Goal: Task Accomplishment & Management: Complete application form

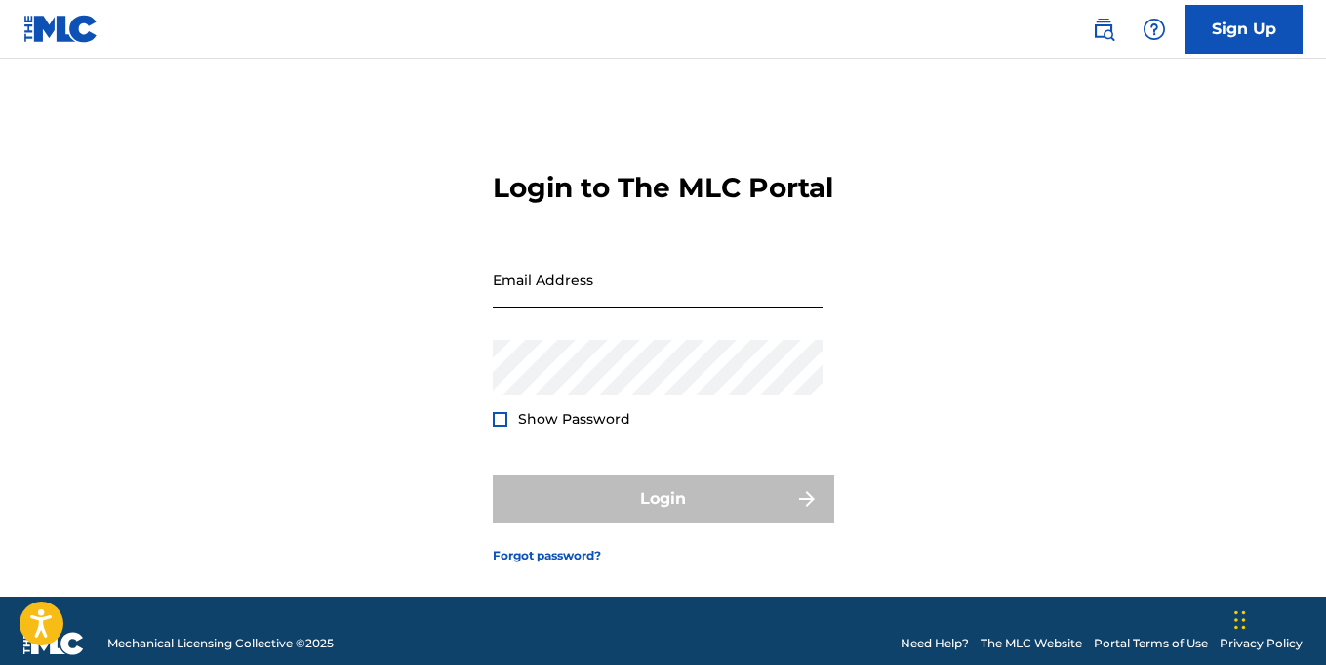
click at [549, 307] on input "Email Address" at bounding box center [658, 280] width 330 height 56
type input "[PERSON_NAME][EMAIL_ADDRESS][DOMAIN_NAME]"
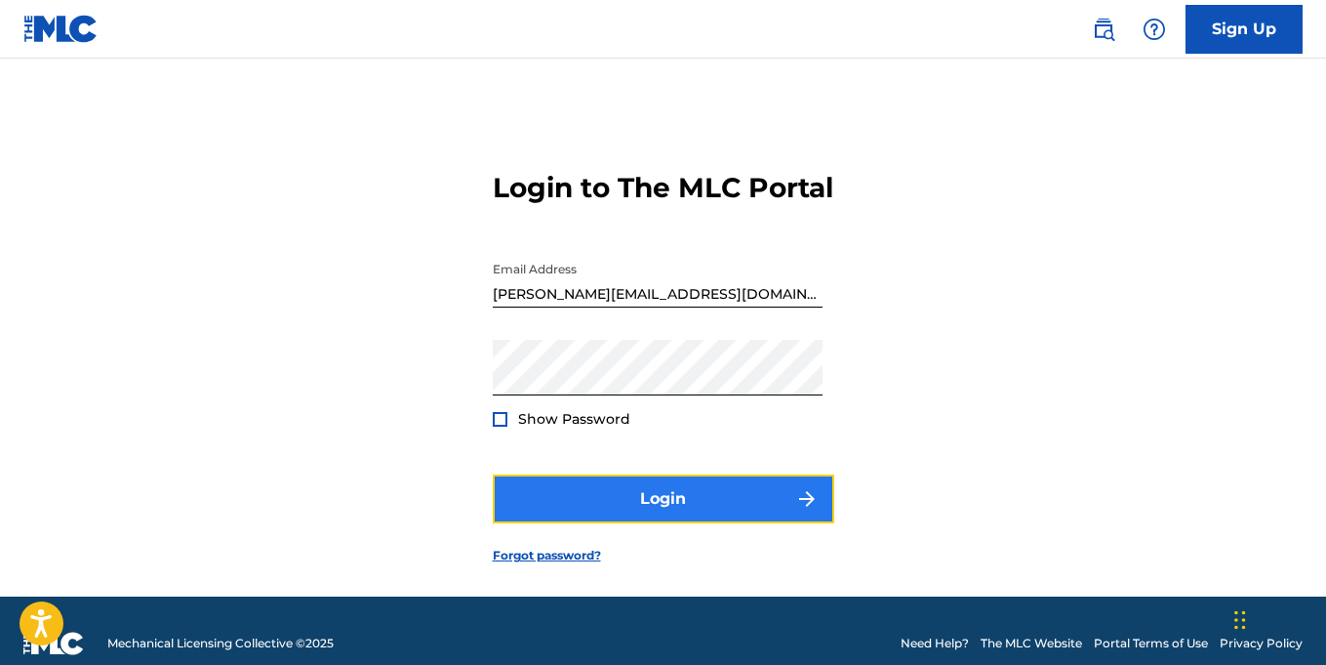
click at [661, 523] on button "Login" at bounding box center [664, 498] width 342 height 49
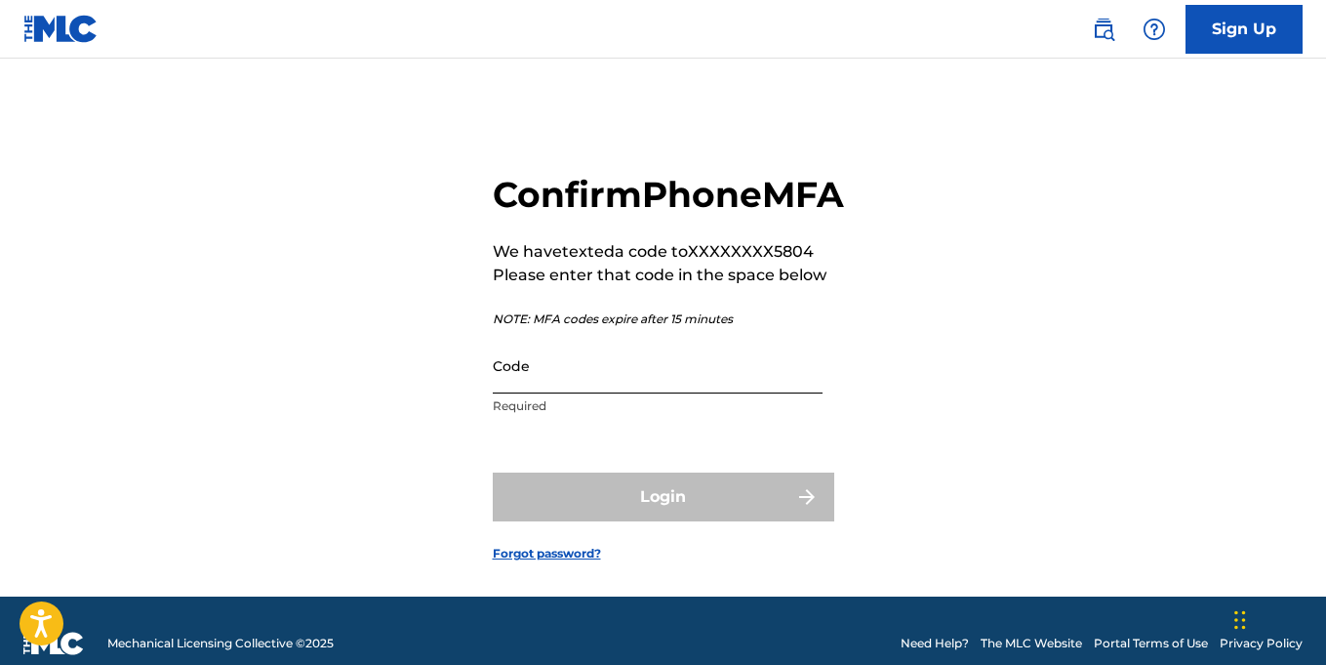
click at [665, 393] on input "Code" at bounding box center [658, 366] width 330 height 56
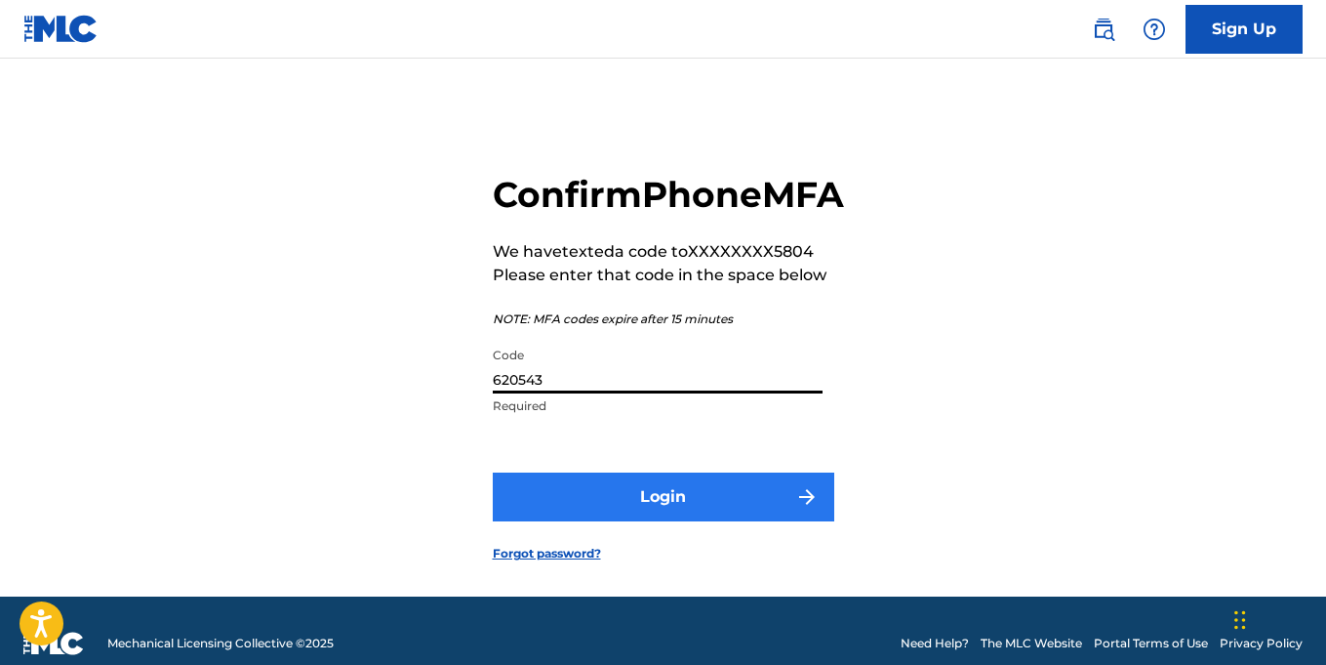
type input "620543"
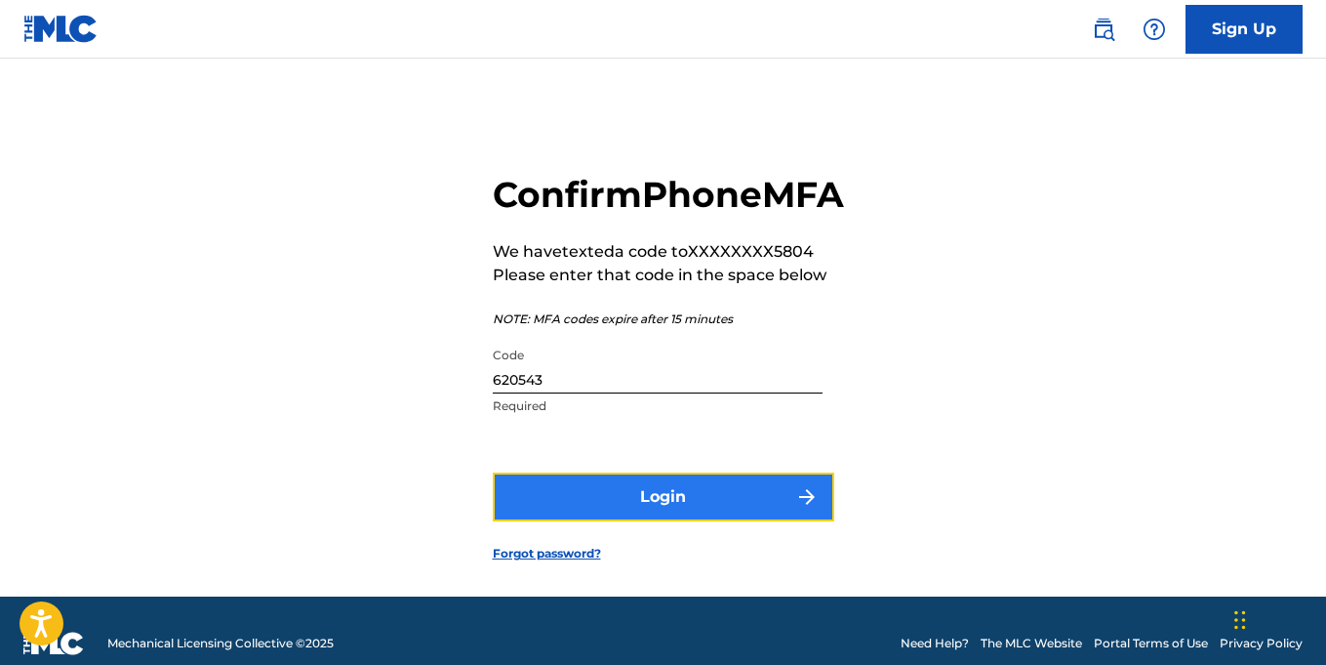
click at [697, 521] on button "Login" at bounding box center [664, 496] width 342 height 49
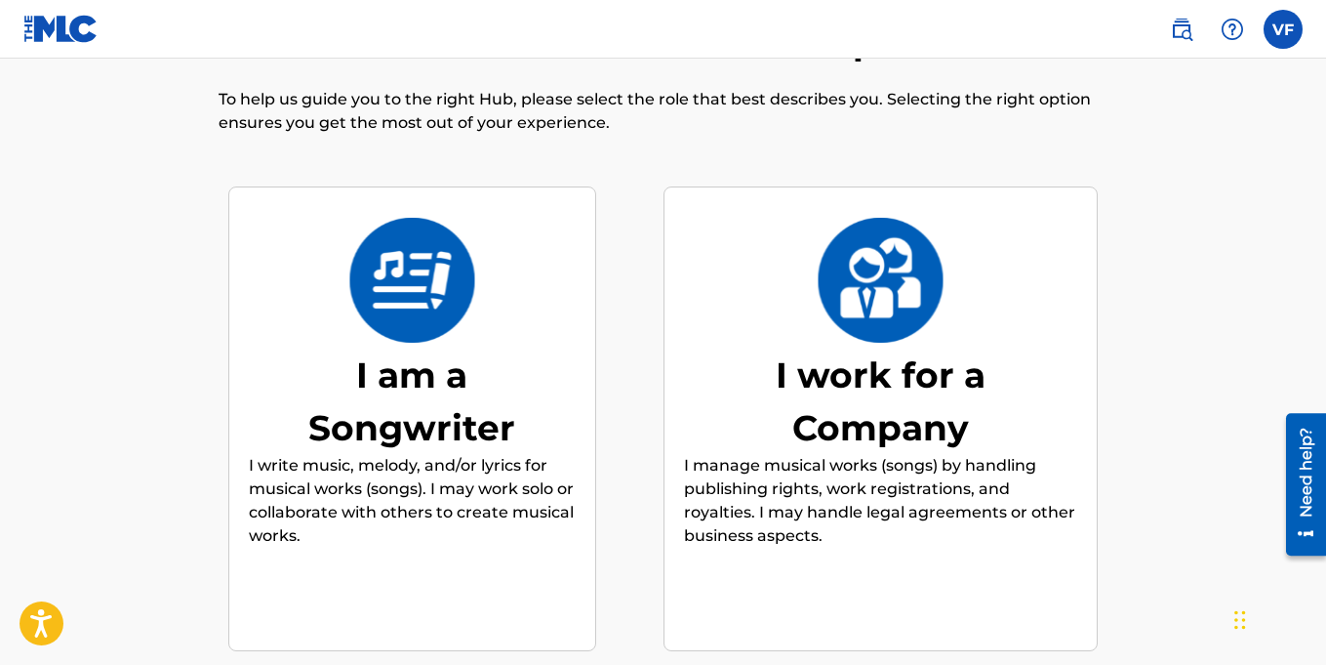
click at [408, 309] on img at bounding box center [412, 280] width 128 height 125
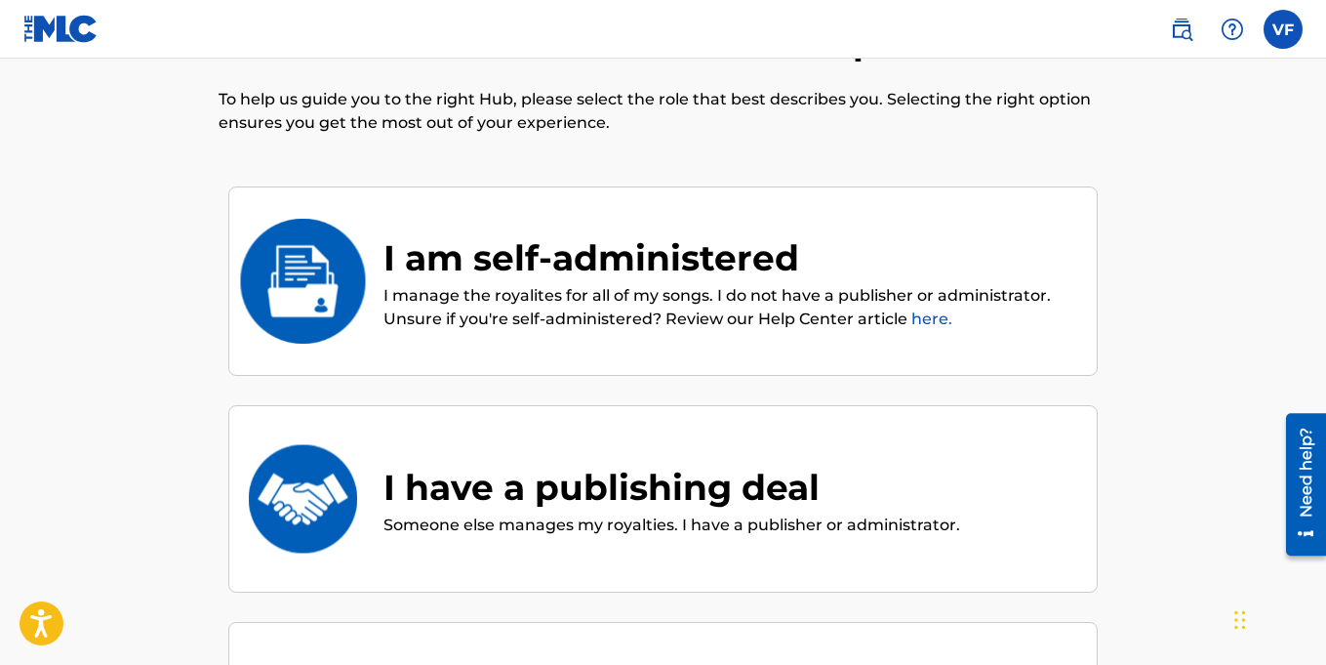
click at [585, 302] on p "I manage the royalites for all of my songs. I do not have a publisher or admini…" at bounding box center [730, 307] width 694 height 47
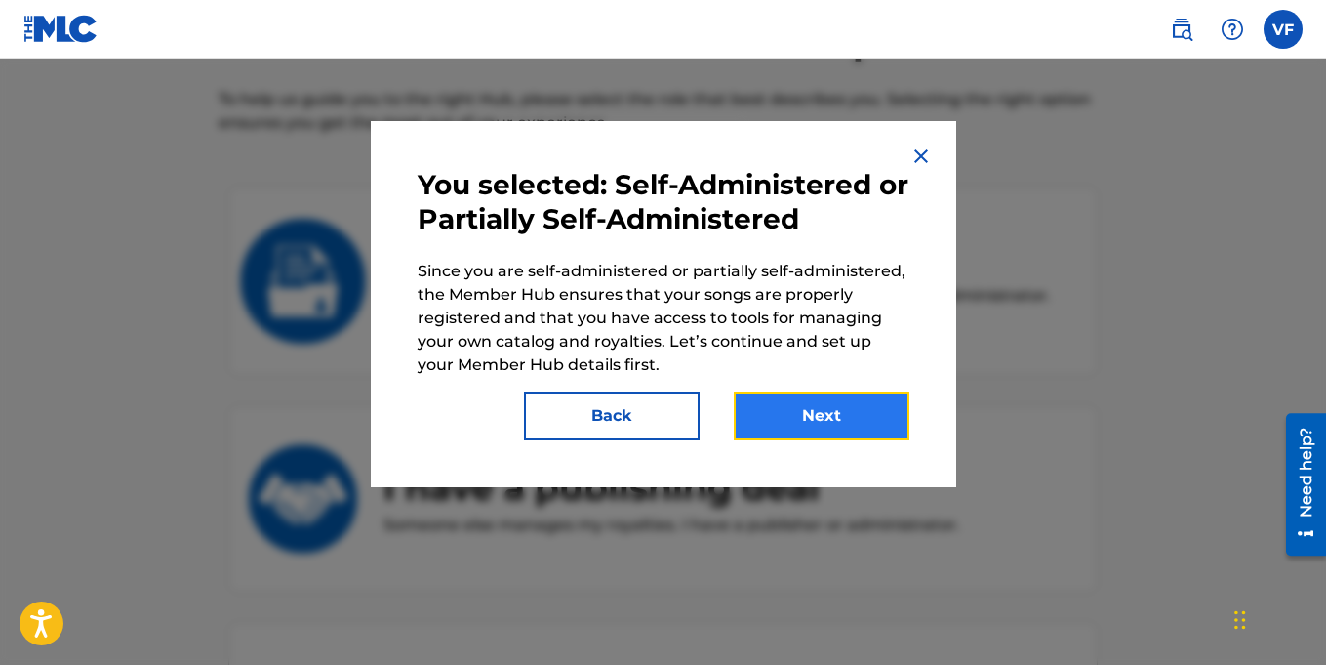
click at [852, 411] on button "Next" at bounding box center [822, 415] width 176 height 49
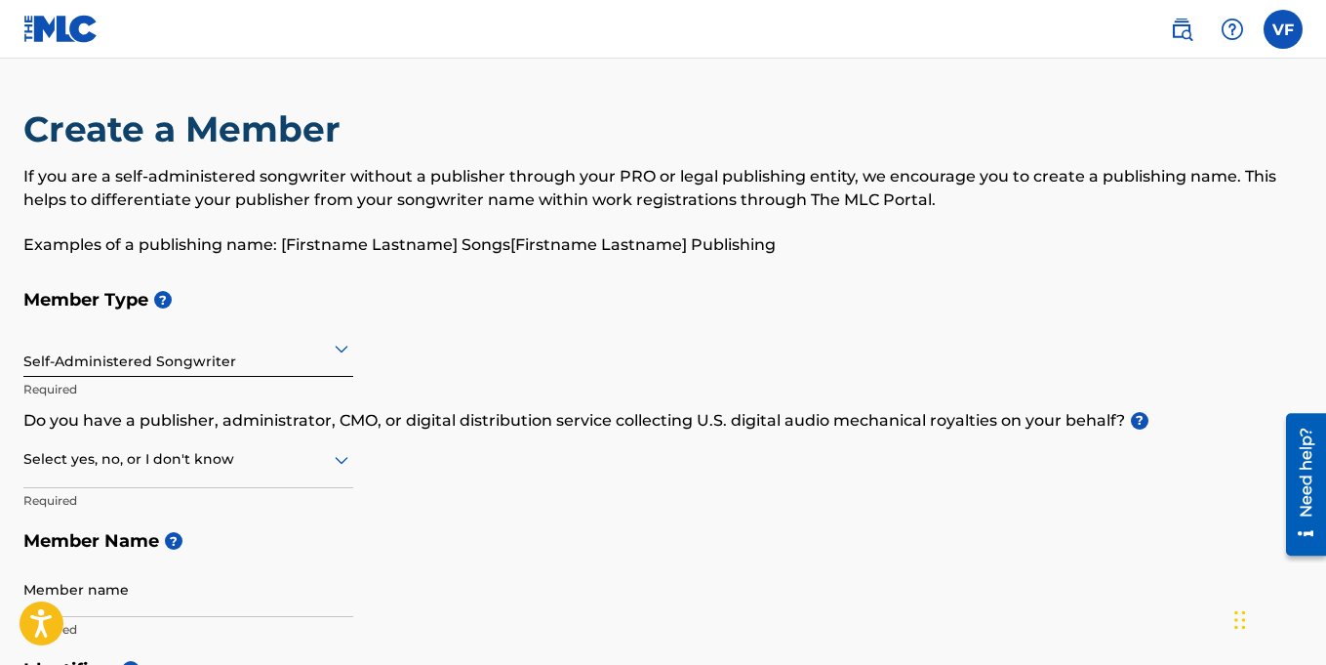
click at [344, 354] on icon at bounding box center [341, 348] width 23 height 23
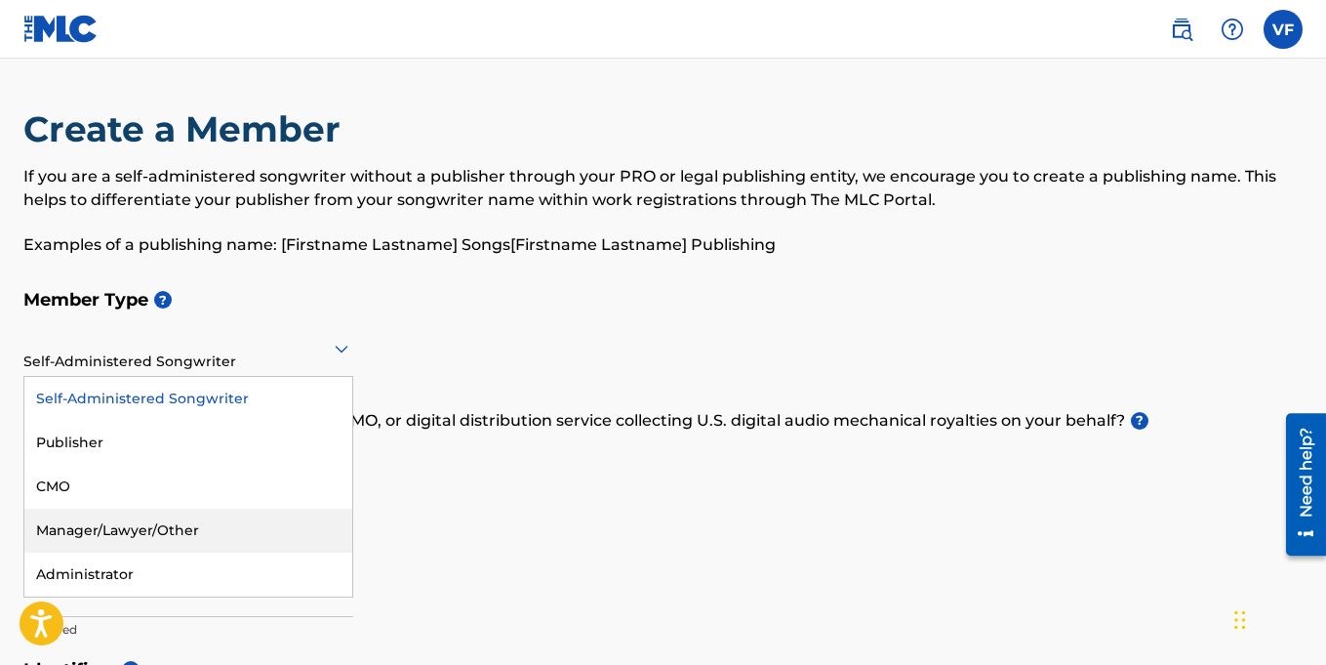
click at [111, 532] on div "Manager/Lawyer/Other" at bounding box center [188, 530] width 328 height 44
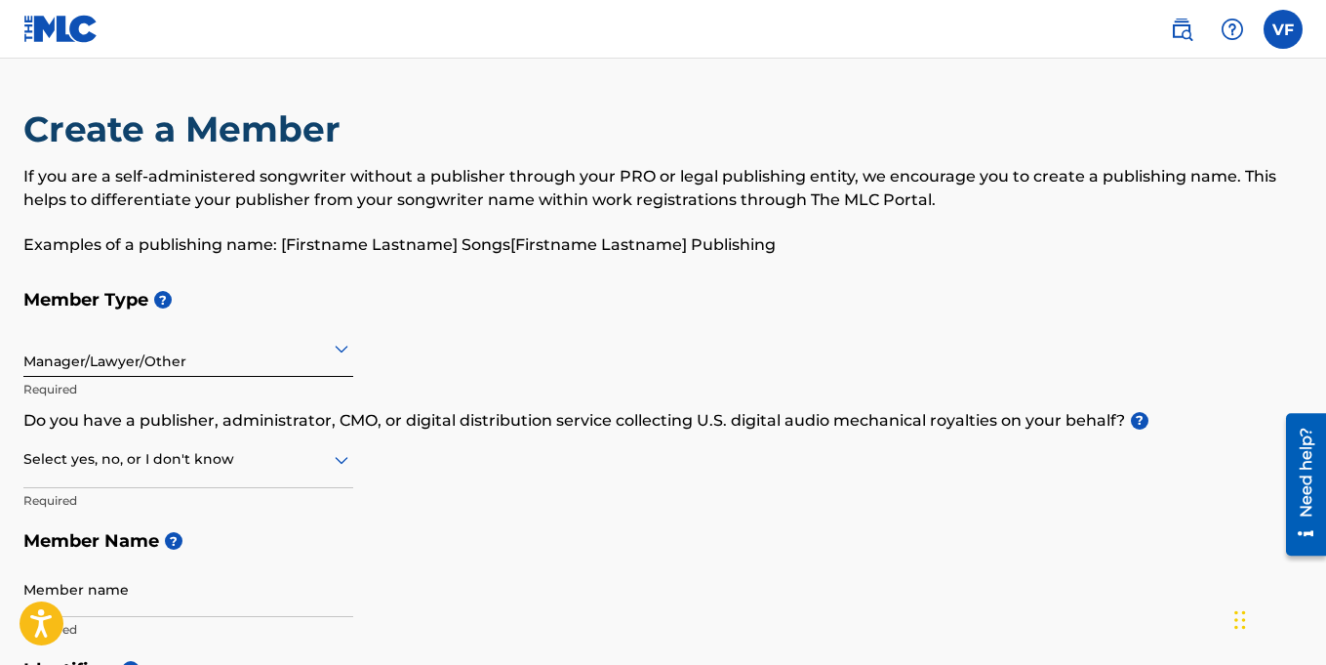
click at [234, 471] on div "Select yes, no, or I don't know" at bounding box center [188, 460] width 330 height 56
click at [75, 504] on div "Yes" at bounding box center [188, 510] width 328 height 44
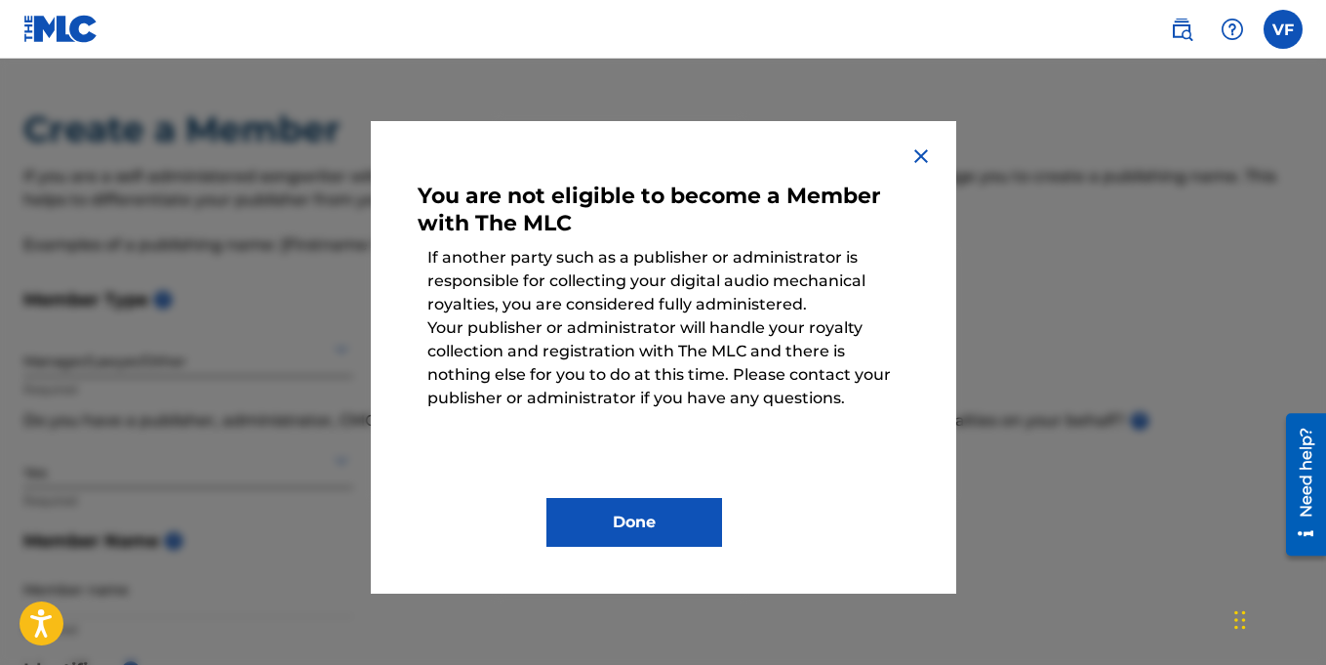
click at [923, 156] on img at bounding box center [920, 155] width 23 height 23
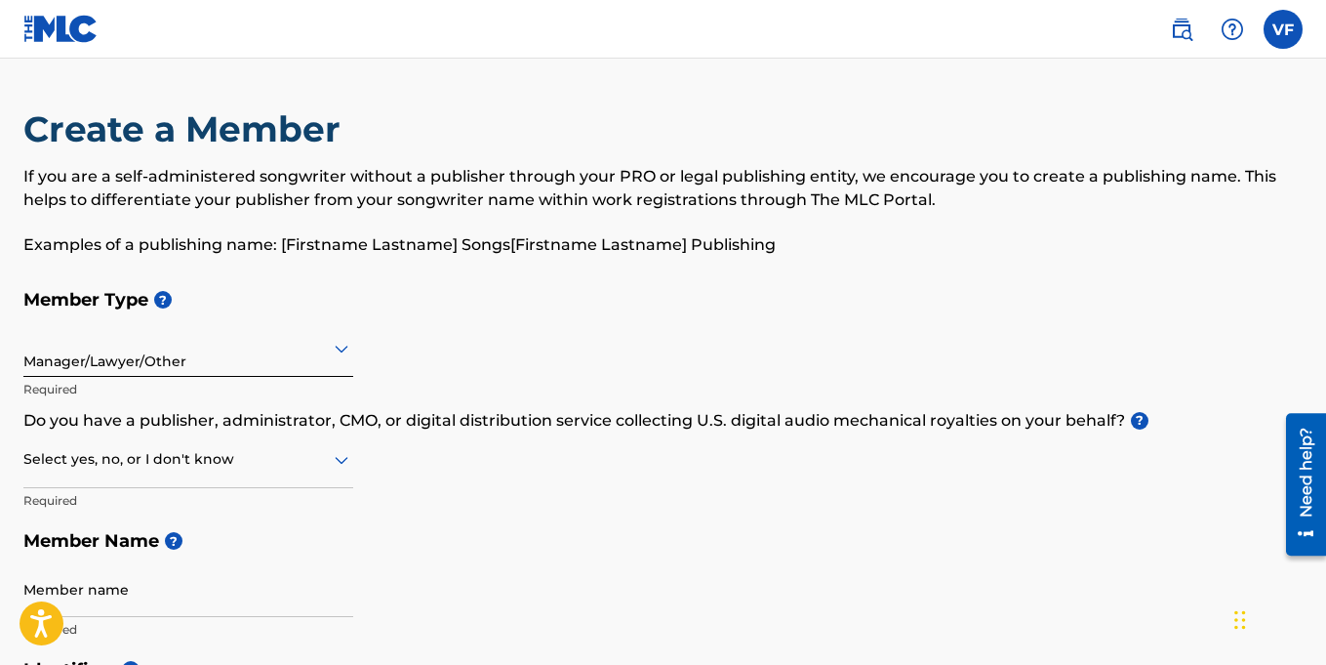
click at [264, 458] on div at bounding box center [188, 459] width 330 height 24
click at [94, 555] on div "No" at bounding box center [188, 554] width 328 height 44
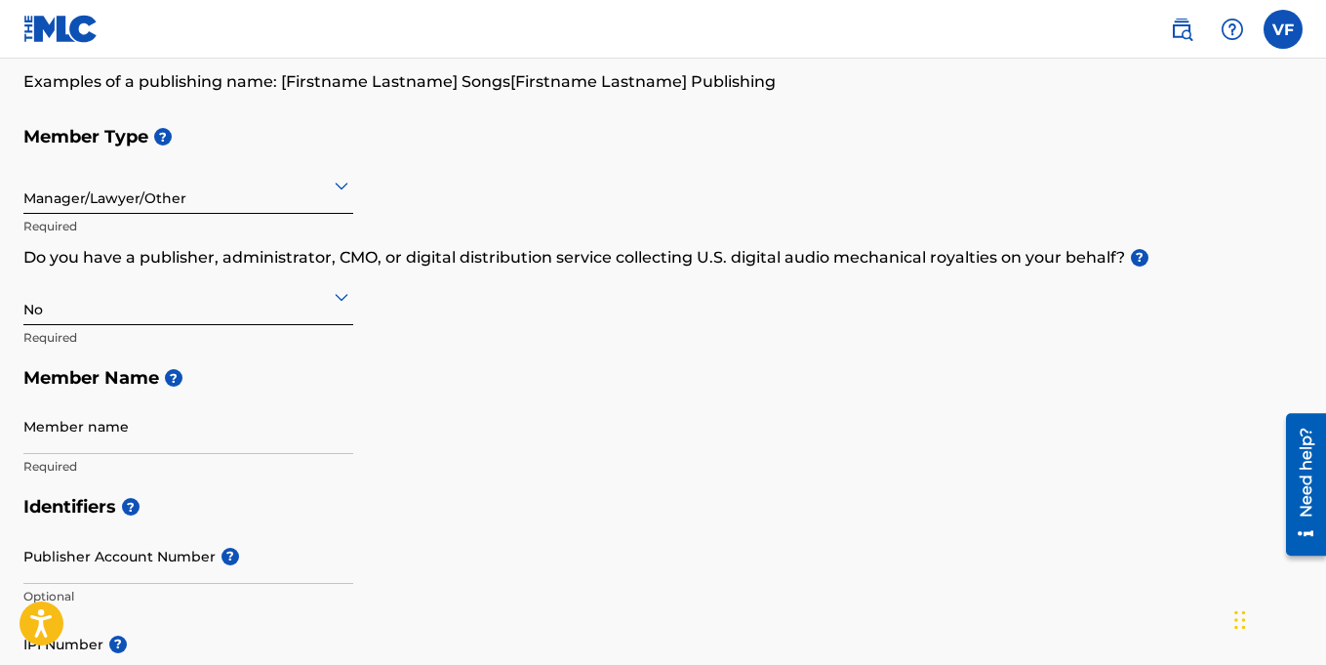
scroll to position [169, 0]
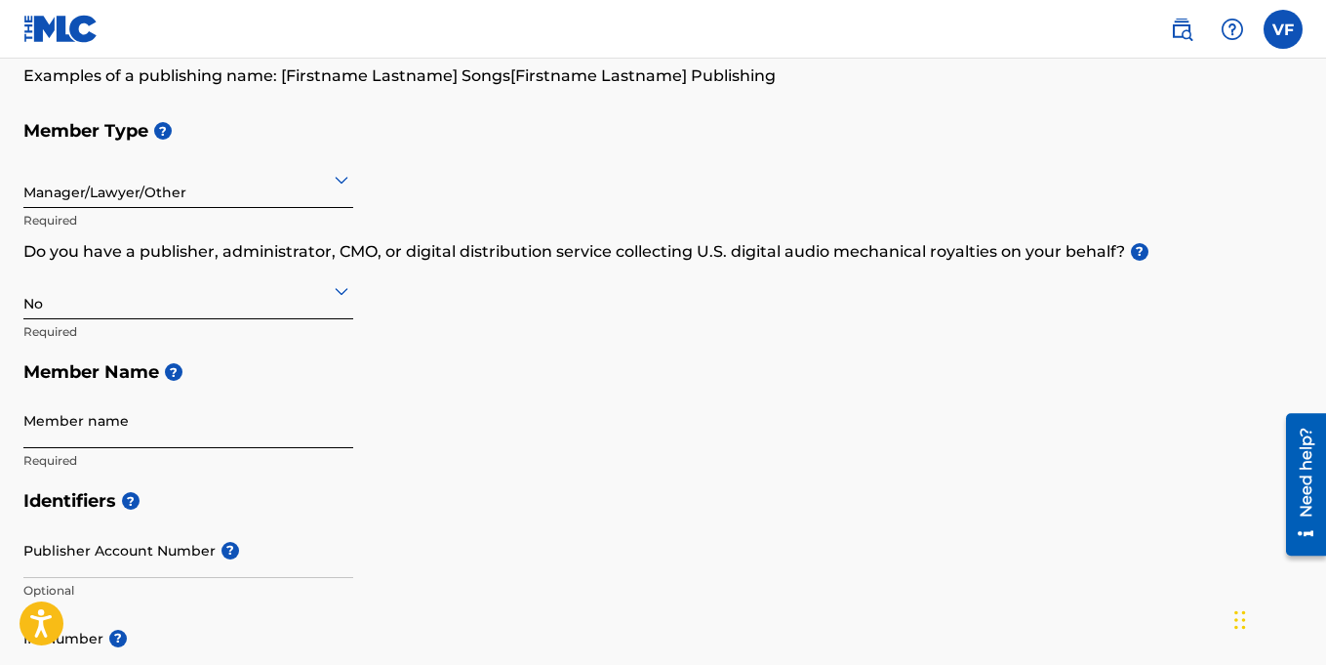
click at [273, 433] on input "Member name" at bounding box center [188, 420] width 330 height 56
type input "Vernell Fleming"
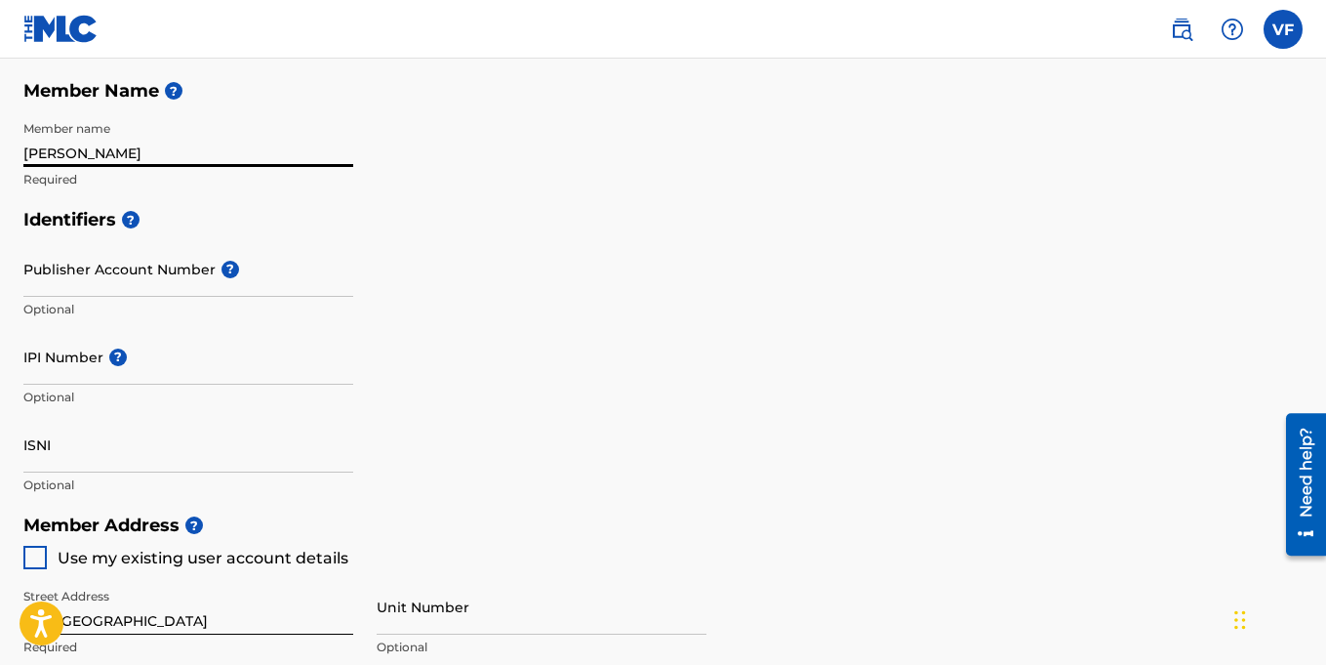
scroll to position [452, 0]
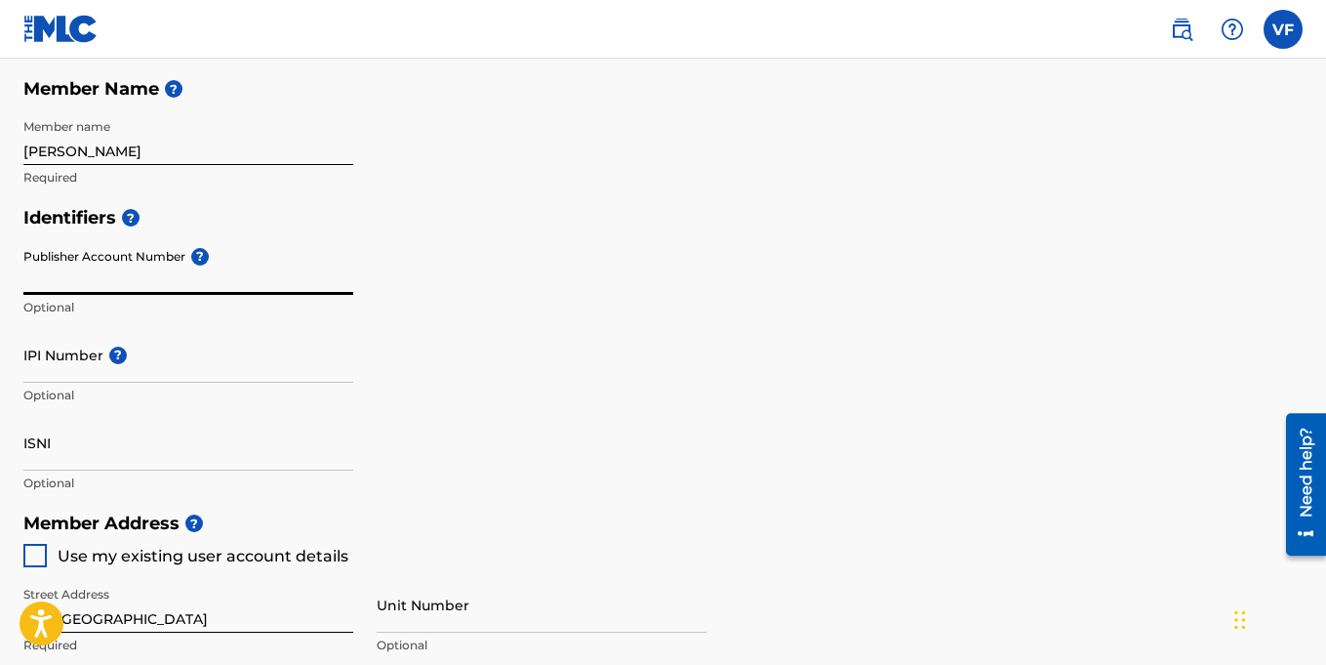
click at [181, 271] on input "Publisher Account Number ?" at bounding box center [188, 267] width 330 height 56
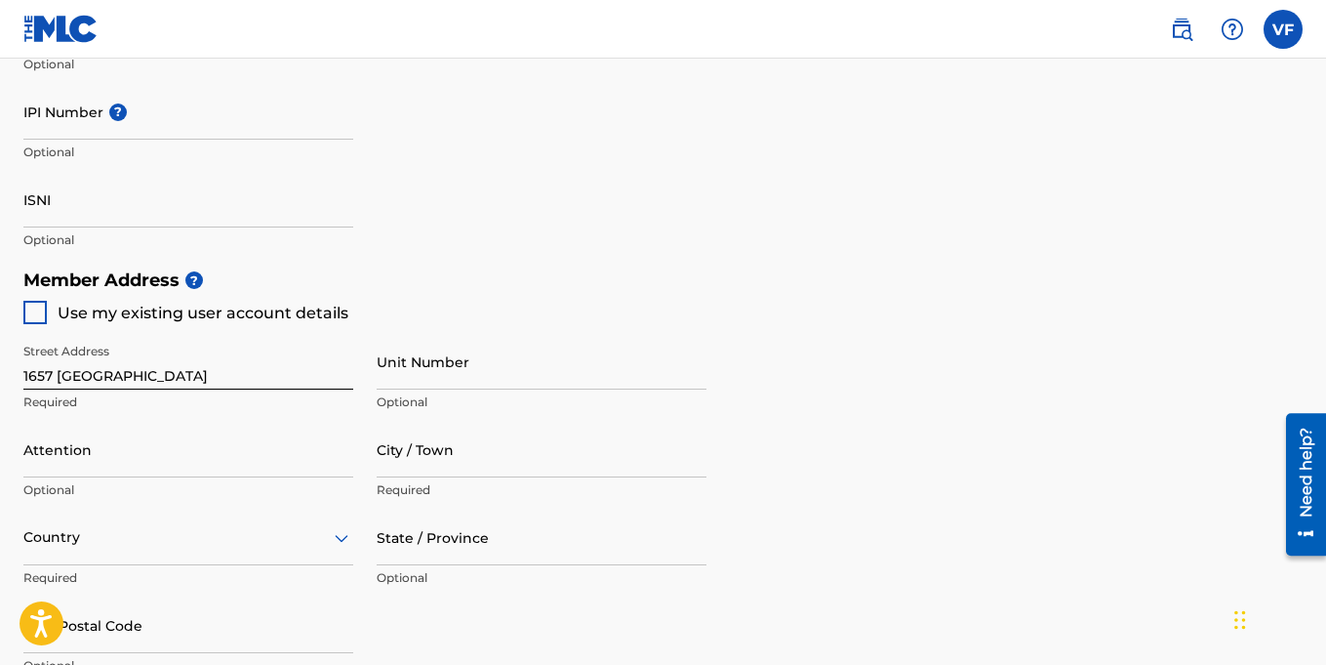
scroll to position [705, 0]
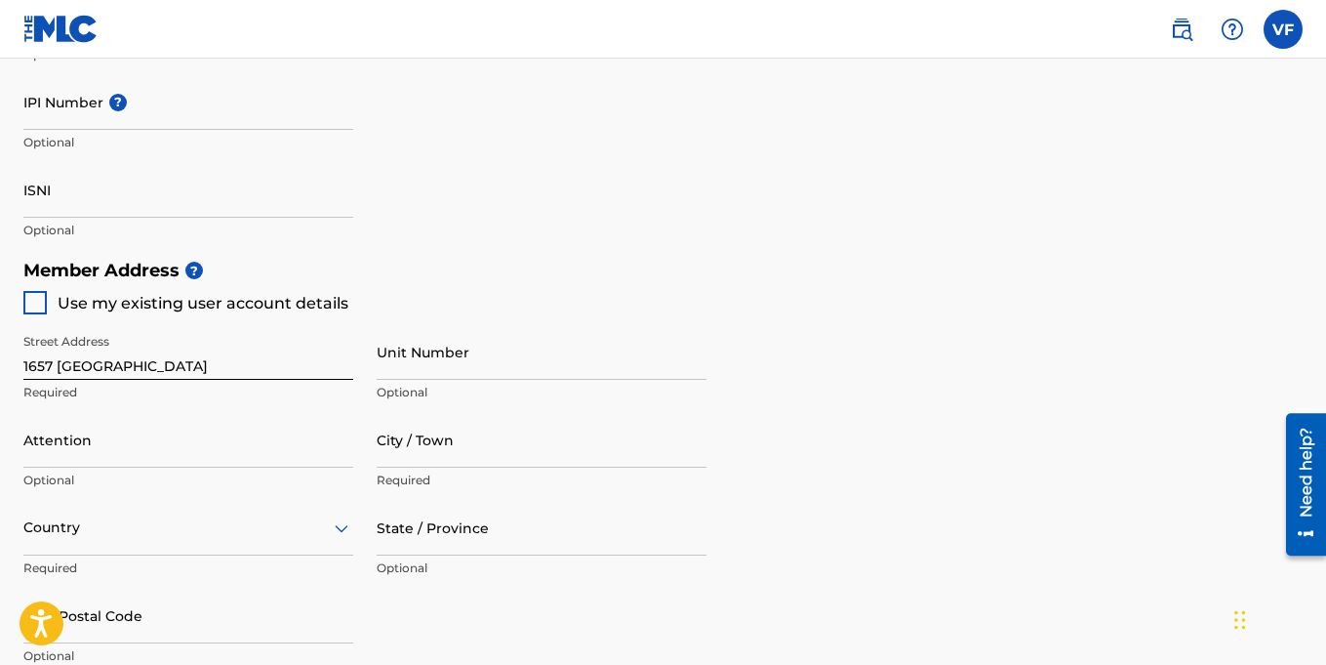
click at [43, 311] on div at bounding box center [34, 302] width 23 height 23
type input "1657 Fresno Street"
type input "Valdosta"
type input "31602"
type input "229"
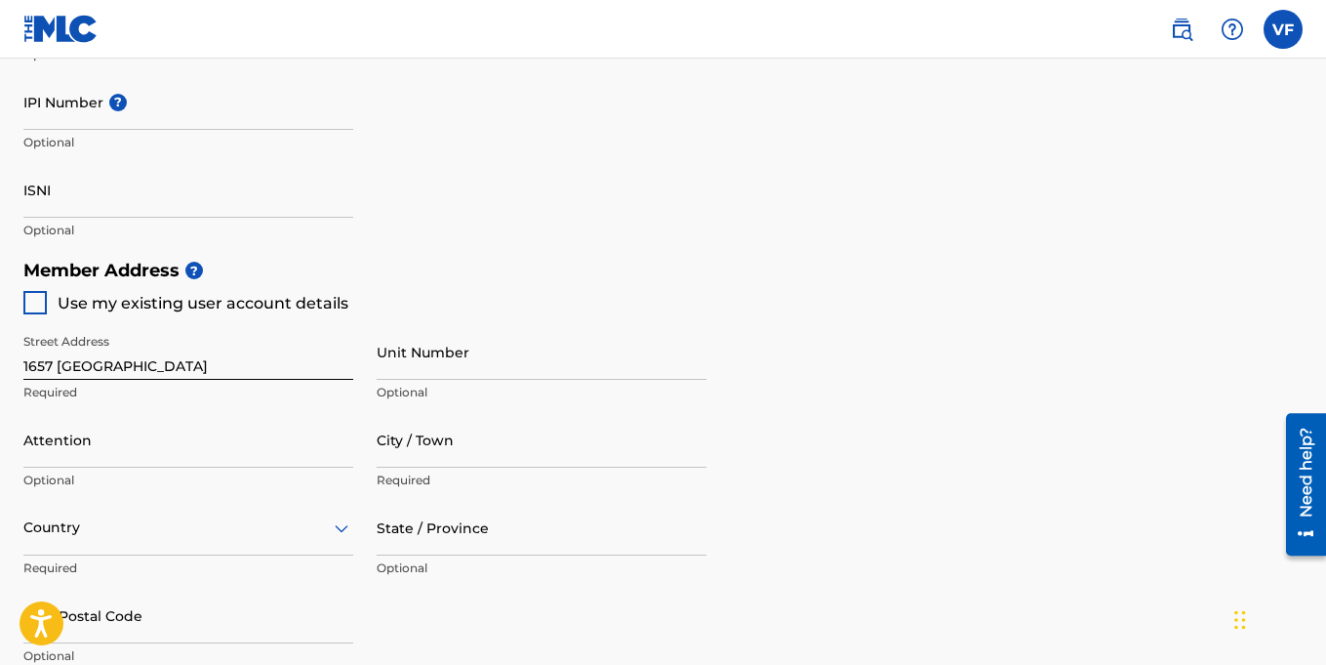
type input "3055804"
type input "[PERSON_NAME][EMAIL_ADDRESS][DOMAIN_NAME]"
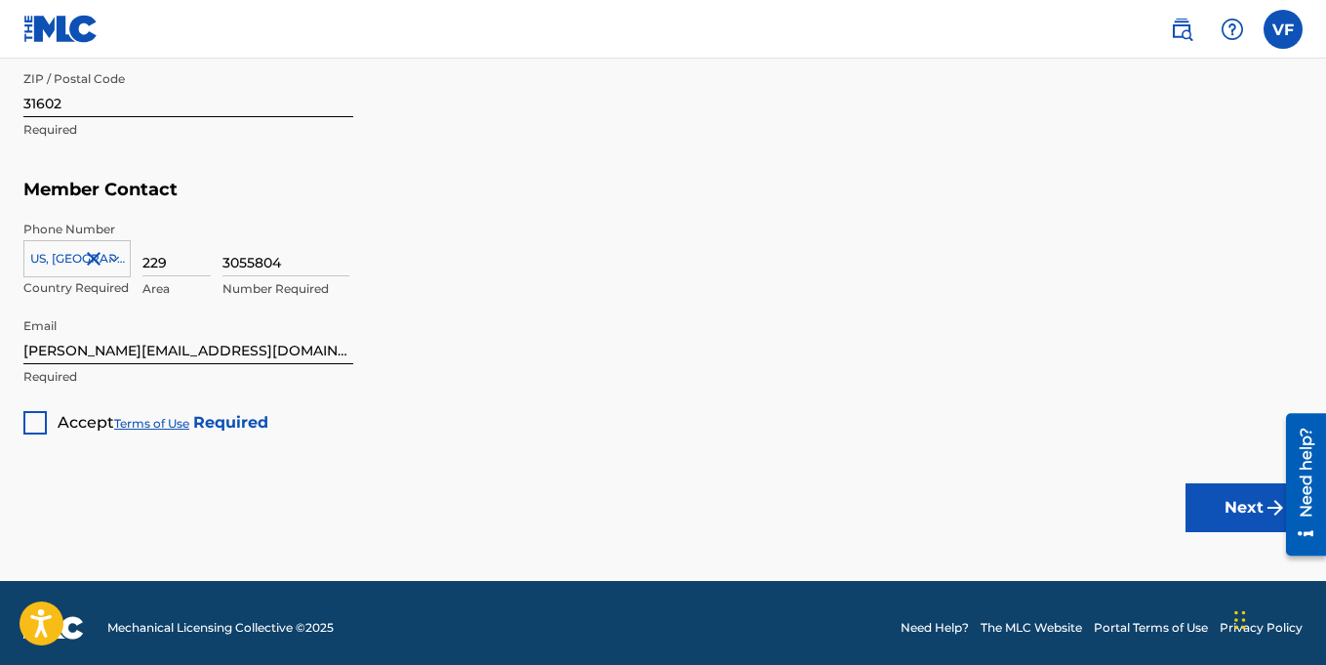
scroll to position [1240, 0]
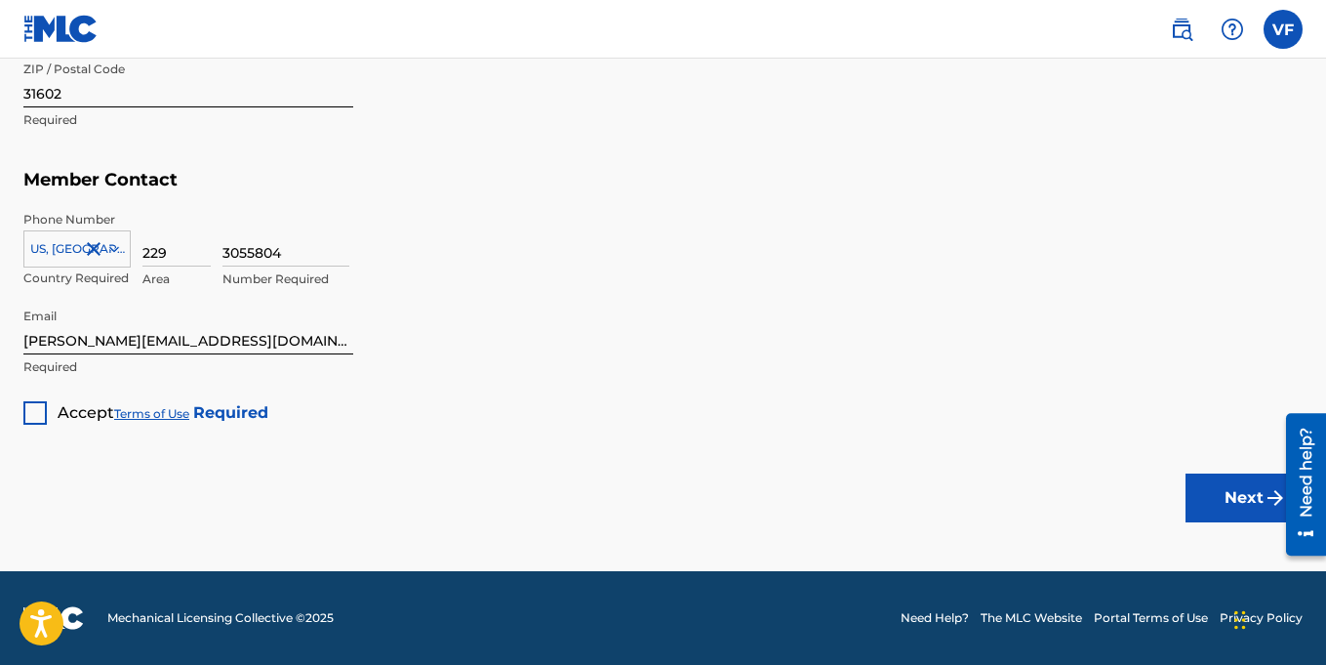
click at [31, 414] on div at bounding box center [34, 412] width 23 height 23
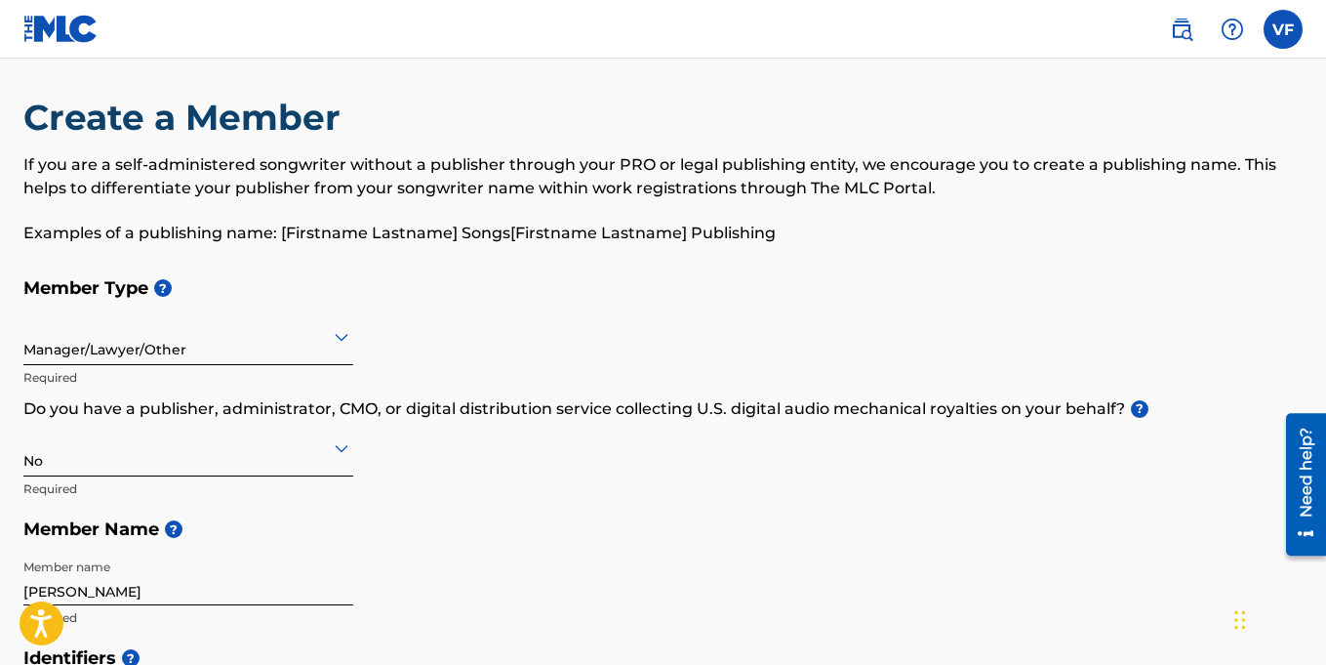
scroll to position [0, 0]
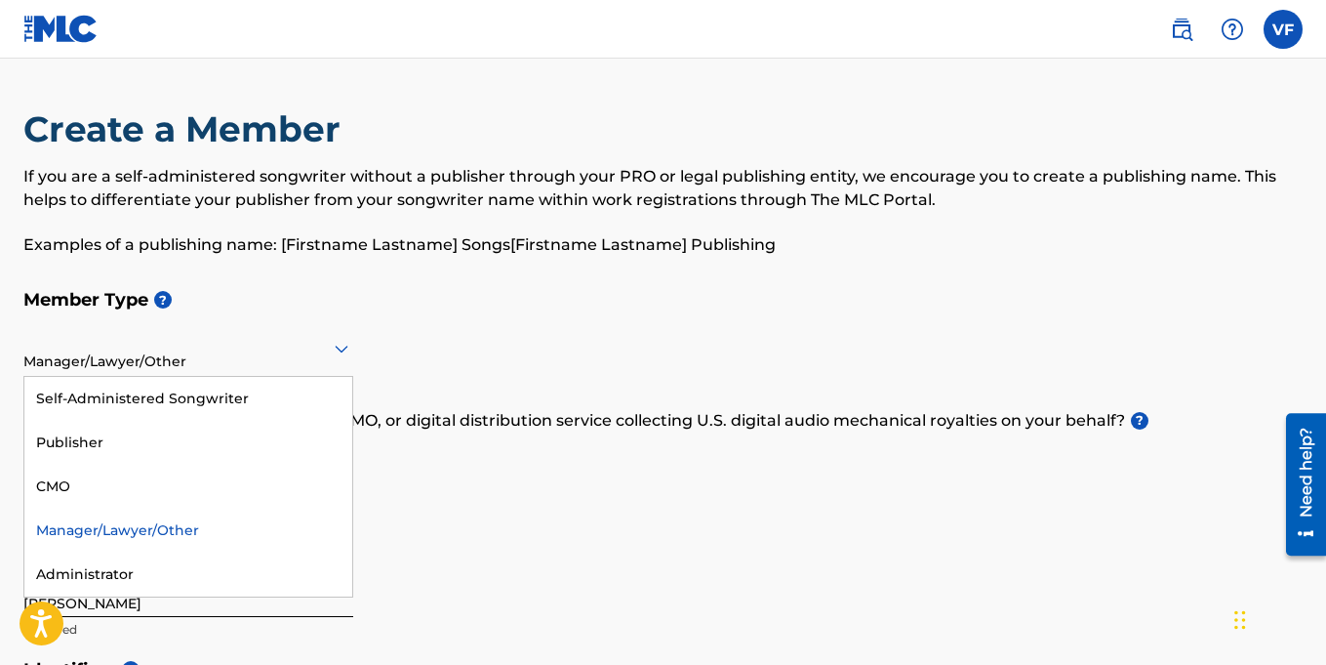
click at [344, 349] on icon at bounding box center [342, 349] width 14 height 8
click at [851, 492] on div "Member Type ? 5 results available. Use Up and Down to choose options, press Ent…" at bounding box center [662, 464] width 1279 height 370
click at [336, 349] on icon at bounding box center [341, 348] width 23 height 23
click at [142, 402] on div "Self-Administered Songwriter" at bounding box center [188, 399] width 328 height 44
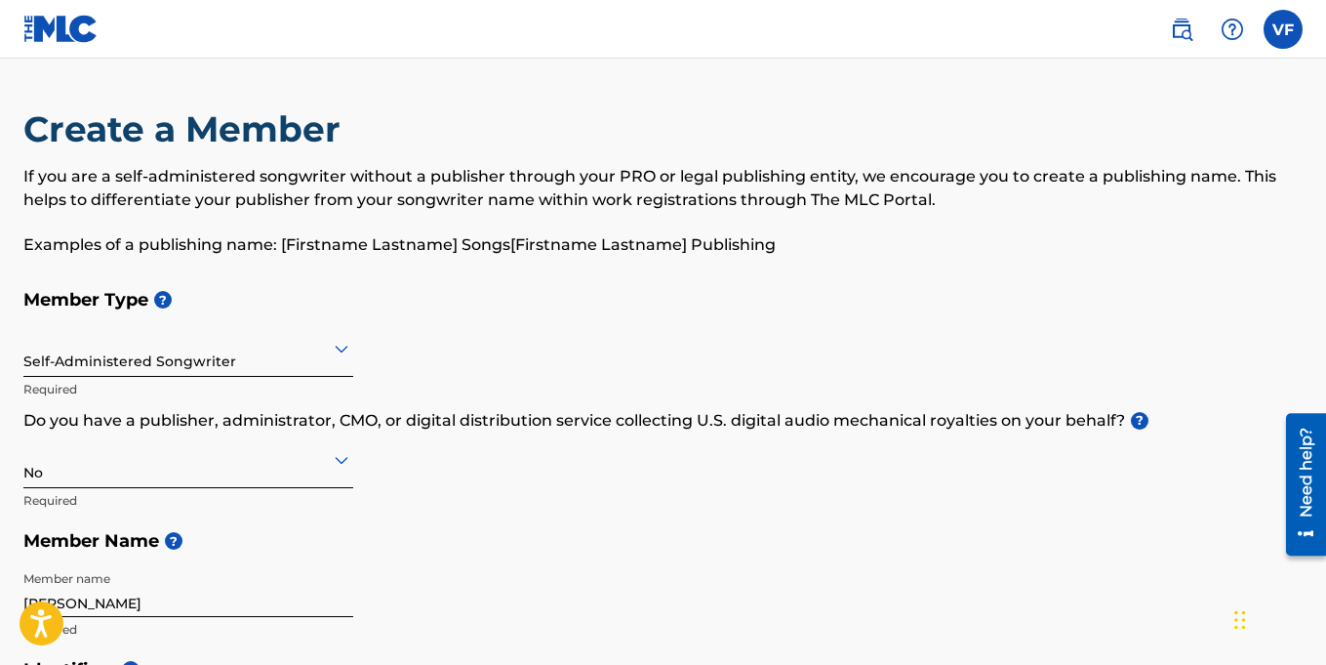
click at [237, 367] on div "Self-Administered Songwriter" at bounding box center [188, 348] width 330 height 48
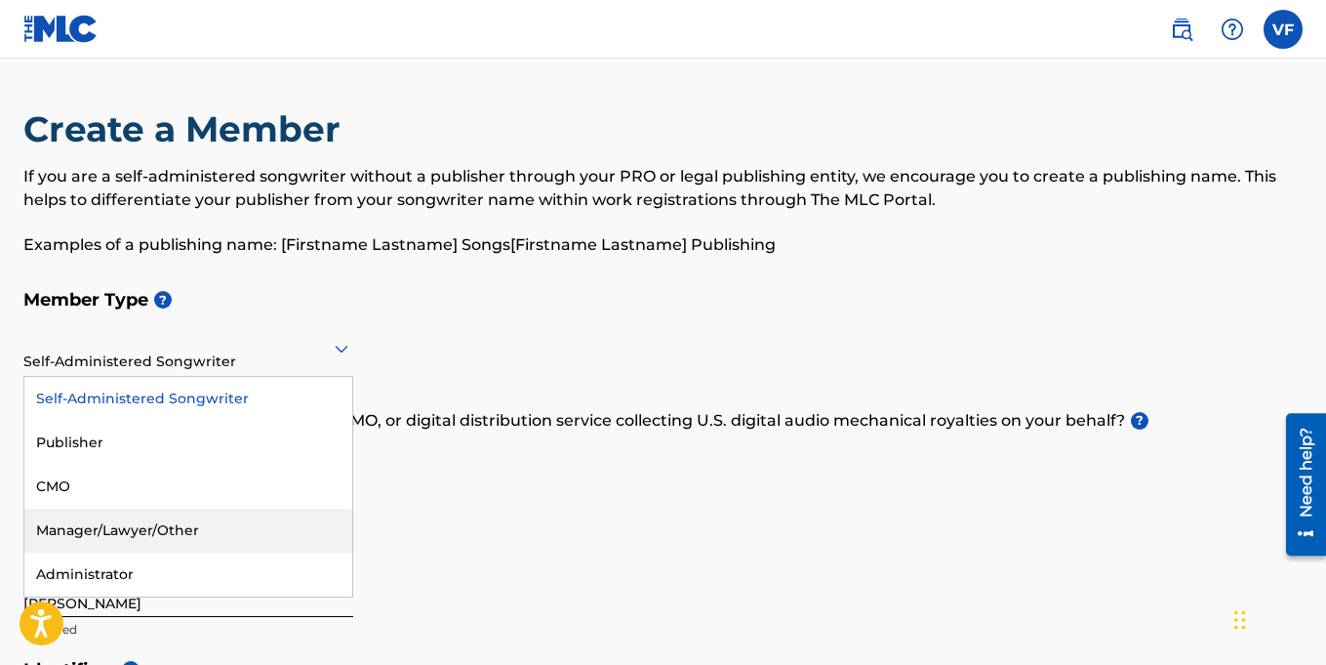
click at [180, 531] on div "Manager/Lawyer/Other" at bounding box center [188, 530] width 328 height 44
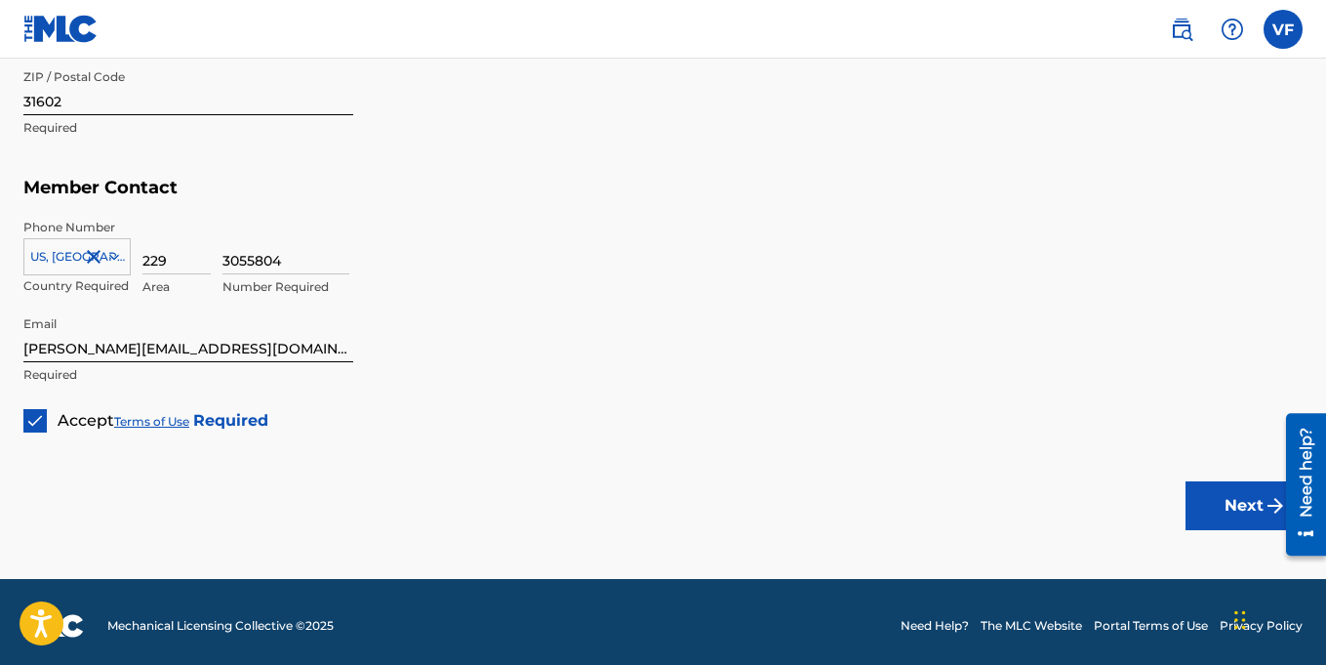
scroll to position [1240, 0]
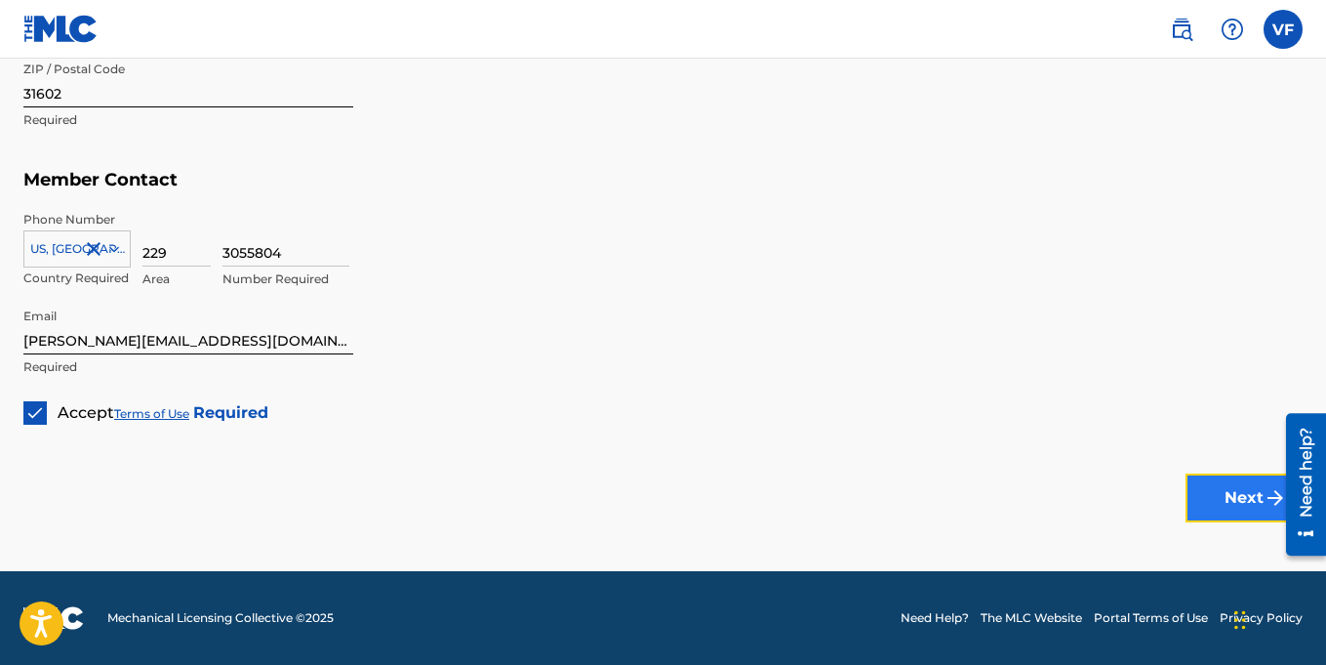
click at [1219, 504] on button "Next" at bounding box center [1244, 497] width 117 height 49
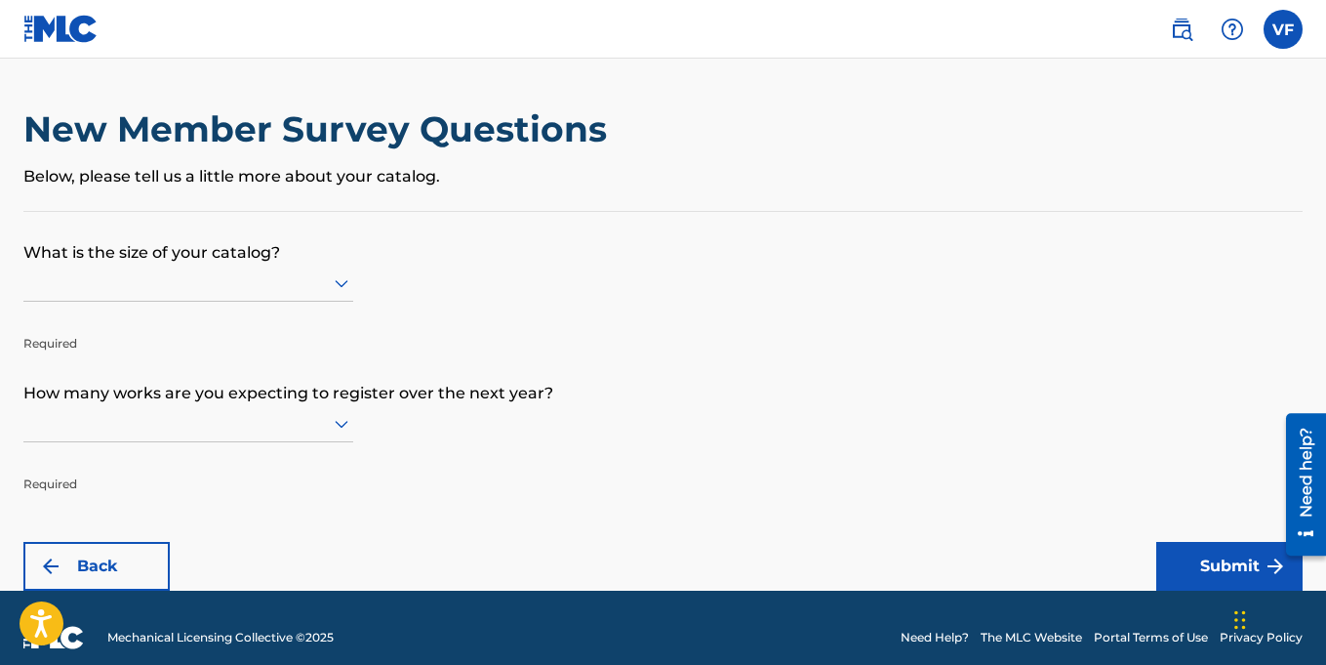
click at [238, 277] on div at bounding box center [188, 282] width 330 height 24
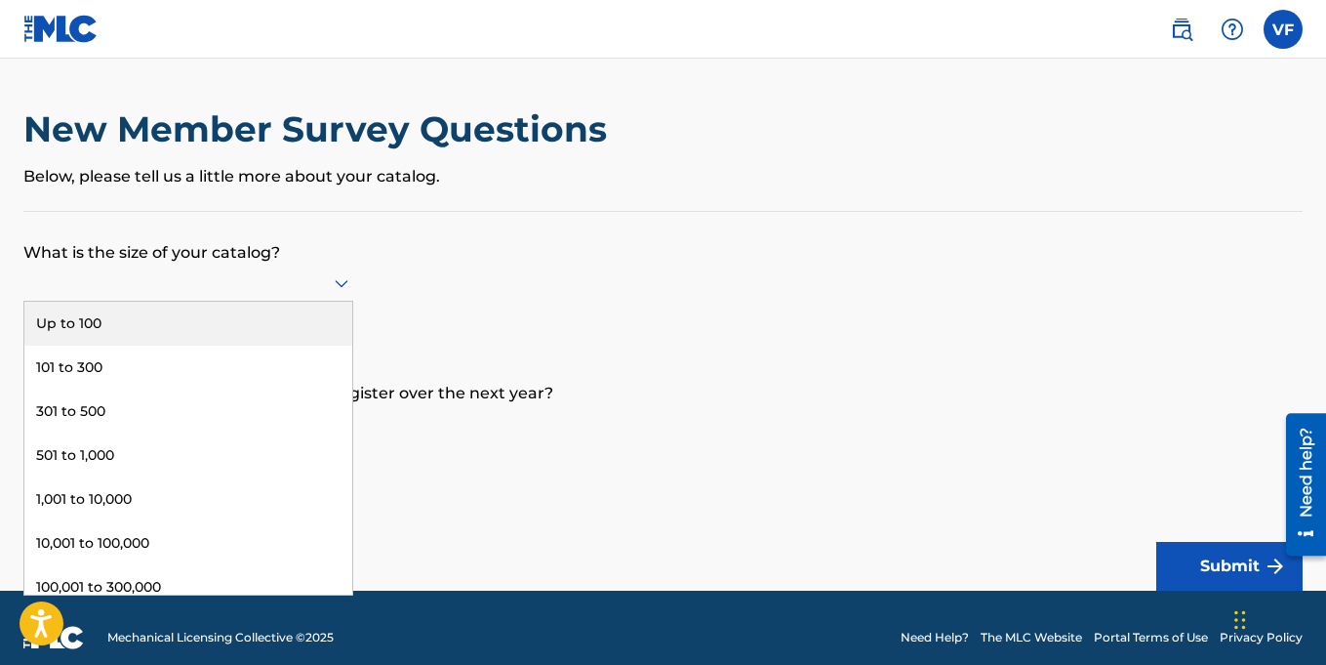
click at [134, 320] on div "Up to 100" at bounding box center [188, 324] width 328 height 44
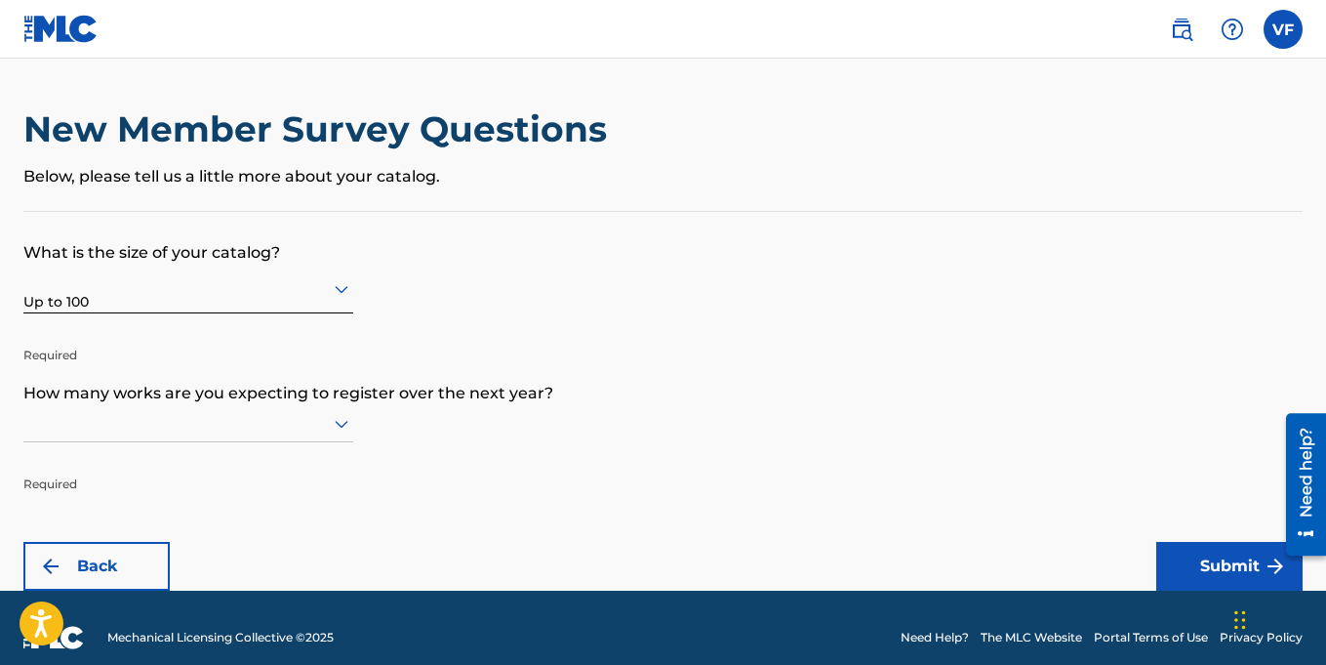
click at [260, 431] on div at bounding box center [188, 423] width 330 height 37
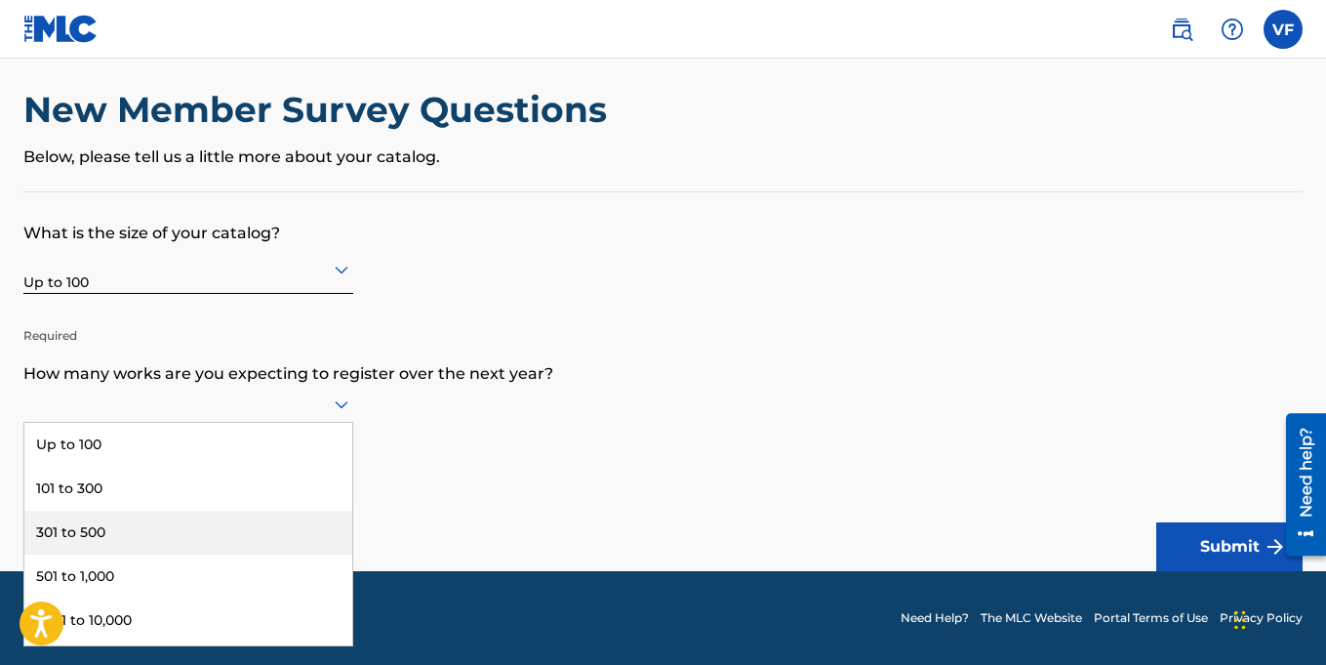
click at [110, 531] on div "301 to 500" at bounding box center [188, 532] width 328 height 44
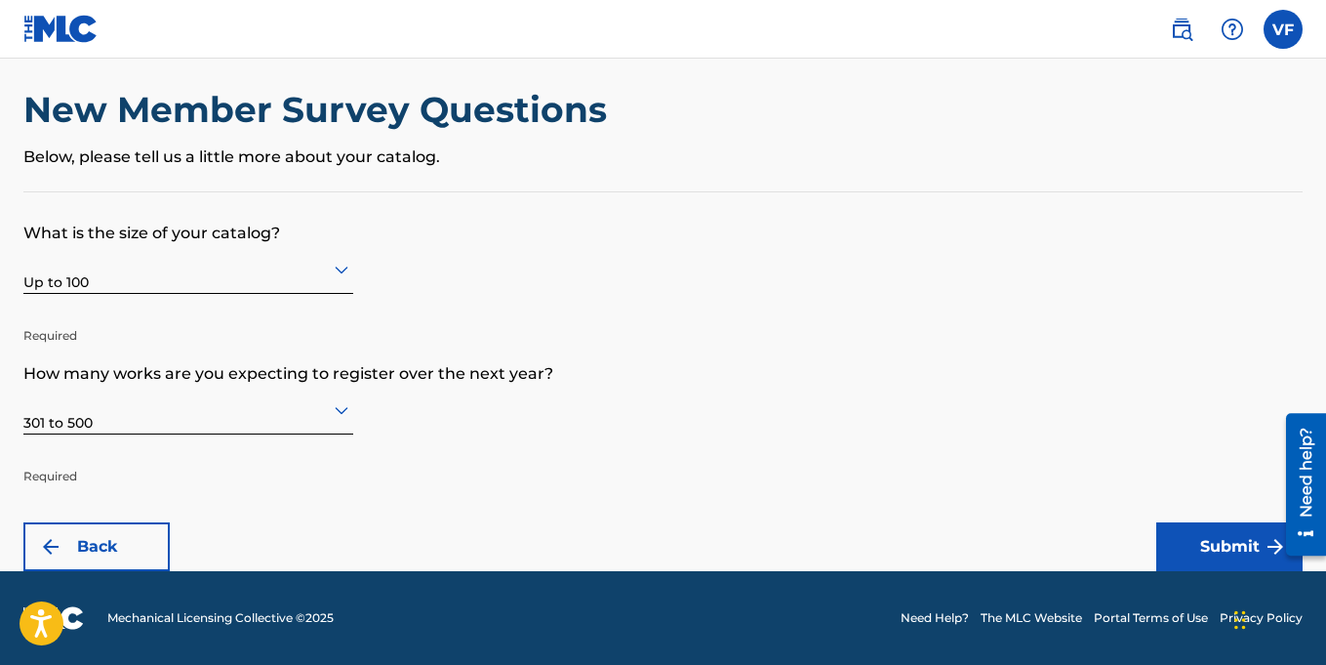
click at [328, 282] on div "Up to 100" at bounding box center [188, 269] width 330 height 48
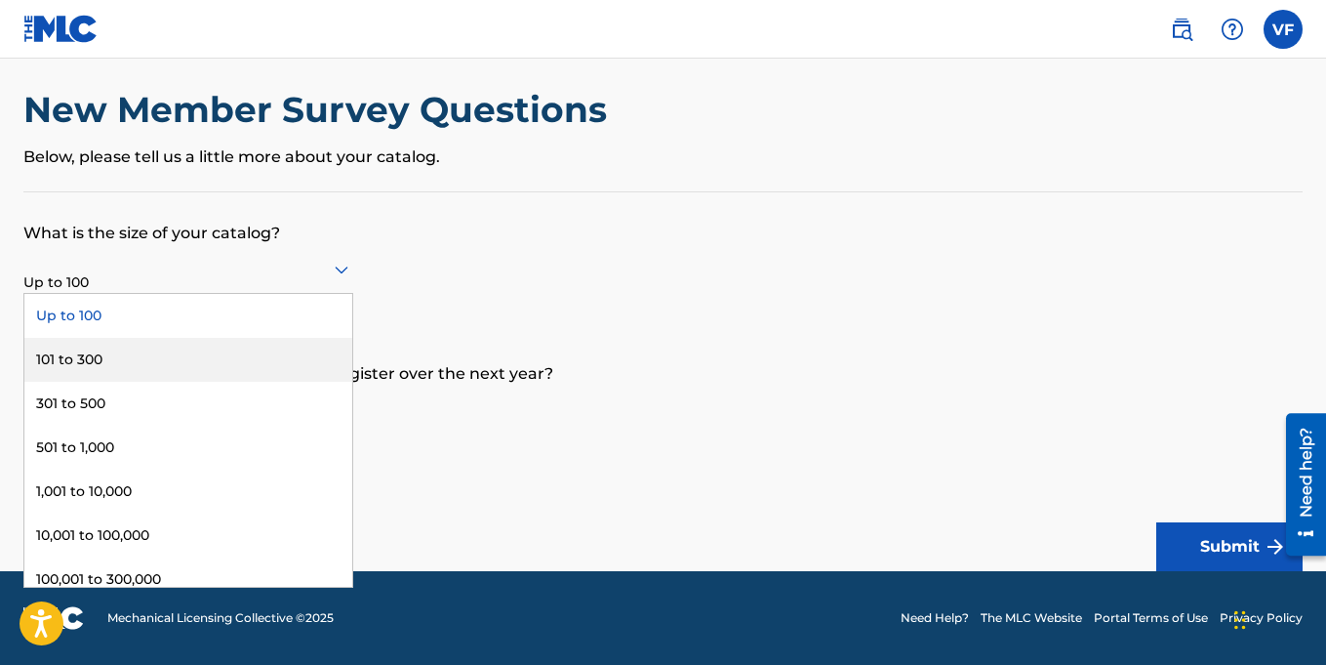
click at [152, 351] on div "101 to 300" at bounding box center [188, 360] width 328 height 44
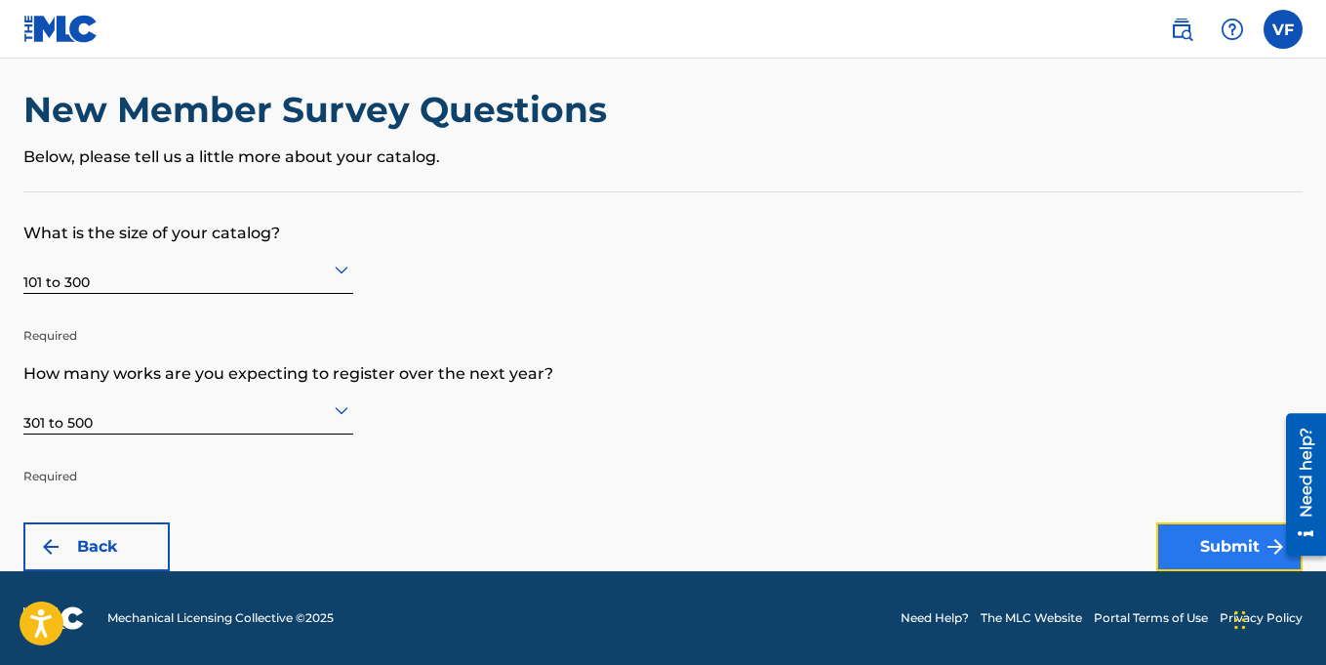
click at [1223, 554] on button "Submit" at bounding box center [1229, 546] width 146 height 49
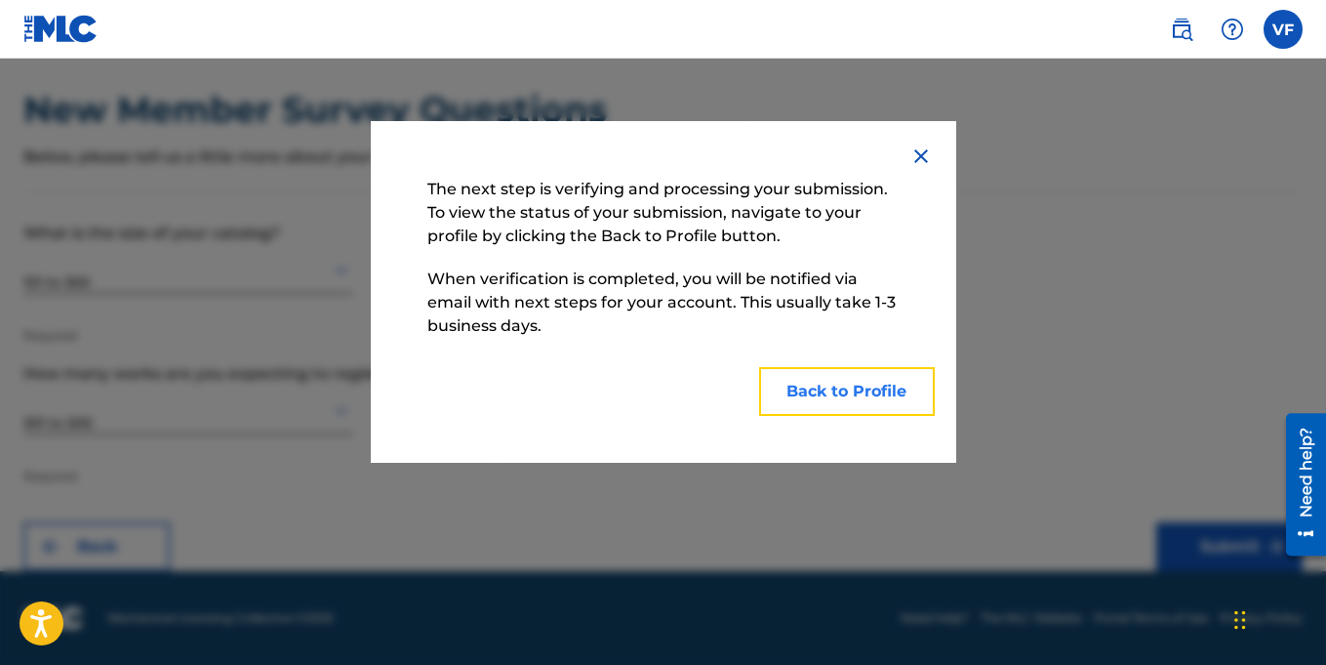
click at [830, 382] on button "Back to Profile" at bounding box center [847, 391] width 176 height 49
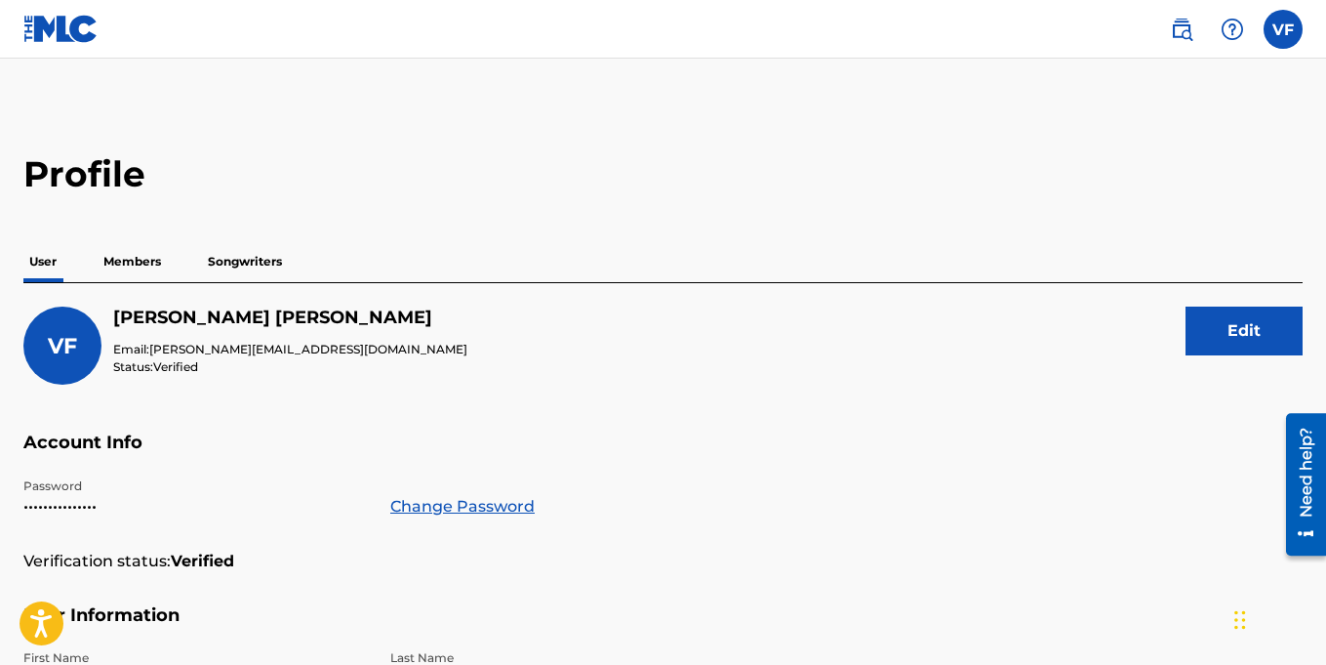
click at [141, 262] on p "Members" at bounding box center [132, 261] width 69 height 41
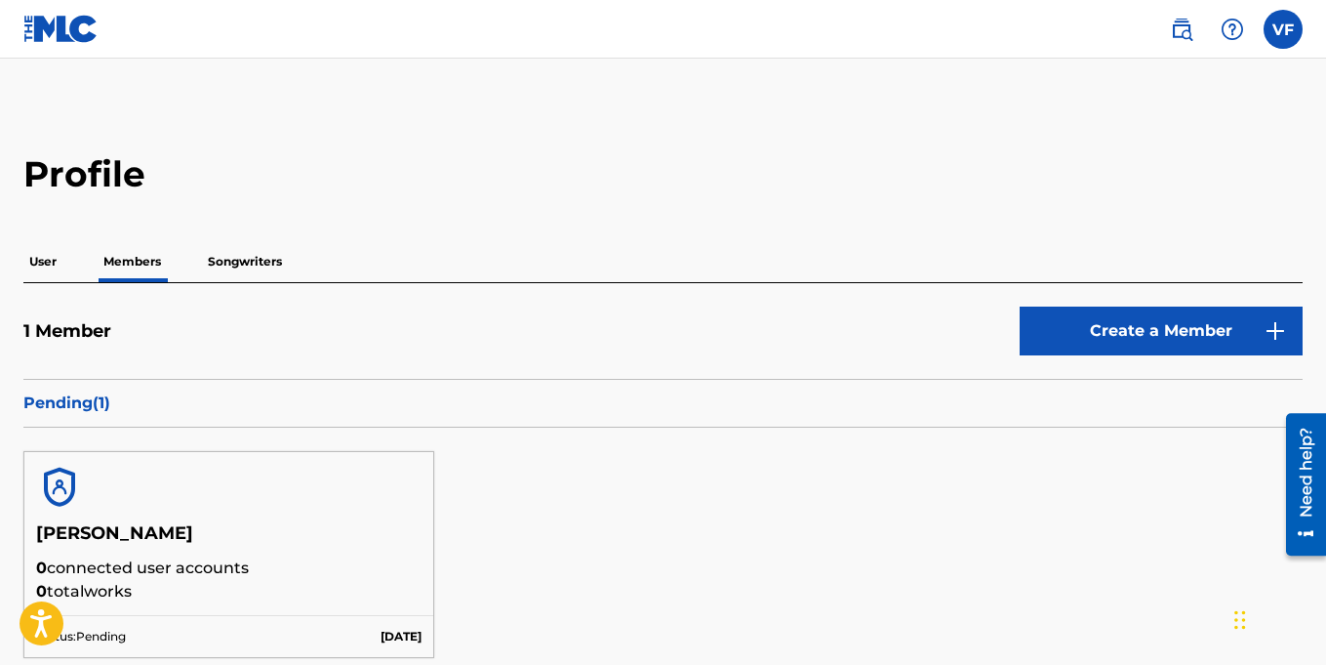
click at [249, 271] on p "Songwriters" at bounding box center [245, 261] width 86 height 41
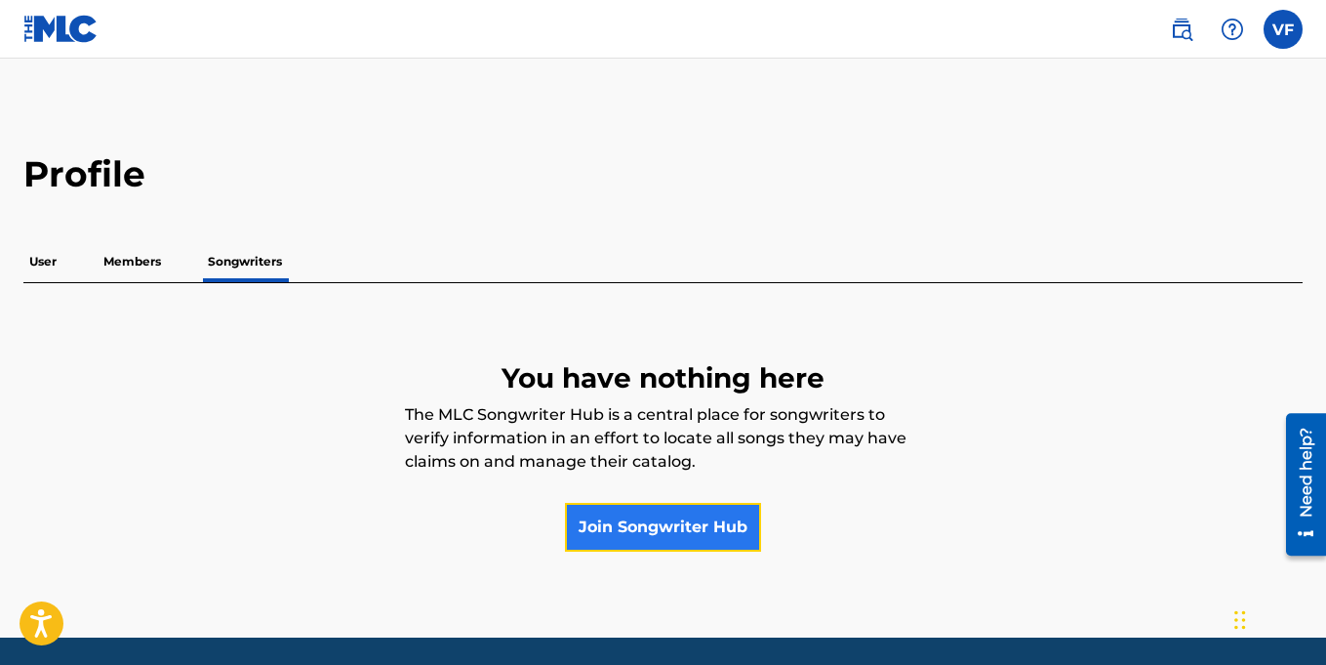
click at [652, 535] on link "Join Songwriter Hub" at bounding box center [663, 527] width 196 height 49
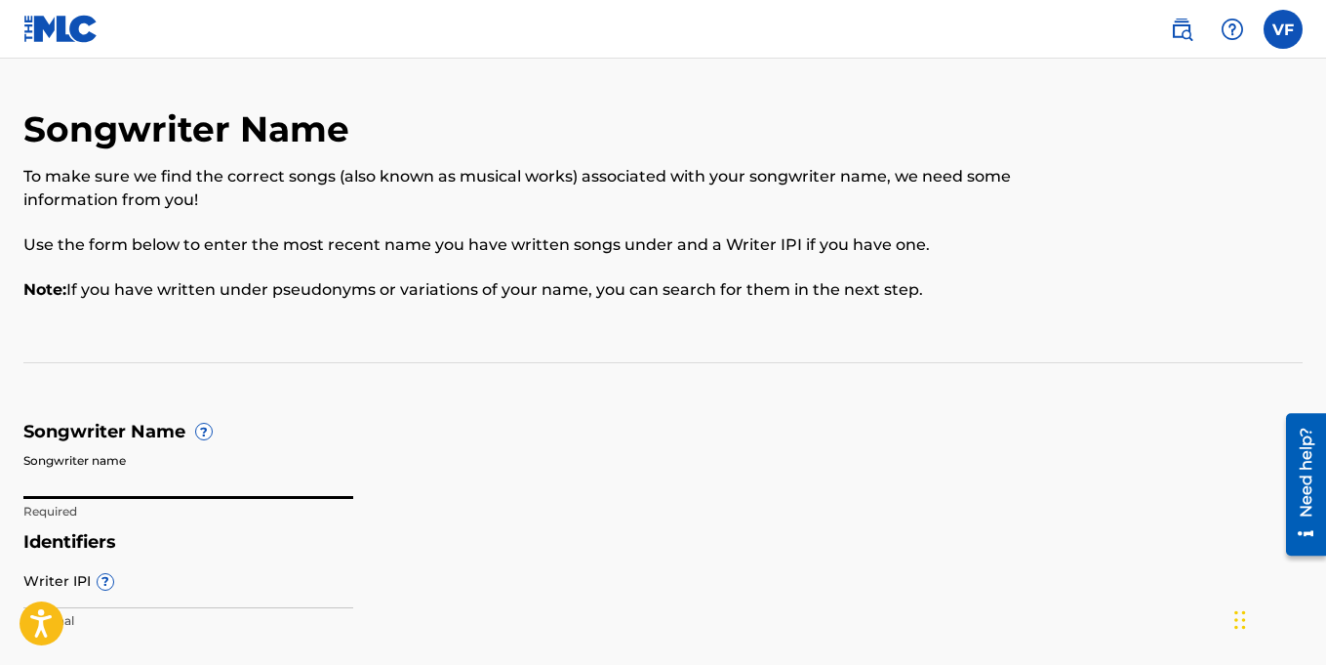
click at [249, 471] on input "Songwriter name" at bounding box center [188, 471] width 330 height 56
type input "Vernell Fleming"
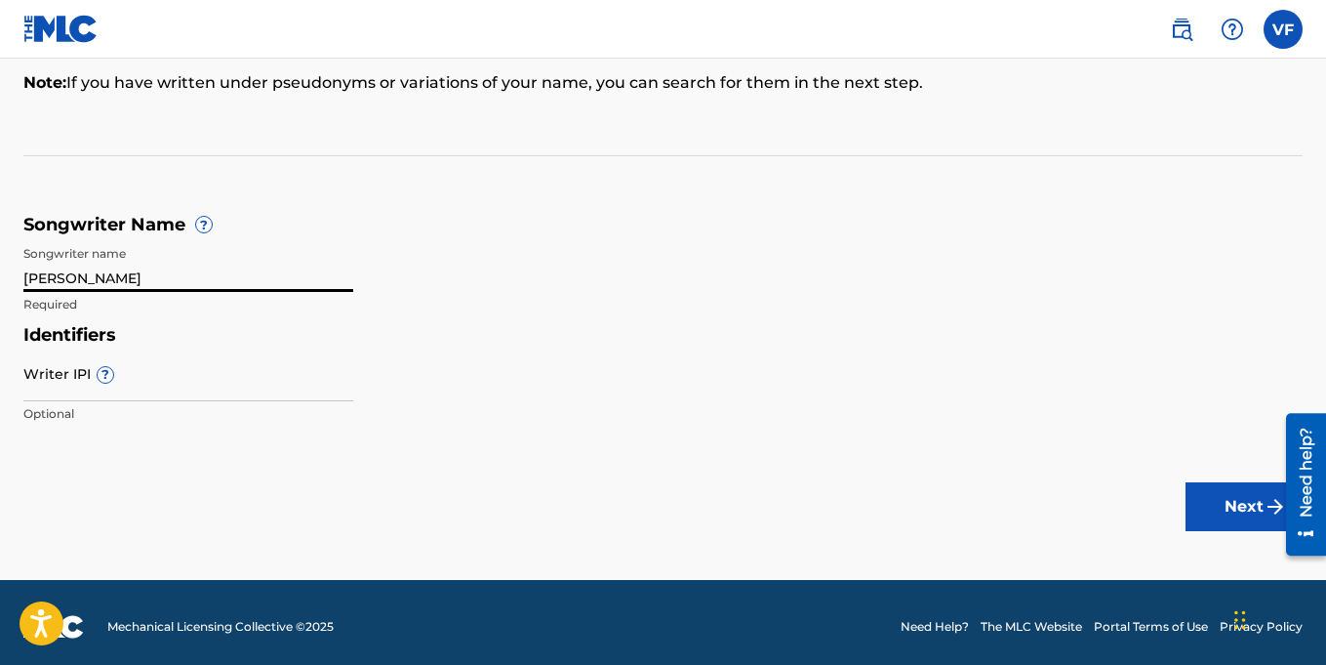
scroll to position [216, 0]
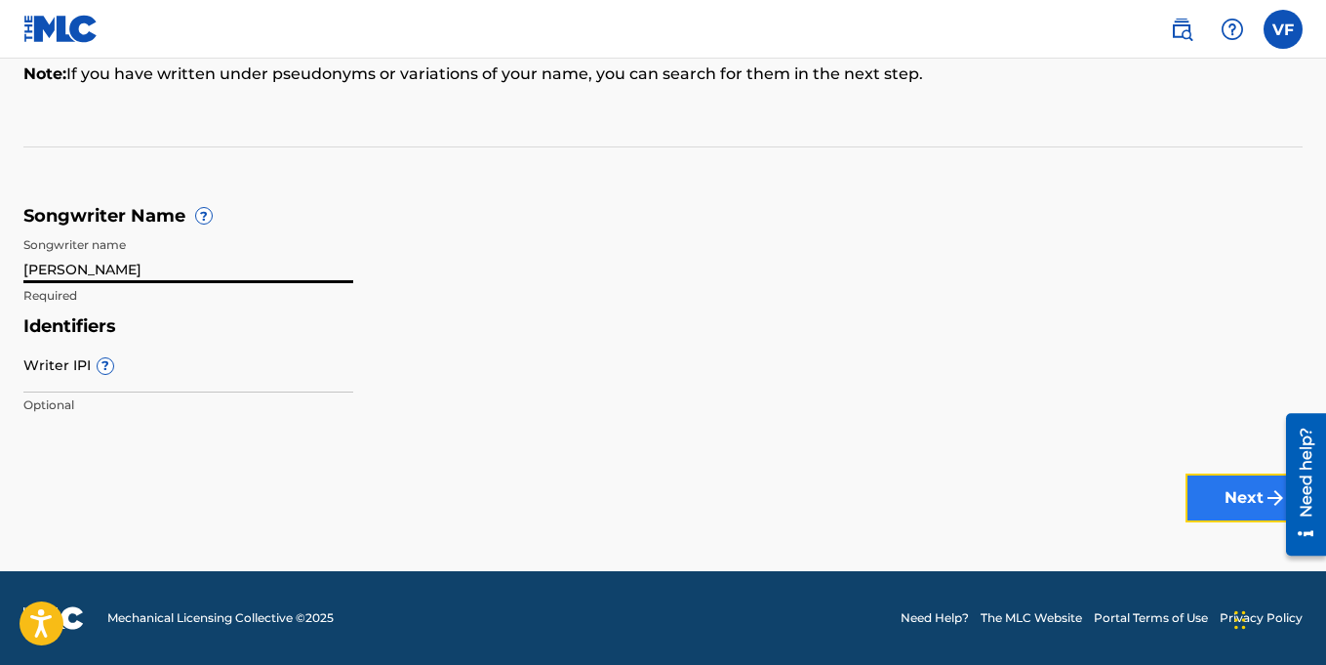
click at [1250, 499] on button "Next" at bounding box center [1244, 497] width 117 height 49
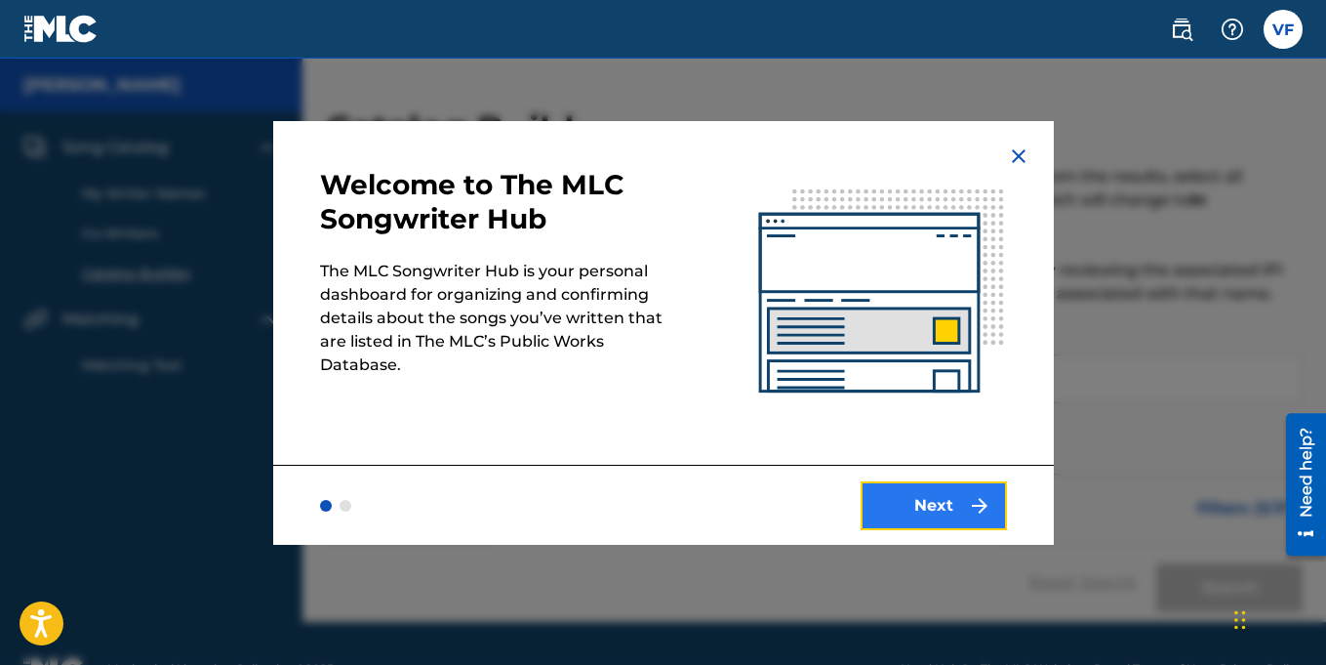
click at [924, 505] on button "Next" at bounding box center [934, 505] width 146 height 49
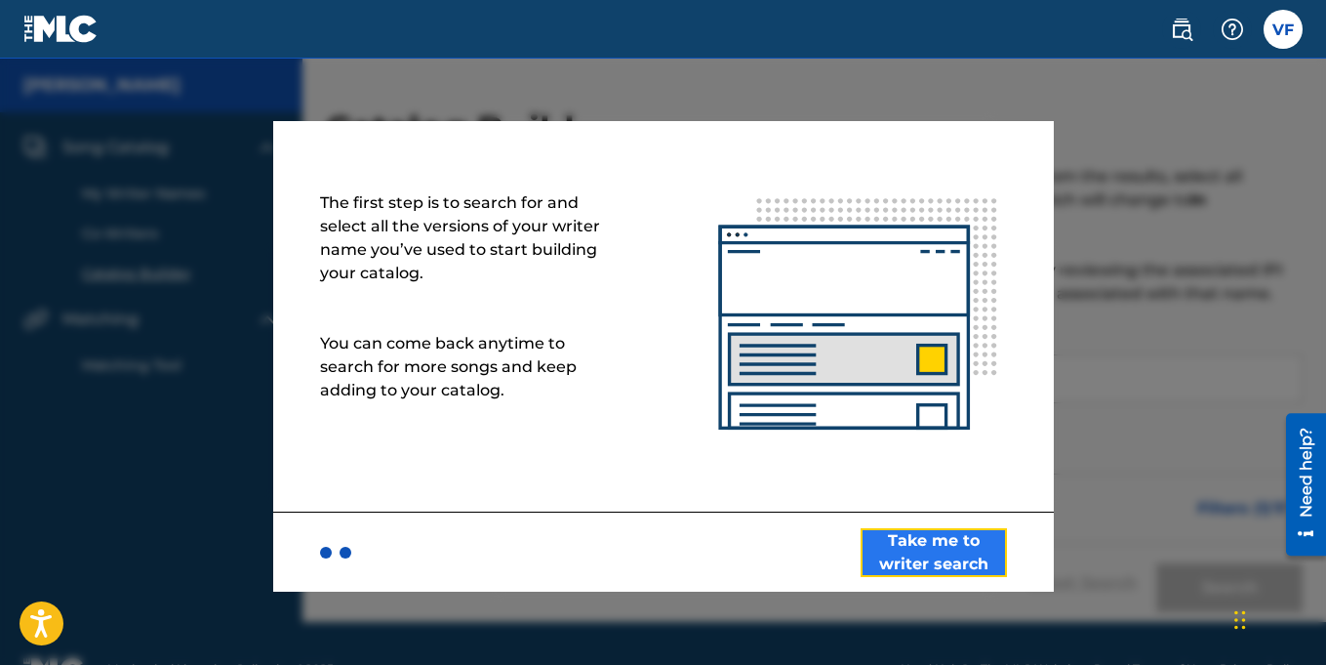
click at [942, 555] on button "Take me to writer search" at bounding box center [934, 552] width 146 height 49
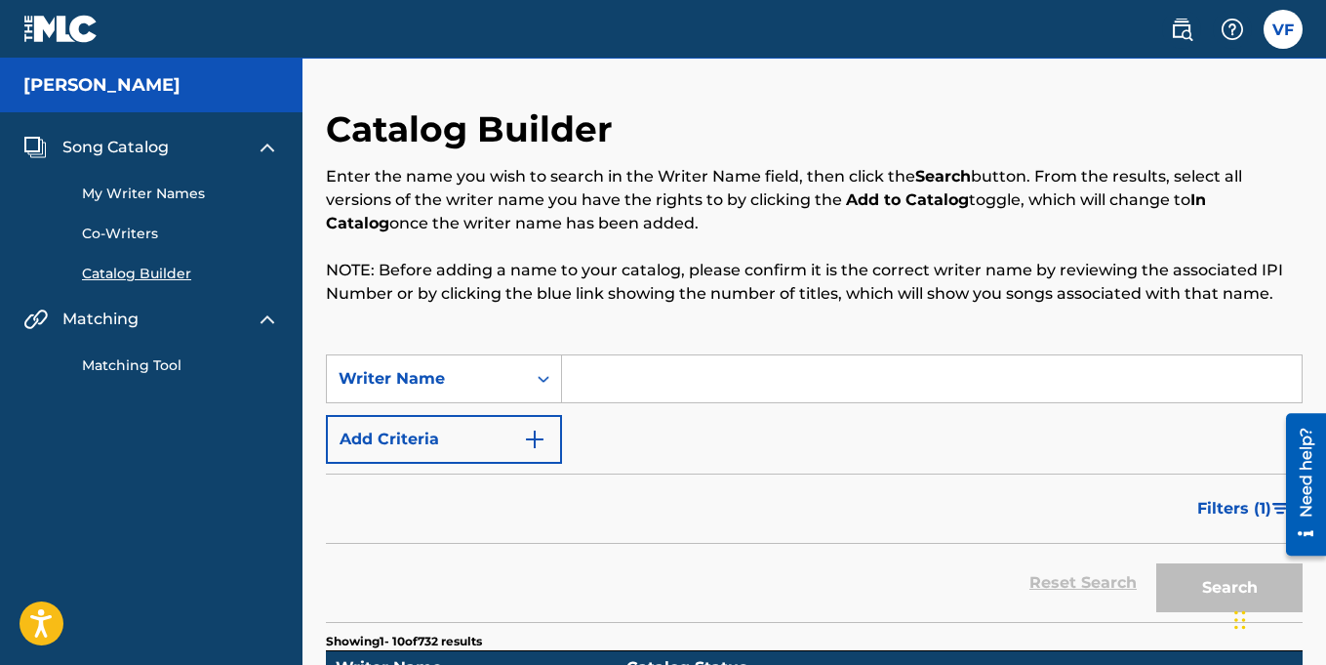
click at [624, 389] on input "Search Form" at bounding box center [932, 378] width 740 height 47
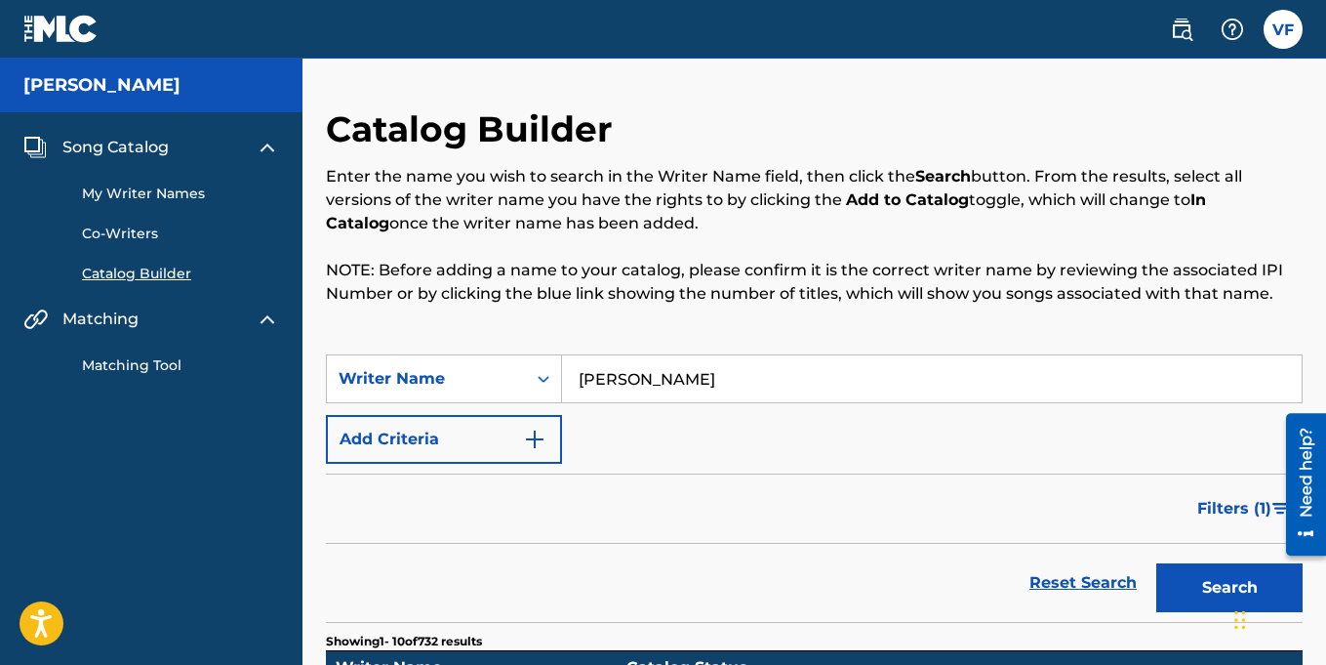
type input "Vernell Fleming"
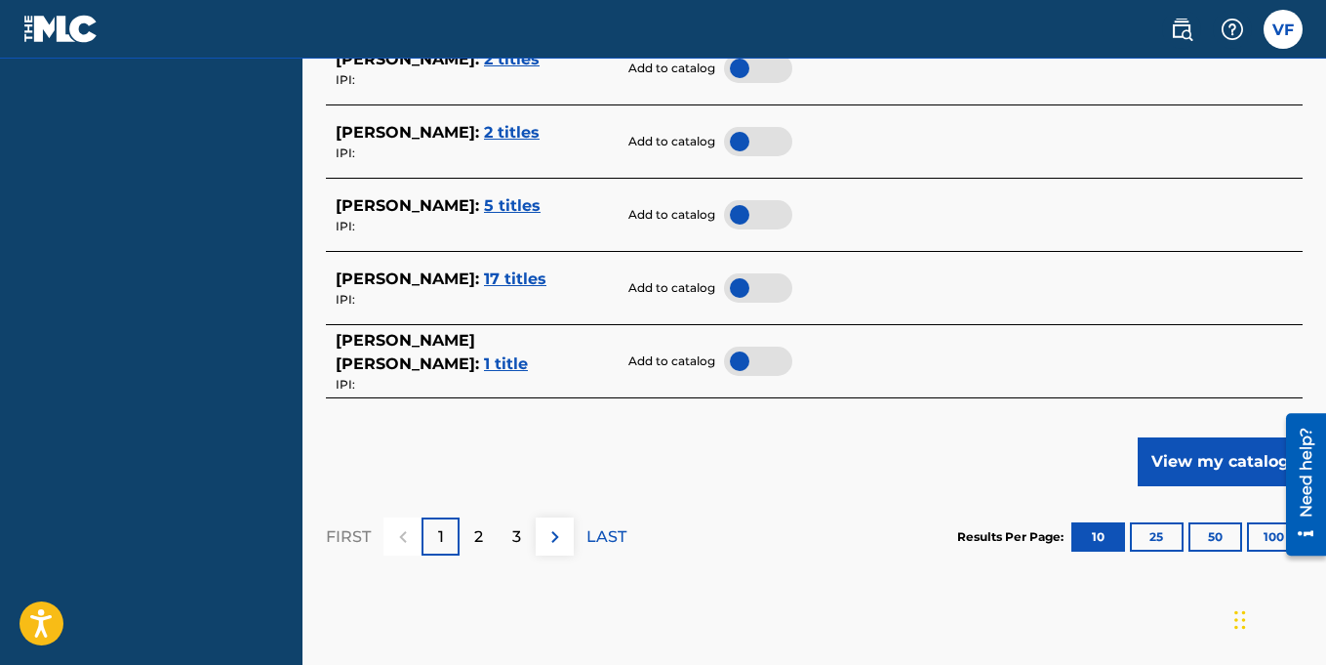
scroll to position [1020, 0]
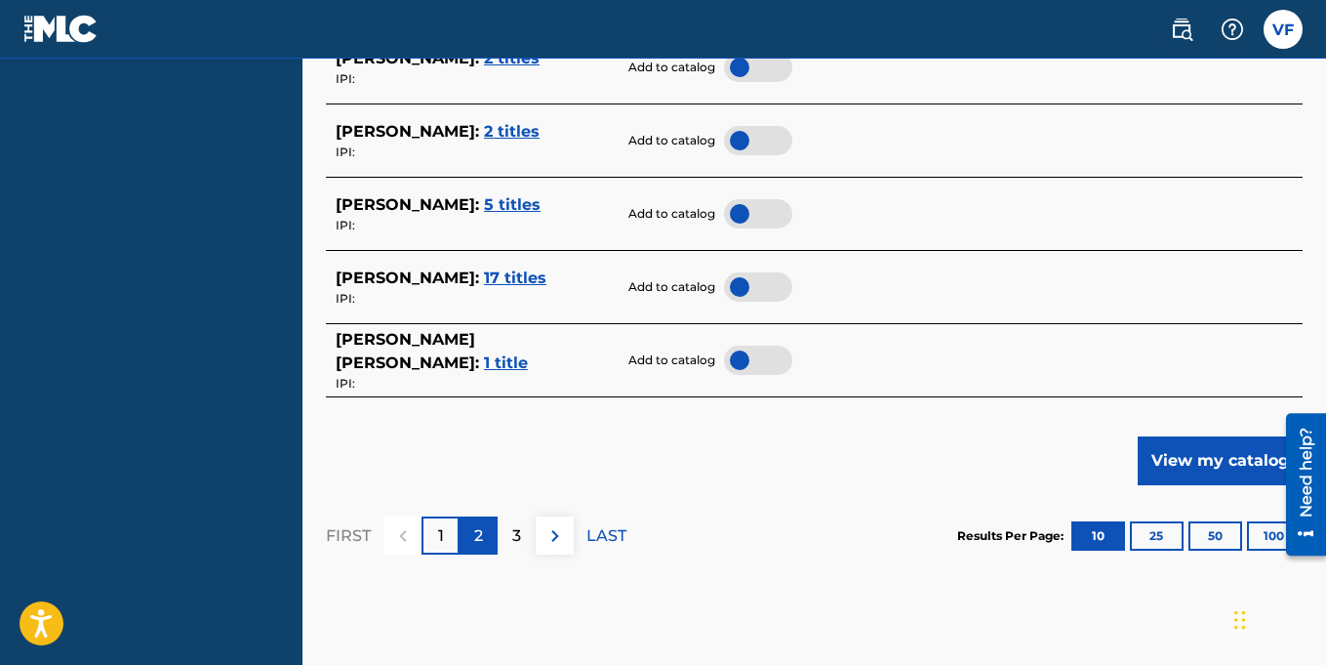
click at [482, 535] on p "2" at bounding box center [478, 535] width 9 height 23
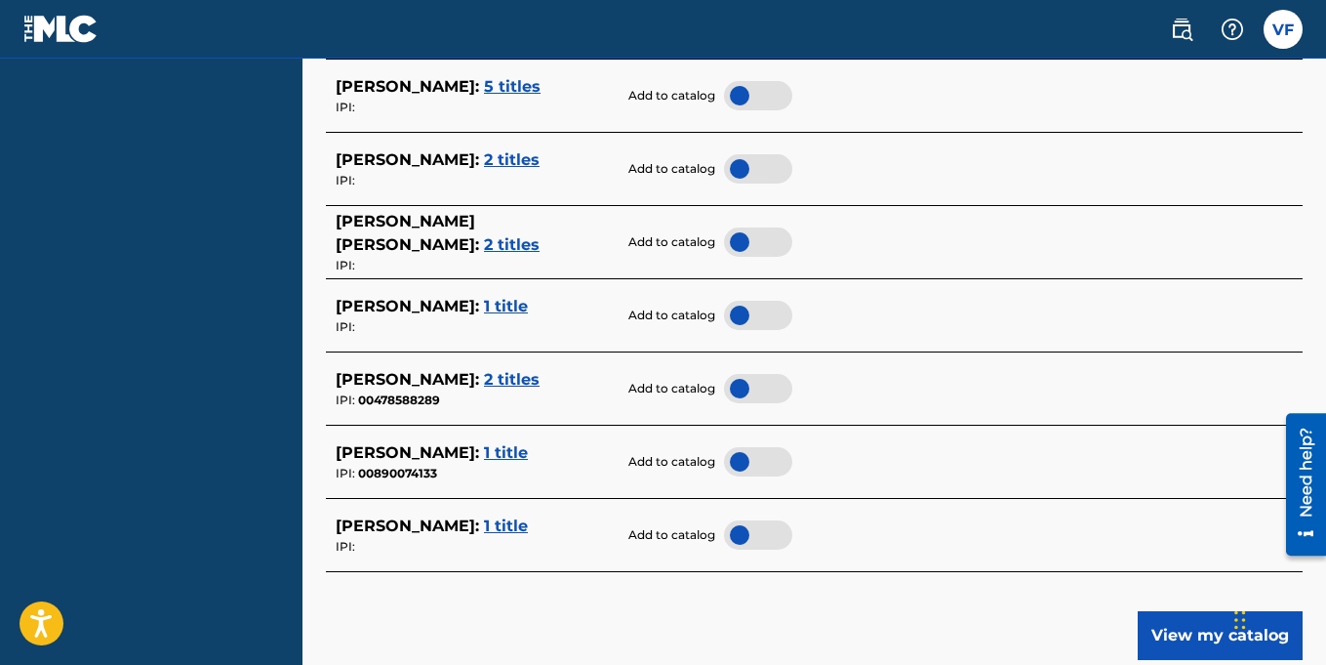
scroll to position [1132, 0]
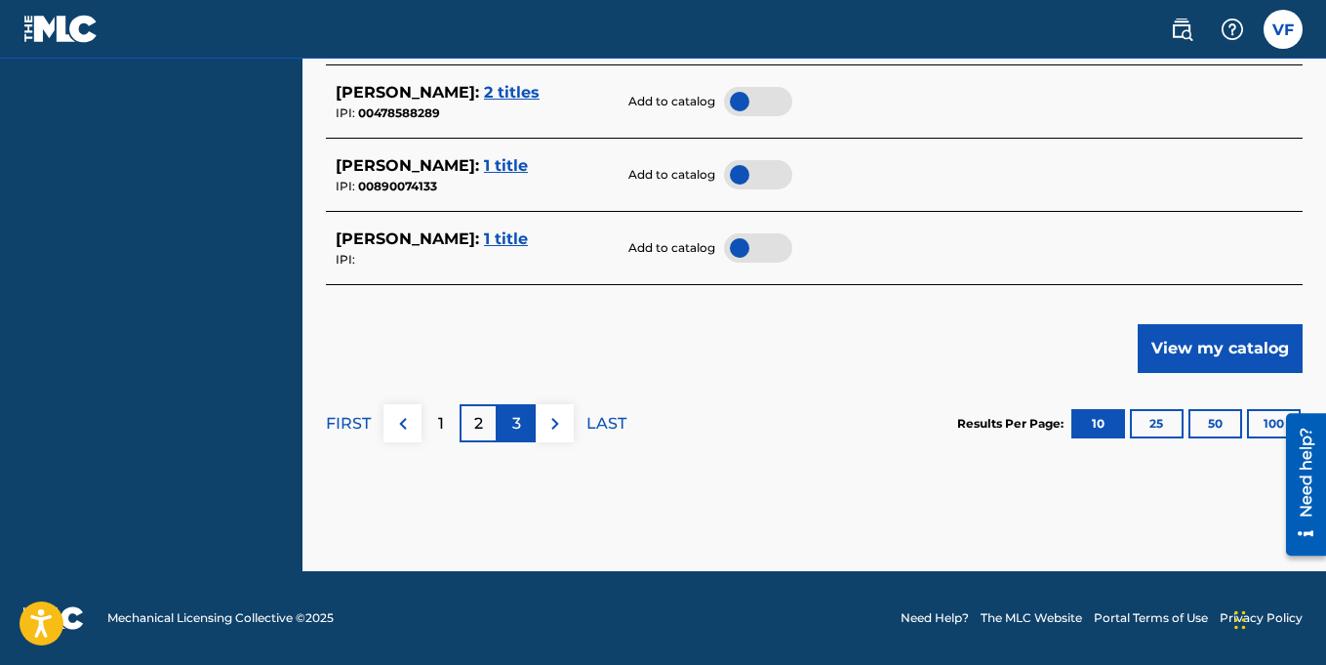
click at [518, 426] on p "3" at bounding box center [516, 423] width 9 height 23
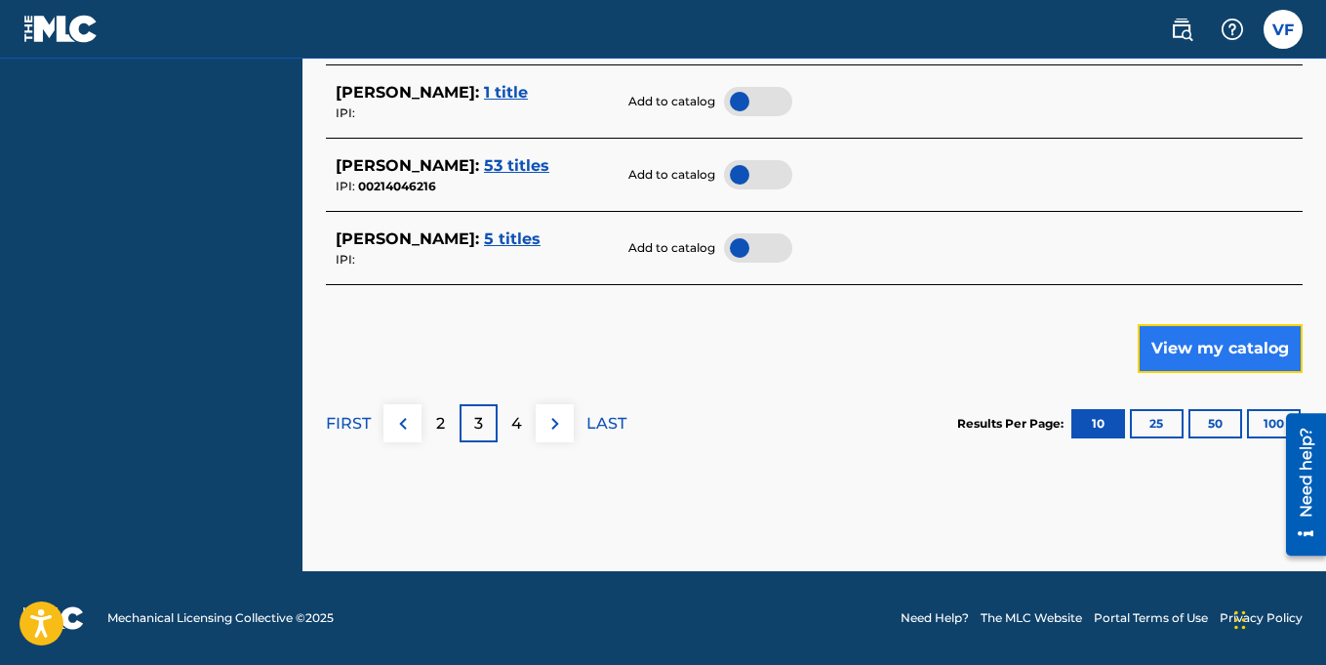
click at [1206, 340] on button "View my catalog" at bounding box center [1220, 348] width 165 height 49
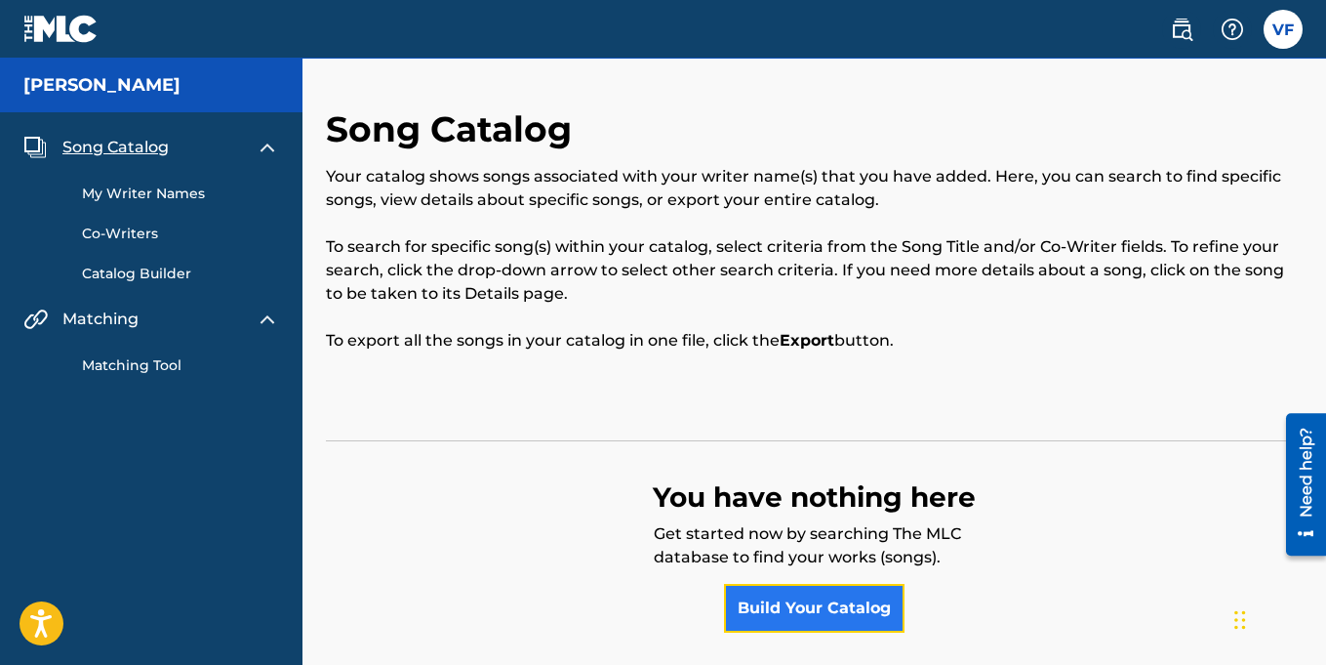
click at [823, 614] on link "Build Your Catalog" at bounding box center [814, 608] width 181 height 49
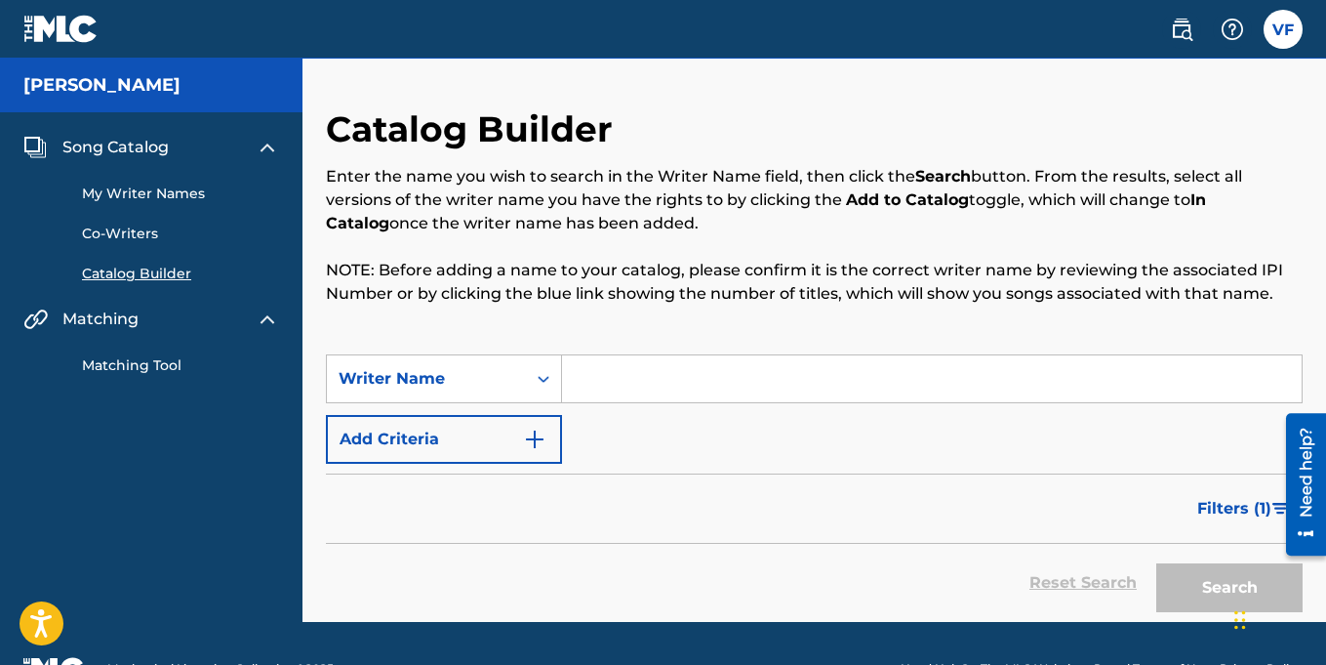
click at [595, 373] on input "Search Form" at bounding box center [932, 378] width 740 height 47
type input "Vernell Fleming"
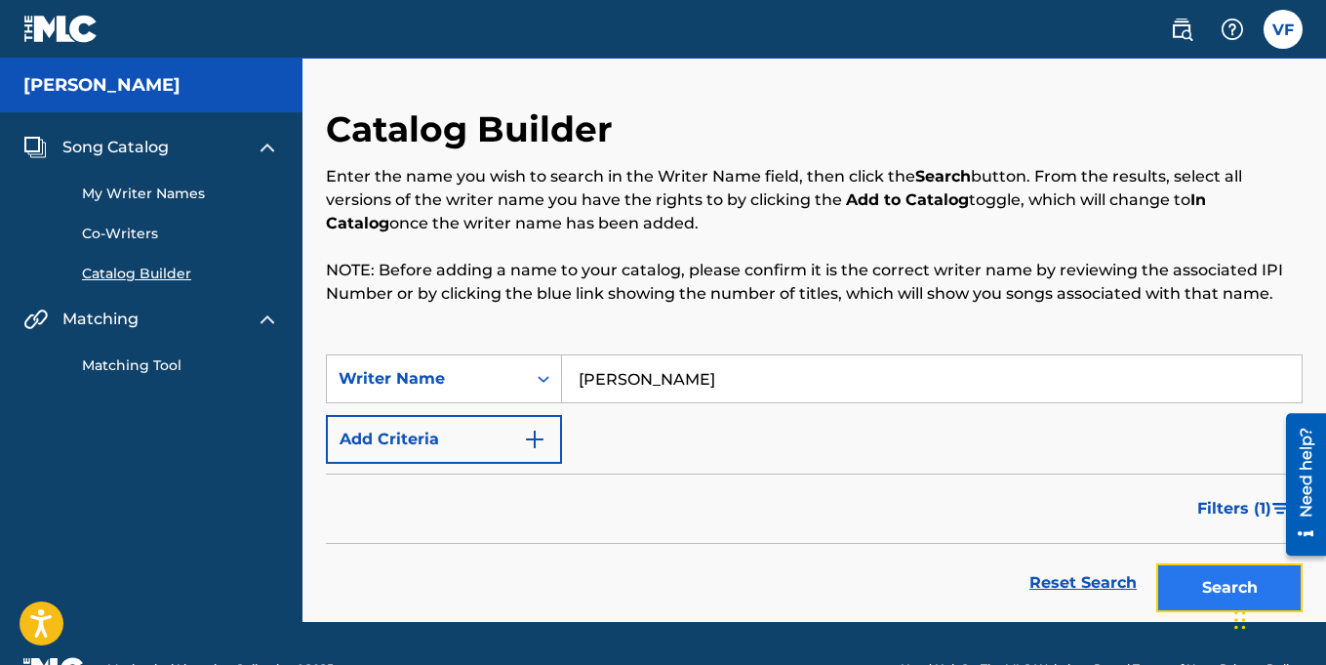
click at [1204, 581] on button "Search" at bounding box center [1229, 587] width 146 height 49
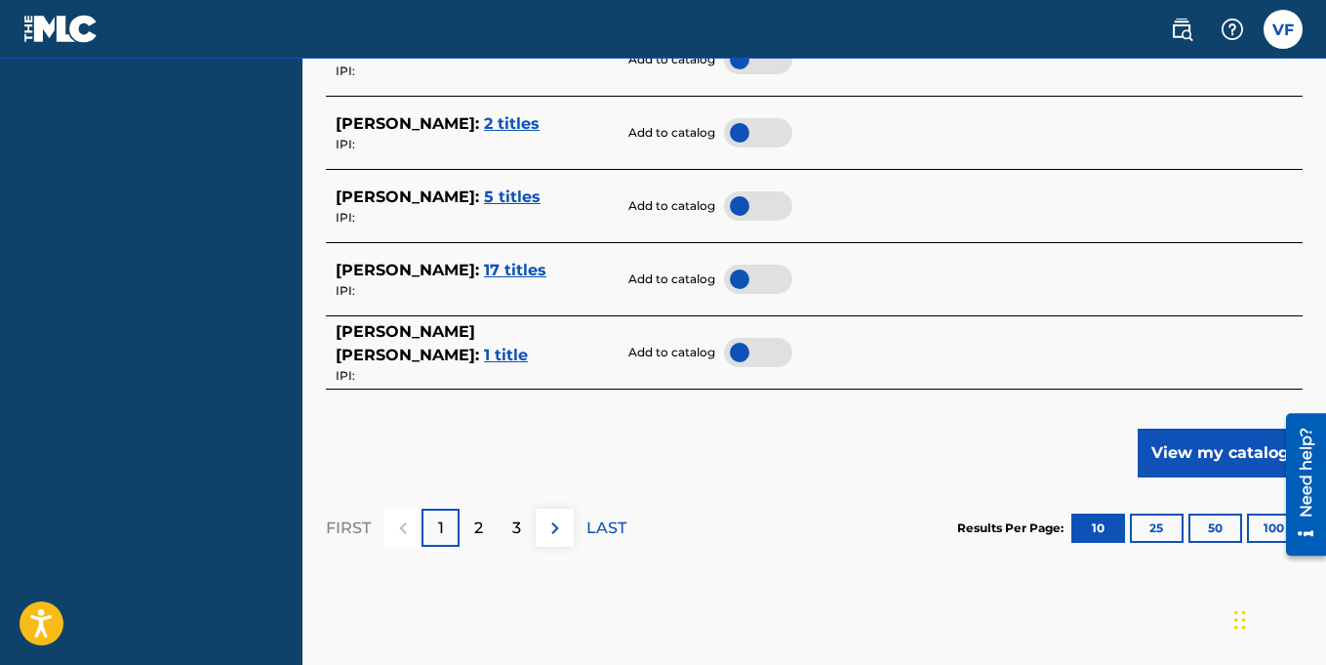
scroll to position [1030, 0]
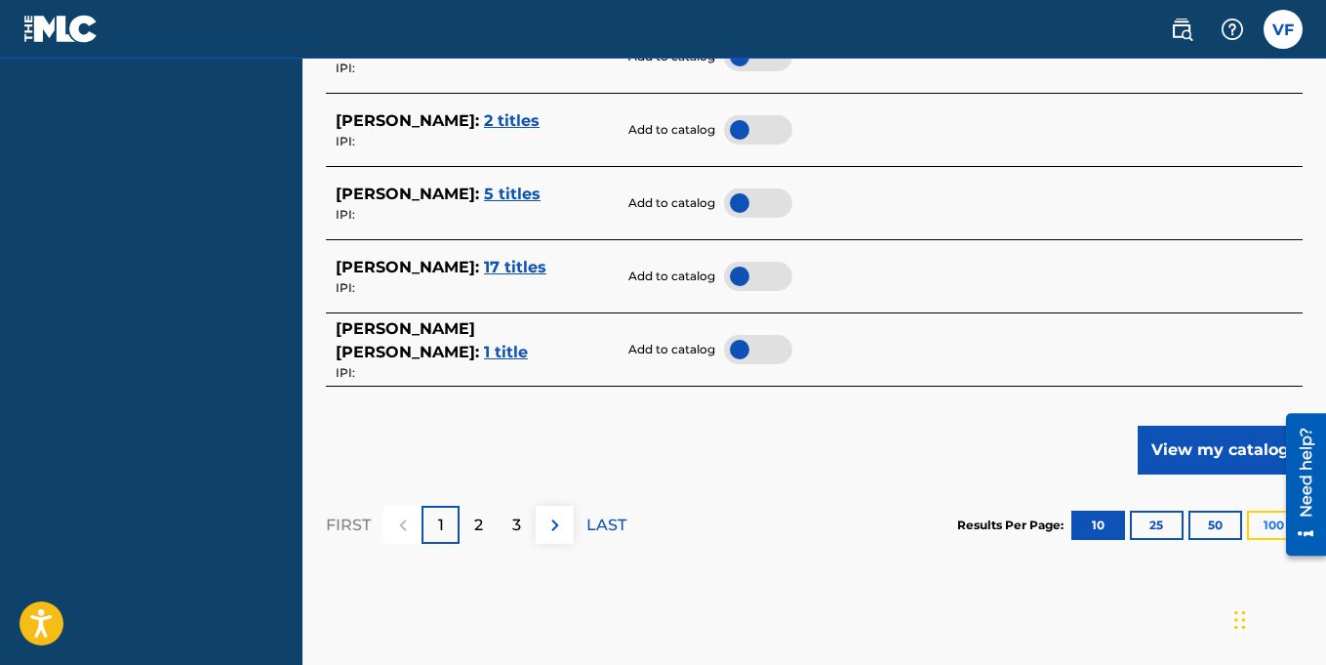
click at [1268, 527] on button "100" at bounding box center [1274, 524] width 54 height 29
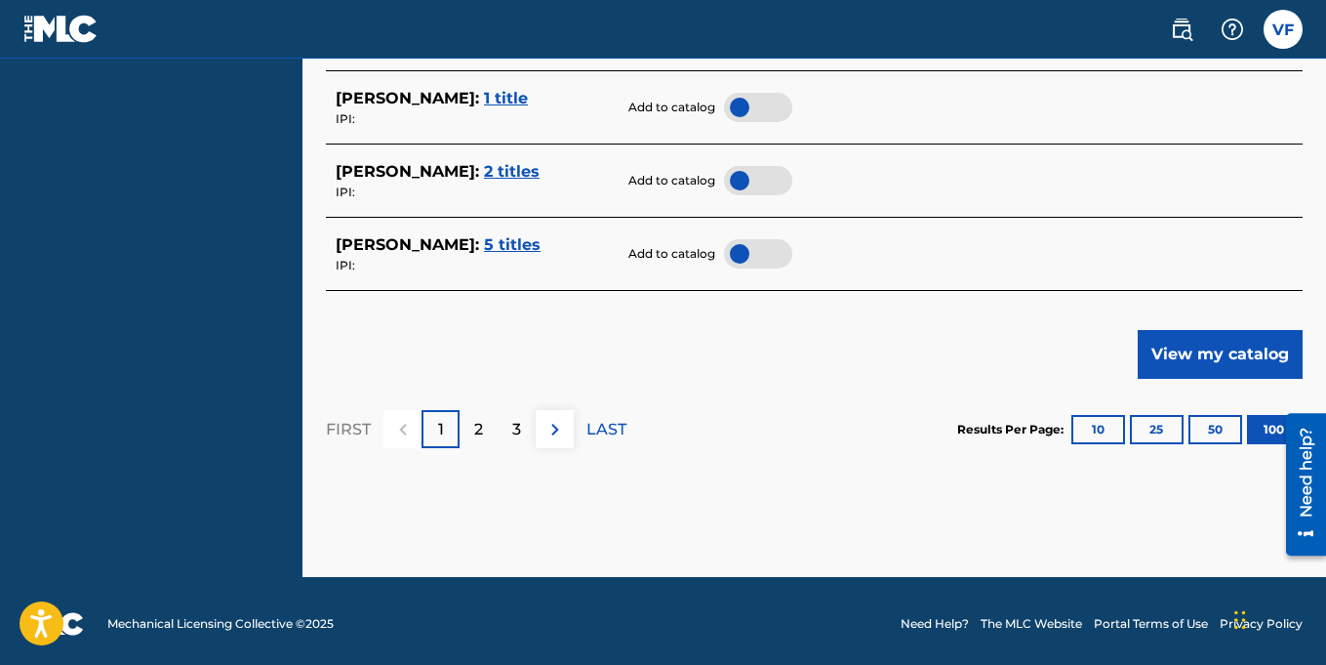
scroll to position [7718, 0]
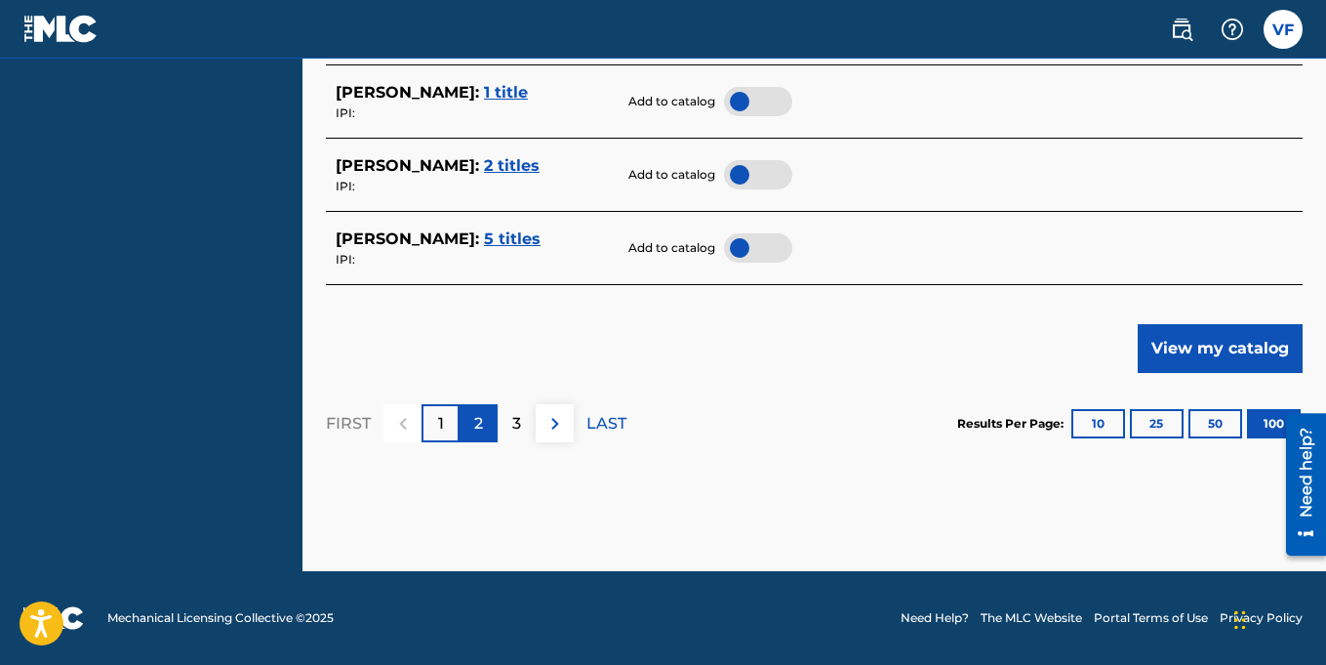
click at [485, 428] on div "2" at bounding box center [479, 423] width 38 height 38
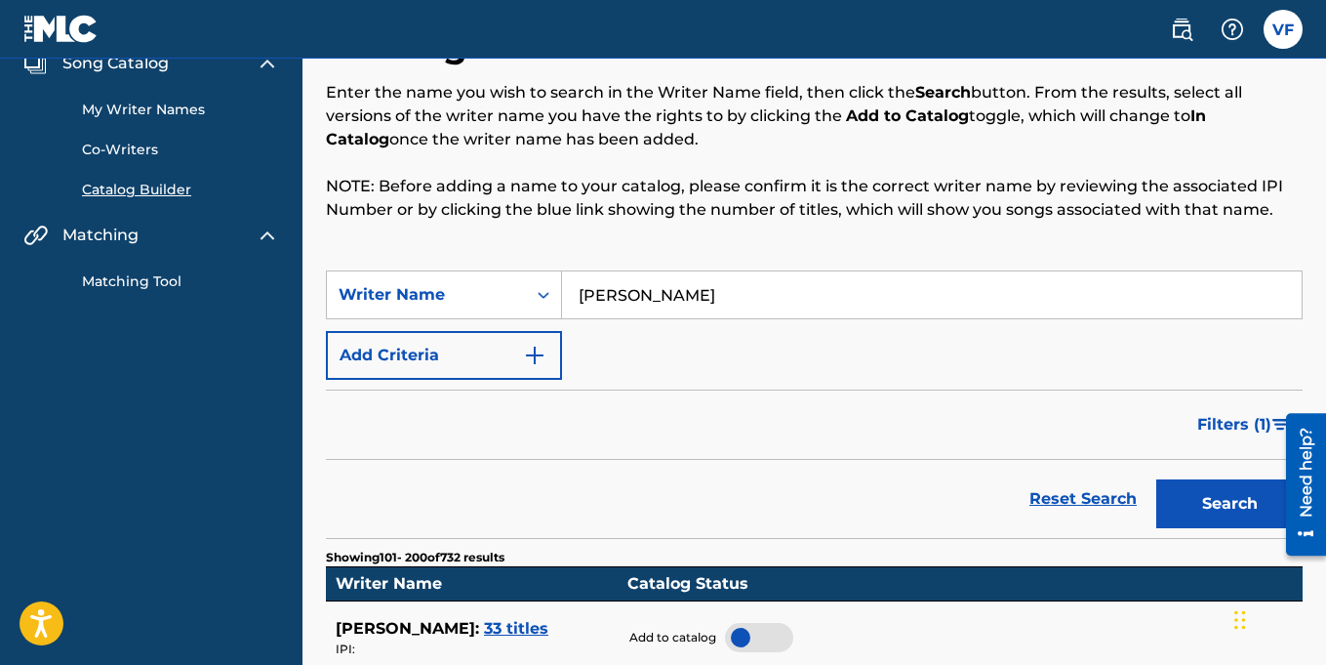
scroll to position [0, 0]
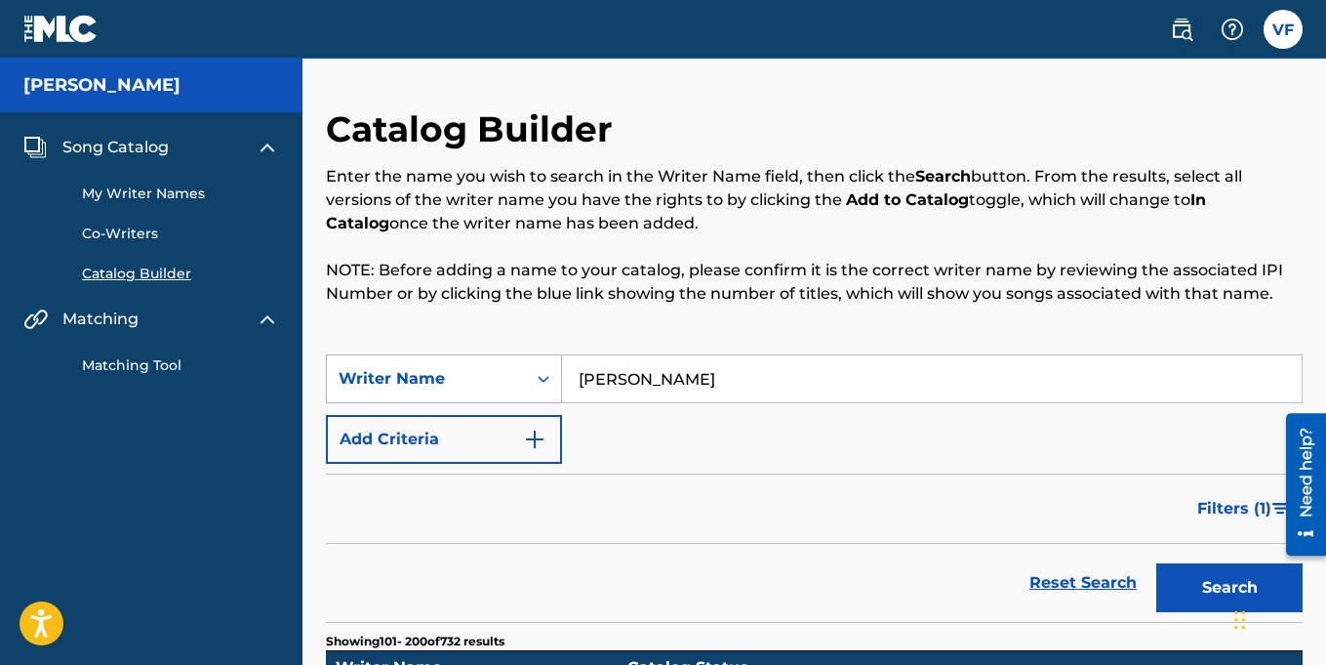
click at [544, 379] on icon "Search Form" at bounding box center [544, 379] width 12 height 7
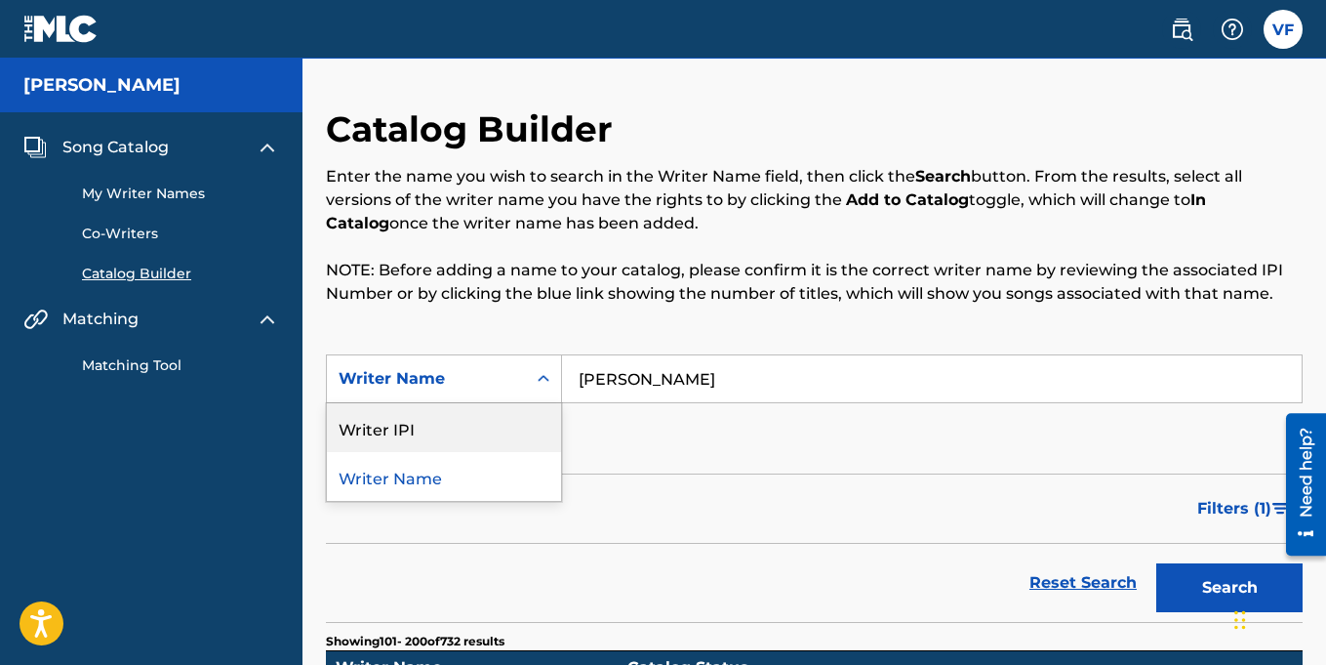
click at [369, 433] on div "Writer IPI" at bounding box center [444, 427] width 234 height 49
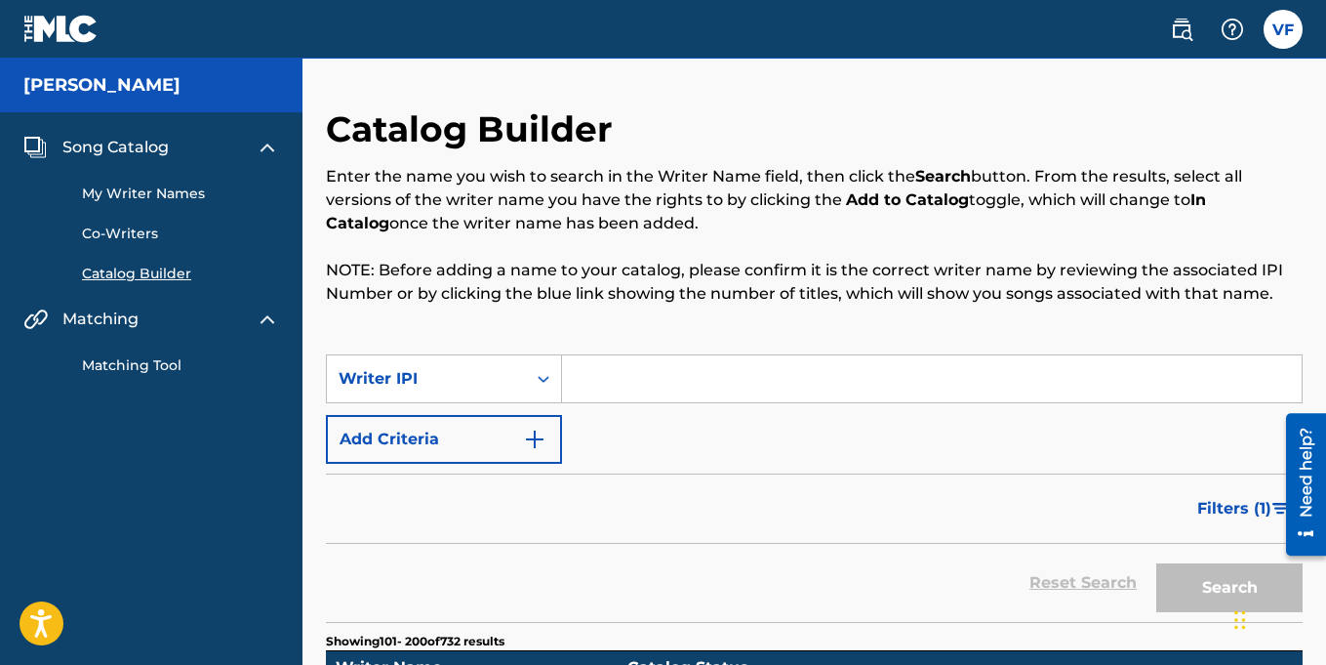
click at [640, 377] on input "Search Form" at bounding box center [932, 378] width 740 height 47
type input "Vernell Fleming"
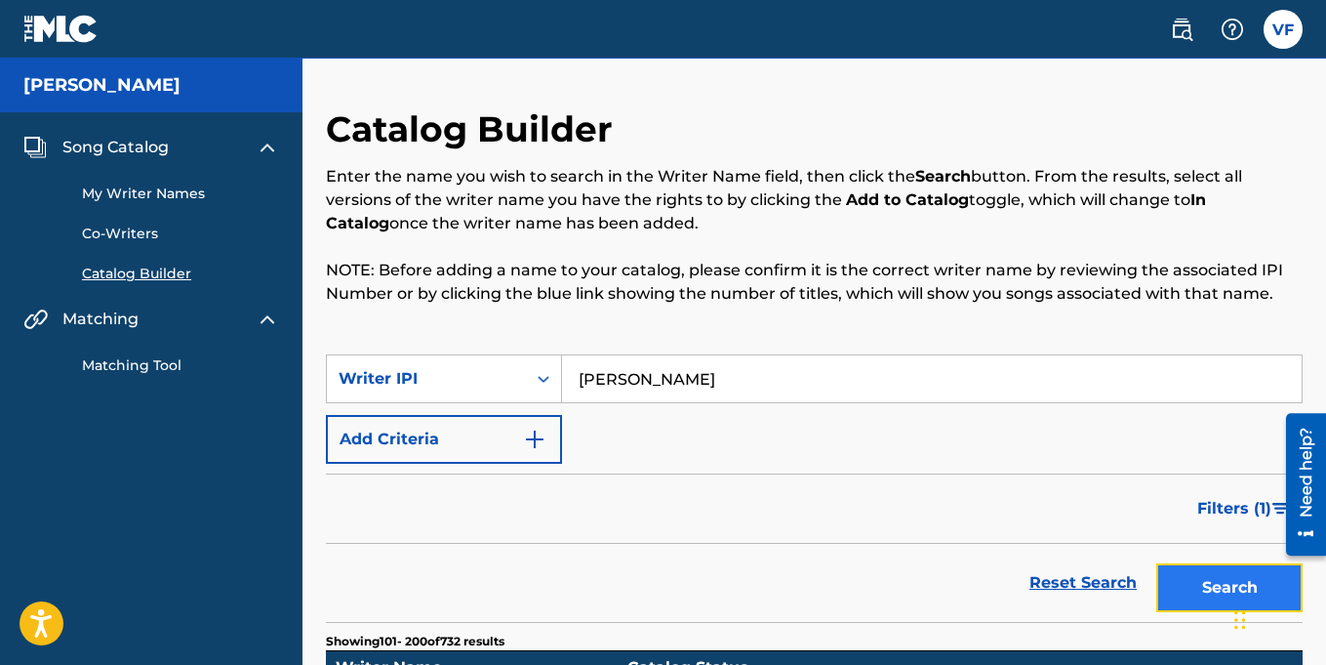
click at [1206, 580] on button "Search" at bounding box center [1229, 587] width 146 height 49
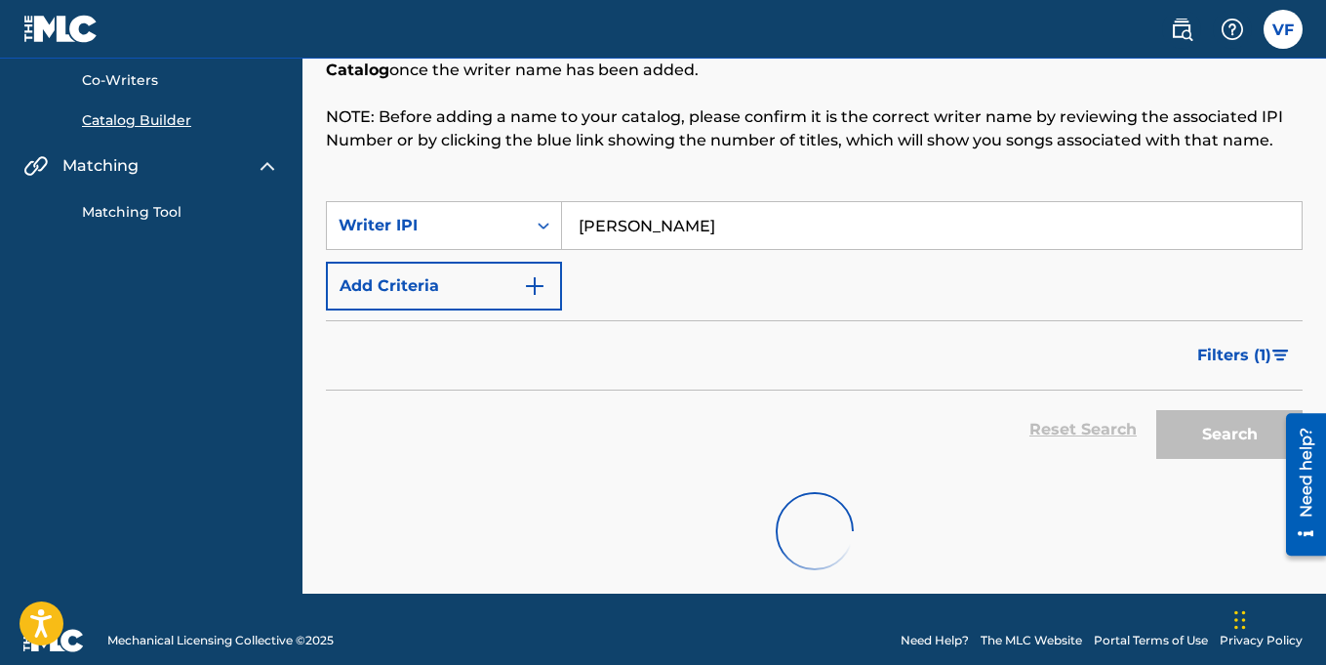
scroll to position [176, 0]
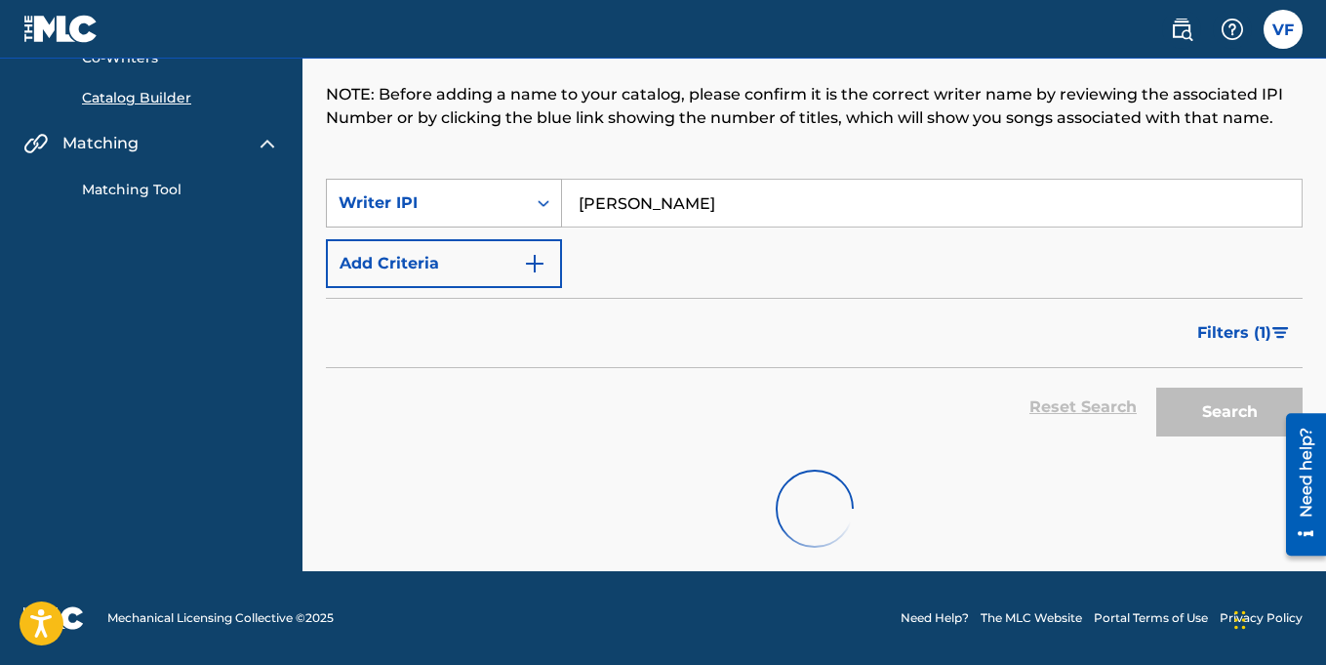
click at [543, 210] on icon "Search Form" at bounding box center [544, 203] width 20 height 20
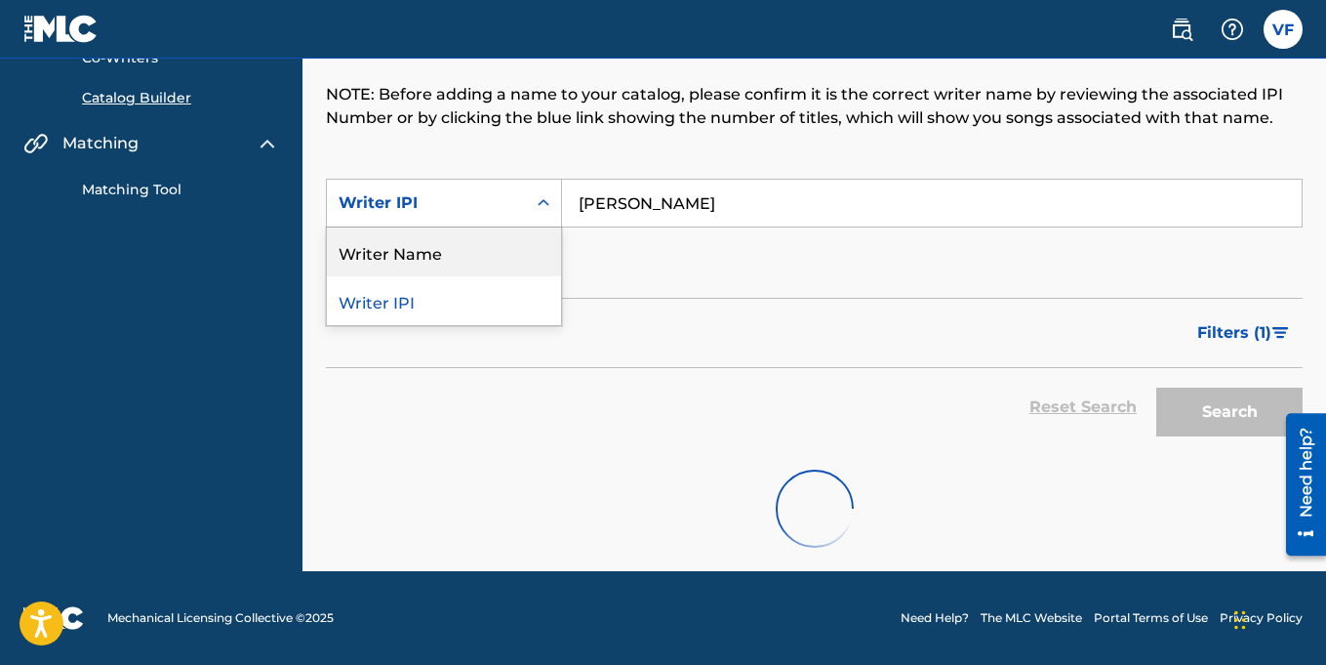
click at [451, 263] on div "Writer Name" at bounding box center [444, 251] width 234 height 49
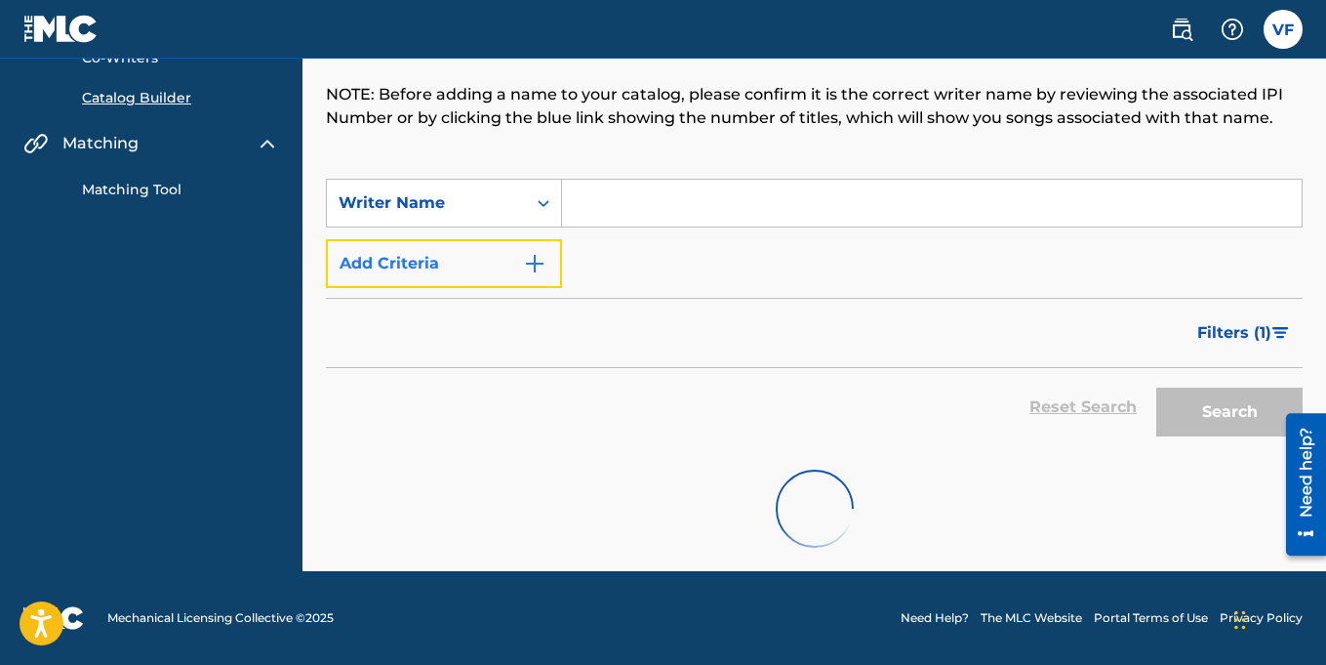
click at [467, 268] on button "Add Criteria" at bounding box center [444, 263] width 236 height 49
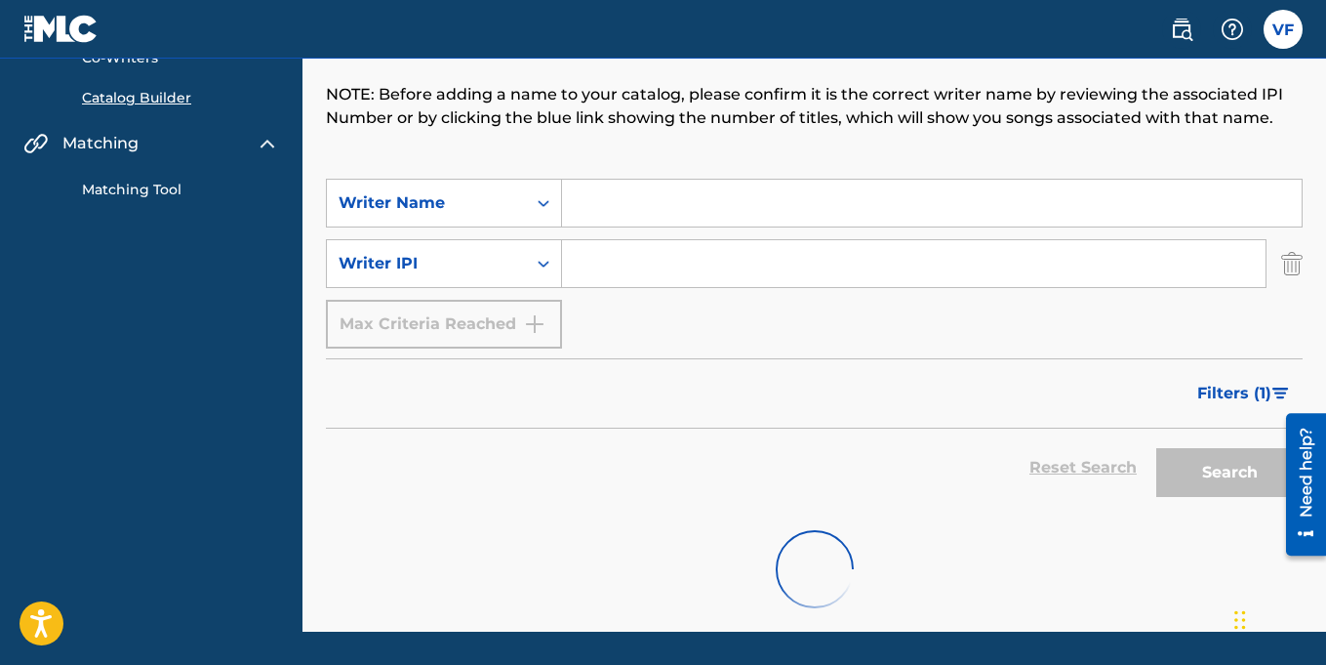
click at [618, 268] on input "Search Form" at bounding box center [914, 263] width 704 height 47
click at [640, 216] on input "Search Form" at bounding box center [932, 203] width 740 height 47
type input "Vernell Fleming"
click at [642, 275] on input "Search Form" at bounding box center [914, 263] width 704 height 47
click at [610, 266] on input "Search Form" at bounding box center [914, 263] width 704 height 47
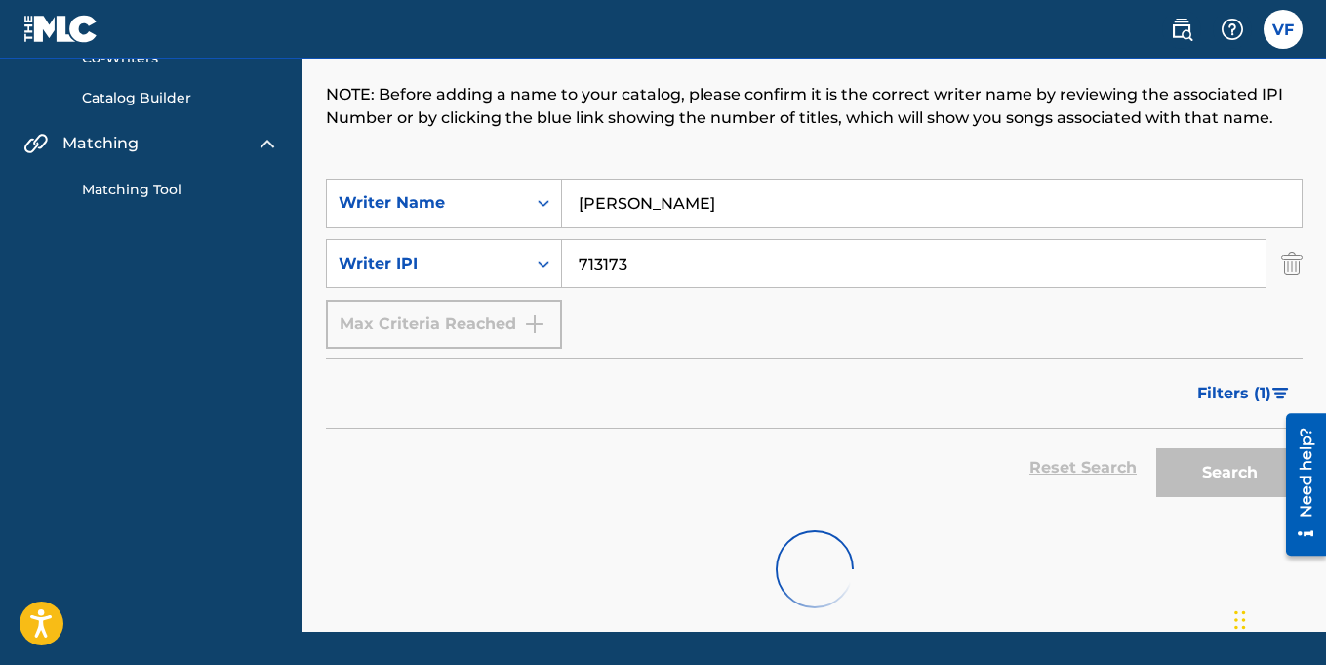
type input "7131734"
click at [623, 266] on input "7131734" at bounding box center [914, 263] width 704 height 47
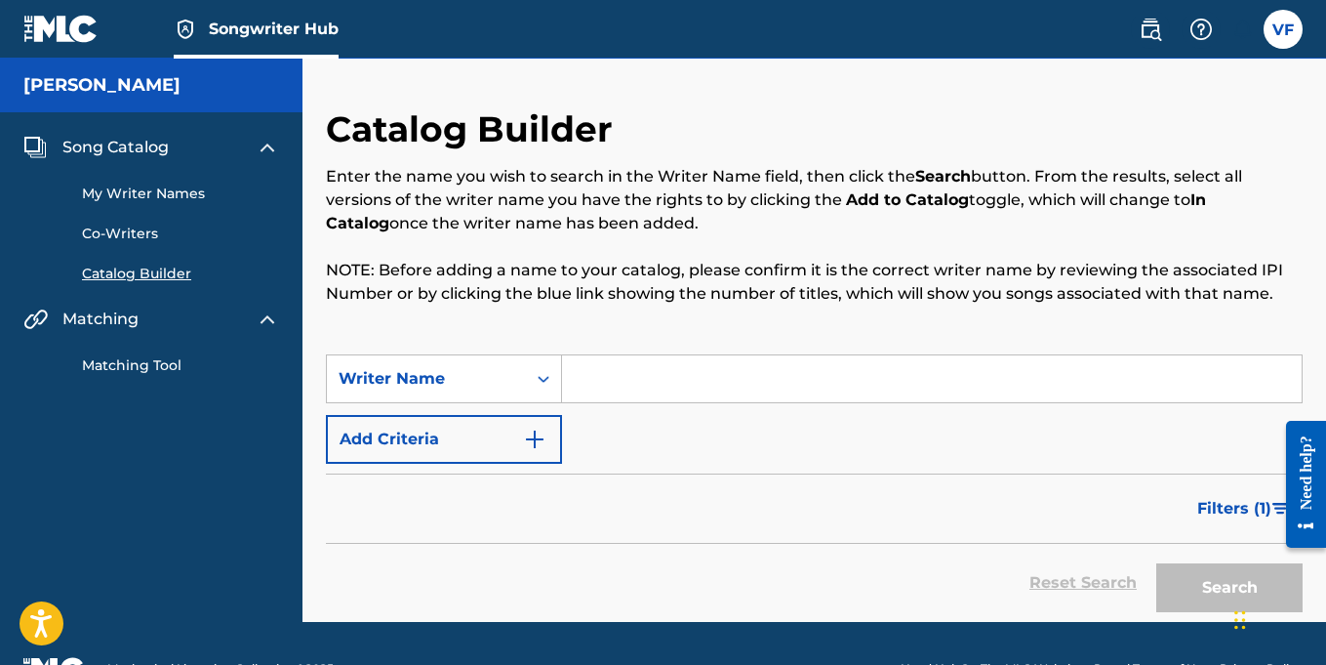
click at [597, 381] on input "Search Form" at bounding box center [932, 378] width 740 height 47
type input "Vernell Fleming"
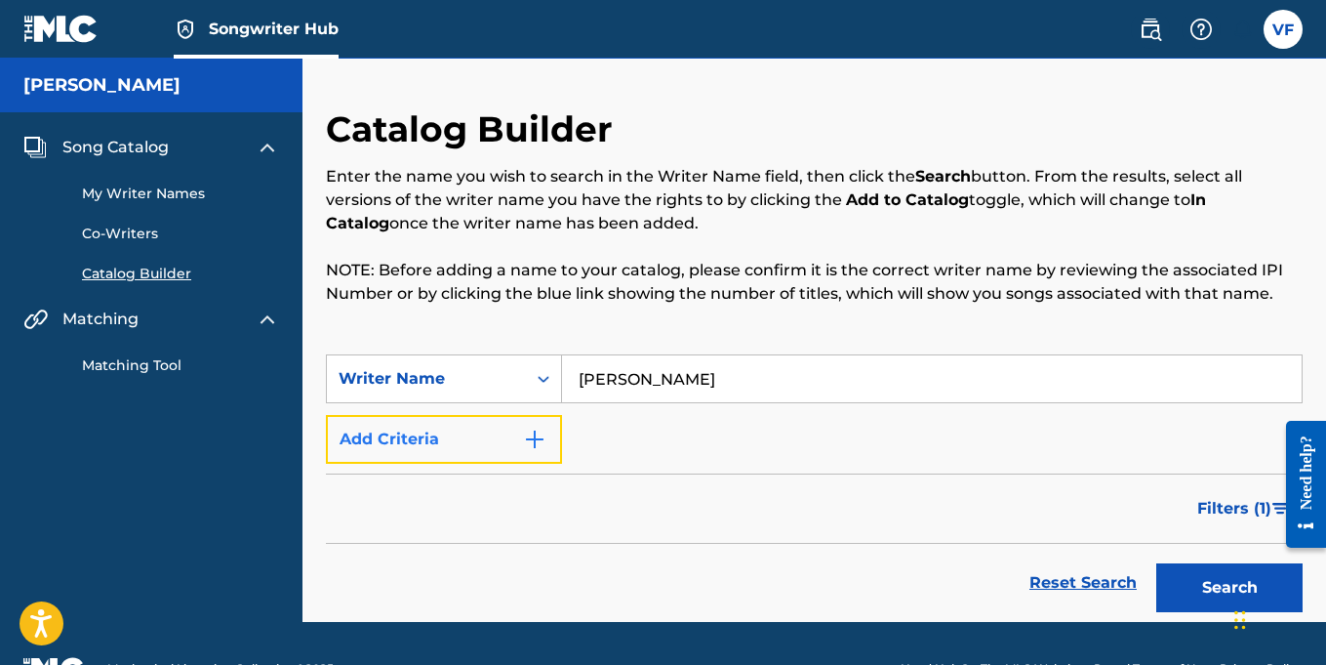
click at [534, 437] on img "Search Form" at bounding box center [534, 438] width 23 height 23
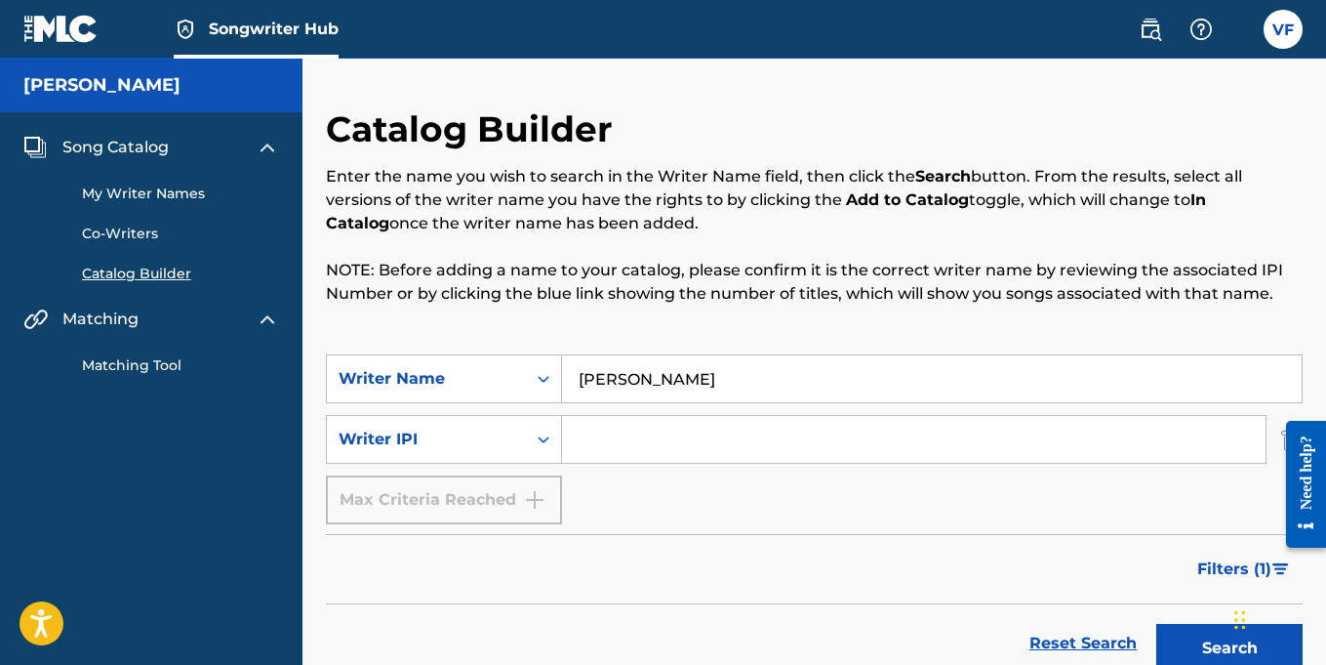
click at [596, 439] on input "Search Form" at bounding box center [914, 439] width 704 height 47
paste input "7131734"
type input "7131734"
click at [1202, 644] on button "Search" at bounding box center [1229, 648] width 146 height 49
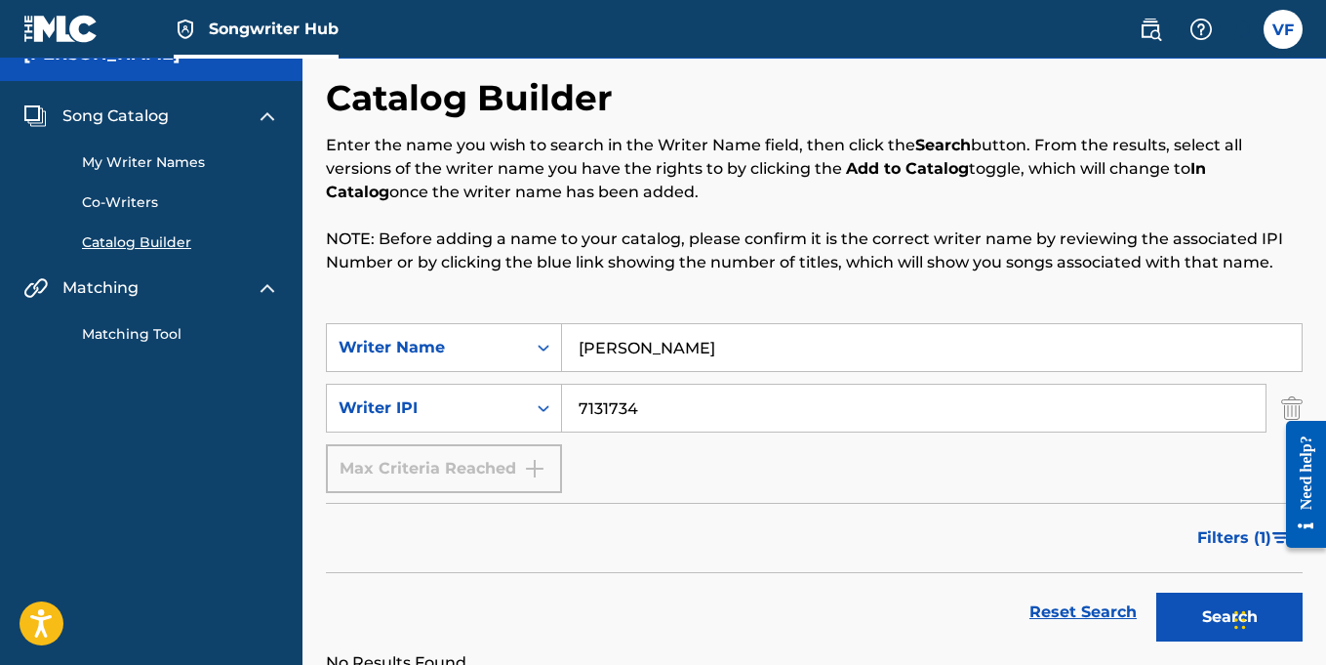
scroll to position [11, 0]
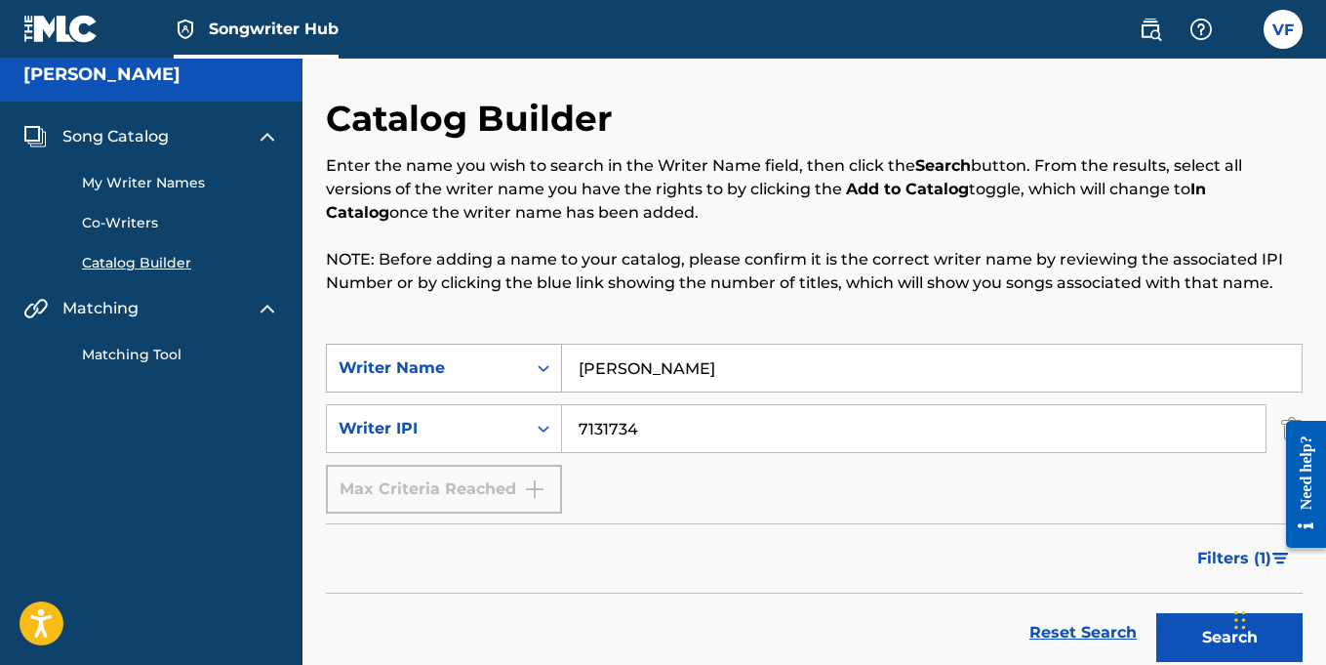
click at [547, 366] on icon "Search Form" at bounding box center [544, 368] width 20 height 20
click at [136, 181] on link "My Writer Names" at bounding box center [180, 183] width 197 height 20
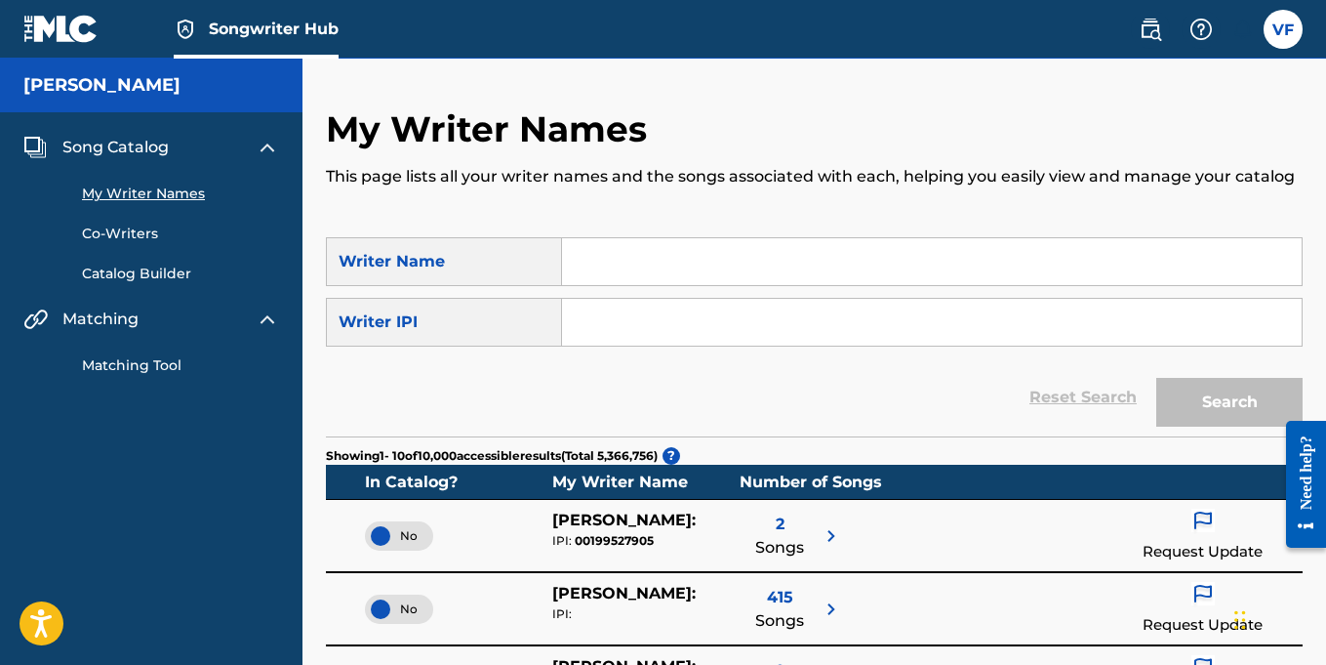
click at [595, 253] on input "Search Form" at bounding box center [932, 261] width 740 height 47
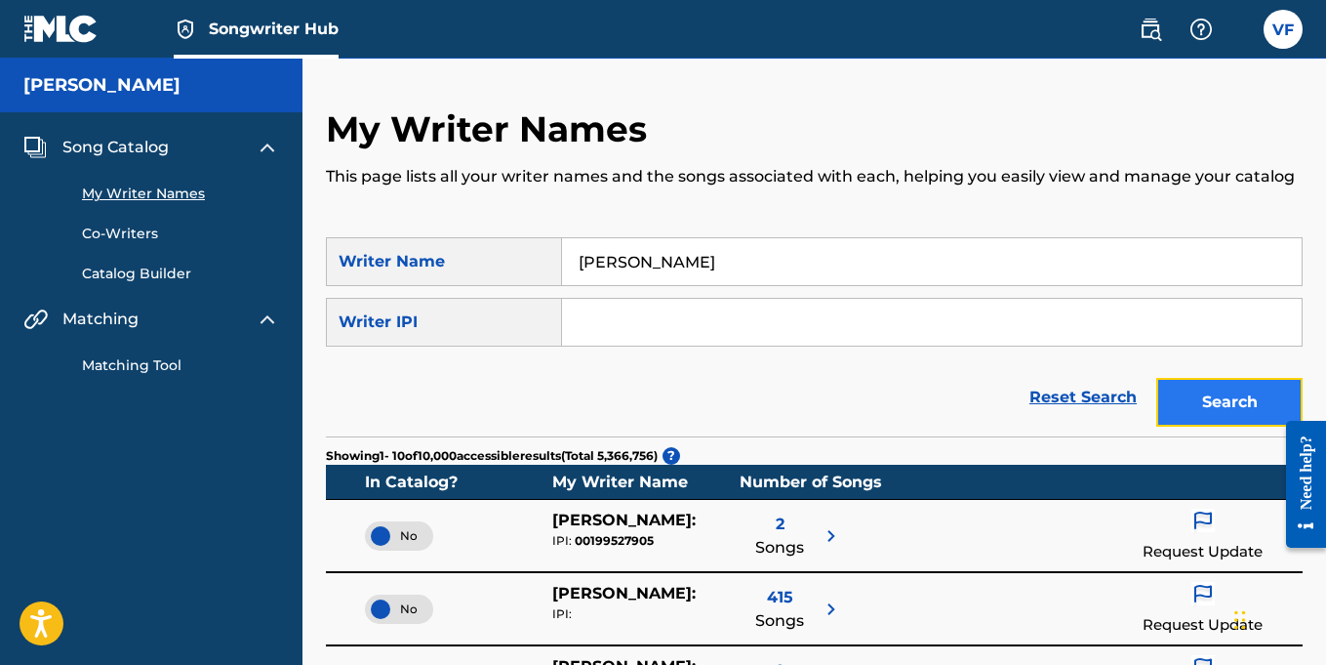
click at [1222, 408] on button "Search" at bounding box center [1229, 402] width 146 height 49
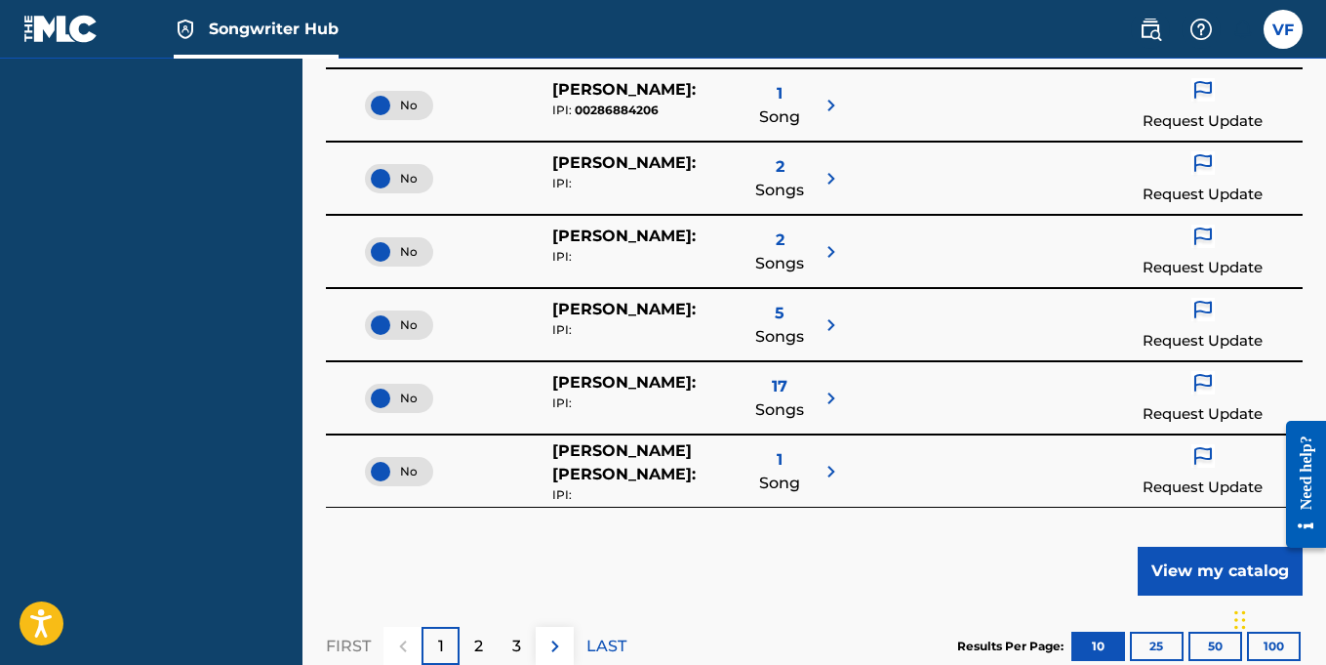
scroll to position [725, 0]
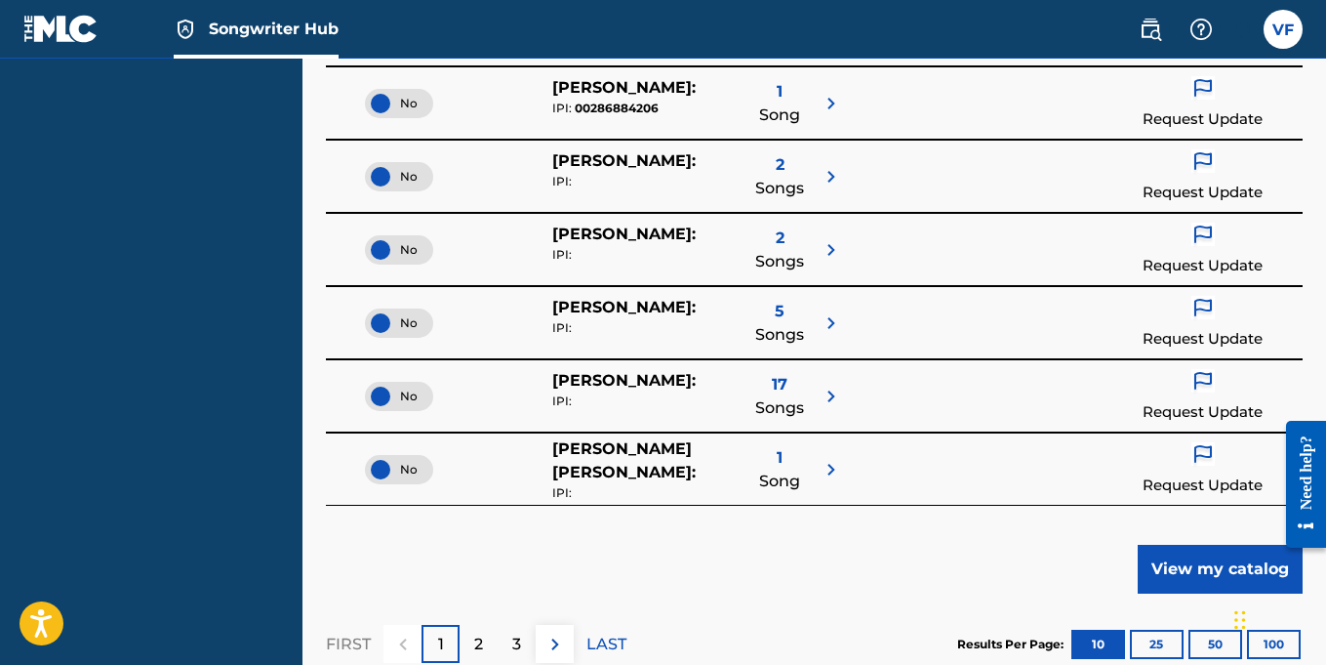
click at [934, 590] on div "Showing 1 - 10 of 732 results In Catalog? My Writer Name Number of Songs No VER…" at bounding box center [814, 202] width 977 height 983
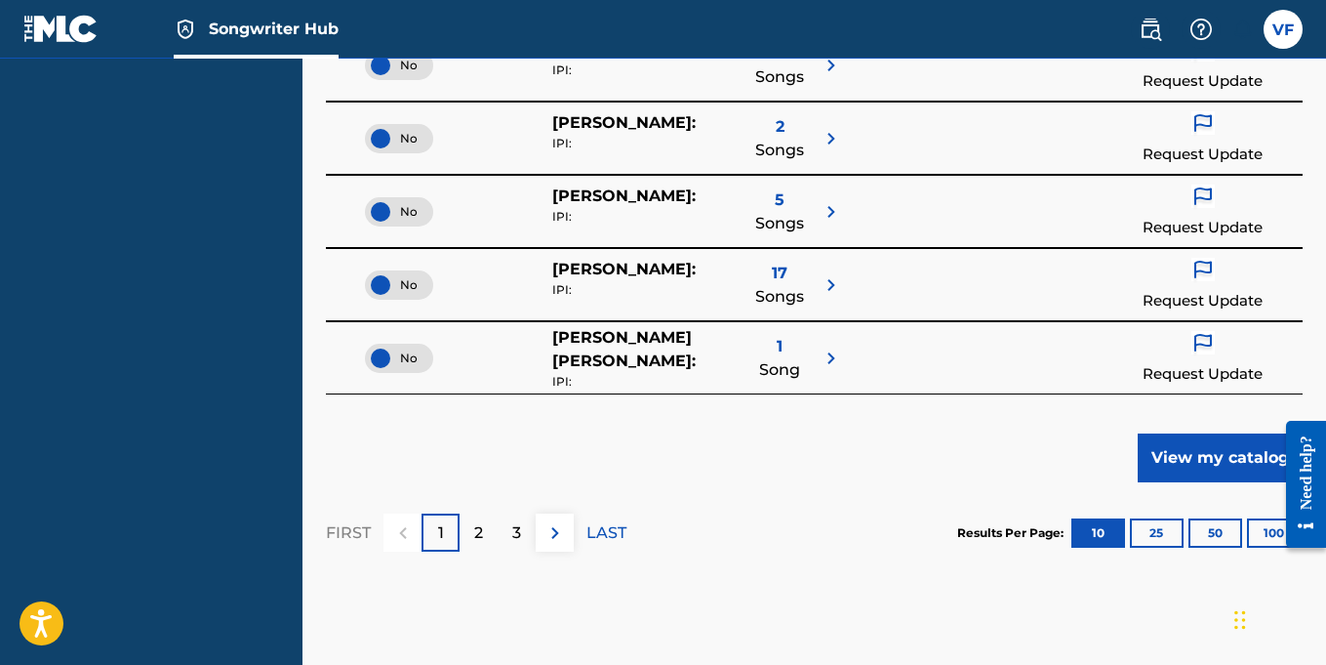
scroll to position [839, 0]
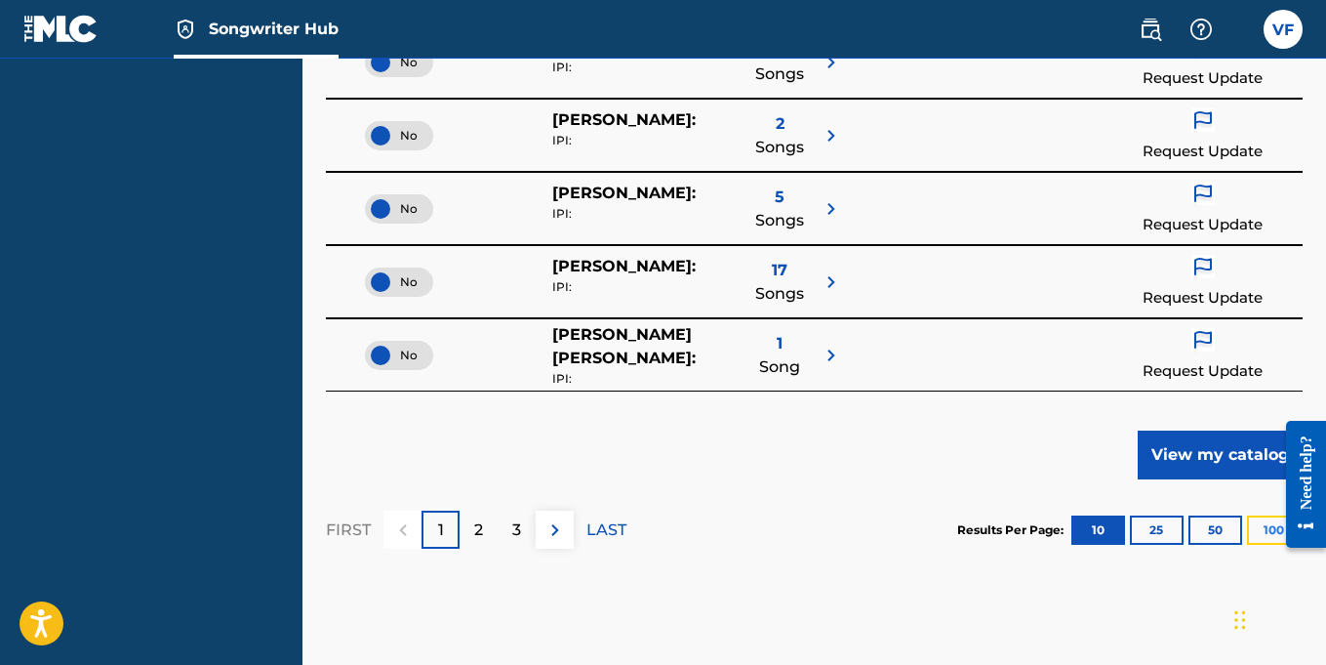
click at [1265, 533] on button "100" at bounding box center [1274, 529] width 54 height 29
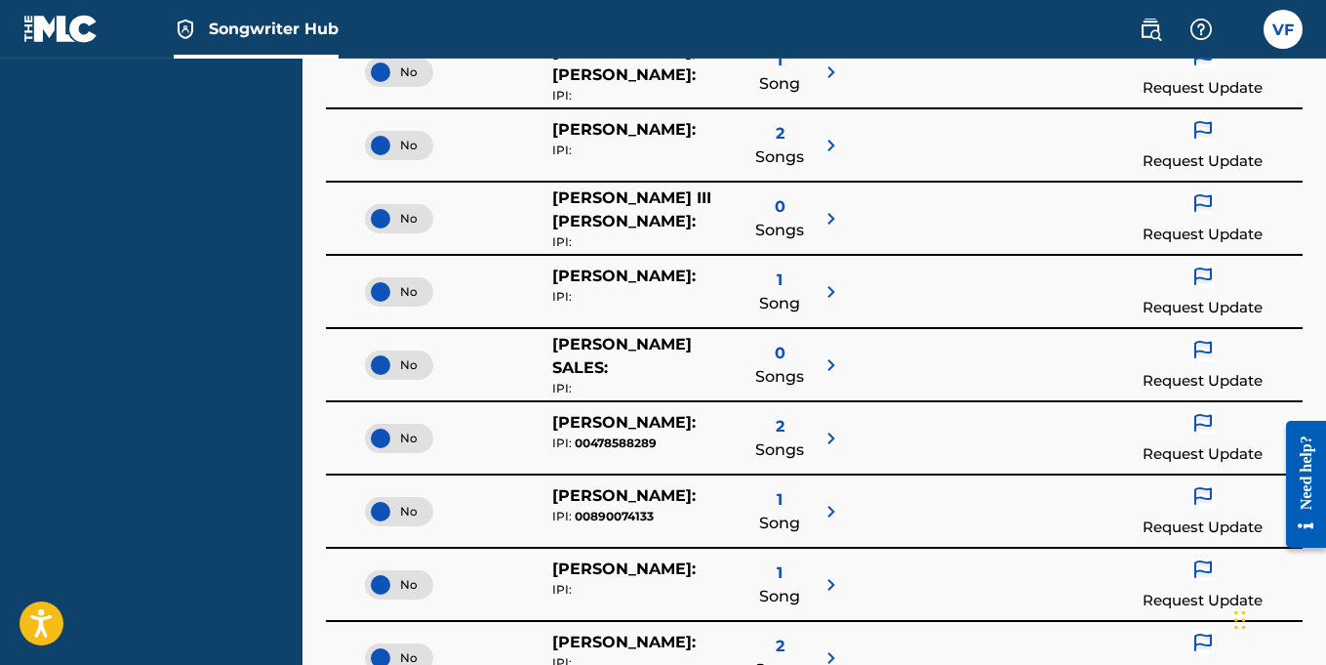
scroll to position [7532, 0]
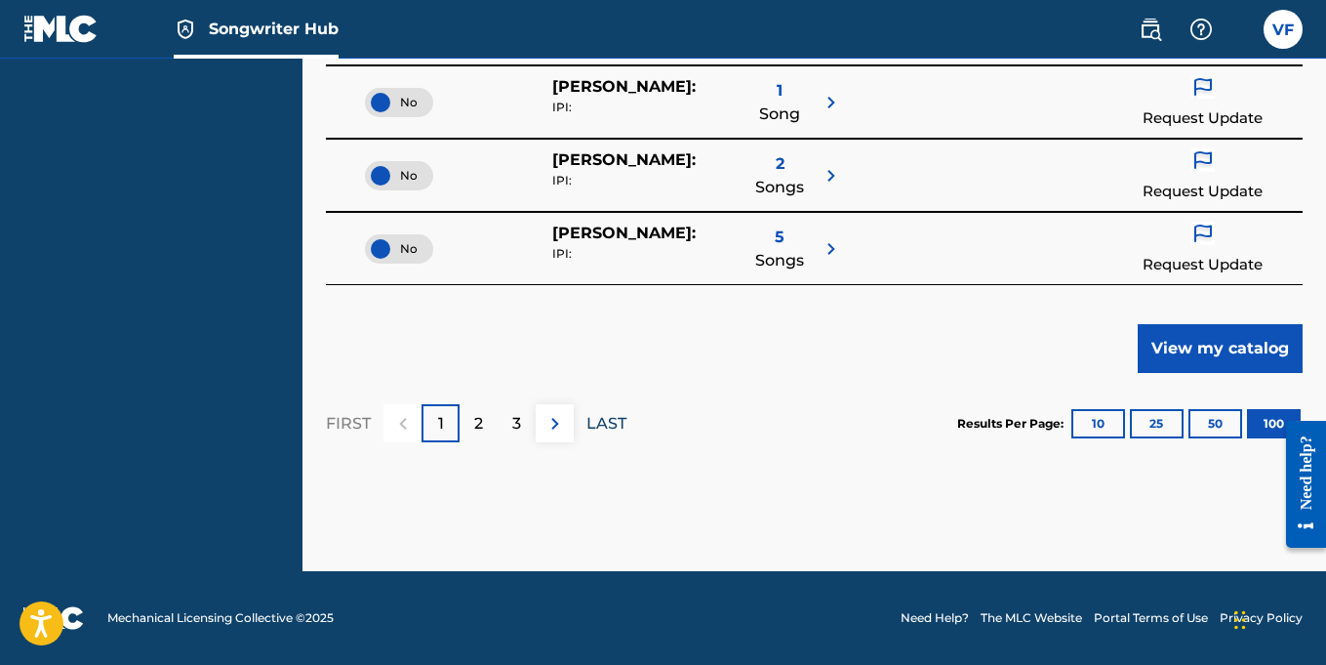
click at [610, 419] on p "LAST" at bounding box center [606, 423] width 40 height 23
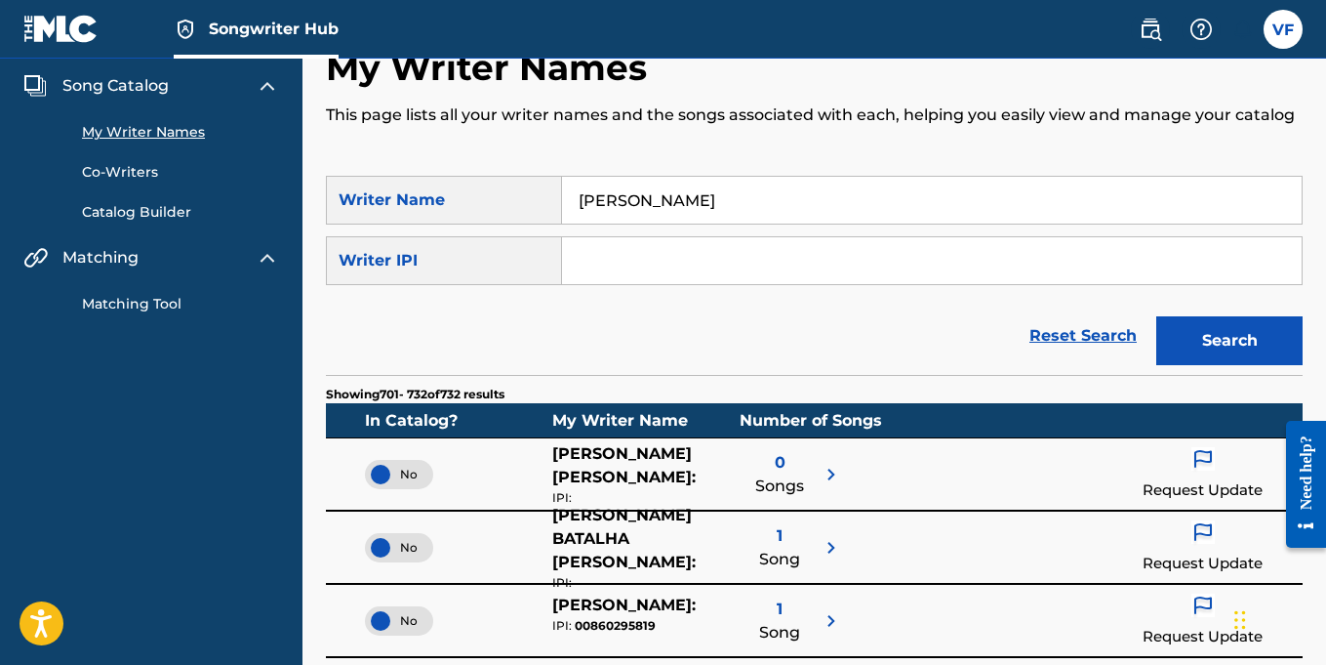
scroll to position [0, 0]
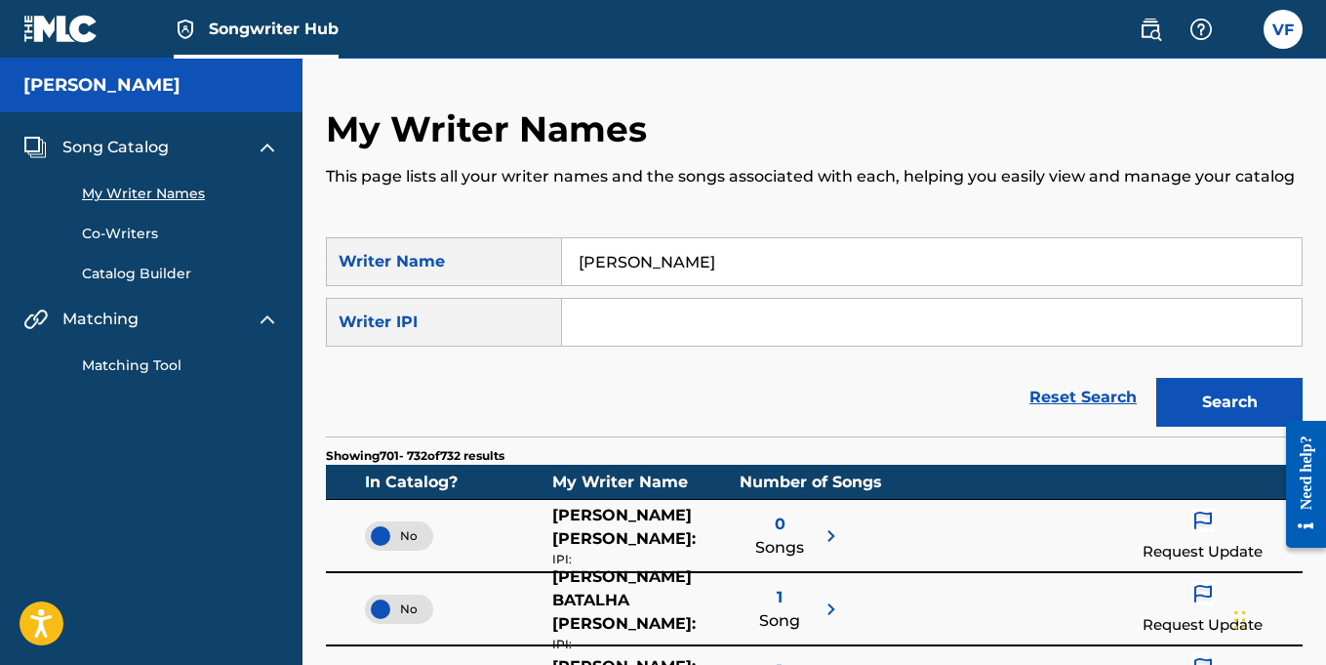
click at [725, 256] on input "Vernell Fleming" at bounding box center [932, 261] width 740 height 47
click at [1156, 378] on button "Search" at bounding box center [1229, 402] width 146 height 49
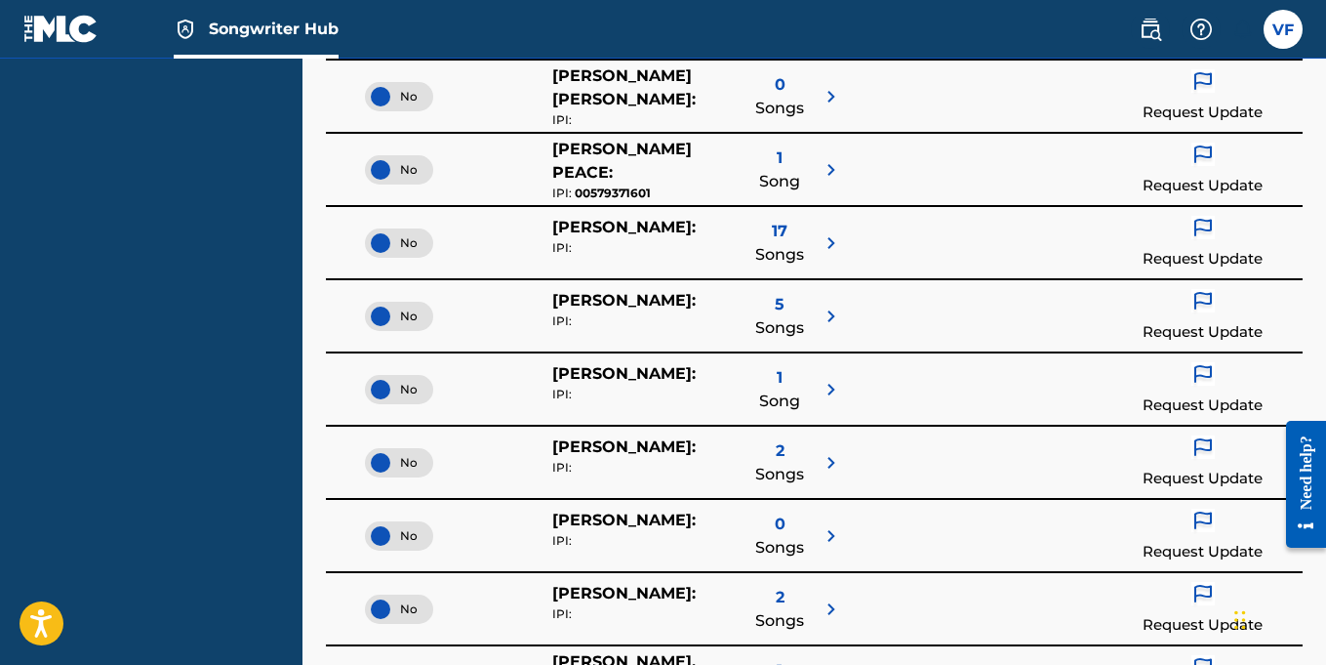
scroll to position [1983, 0]
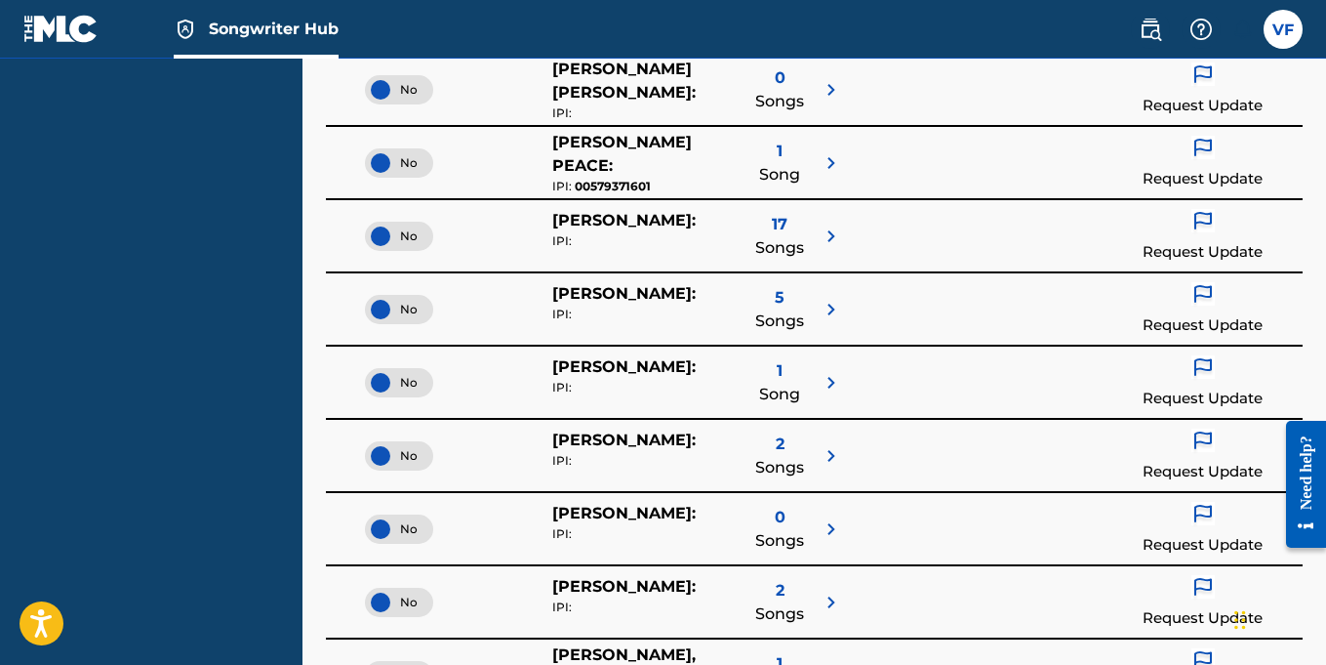
click at [785, 223] on span "17" at bounding box center [780, 224] width 16 height 23
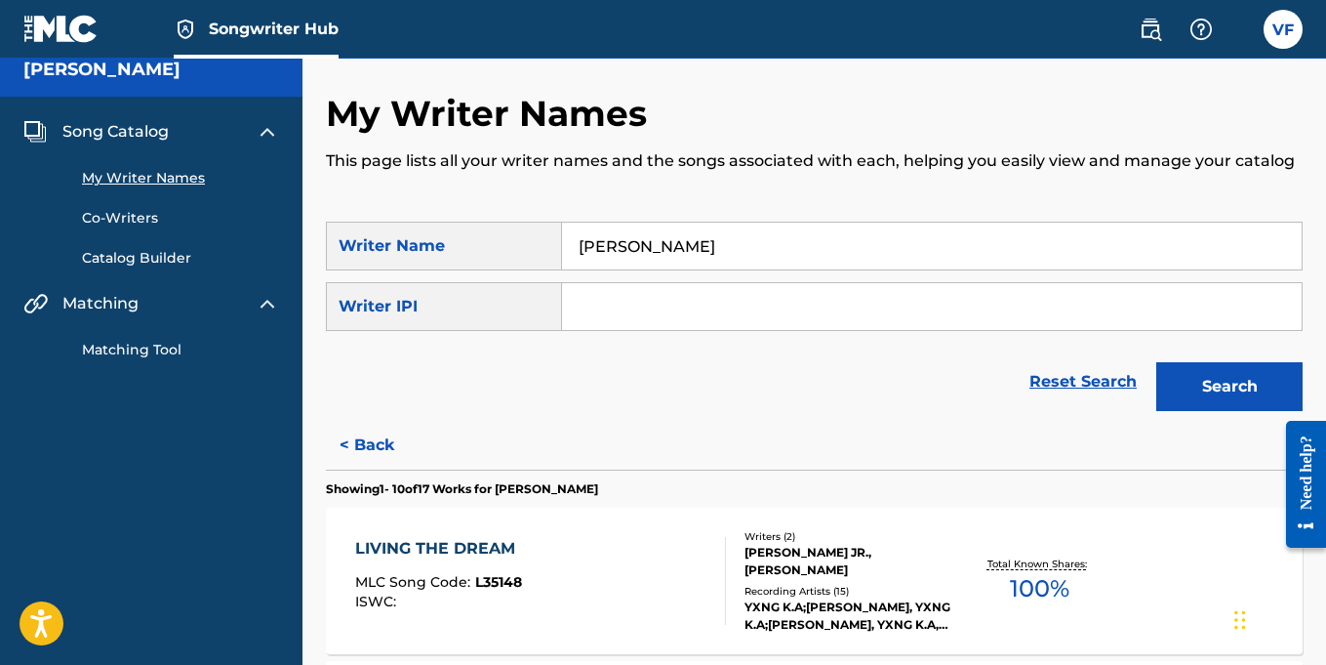
scroll to position [0, 0]
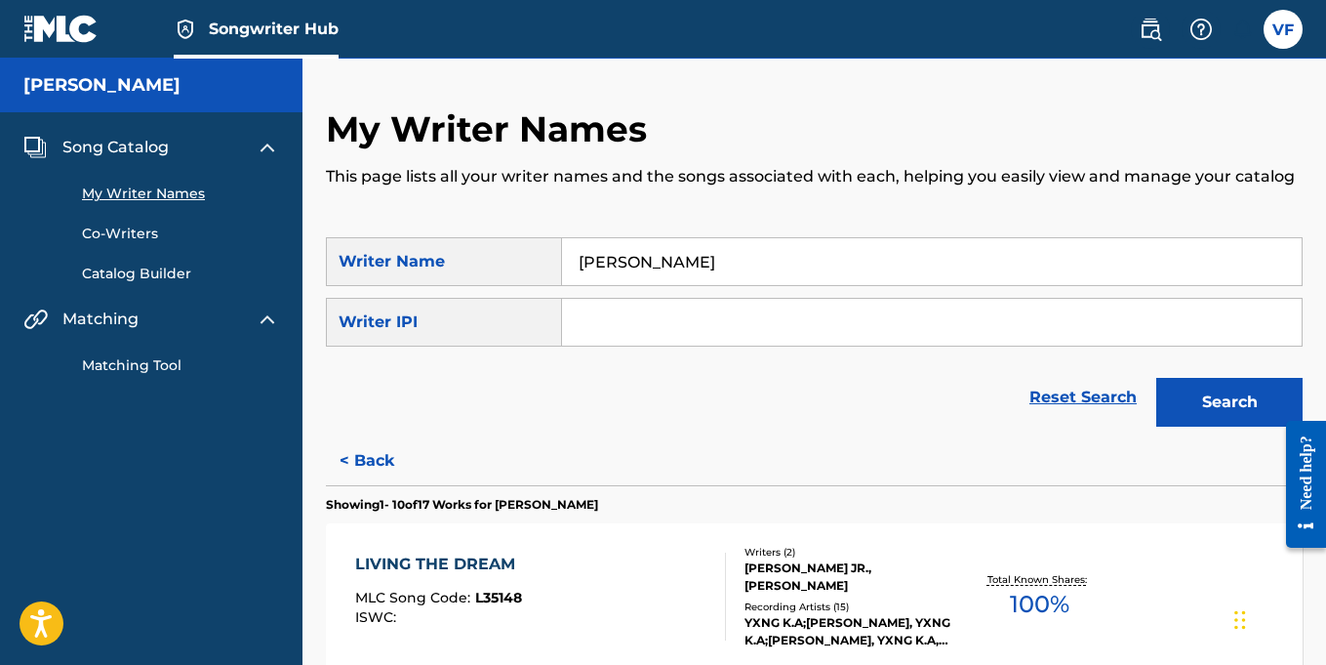
click at [686, 262] on input "[PERSON_NAME]" at bounding box center [932, 261] width 740 height 47
type input "jredondamic"
click at [1209, 397] on button "Search" at bounding box center [1229, 402] width 146 height 49
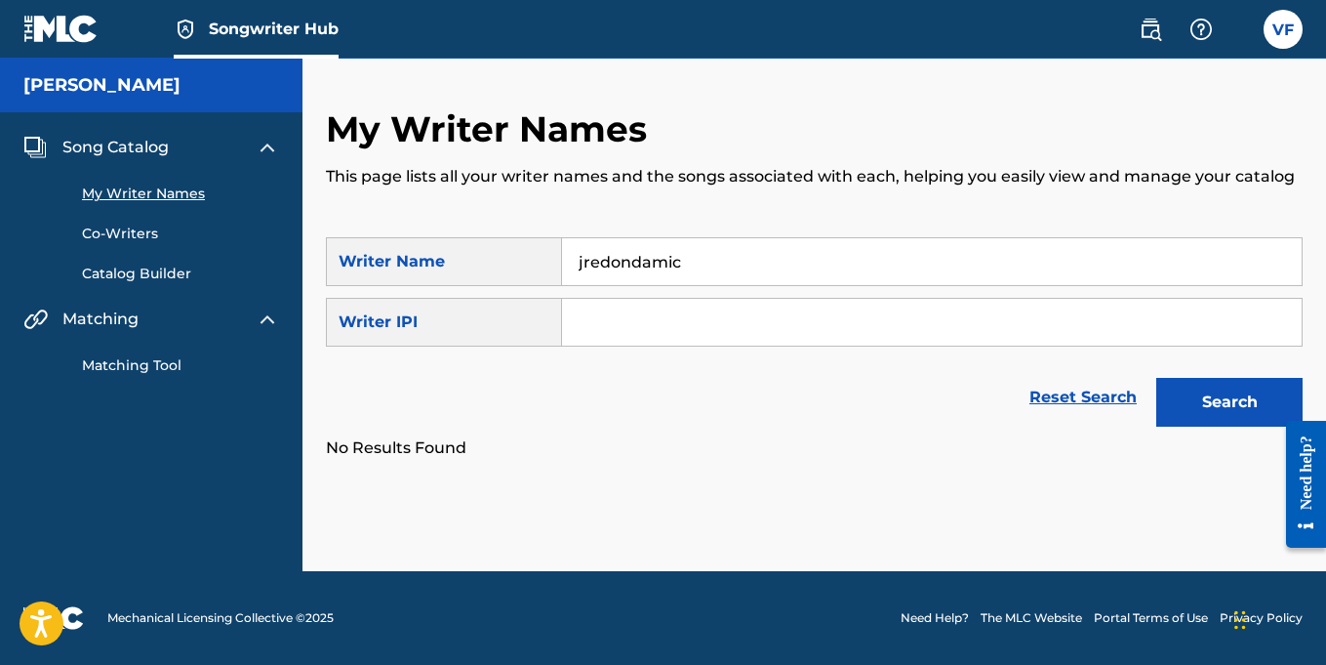
click at [807, 268] on input "jredondamic" at bounding box center [932, 261] width 740 height 47
click at [168, 367] on link "Matching Tool" at bounding box center [180, 365] width 197 height 20
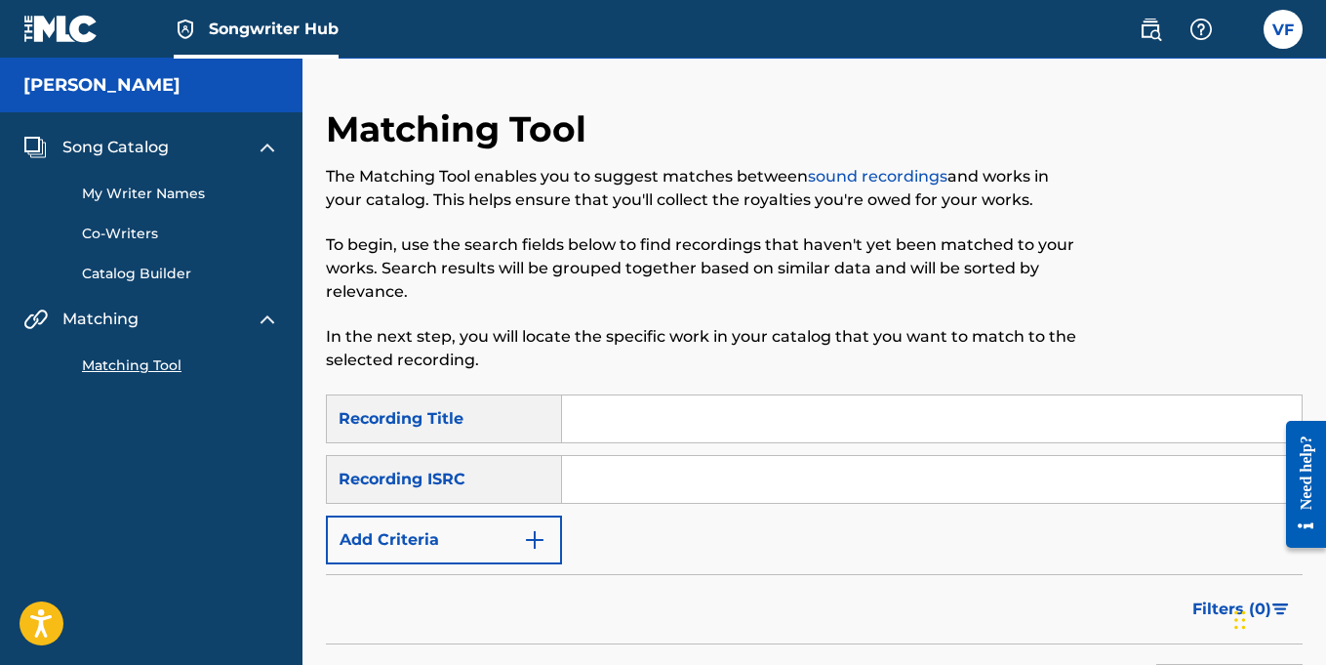
click at [639, 487] on input "Search Form" at bounding box center [932, 479] width 740 height 47
paste input "QZZ7Q2412538"
type input "QZZ7Q2412538"
click at [677, 420] on input "Search Form" at bounding box center [932, 418] width 740 height 47
paste input "trap poet new money"
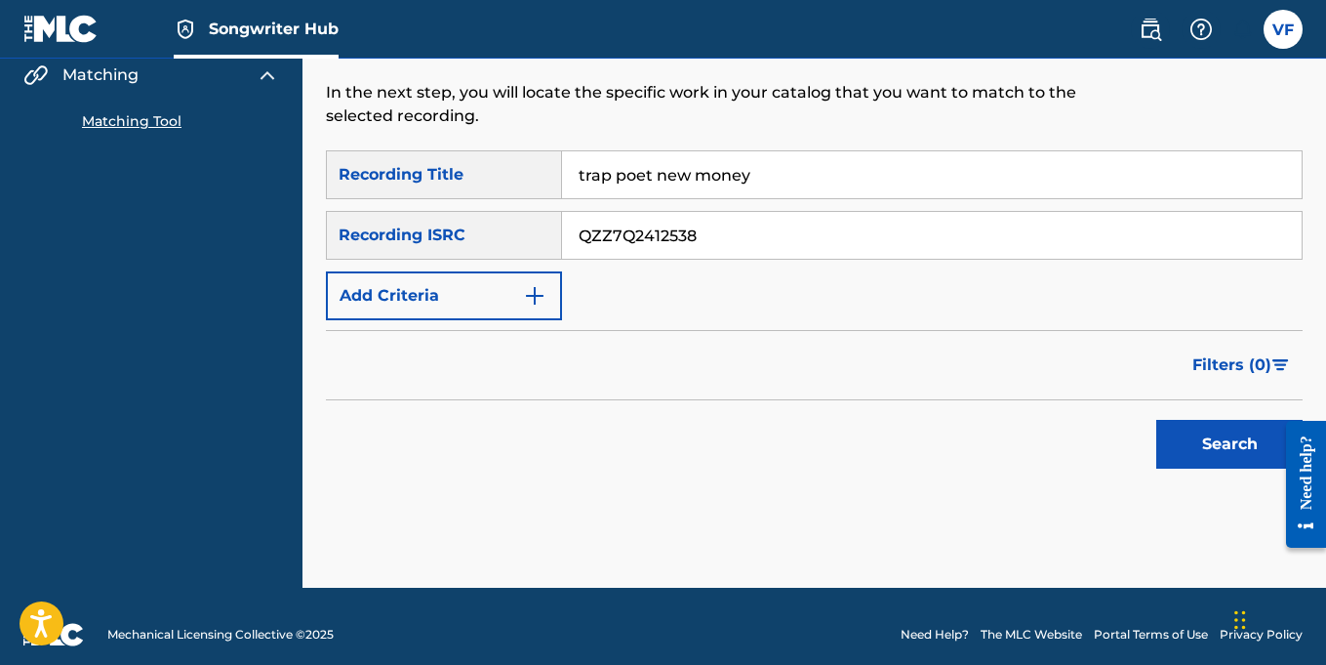
scroll to position [261, 0]
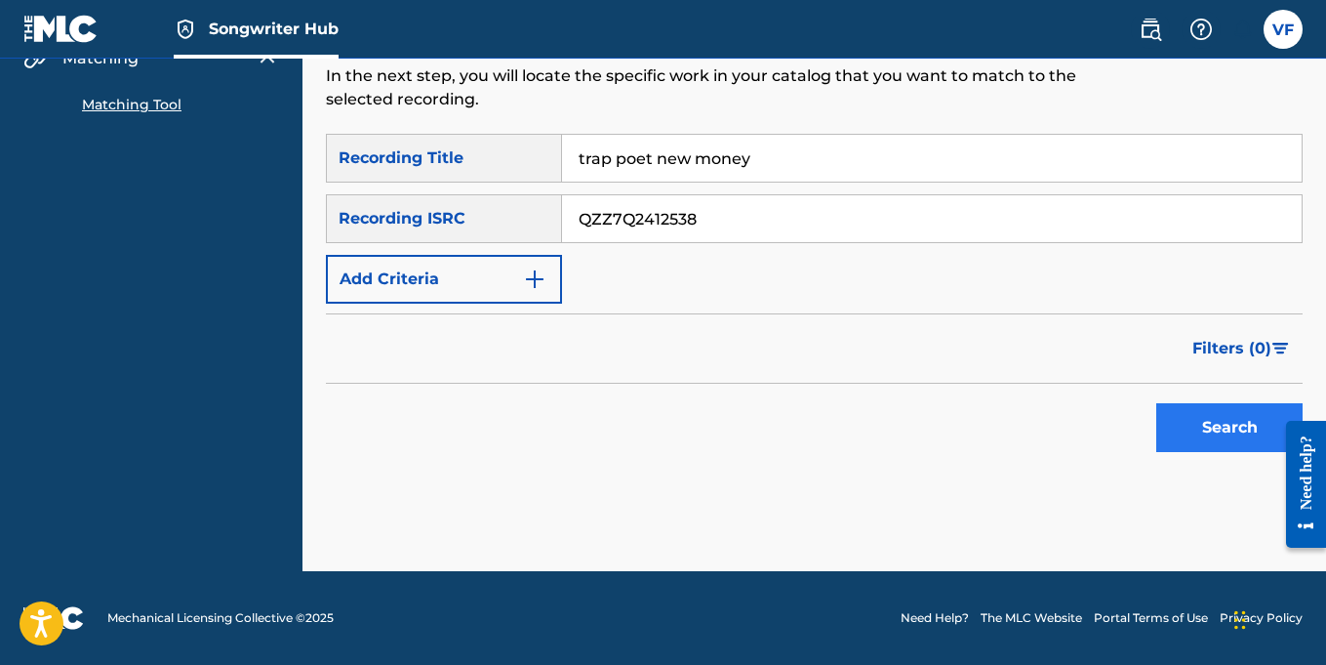
type input "trap poet new money"
click at [1215, 433] on button "Search" at bounding box center [1229, 427] width 146 height 49
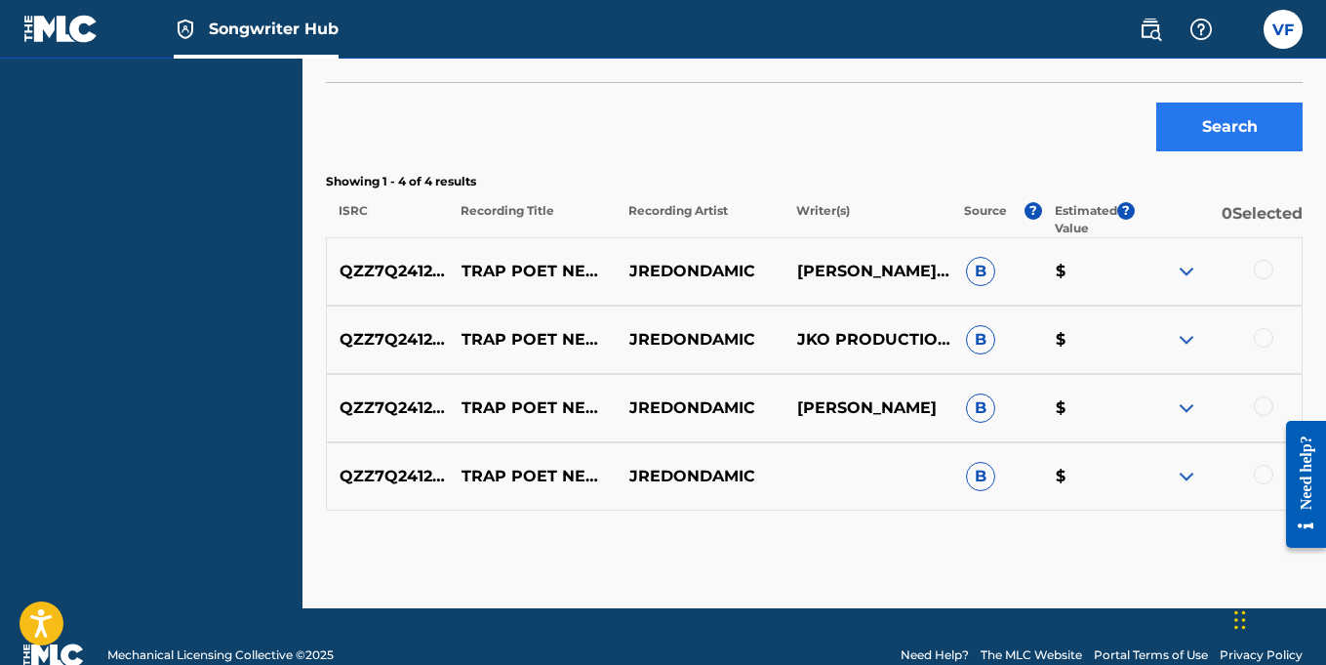
scroll to position [562, 0]
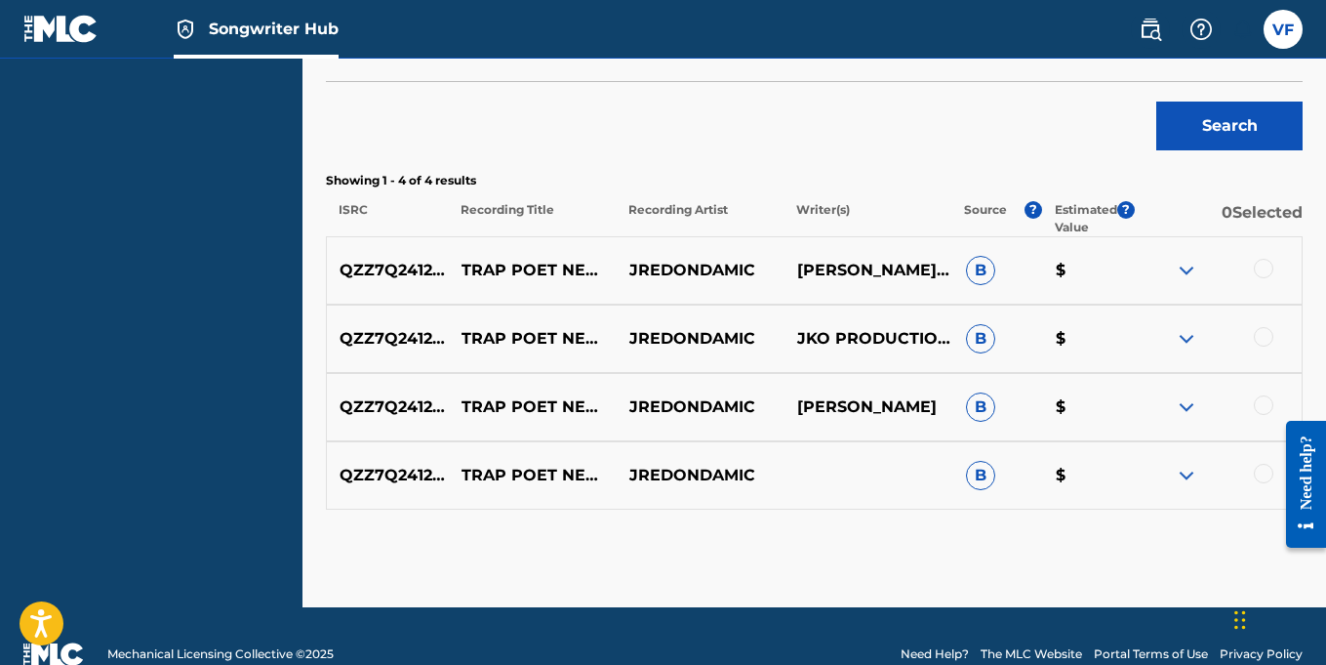
click at [1185, 267] on img at bounding box center [1186, 270] width 23 height 23
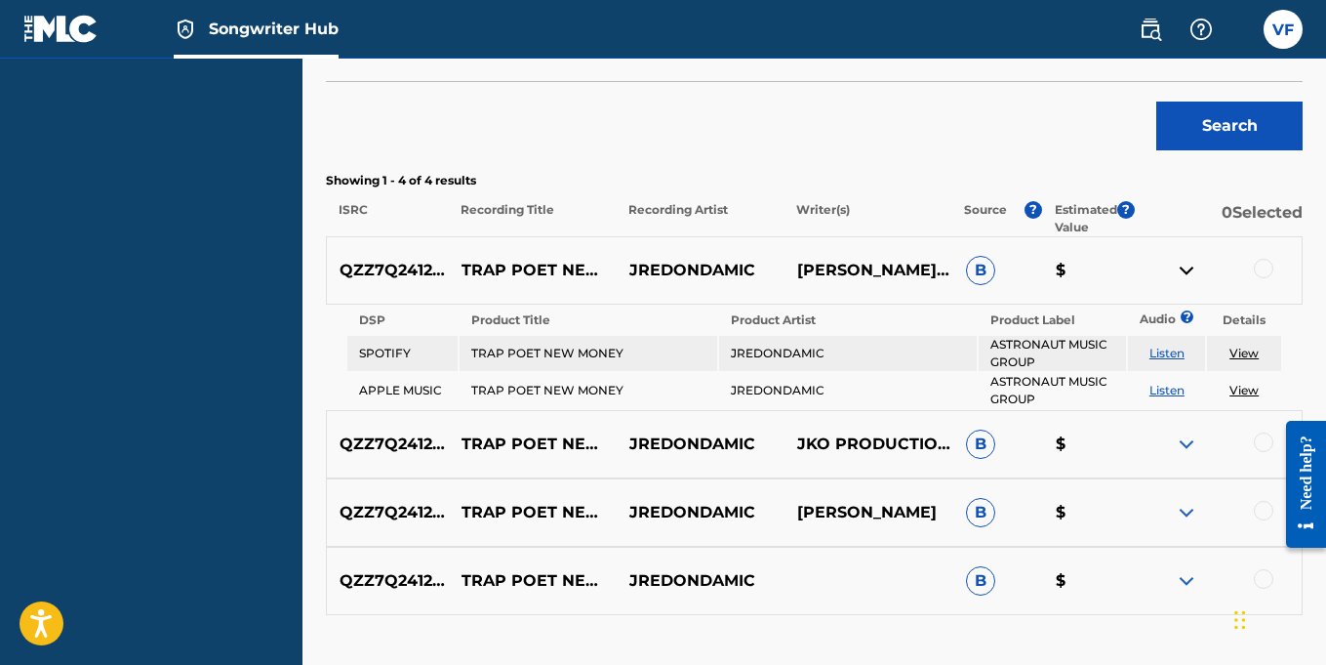
click at [1244, 351] on link "View" at bounding box center [1243, 352] width 29 height 15
click at [1186, 271] on img at bounding box center [1186, 270] width 23 height 23
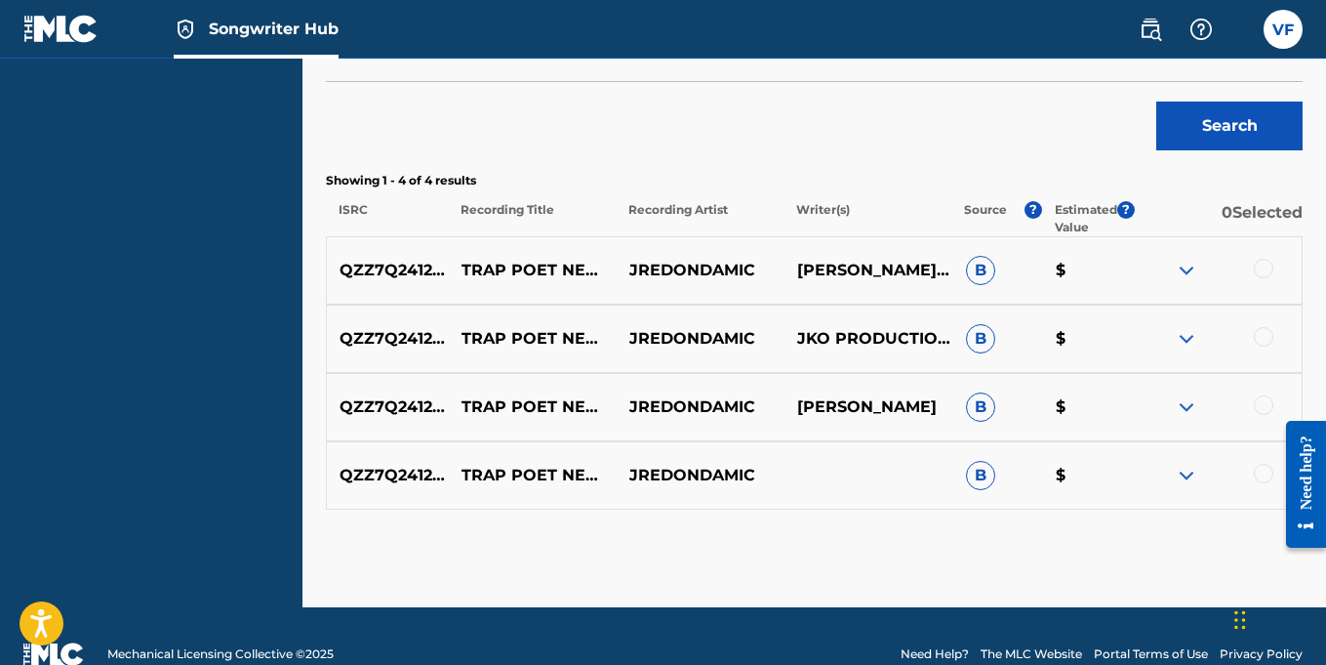
scroll to position [598, 0]
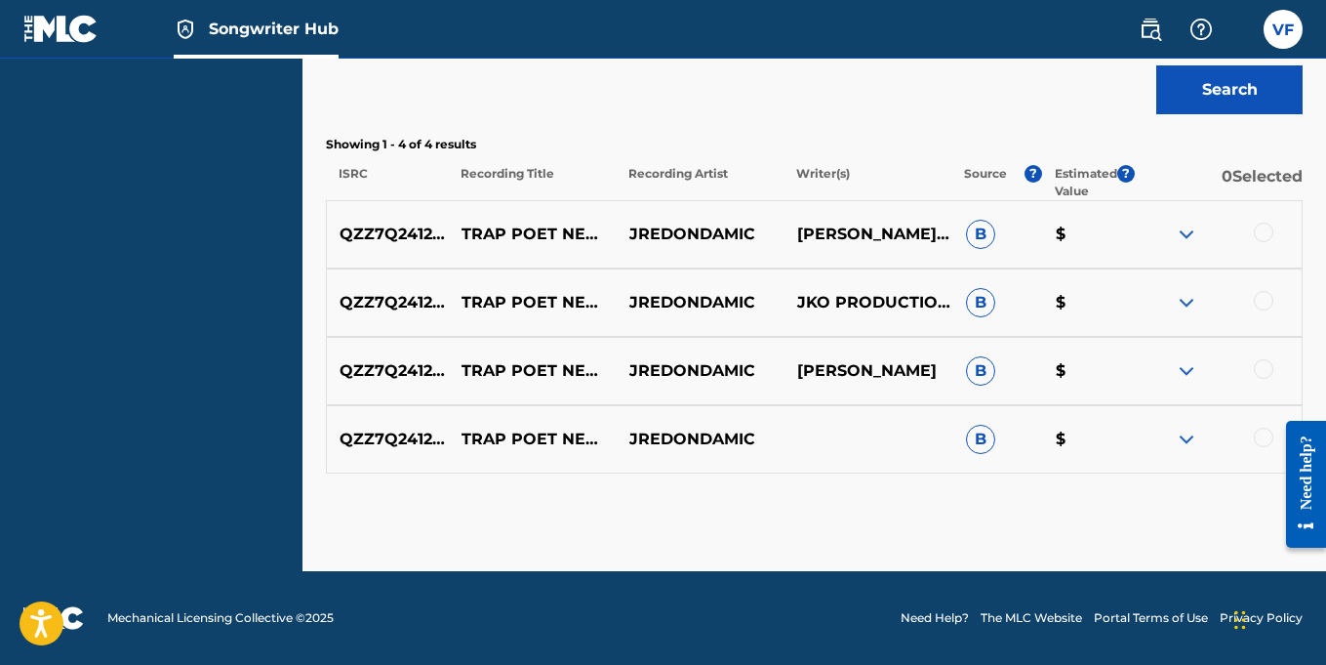
click at [1184, 232] on img at bounding box center [1186, 233] width 23 height 23
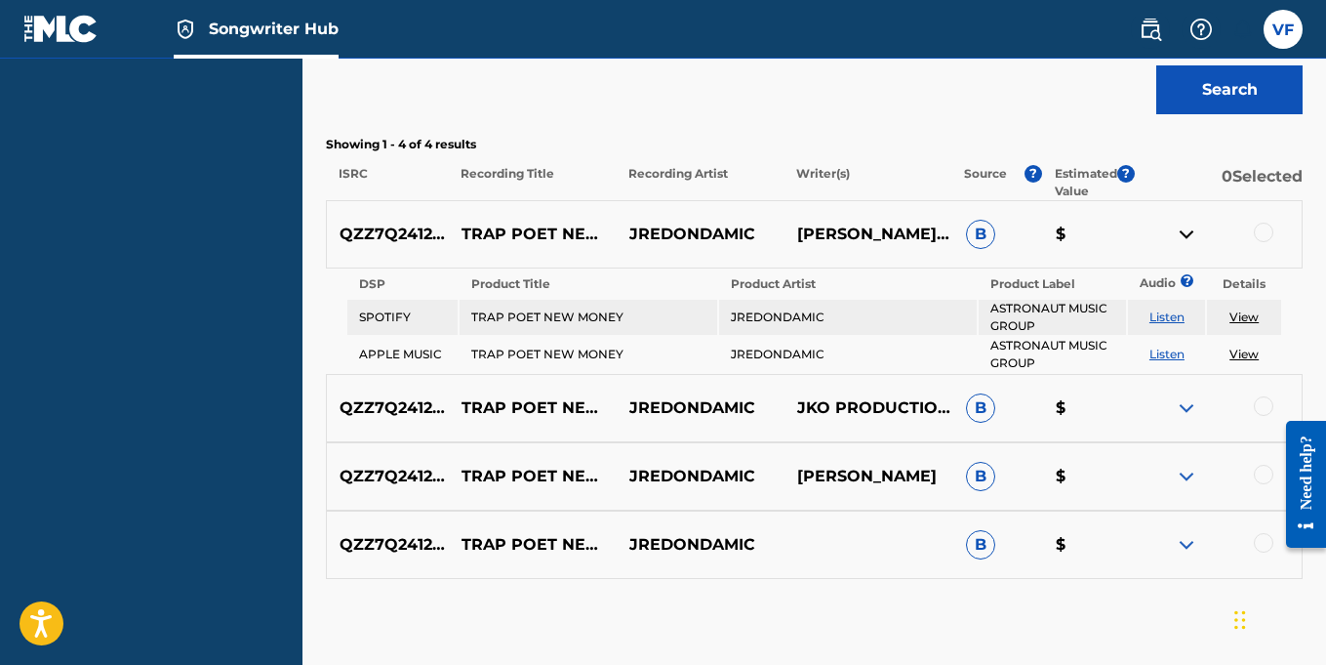
click at [1184, 232] on img at bounding box center [1186, 233] width 23 height 23
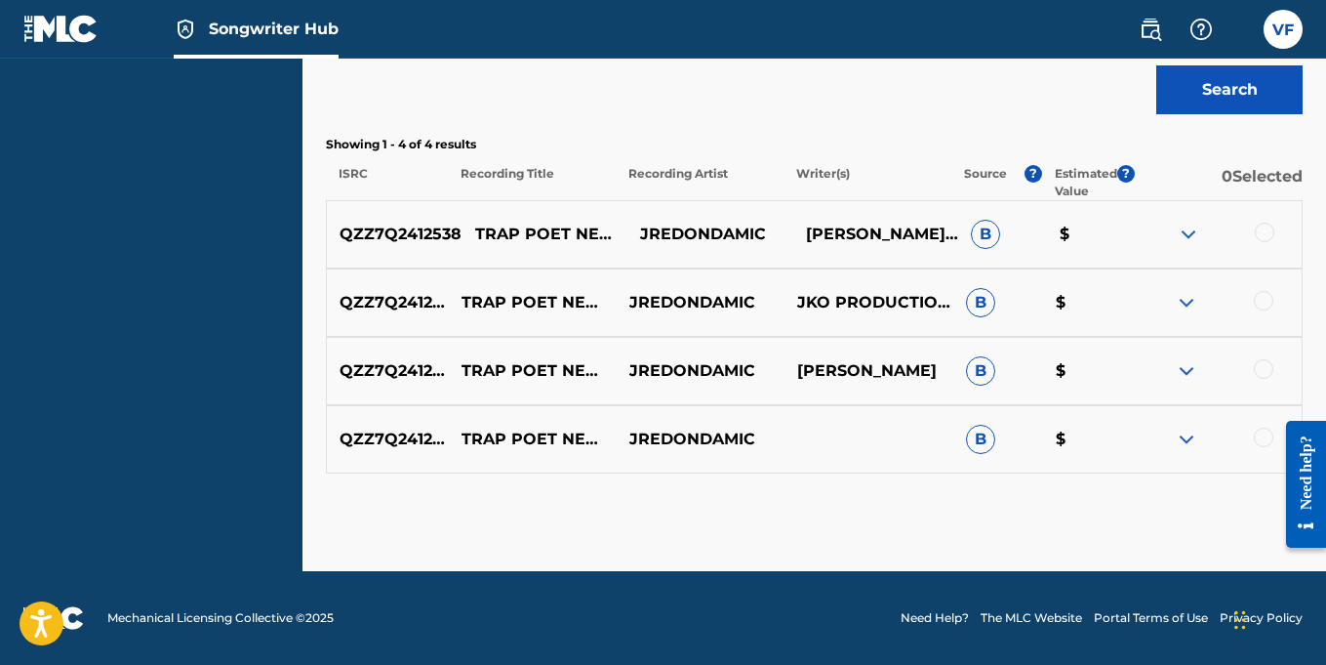
click at [384, 235] on p "QZZ7Q2412538" at bounding box center [394, 233] width 135 height 23
click at [540, 229] on p "TRAP POET NEW MONEY" at bounding box center [533, 234] width 168 height 47
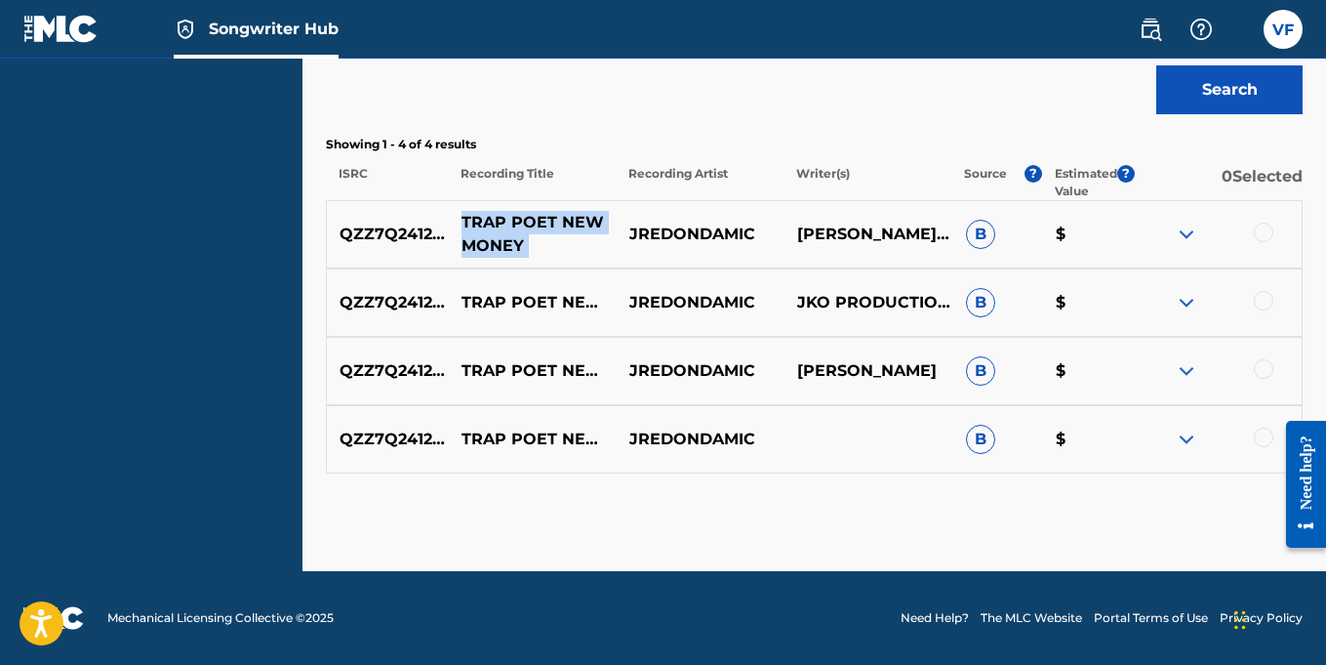
click at [540, 229] on p "TRAP POET NEW MONEY" at bounding box center [533, 234] width 168 height 47
click at [606, 512] on div "Matching Tool The Matching Tool enables you to suggest matches between sound re…" at bounding box center [814, 40] width 977 height 1062
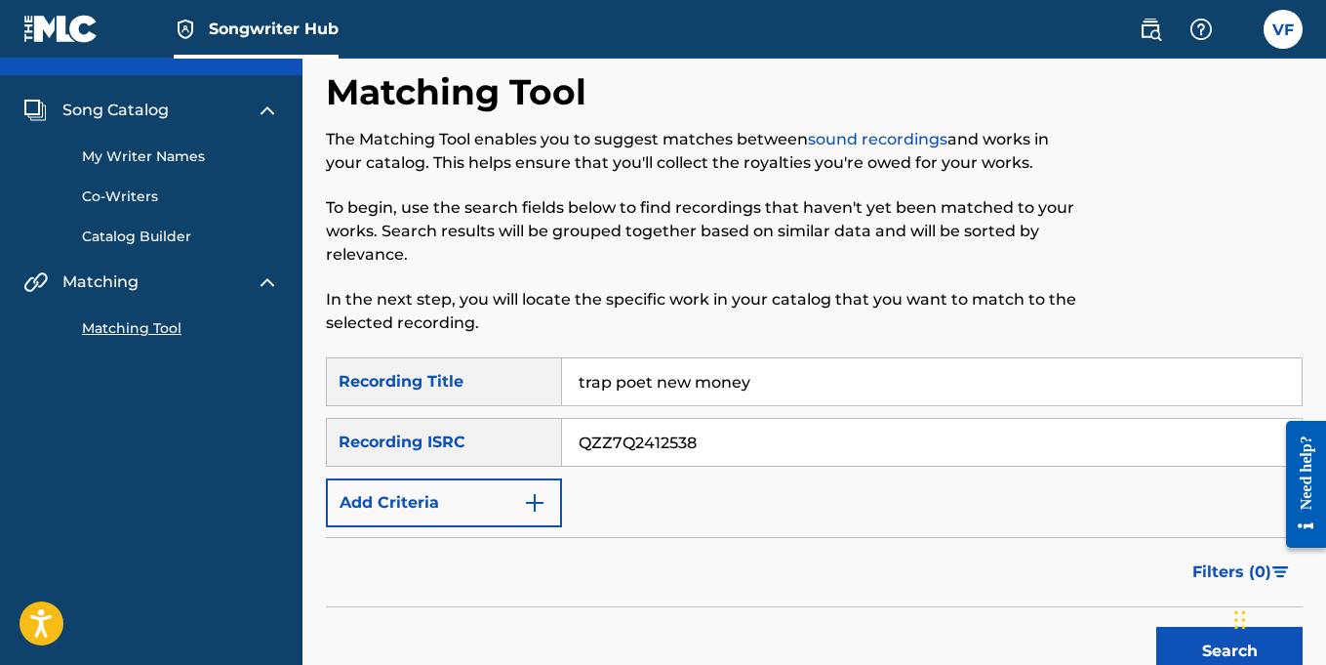
scroll to position [0, 0]
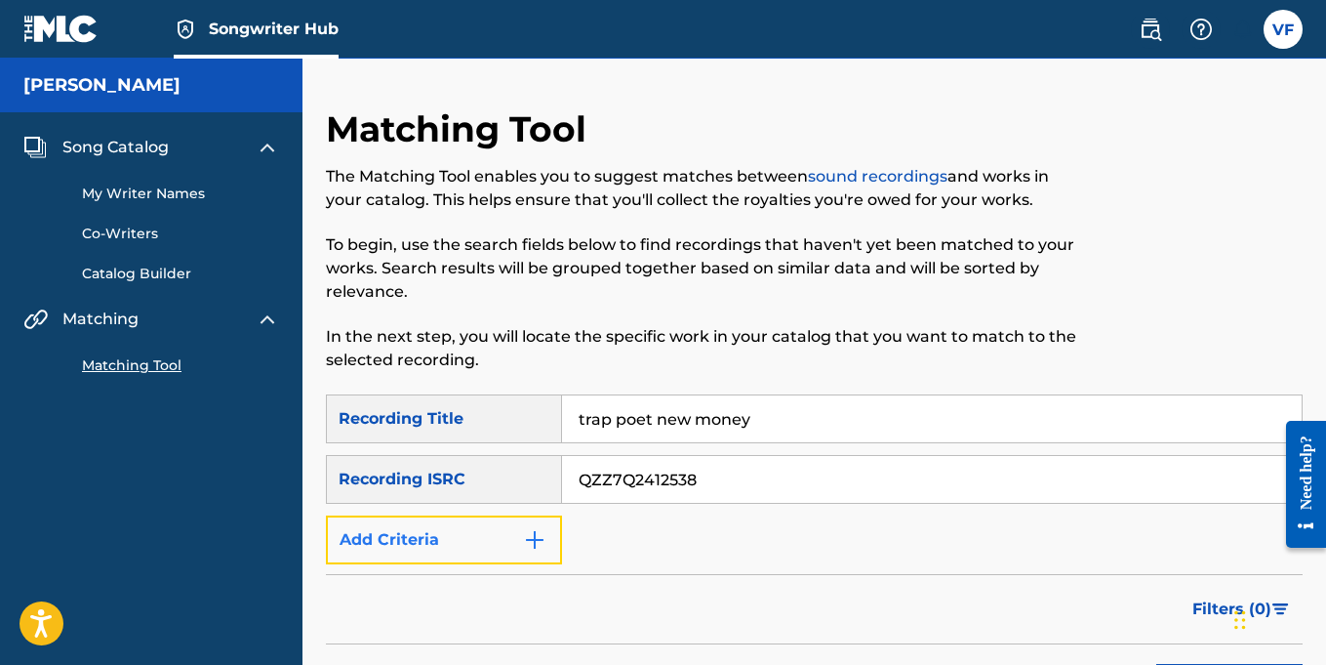
click at [538, 542] on img "Search Form" at bounding box center [534, 539] width 23 height 23
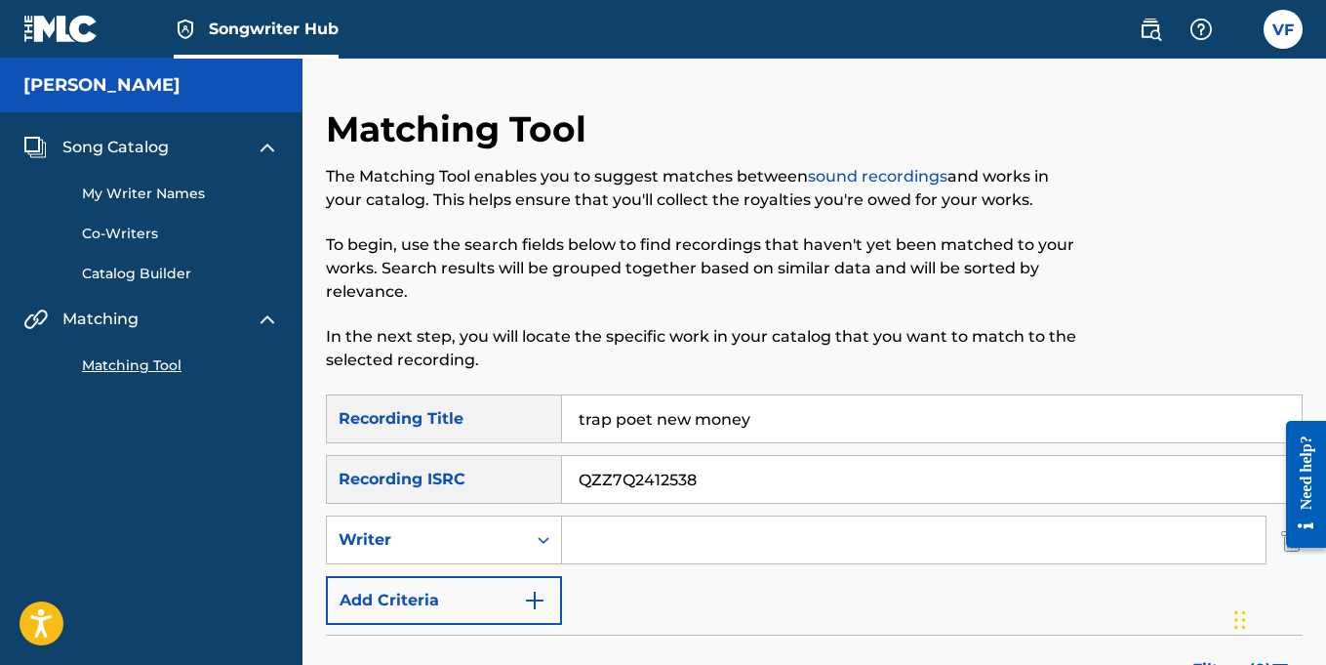
click at [665, 530] on input "Search Form" at bounding box center [914, 539] width 704 height 47
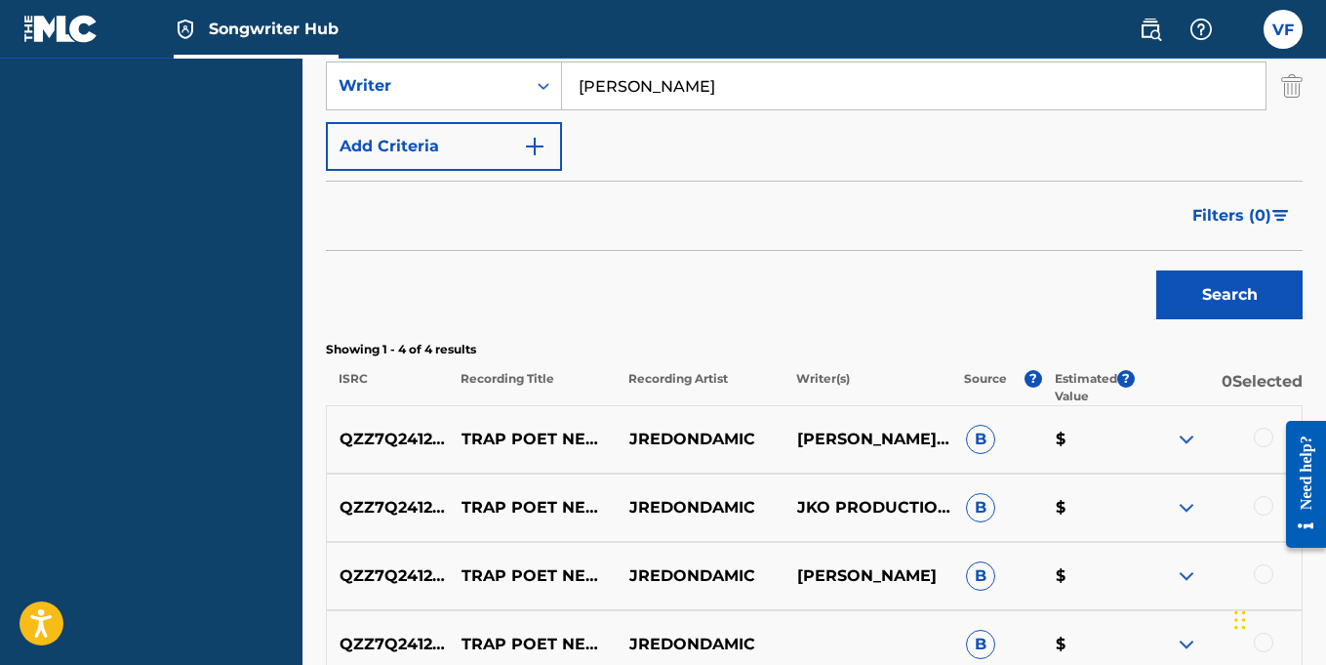
scroll to position [460, 0]
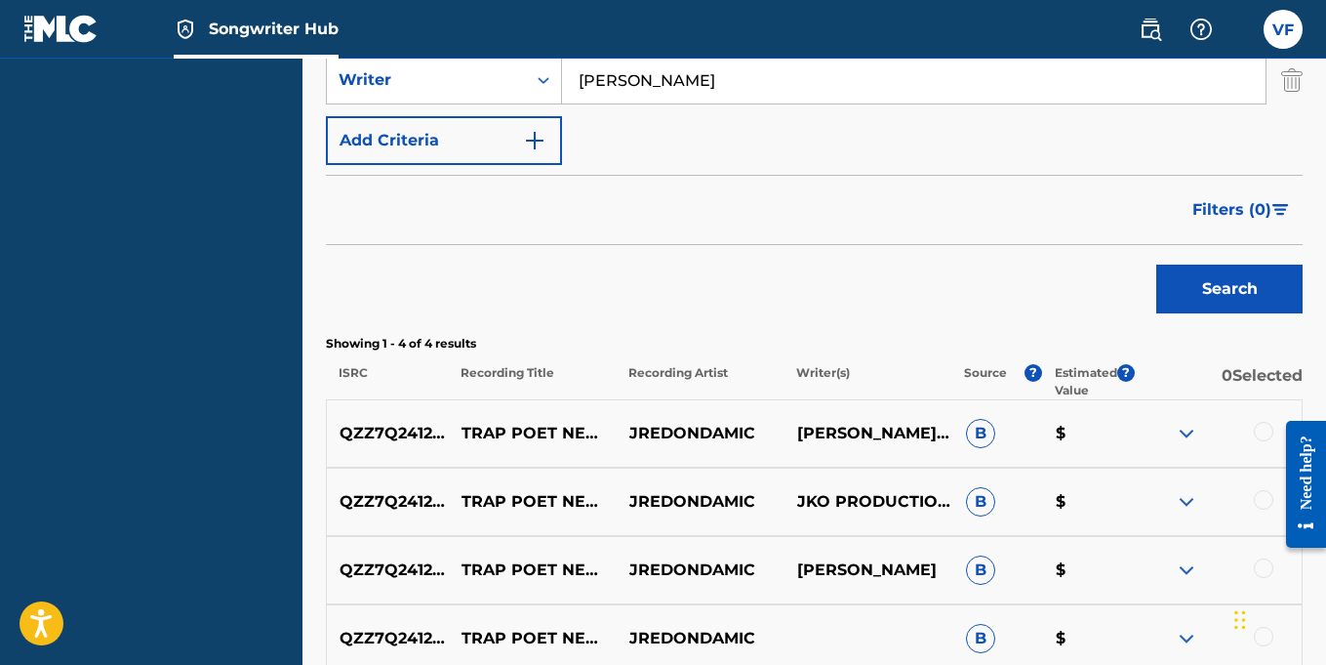
type input "Vernell Fleming"
click at [1185, 431] on img at bounding box center [1186, 433] width 23 height 23
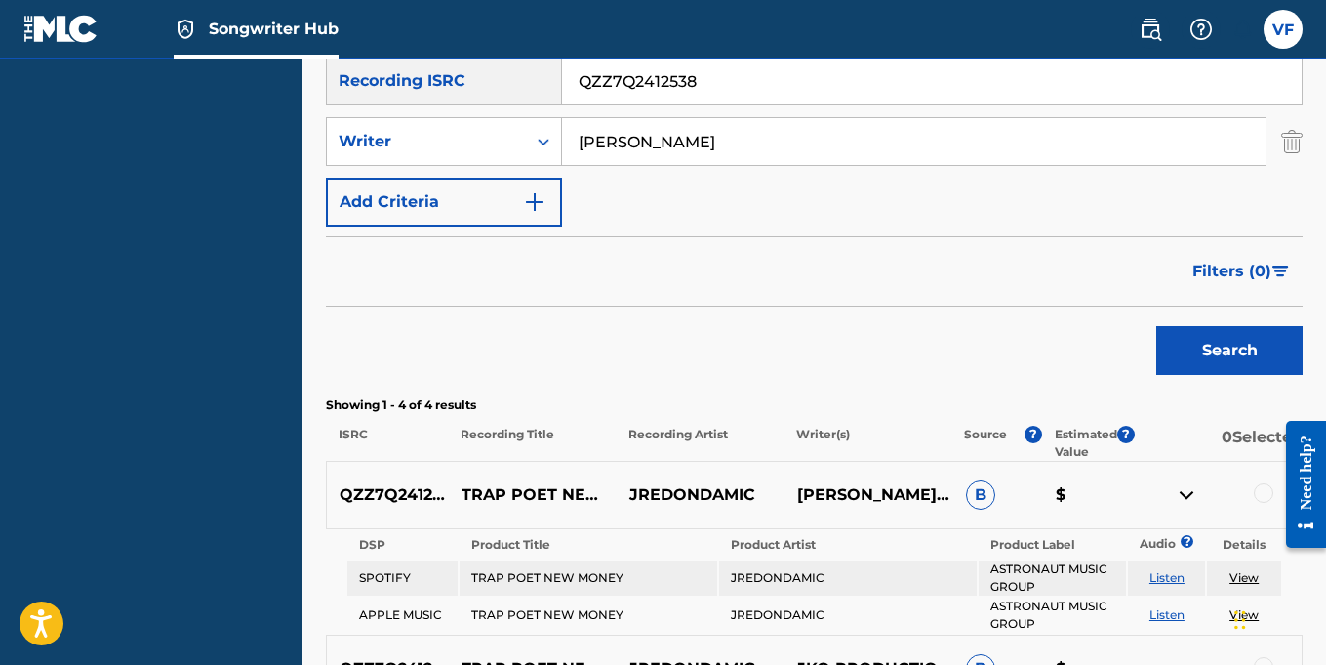
scroll to position [402, 0]
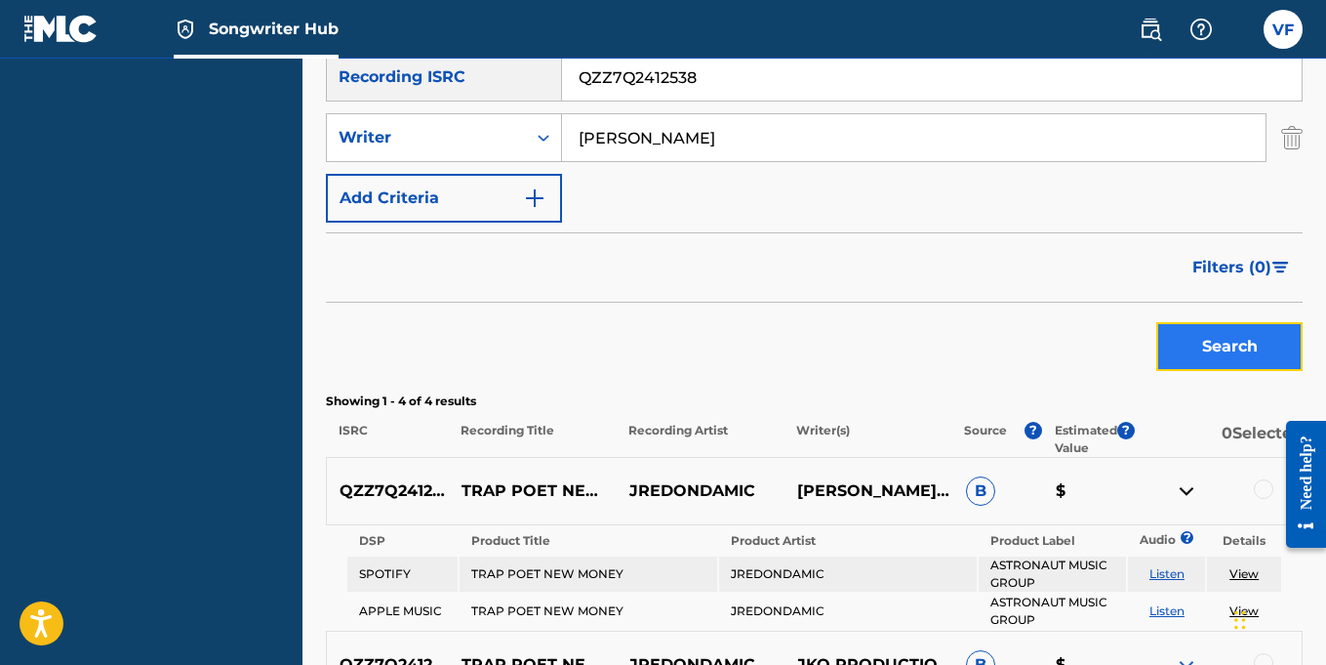
click at [1234, 355] on button "Search" at bounding box center [1229, 346] width 146 height 49
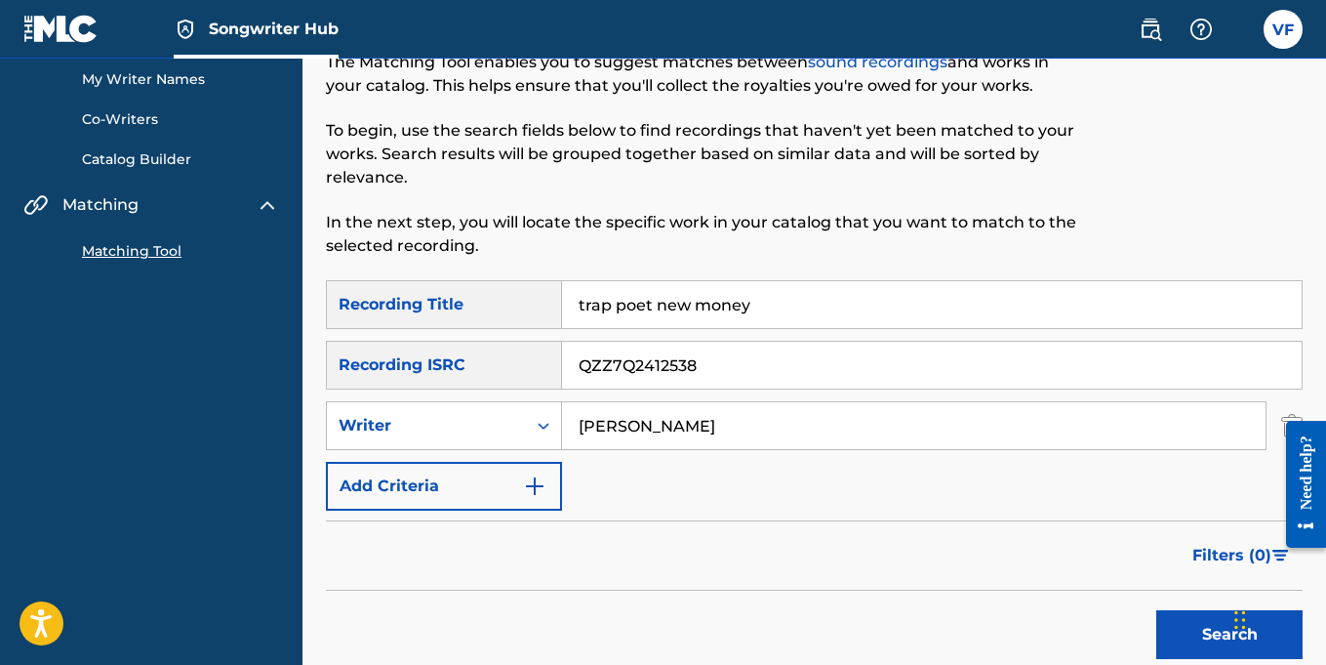
scroll to position [113, 0]
click at [543, 429] on icon "Search Form" at bounding box center [544, 427] width 20 height 20
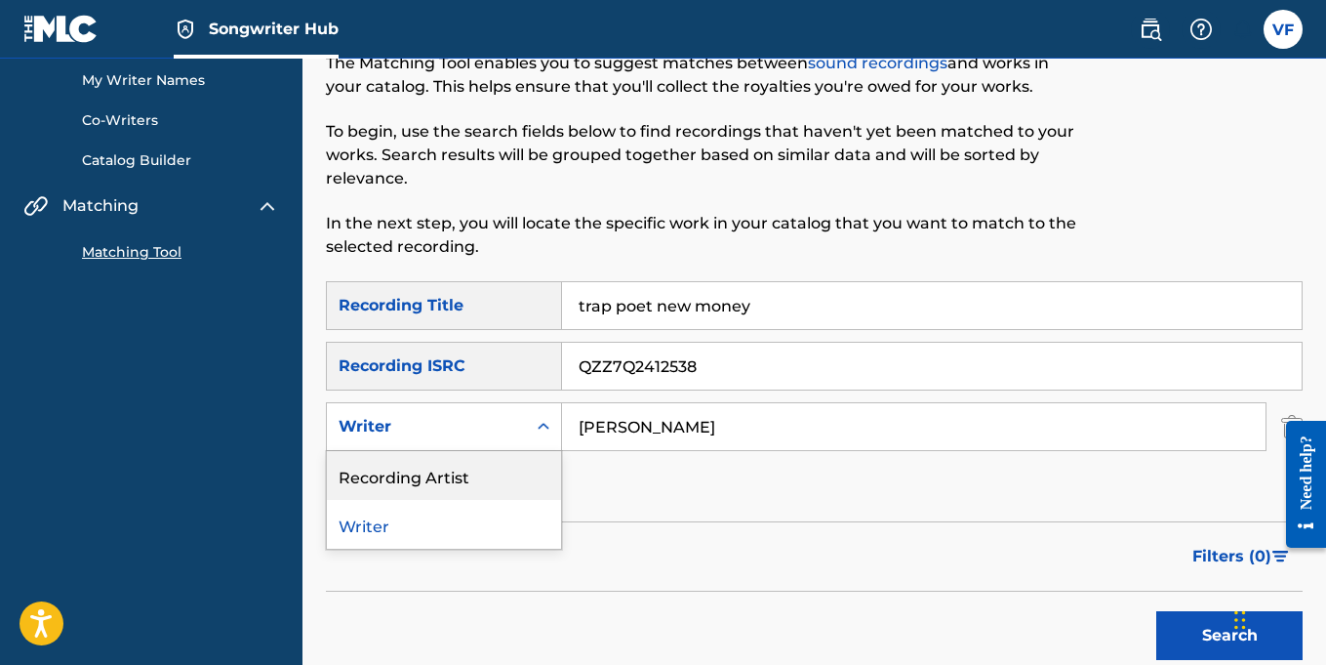
click at [394, 486] on div "Recording Artist" at bounding box center [444, 475] width 234 height 49
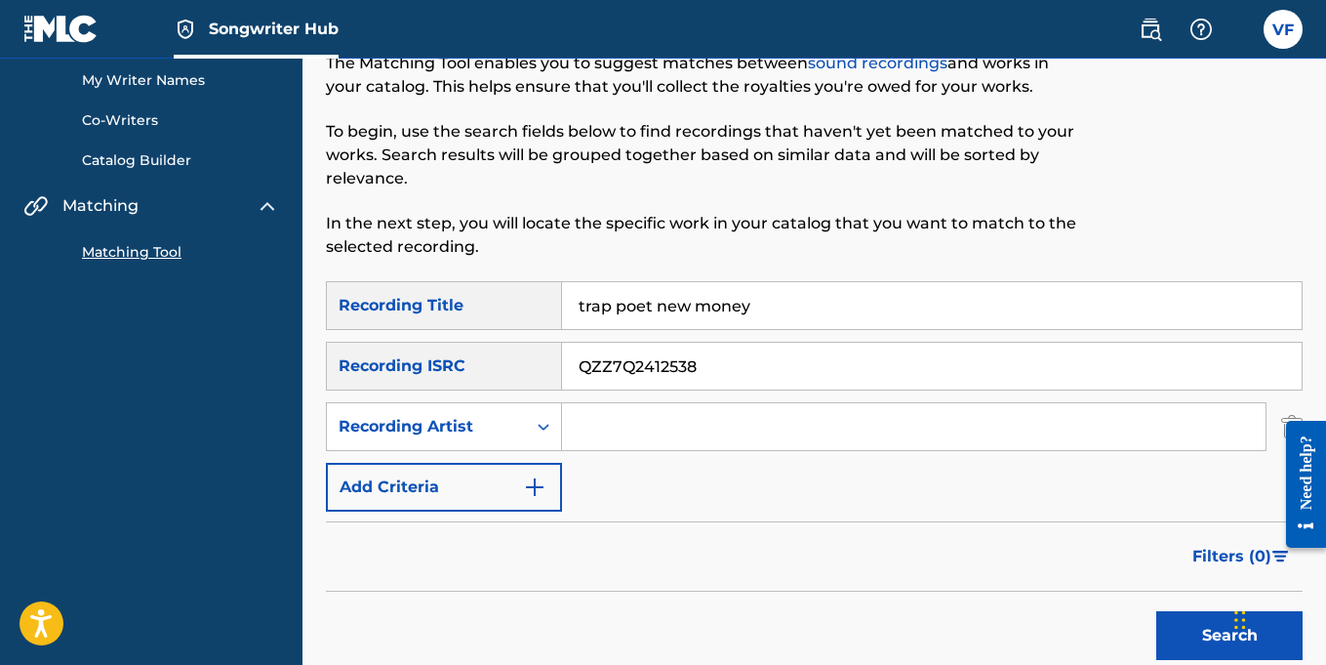
click at [764, 484] on div "SearchWithCriteriac3c54fa9-11f6-4aff-9802-88b924bc7184 Recording Title trap poe…" at bounding box center [814, 396] width 977 height 230
click at [1202, 631] on button "Search" at bounding box center [1229, 635] width 146 height 49
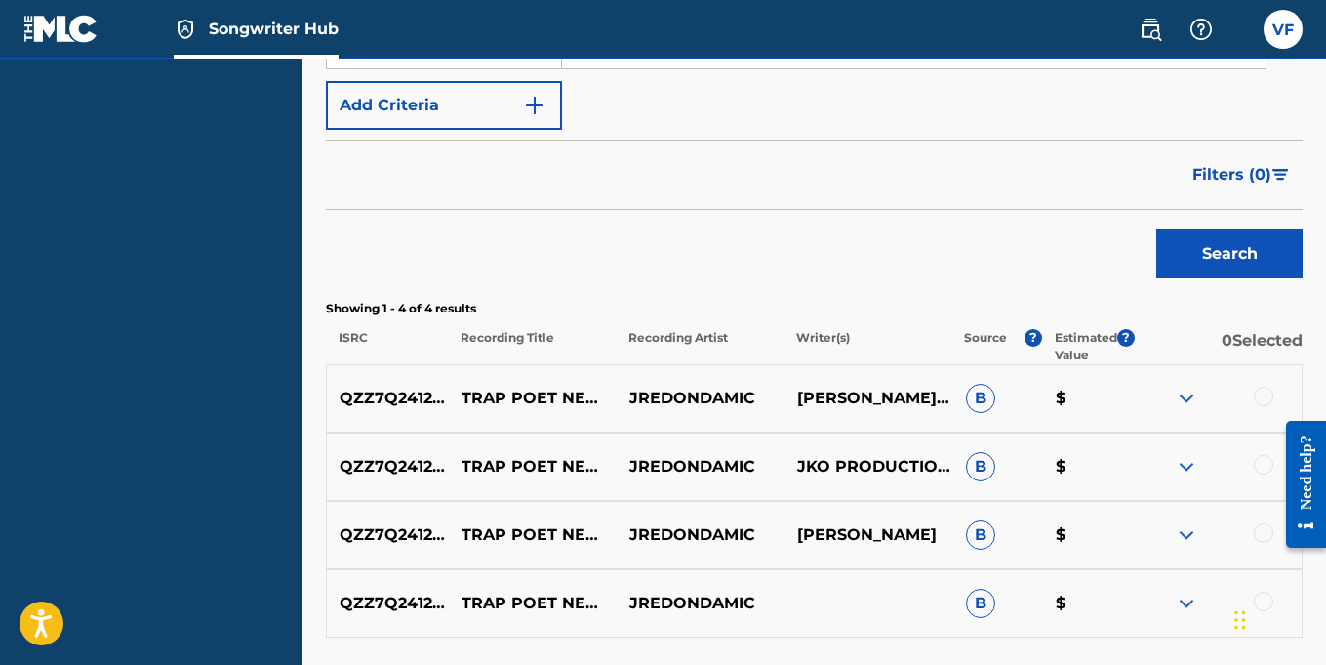
scroll to position [659, 0]
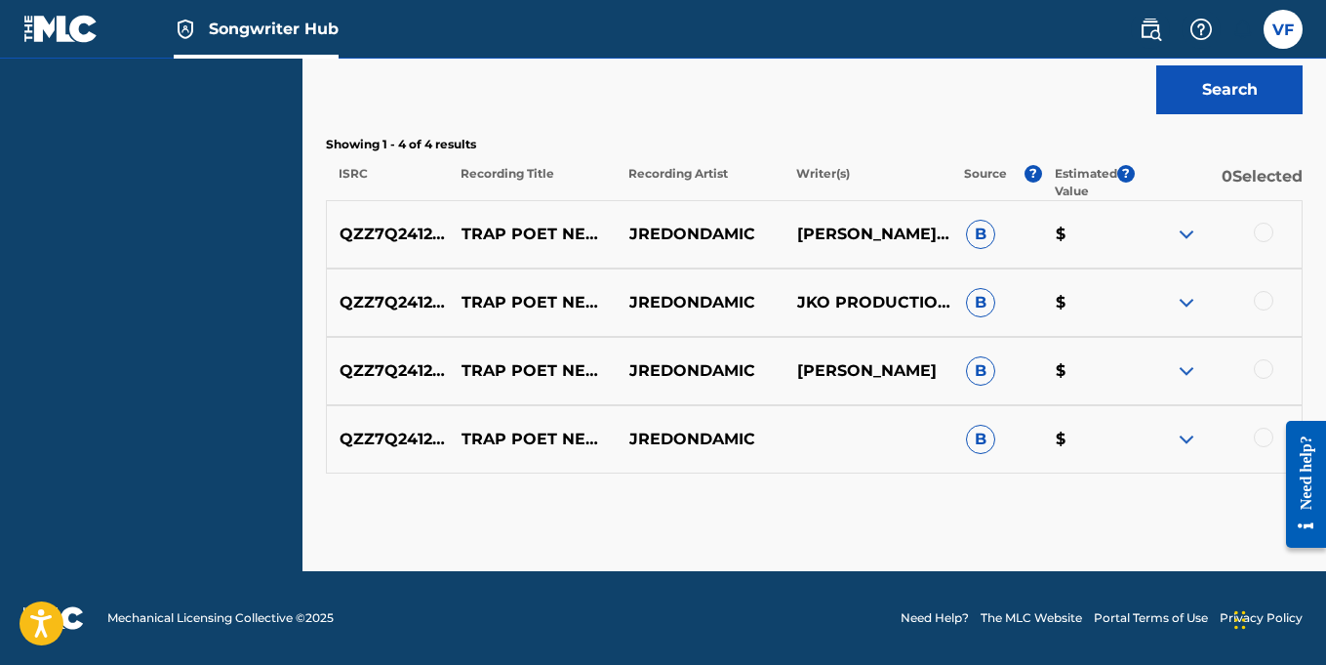
click at [985, 369] on span "B" at bounding box center [980, 370] width 29 height 29
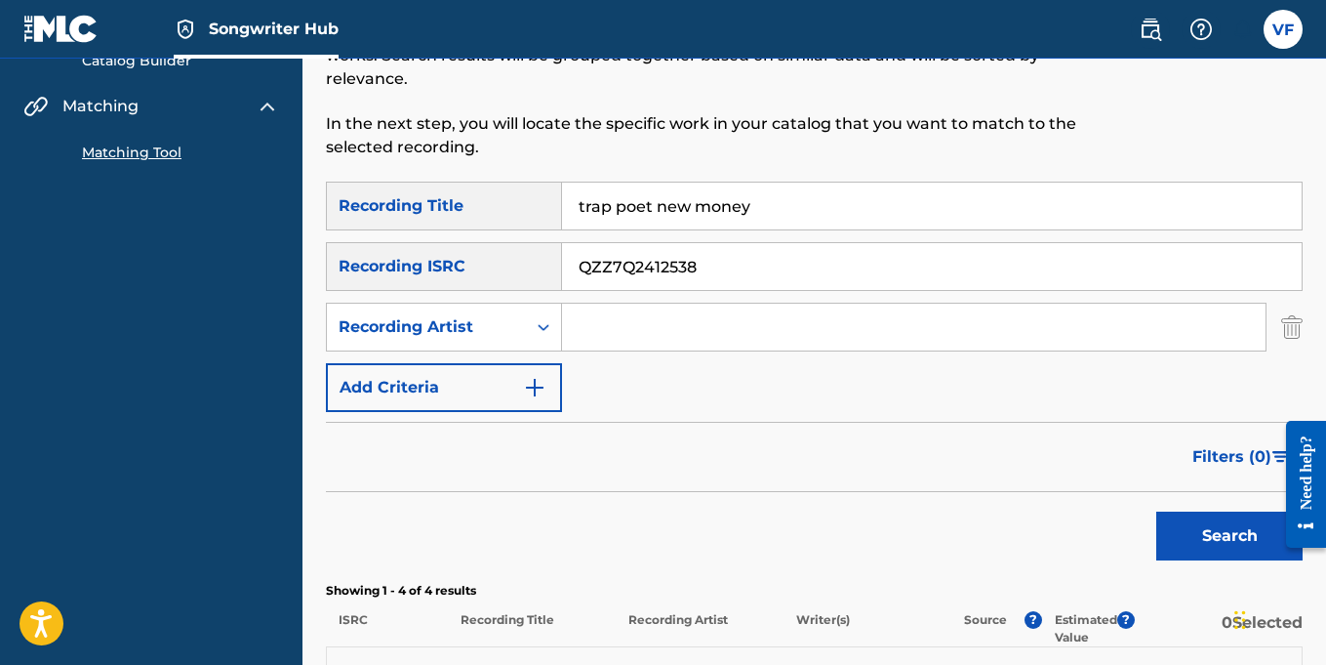
scroll to position [215, 0]
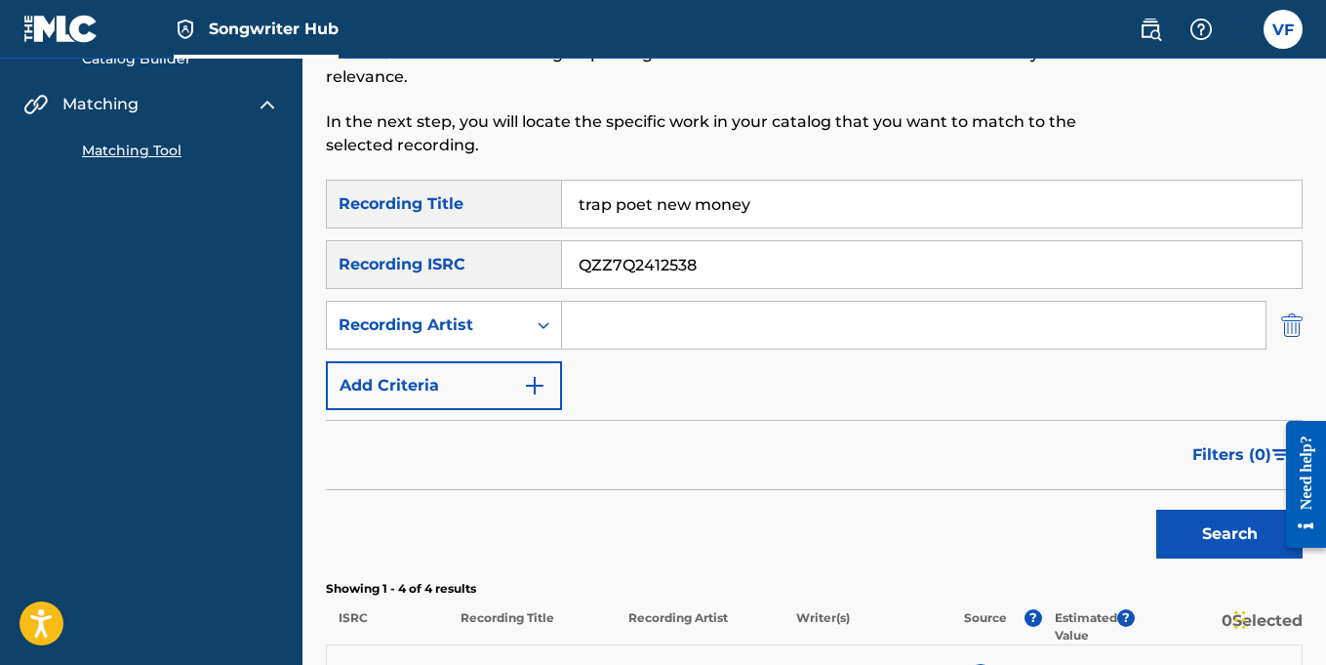
click at [1289, 332] on img "Search Form" at bounding box center [1291, 325] width 21 height 49
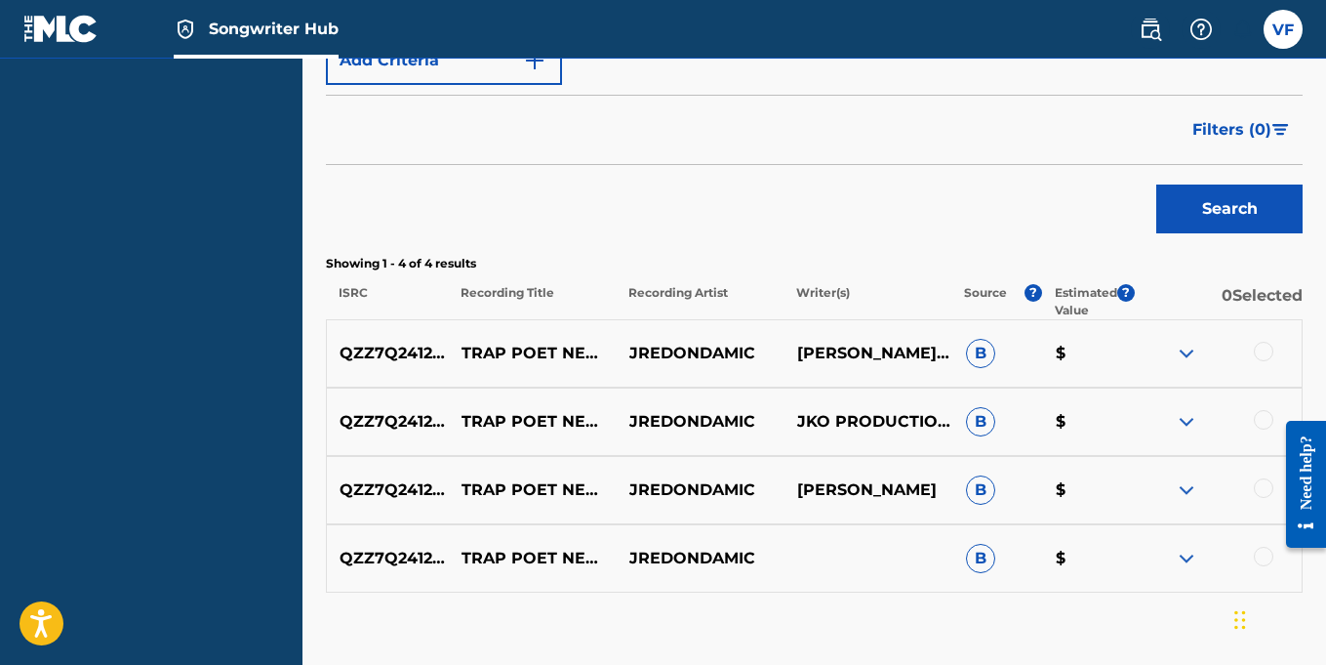
scroll to position [480, 0]
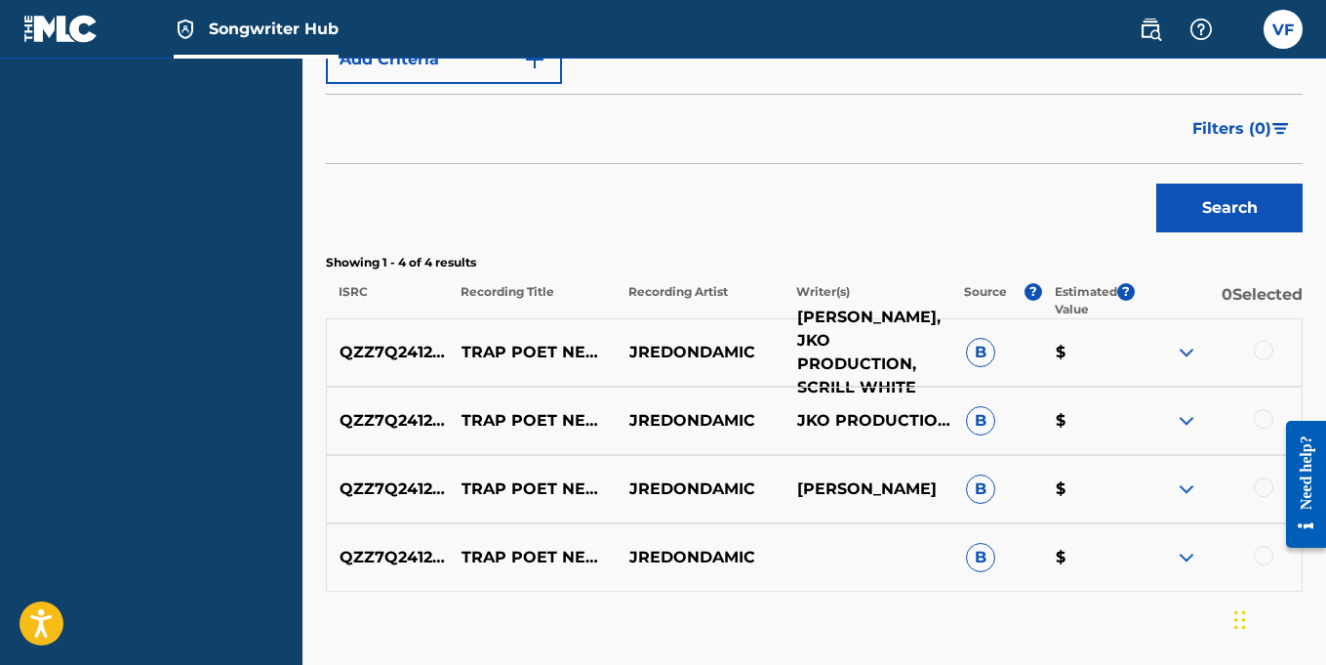
click at [843, 354] on p "JEARLME D GRAYER, JKO PRODUCTION, SCRILL WHITE" at bounding box center [869, 352] width 168 height 94
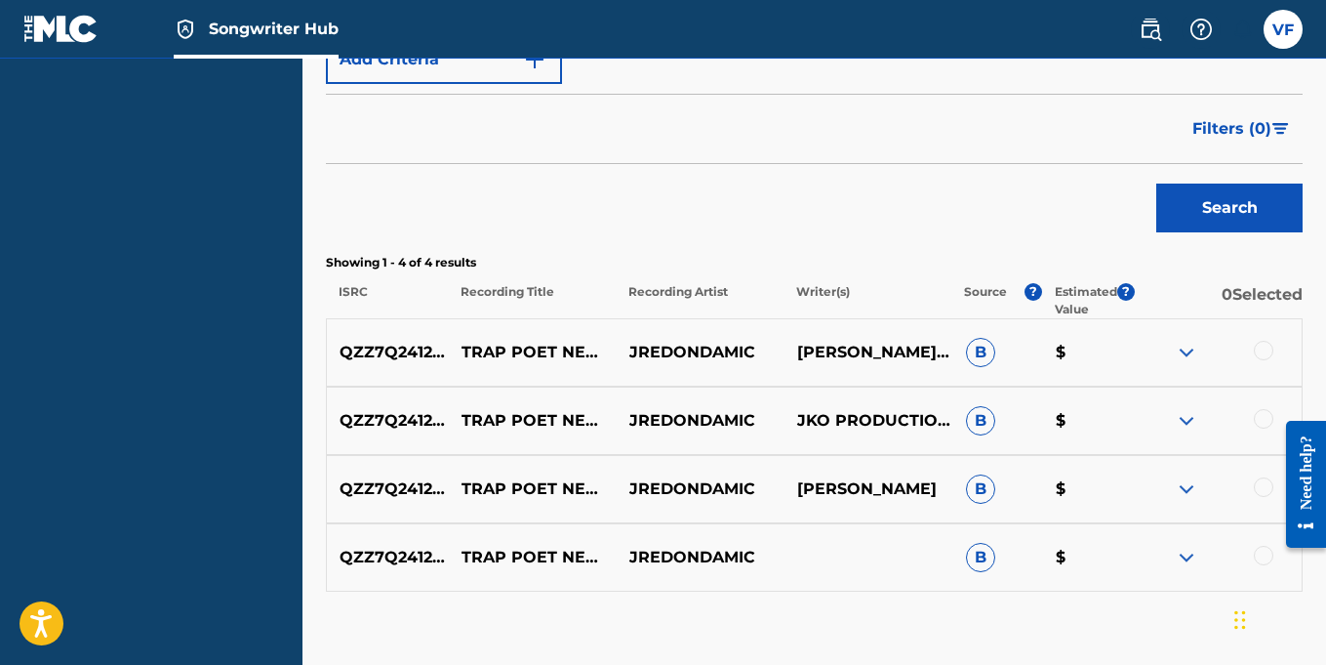
click at [1185, 350] on img at bounding box center [1186, 352] width 23 height 23
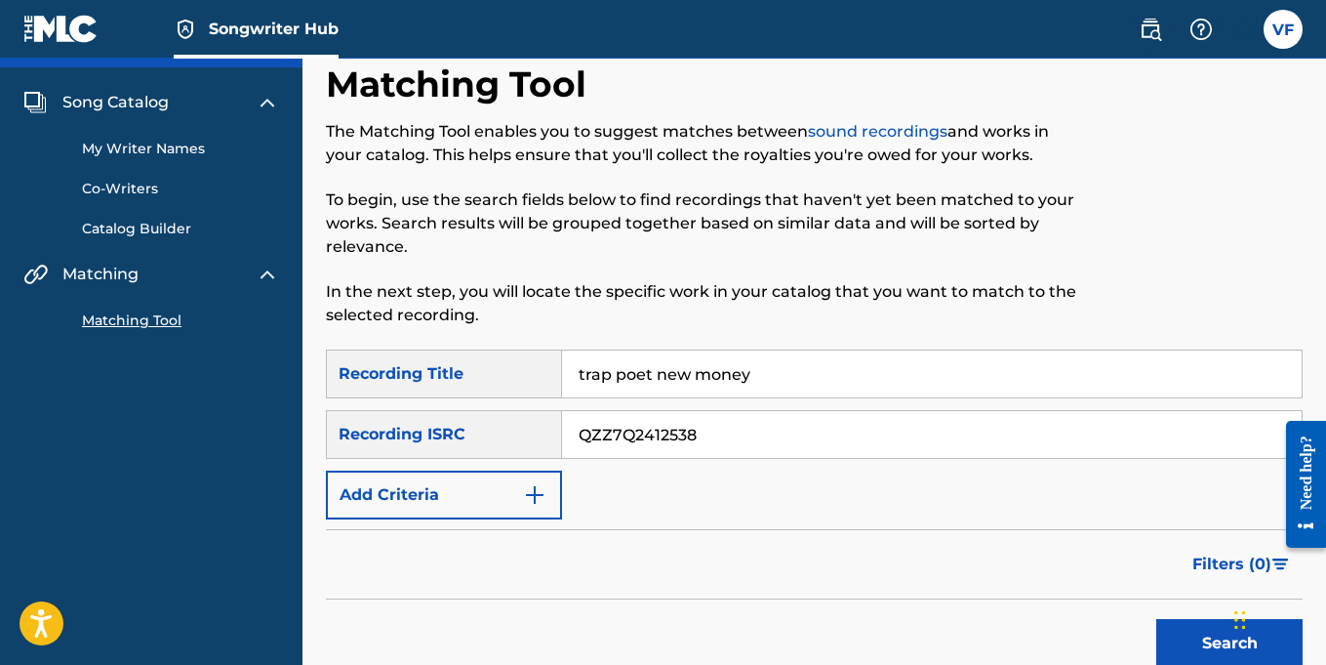
scroll to position [48, 0]
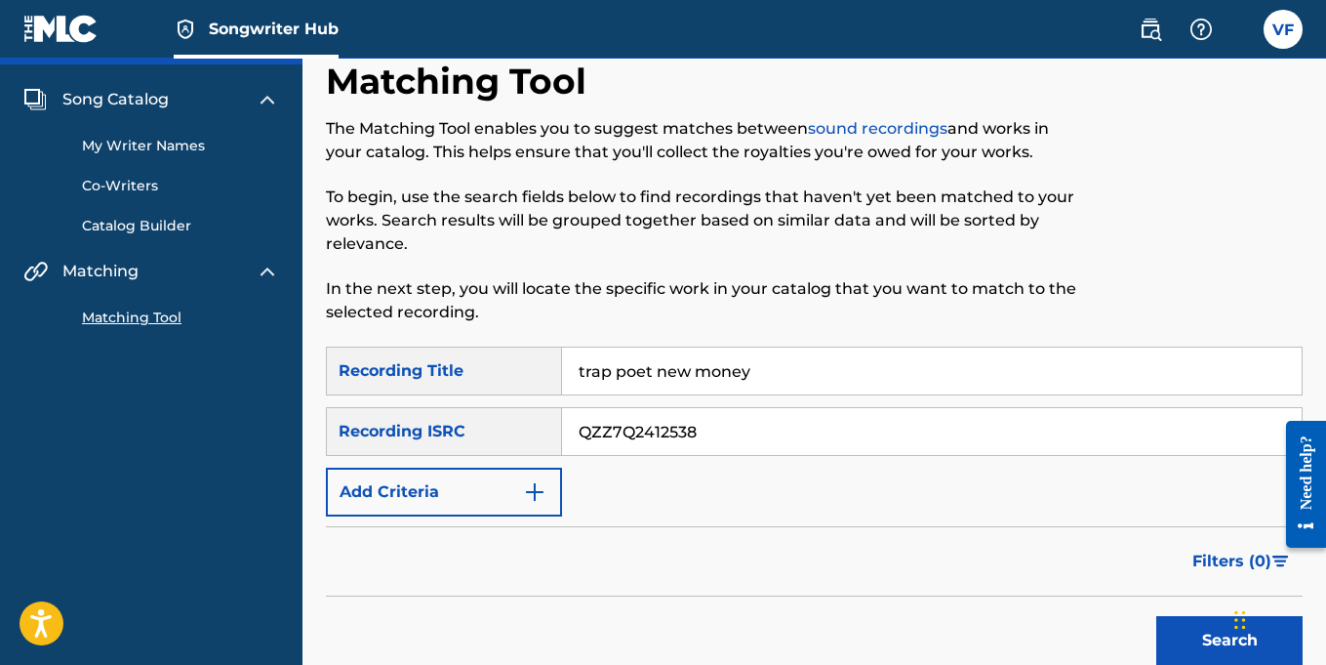
paste input "9"
type input "QZZ7Q2412539"
click at [151, 143] on link "My Writer Names" at bounding box center [180, 146] width 197 height 20
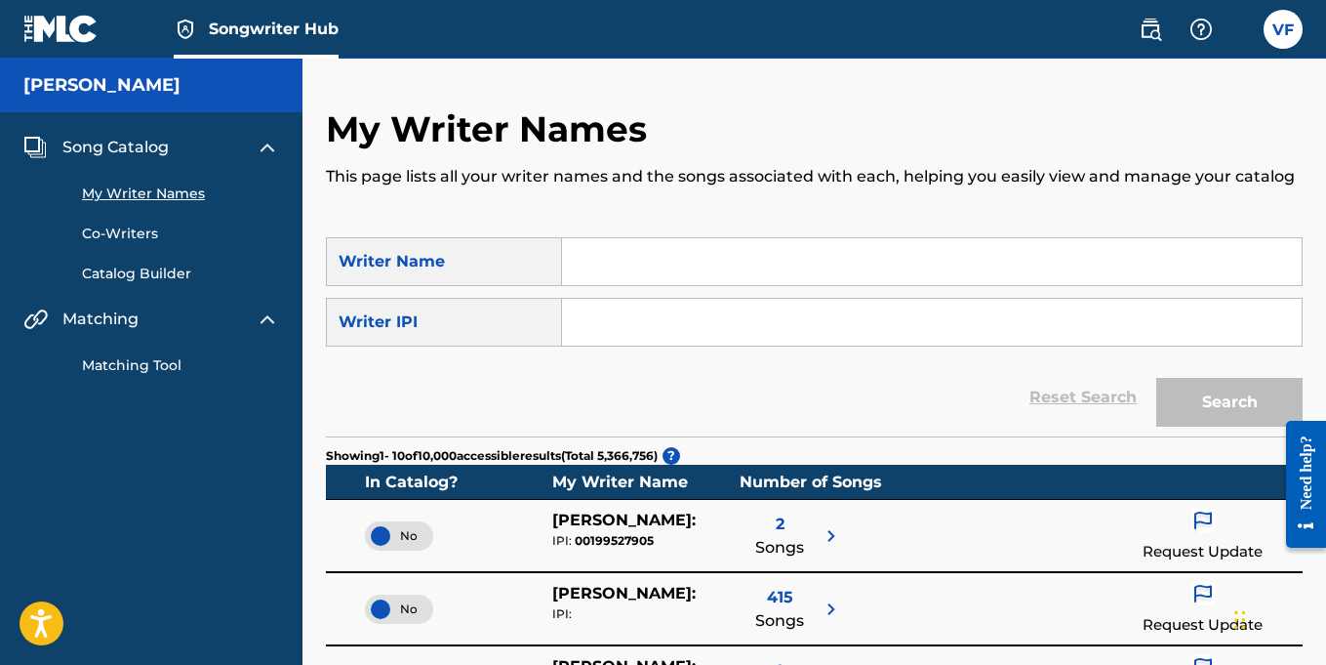
paste input "1198893972"
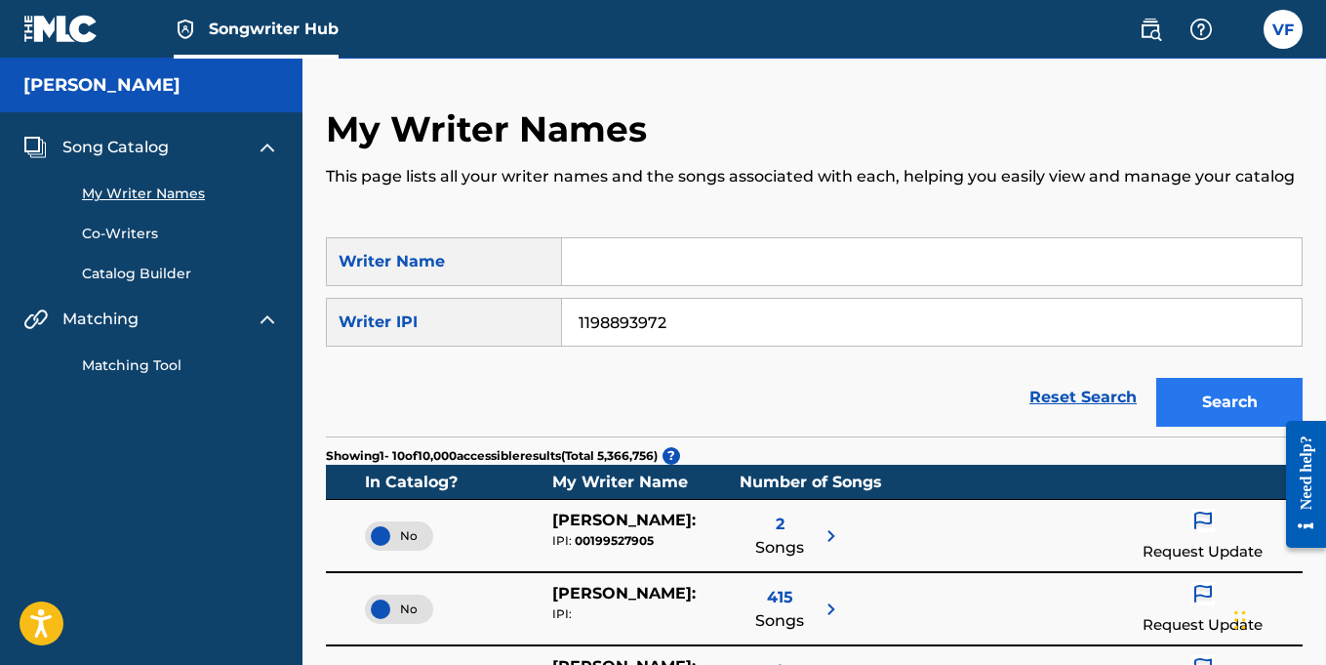
type input "1198893972"
click at [1231, 413] on button "Search" at bounding box center [1229, 402] width 146 height 49
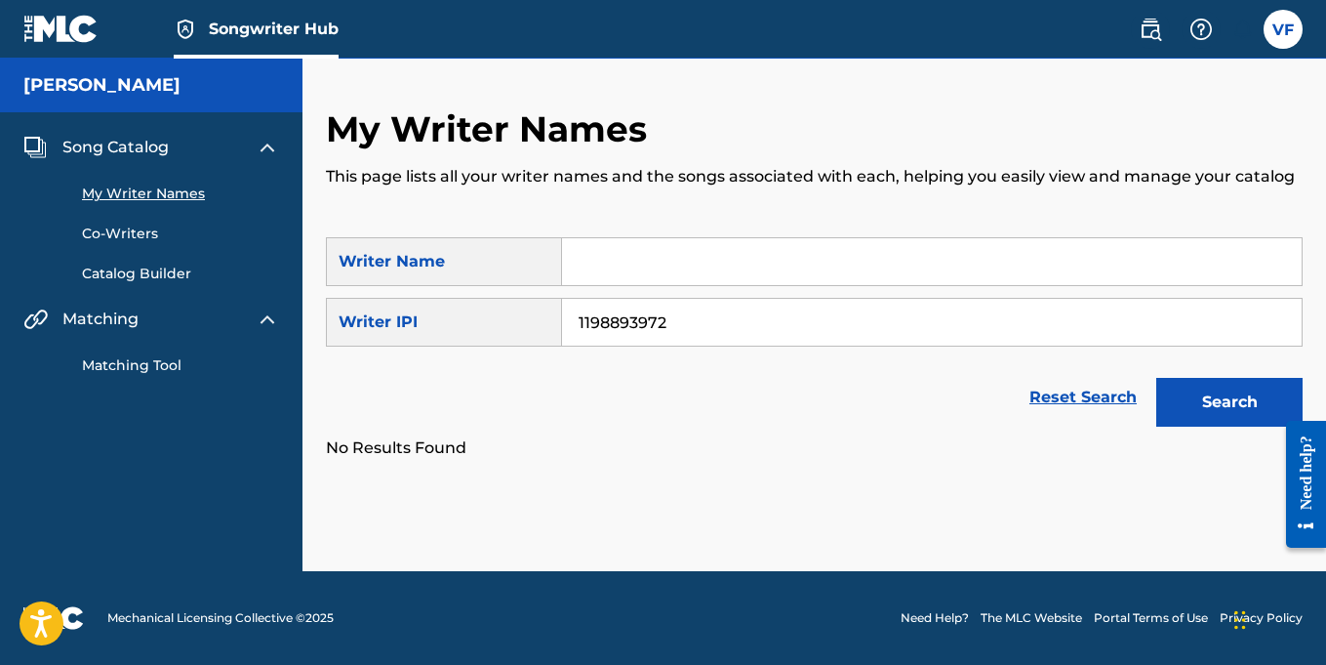
click at [722, 257] on input "Search Form" at bounding box center [932, 261] width 740 height 47
paste input "ASTRONAUTMUSICGROUP"
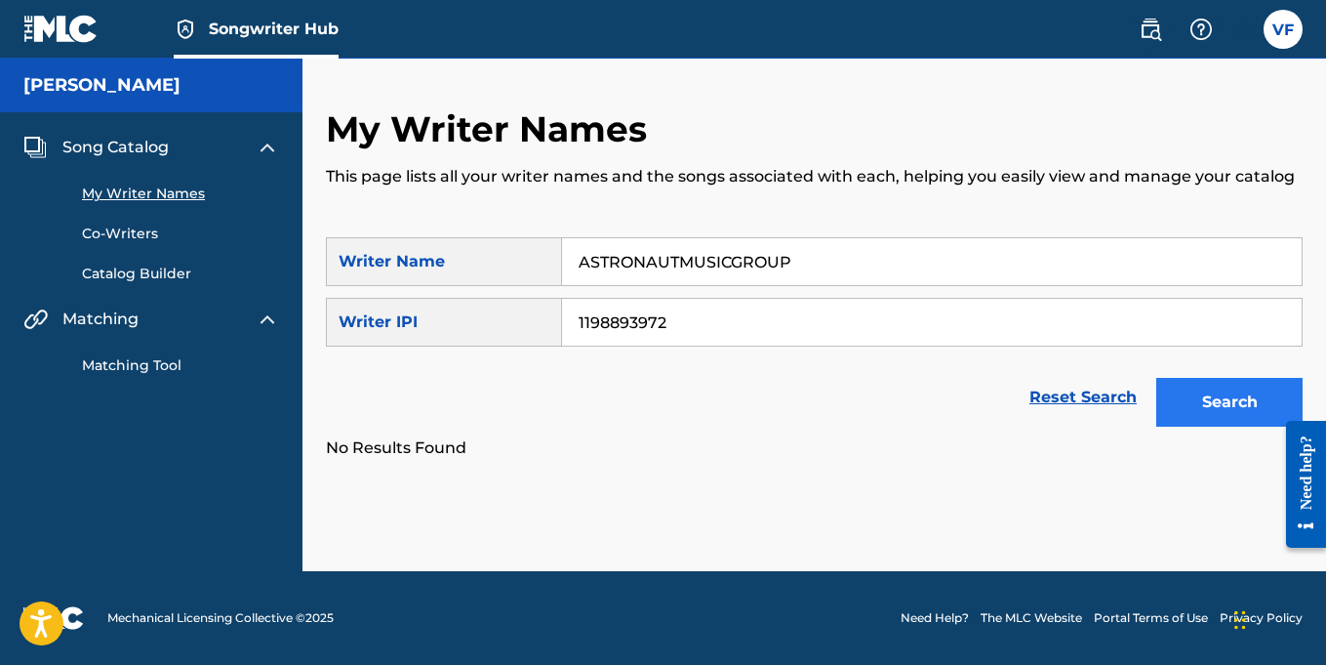
type input "ASTRONAUTMUSICGROUP"
click at [1231, 417] on button "Search" at bounding box center [1229, 402] width 146 height 49
click at [413, 323] on div "Writer IPI" at bounding box center [444, 322] width 236 height 49
click at [412, 323] on div "Writer IPI" at bounding box center [444, 322] width 236 height 49
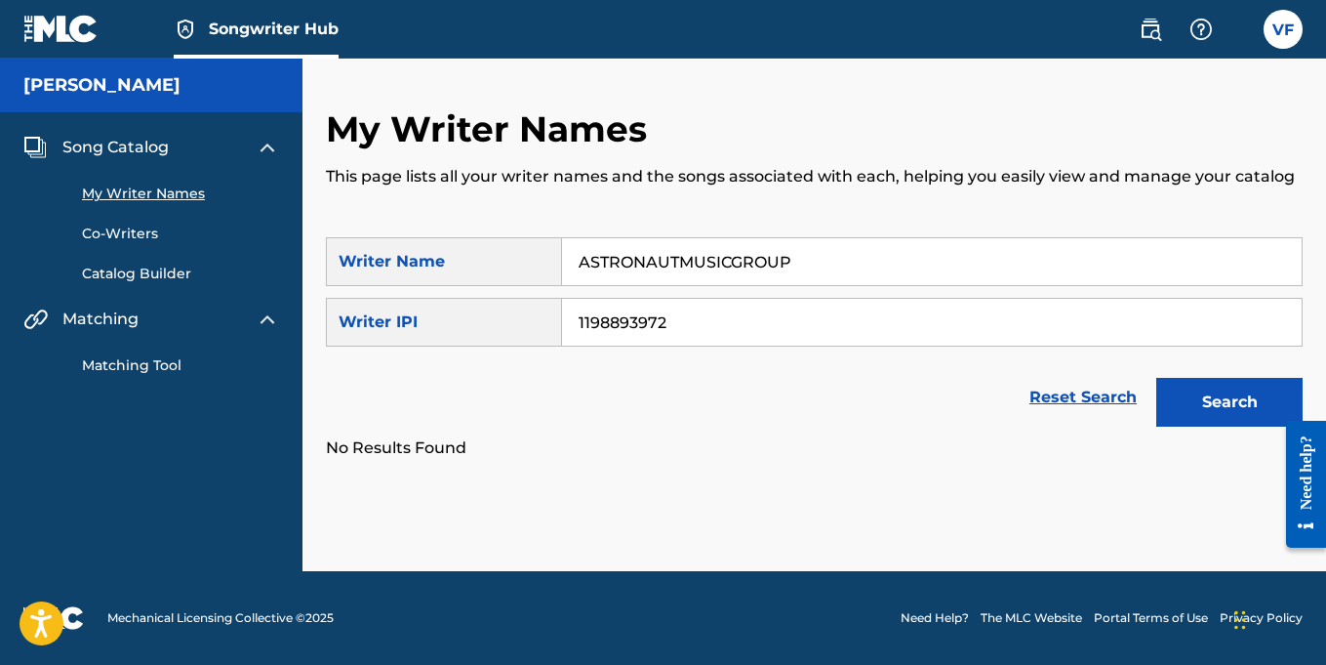
click at [412, 323] on div "Writer IPI" at bounding box center [444, 322] width 236 height 49
click at [163, 272] on link "Catalog Builder" at bounding box center [180, 273] width 197 height 20
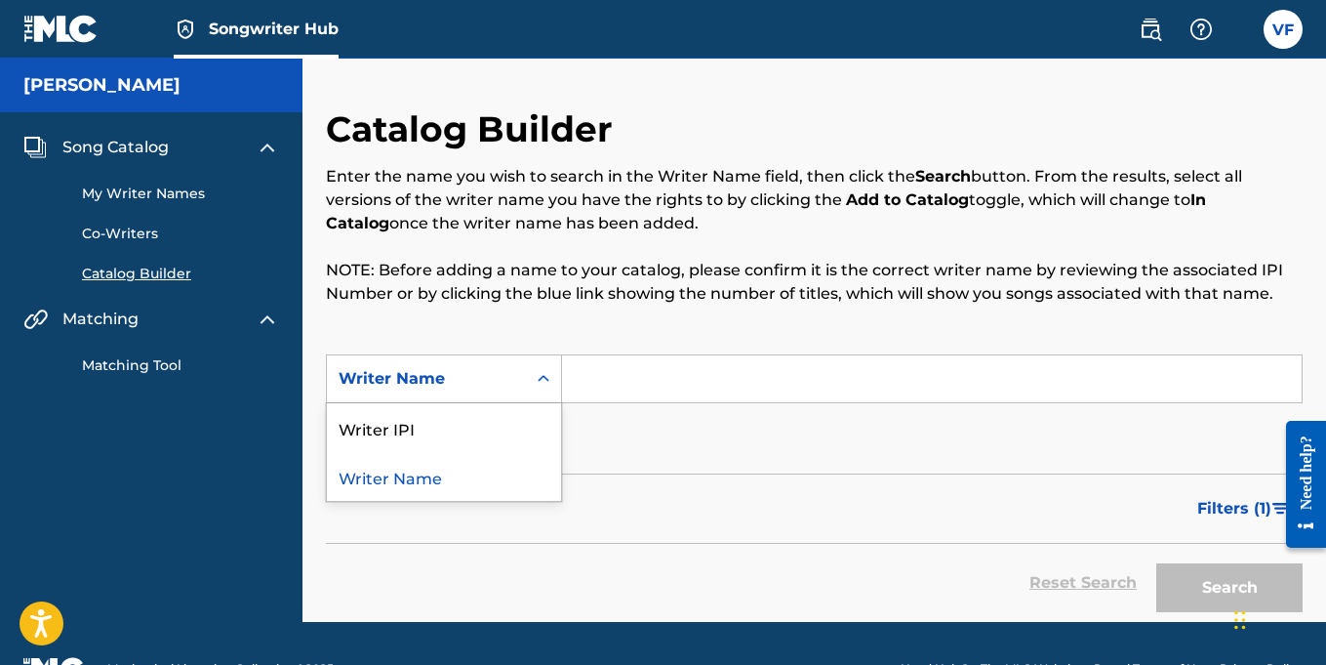
click at [542, 380] on icon "Search Form" at bounding box center [544, 379] width 20 height 20
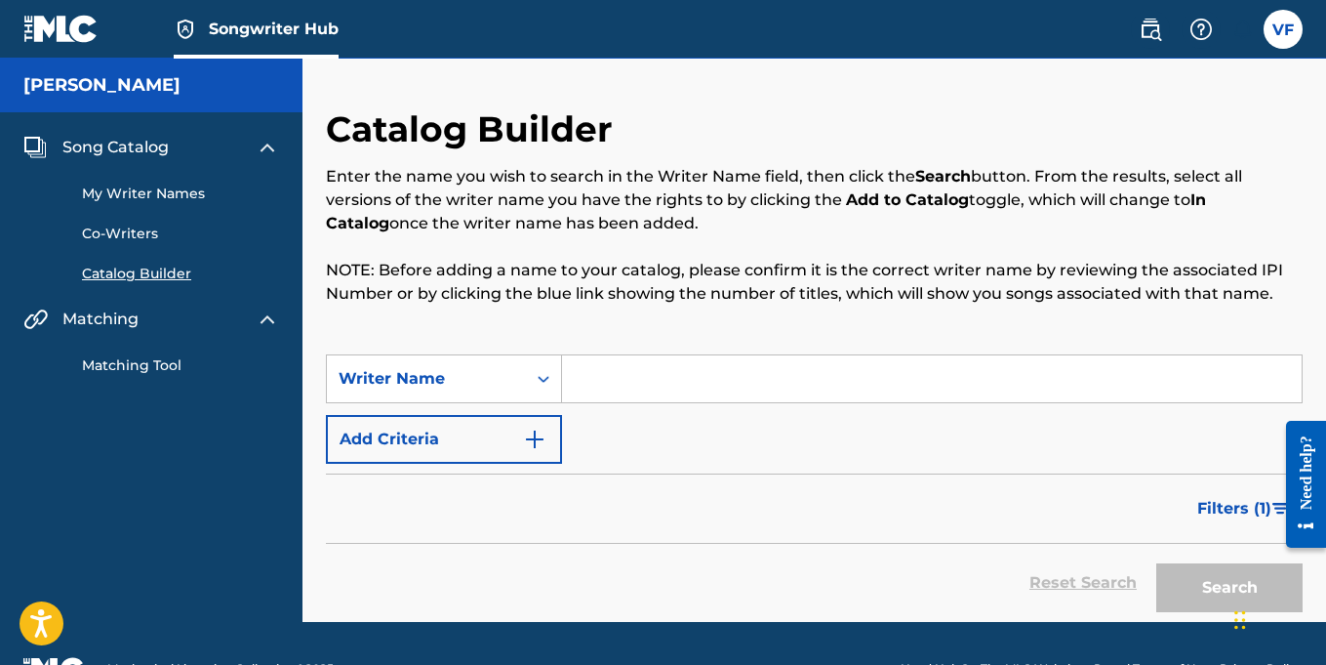
click at [546, 384] on icon "Search Form" at bounding box center [544, 379] width 20 height 20
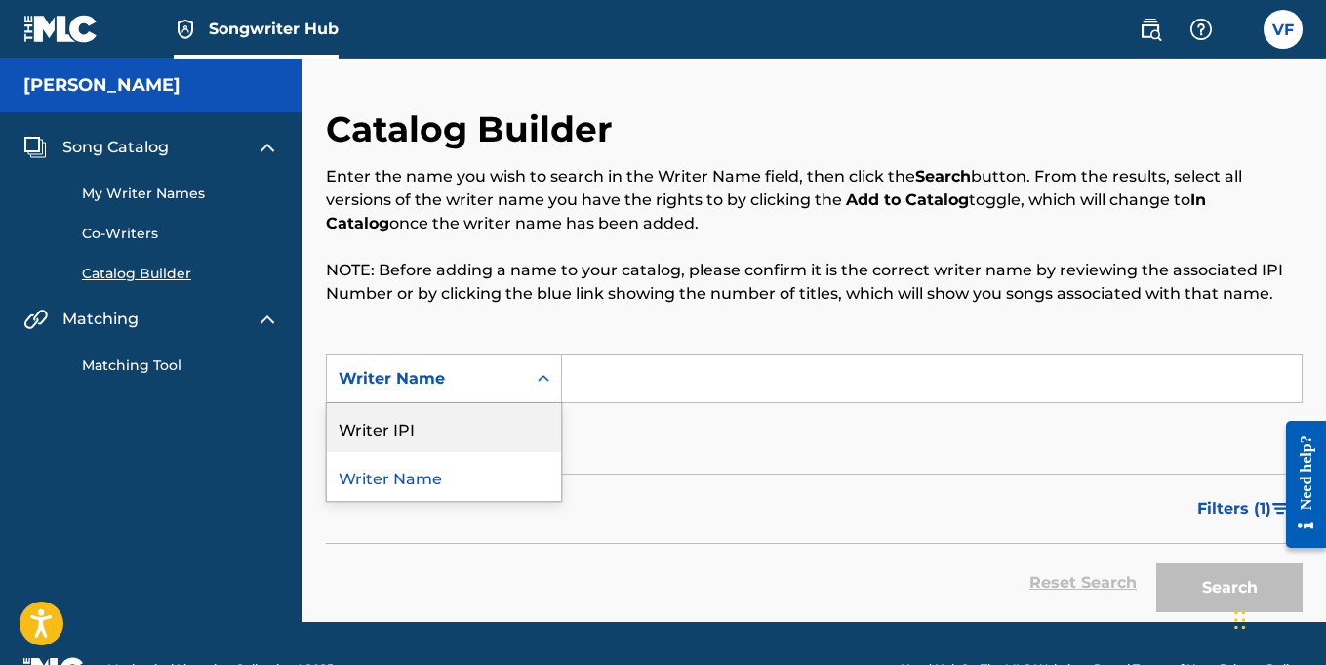
click at [416, 427] on div "Writer IPI" at bounding box center [444, 427] width 234 height 49
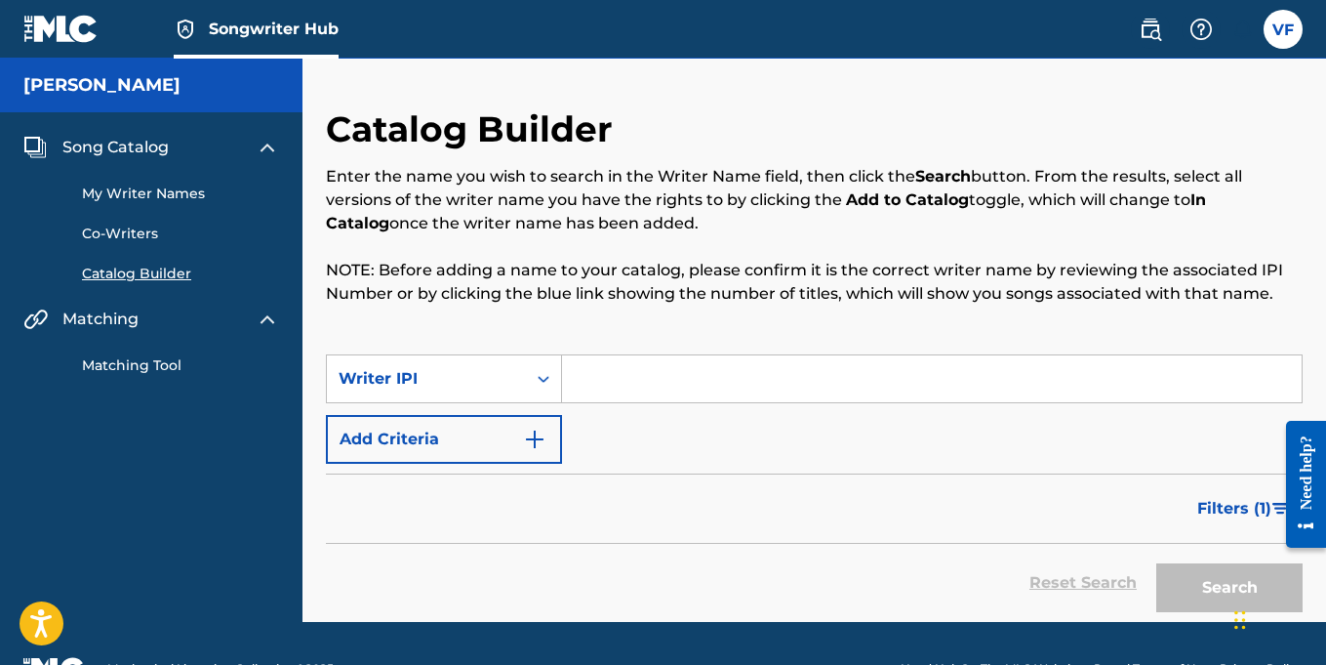
click at [677, 381] on input "Search Form" at bounding box center [932, 378] width 740 height 47
paste input "1198894087"
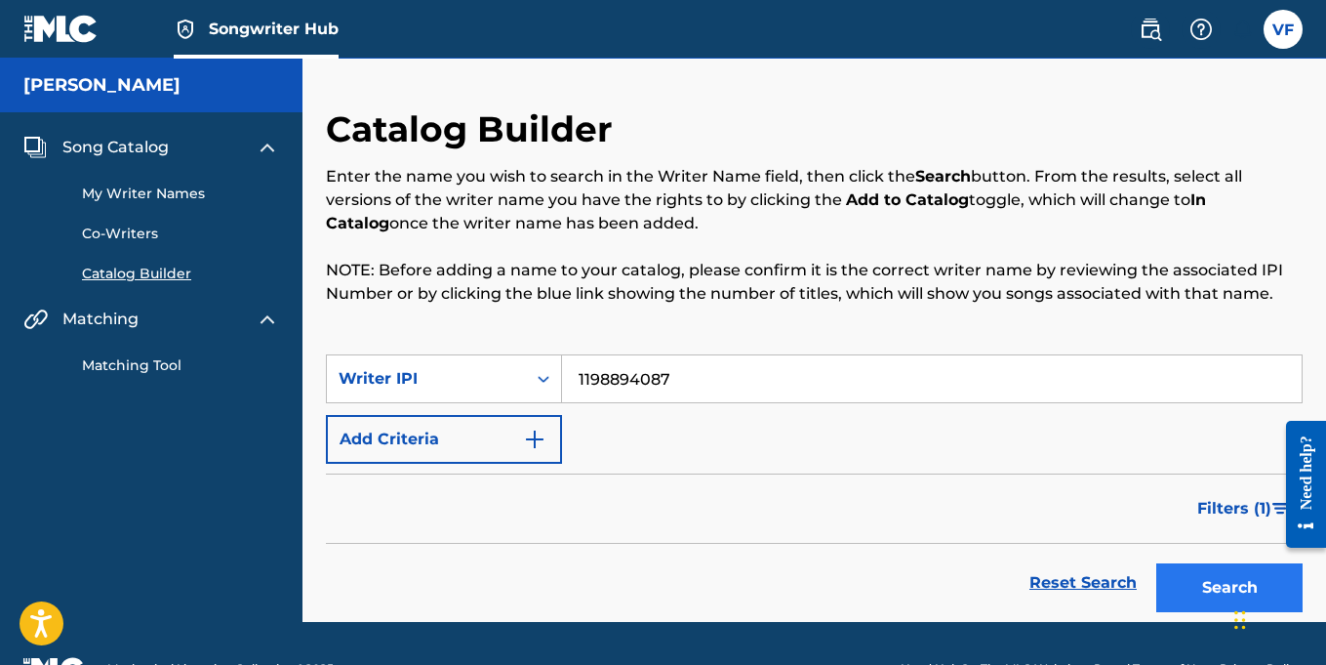
type input "1198894087"
click at [1199, 590] on button "Search" at bounding box center [1229, 587] width 146 height 49
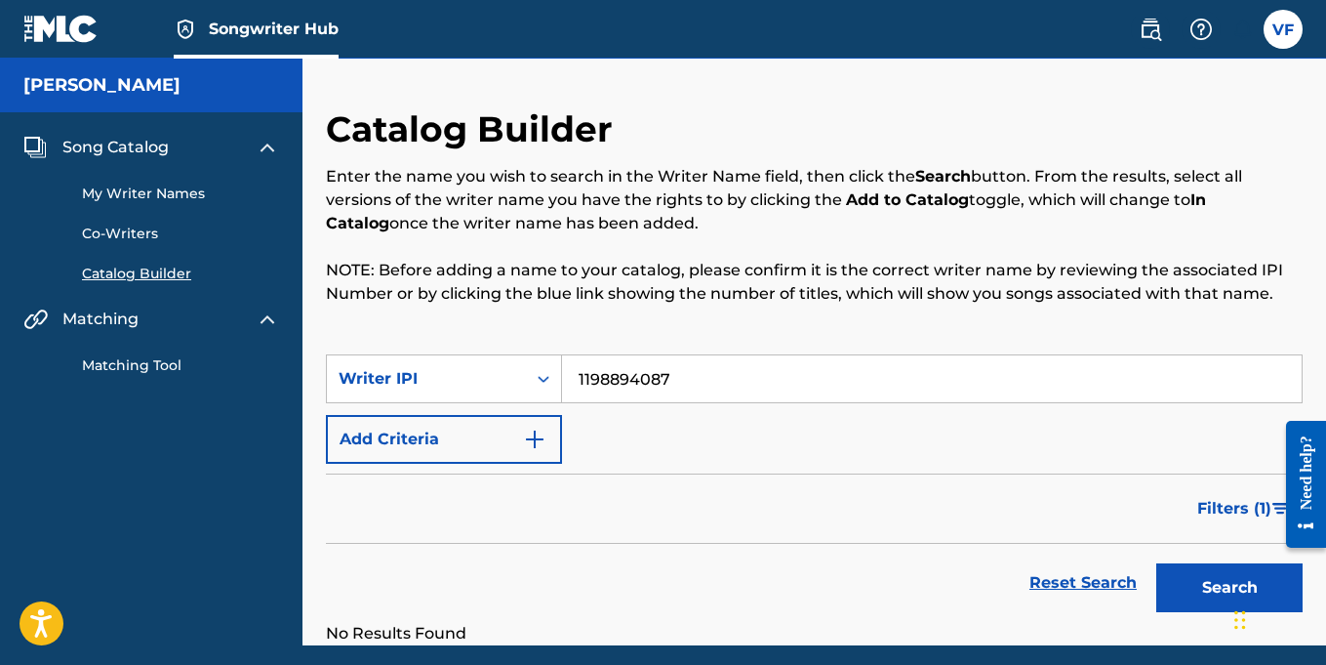
click at [863, 395] on input "1198894087" at bounding box center [932, 378] width 740 height 47
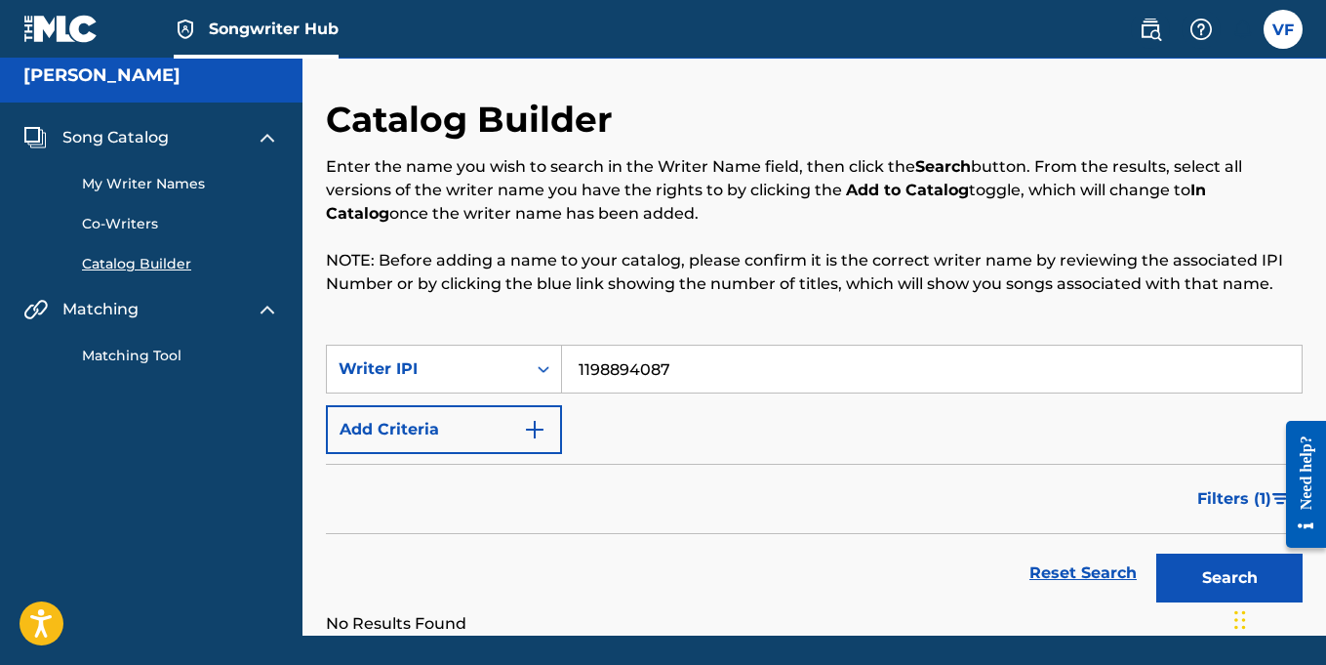
scroll to position [8, 0]
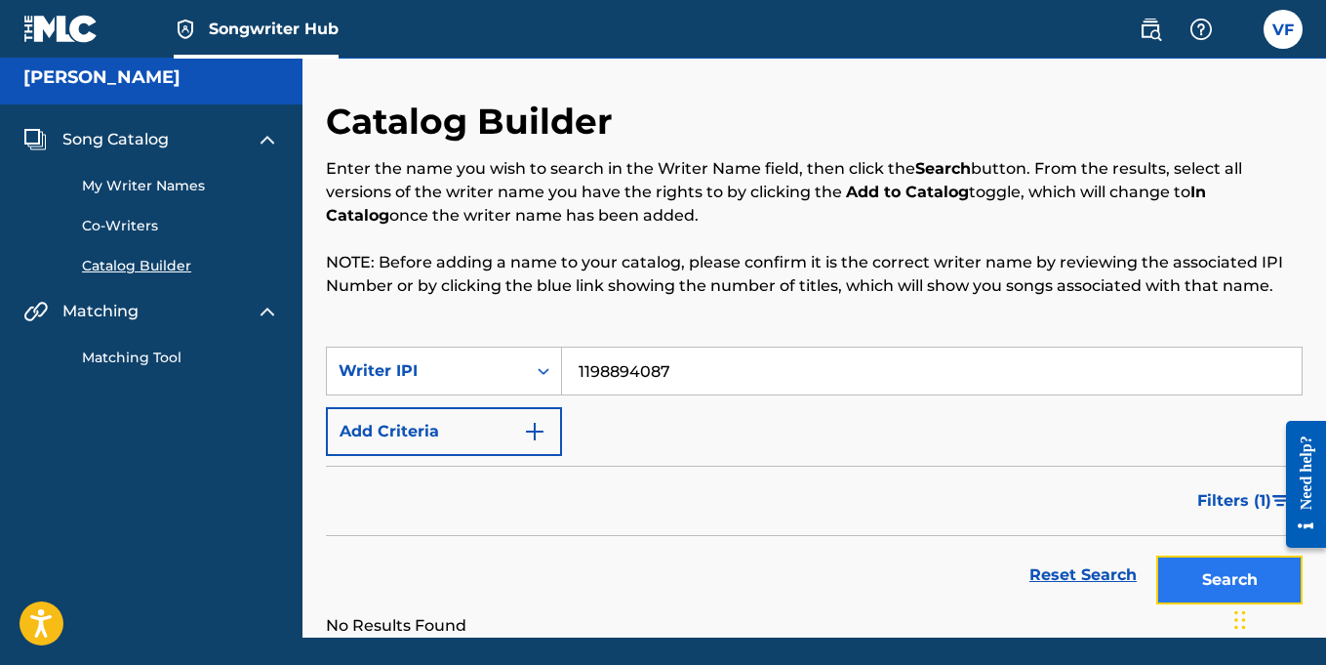
click at [1203, 580] on button "Search" at bounding box center [1229, 579] width 146 height 49
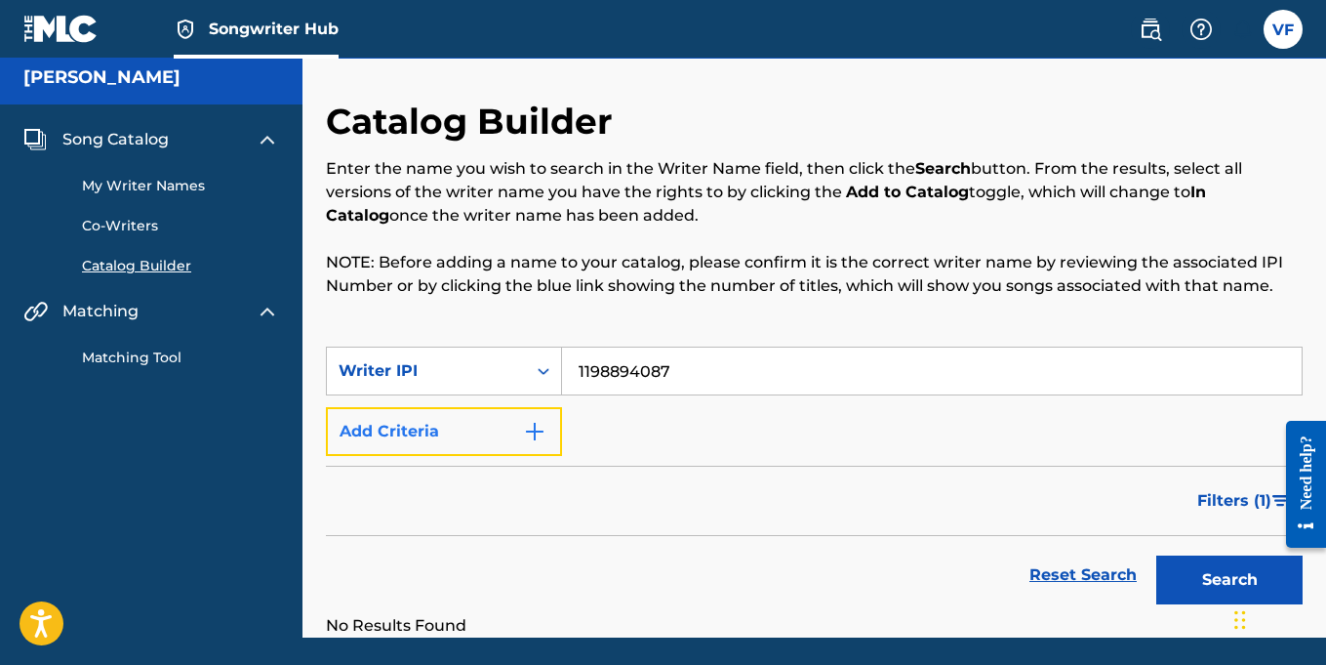
click at [531, 440] on img "Search Form" at bounding box center [534, 431] width 23 height 23
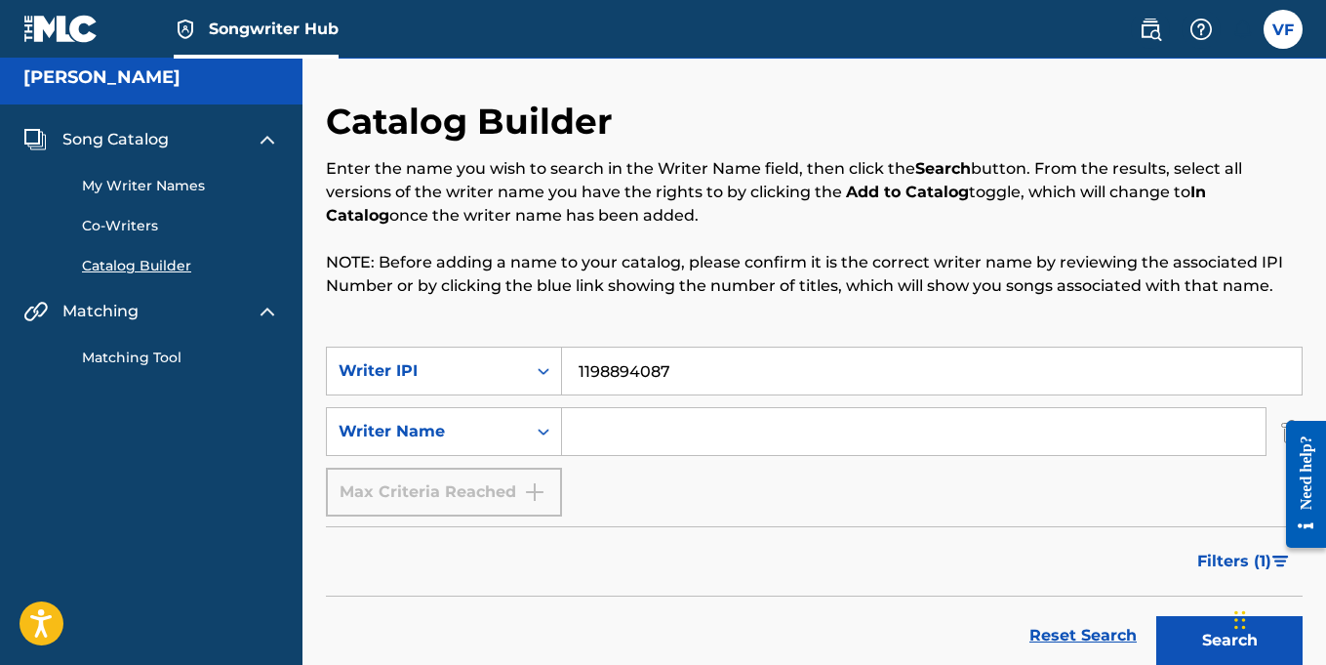
click at [598, 428] on input "Search Form" at bounding box center [914, 431] width 704 height 47
type input "VERNELL FLEMING"
click at [1197, 632] on button "Search" at bounding box center [1229, 640] width 146 height 49
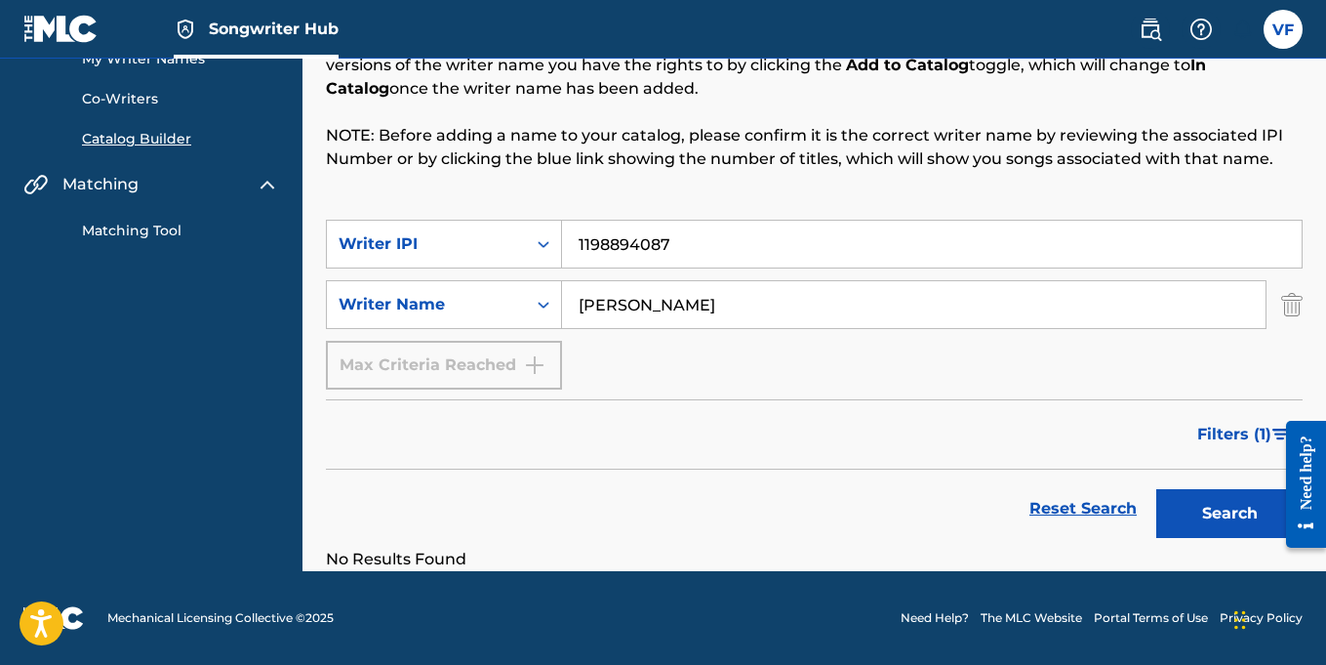
scroll to position [0, 0]
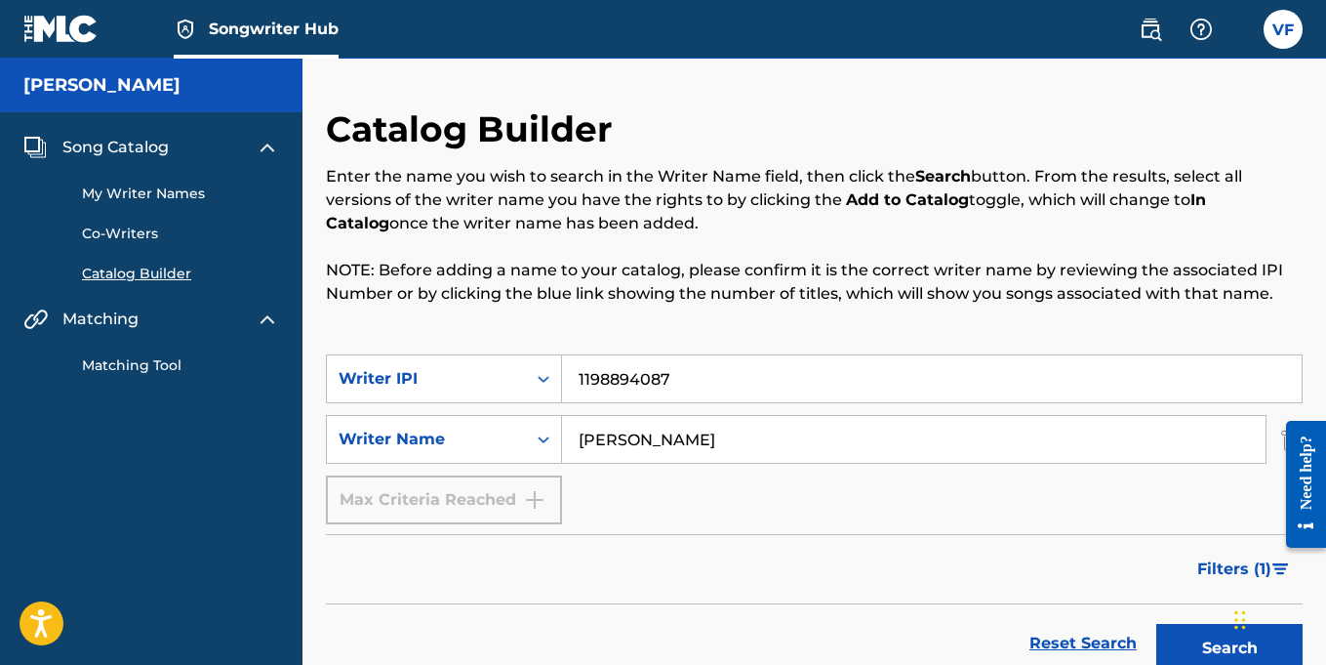
click at [171, 195] on link "My Writer Names" at bounding box center [180, 193] width 197 height 20
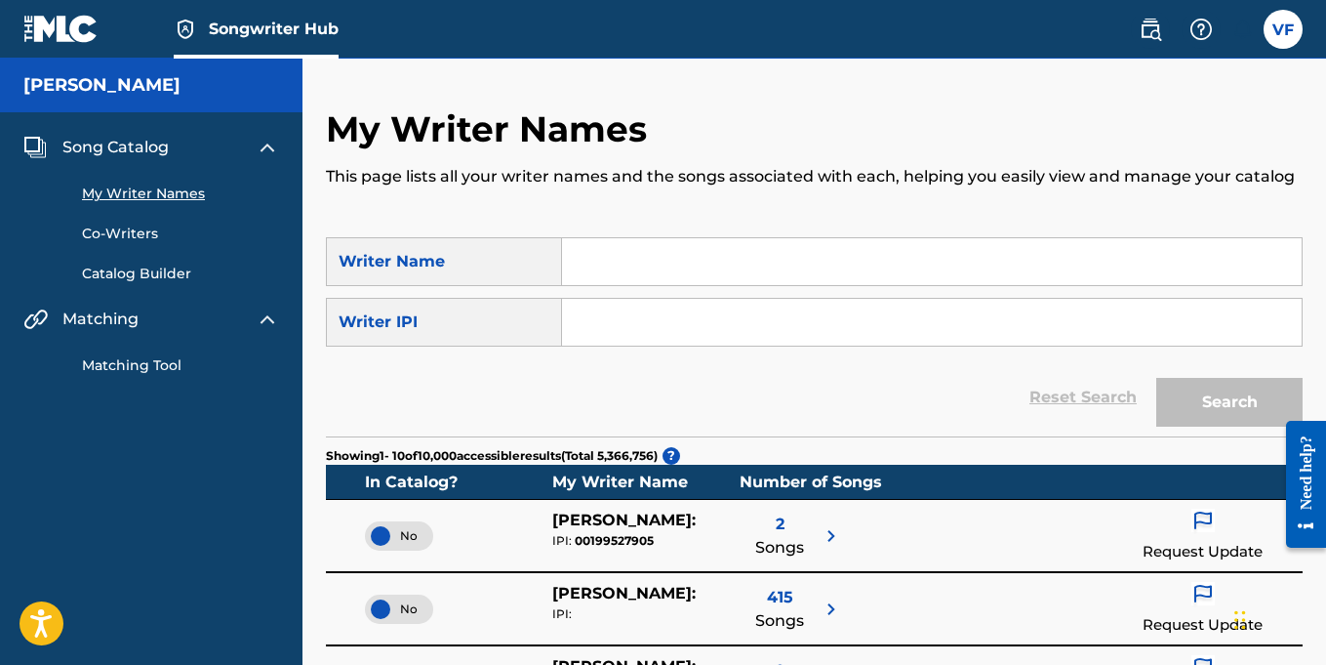
paste input "1198894087"
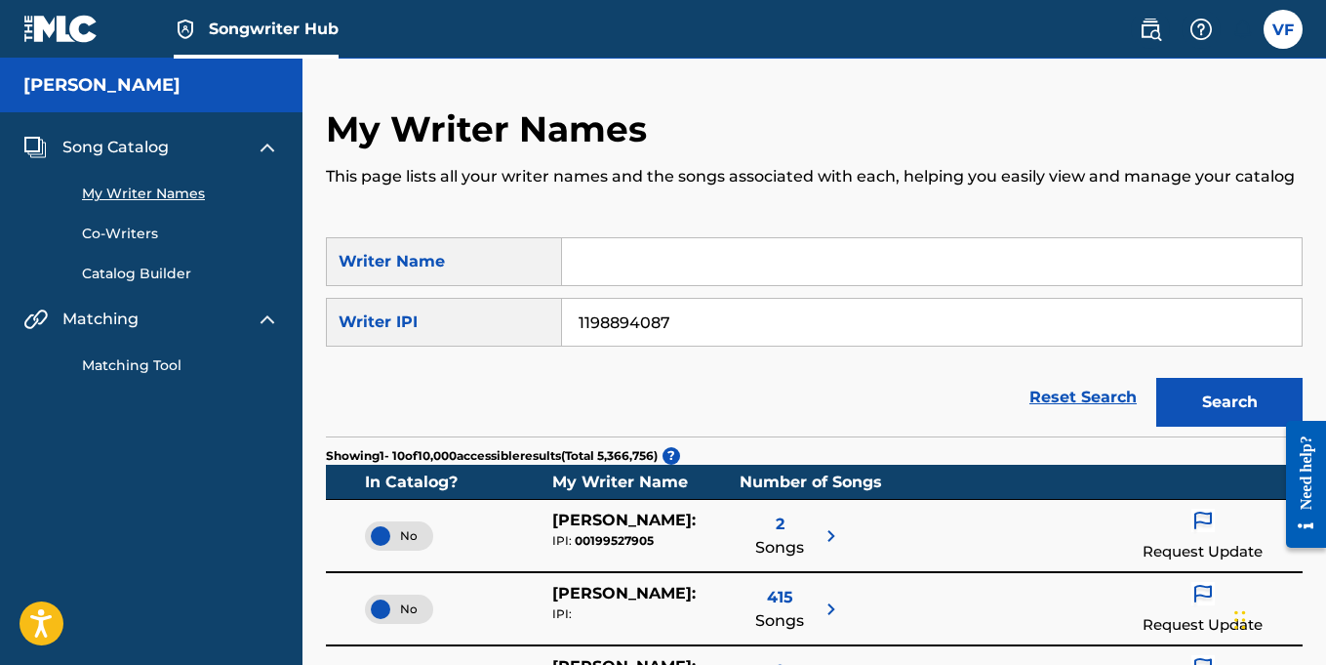
type input "1198894087"
click at [641, 264] on input "Search Form" at bounding box center [932, 261] width 740 height 47
type input "Vernell Fleming"
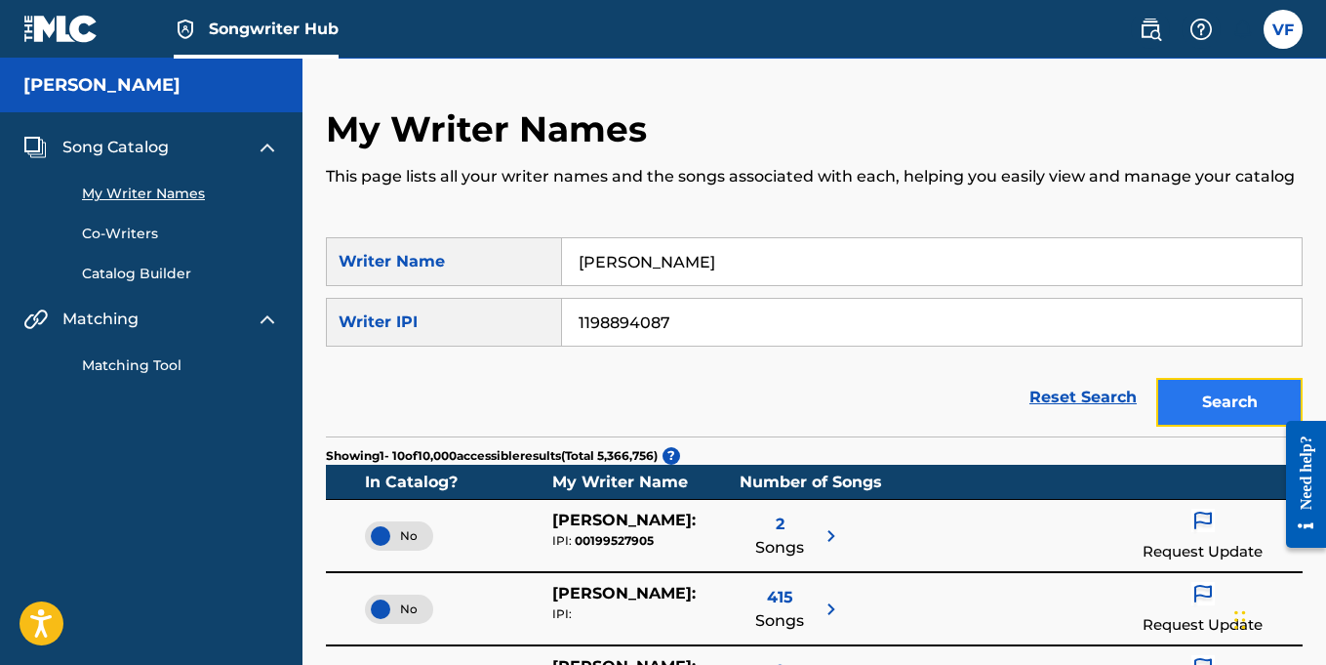
click at [1219, 410] on button "Search" at bounding box center [1229, 402] width 146 height 49
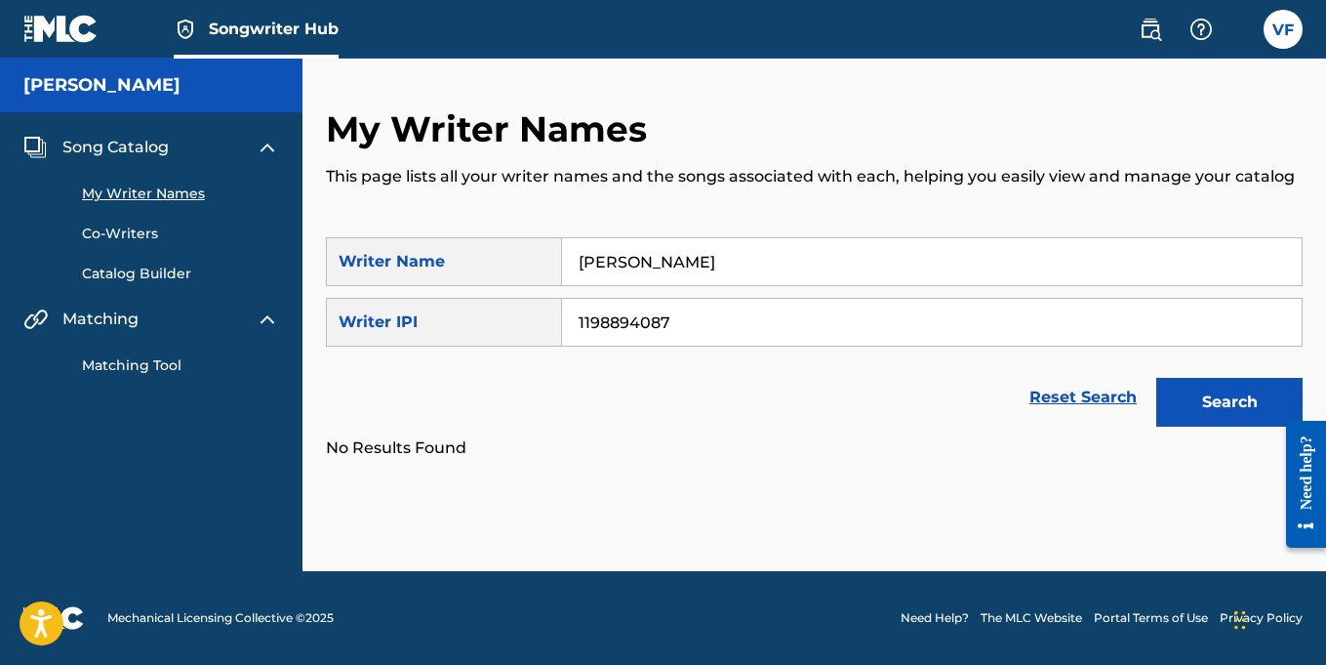
click at [131, 234] on link "Co-Writers" at bounding box center [180, 233] width 197 height 20
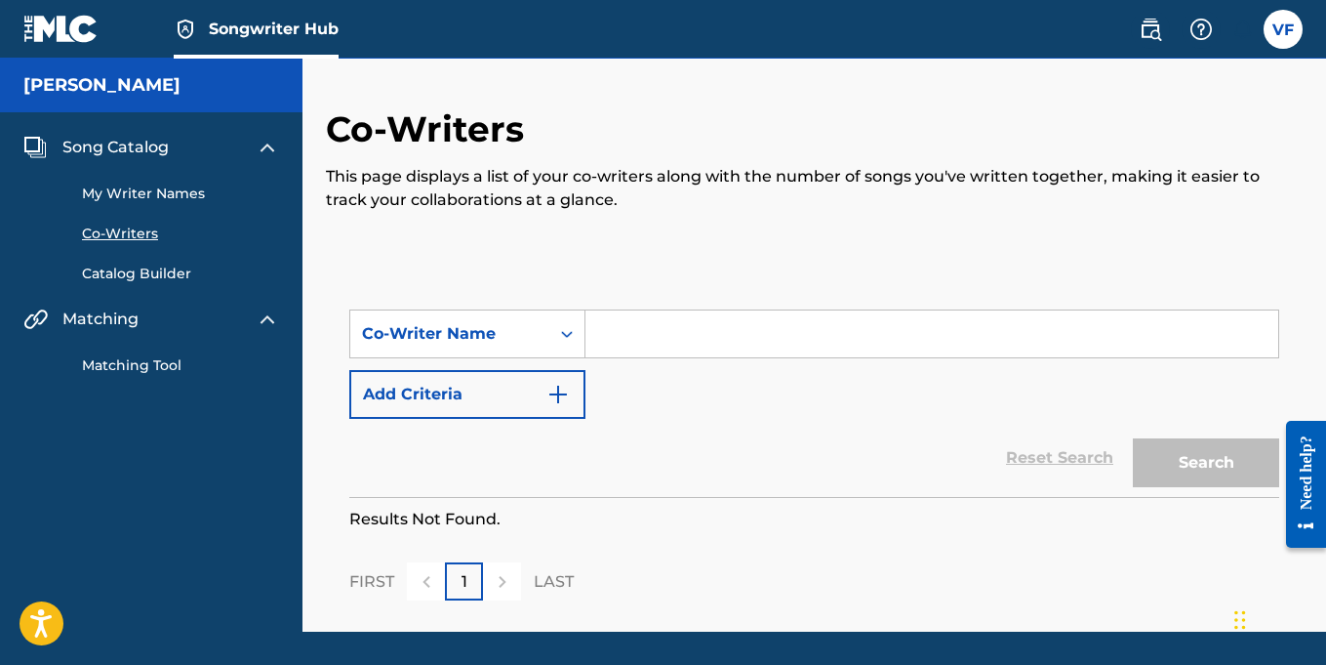
click at [610, 329] on input "Search Form" at bounding box center [931, 333] width 693 height 47
type input "Vernell Fleming"
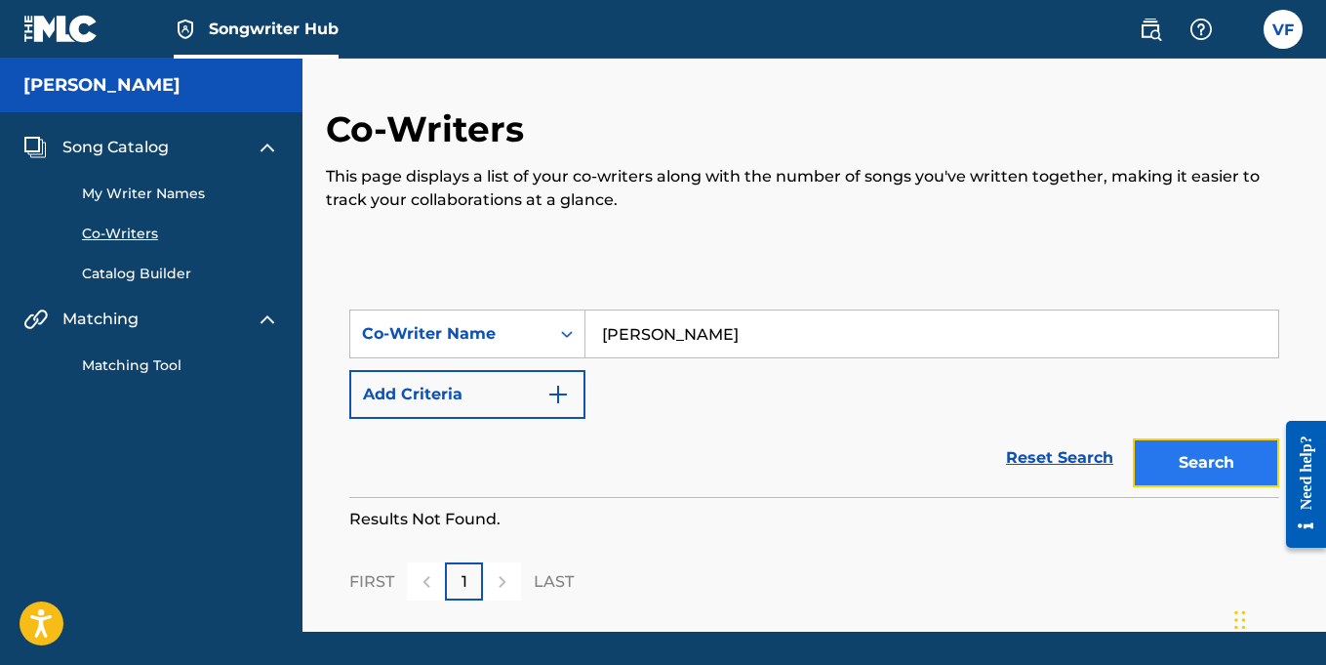
click at [1236, 472] on button "Search" at bounding box center [1206, 462] width 146 height 49
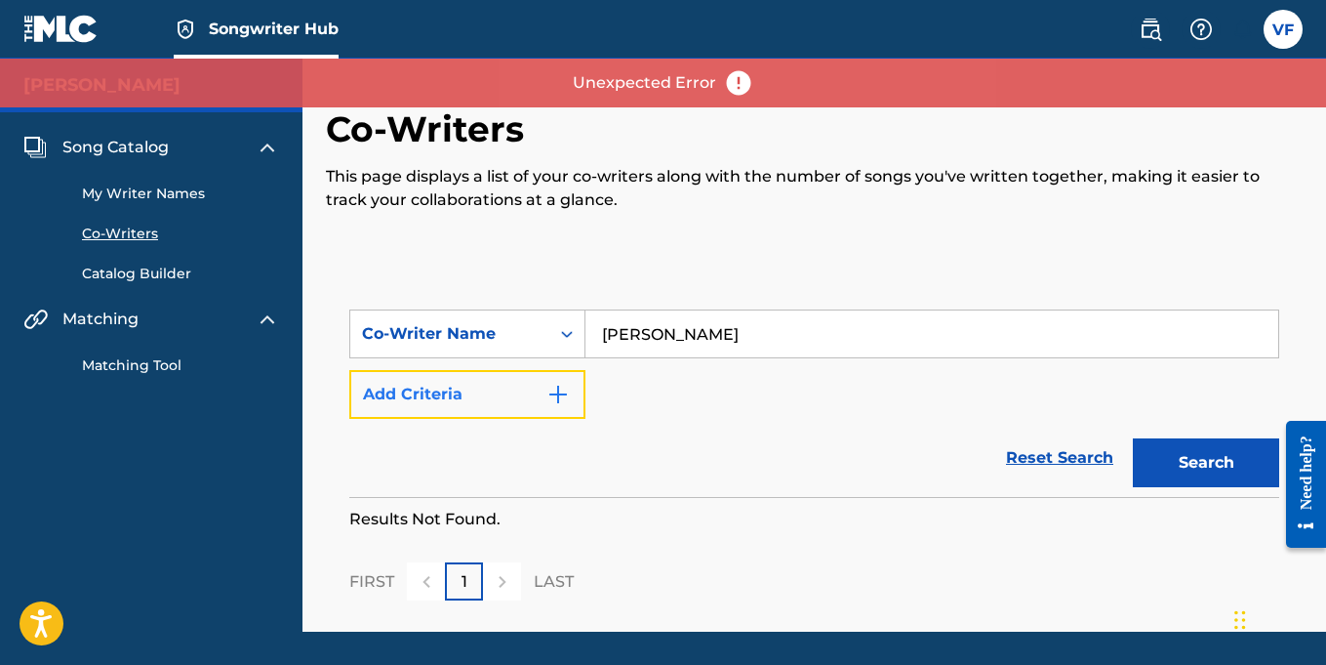
click at [557, 398] on img "Search Form" at bounding box center [557, 394] width 23 height 23
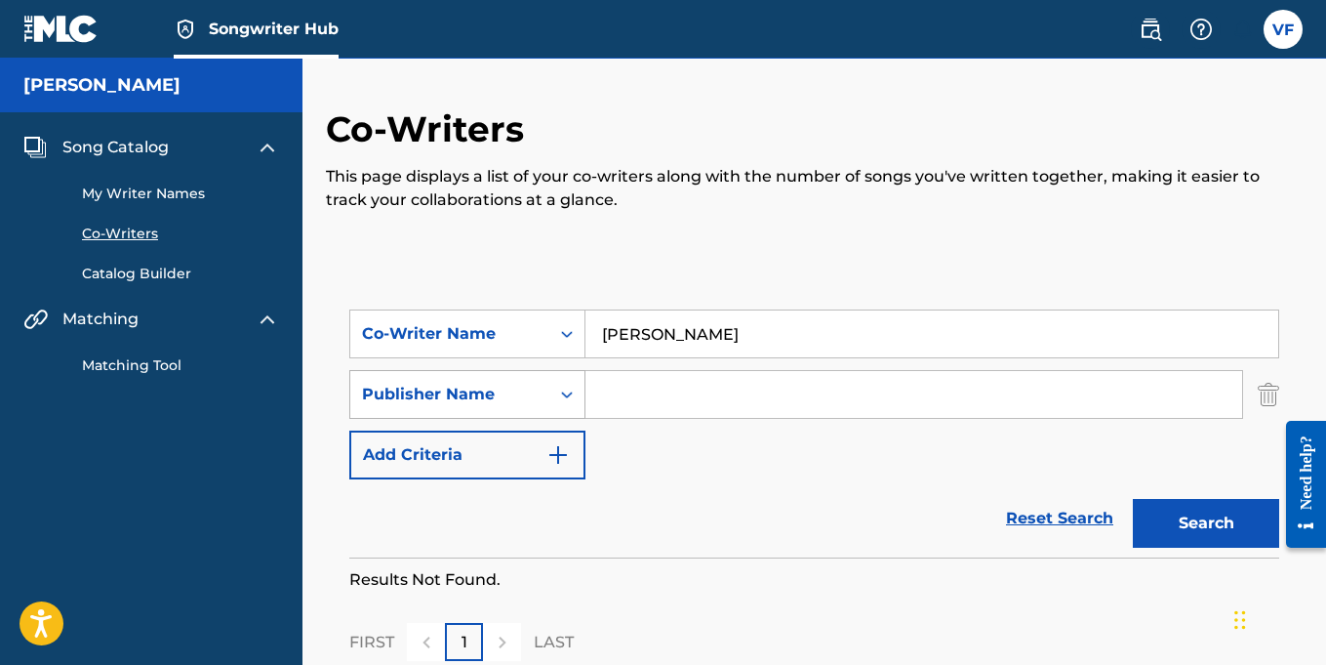
click at [567, 400] on icon "Search Form" at bounding box center [567, 394] width 20 height 20
click at [619, 395] on input "Search Form" at bounding box center [913, 394] width 657 height 47
type input "Astronaut Music Group"
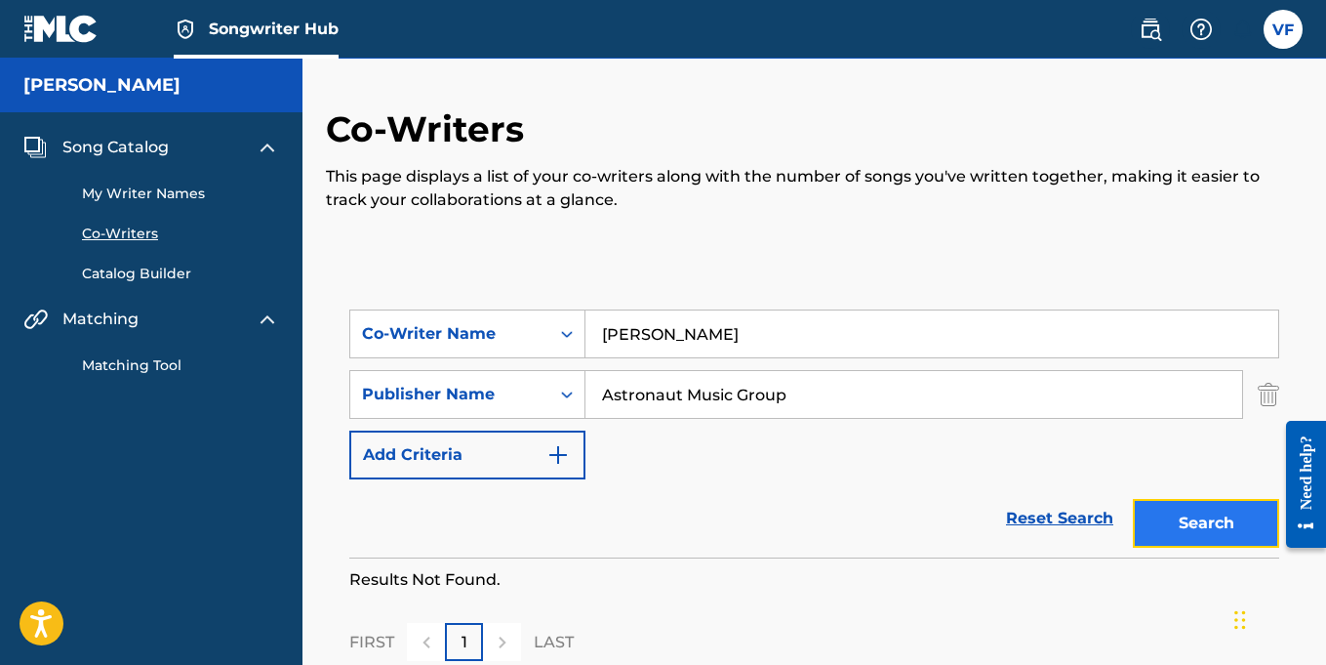
click at [1185, 527] on button "Search" at bounding box center [1206, 523] width 146 height 49
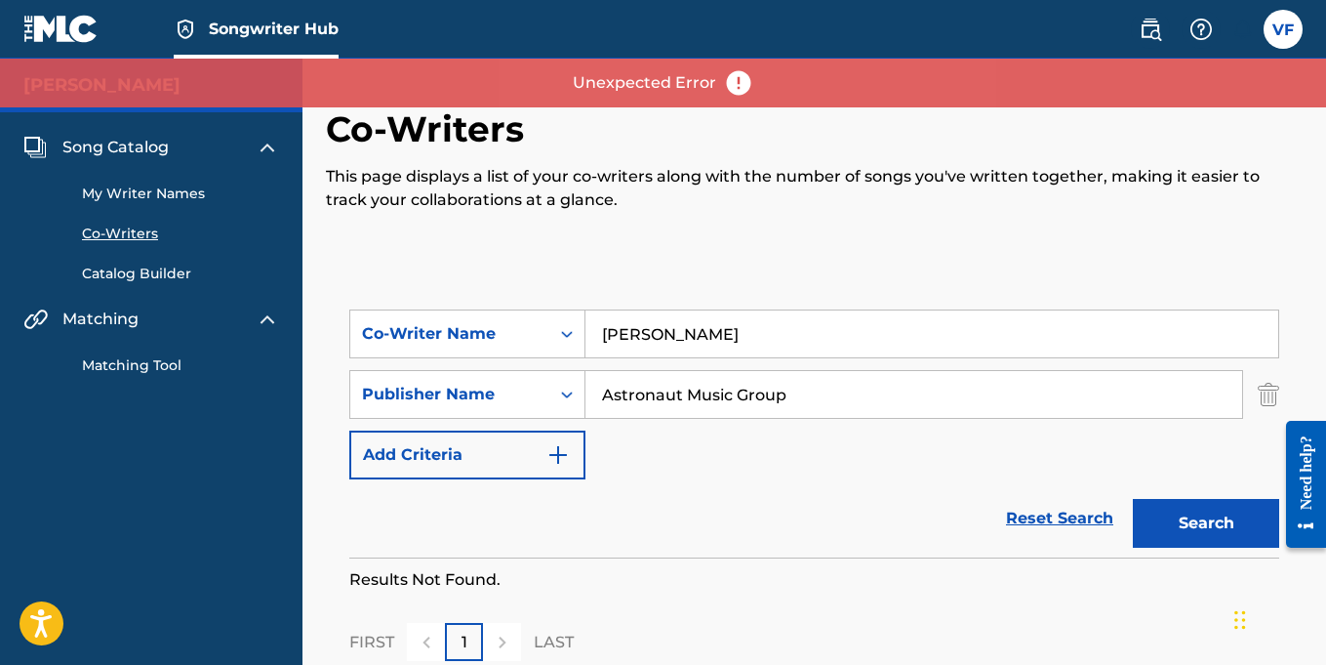
click at [837, 346] on input "Vernell Fleming" at bounding box center [931, 333] width 693 height 47
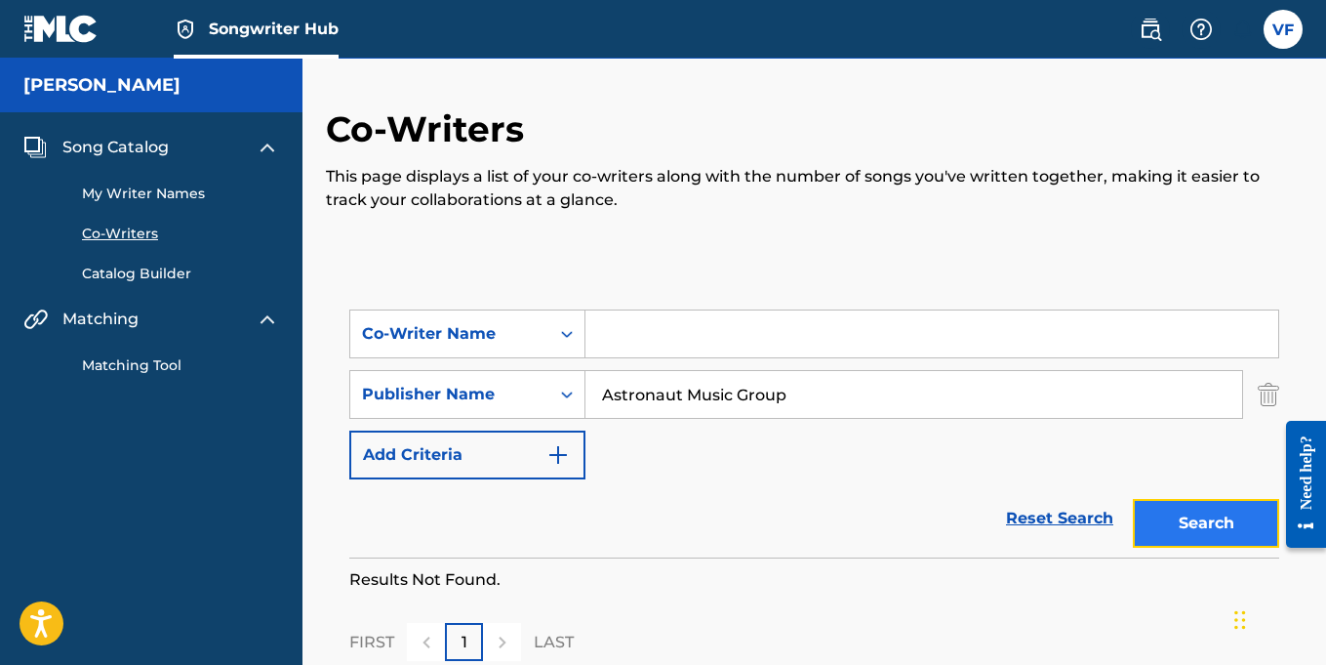
click at [1192, 526] on button "Search" at bounding box center [1206, 523] width 146 height 49
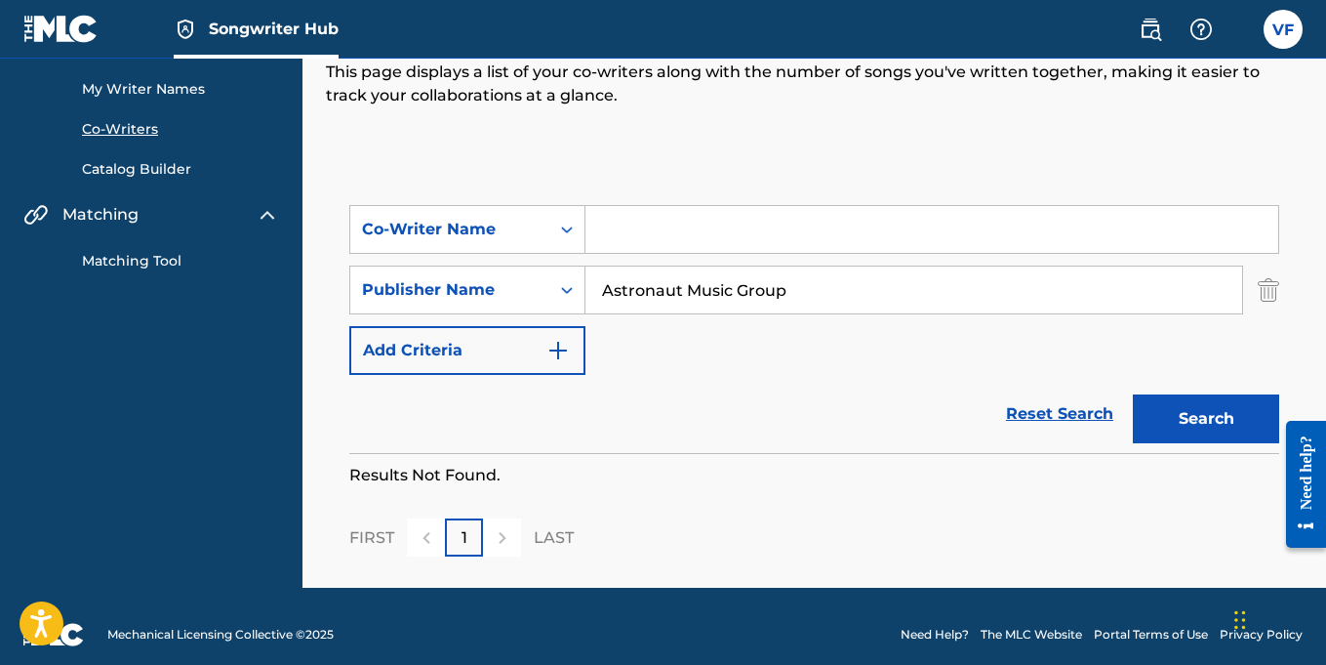
scroll to position [121, 0]
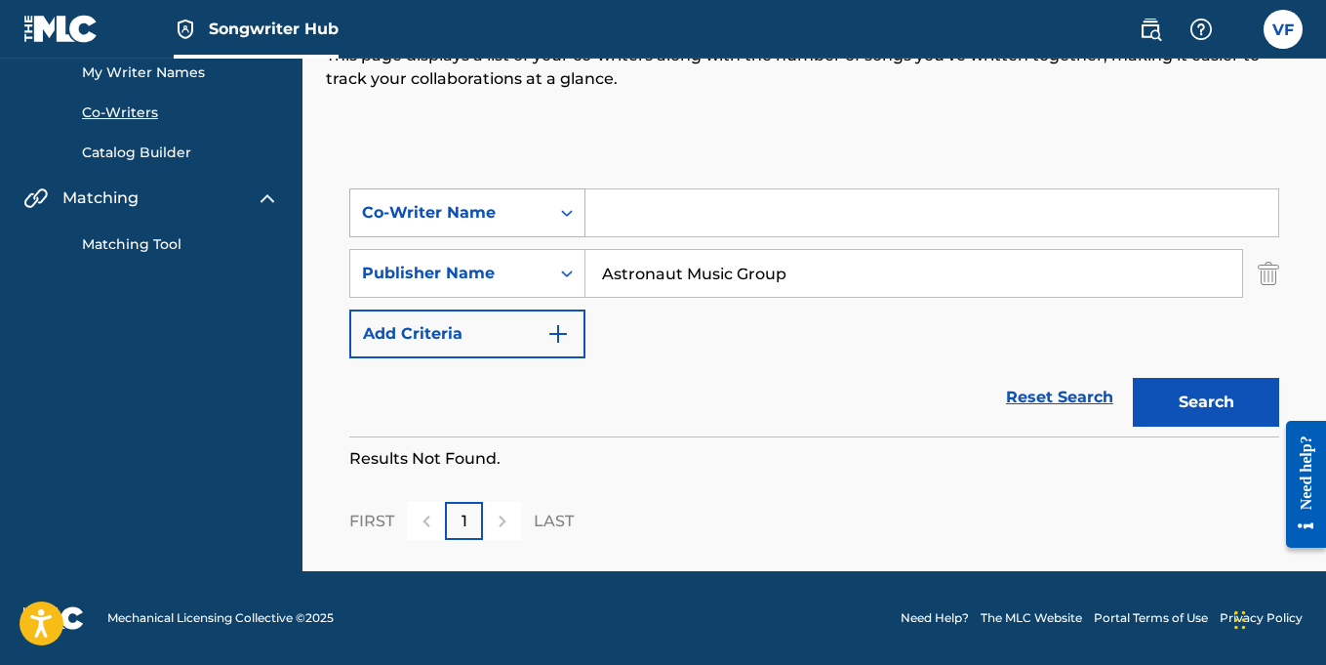
click at [570, 210] on icon "Search Form" at bounding box center [567, 213] width 20 height 20
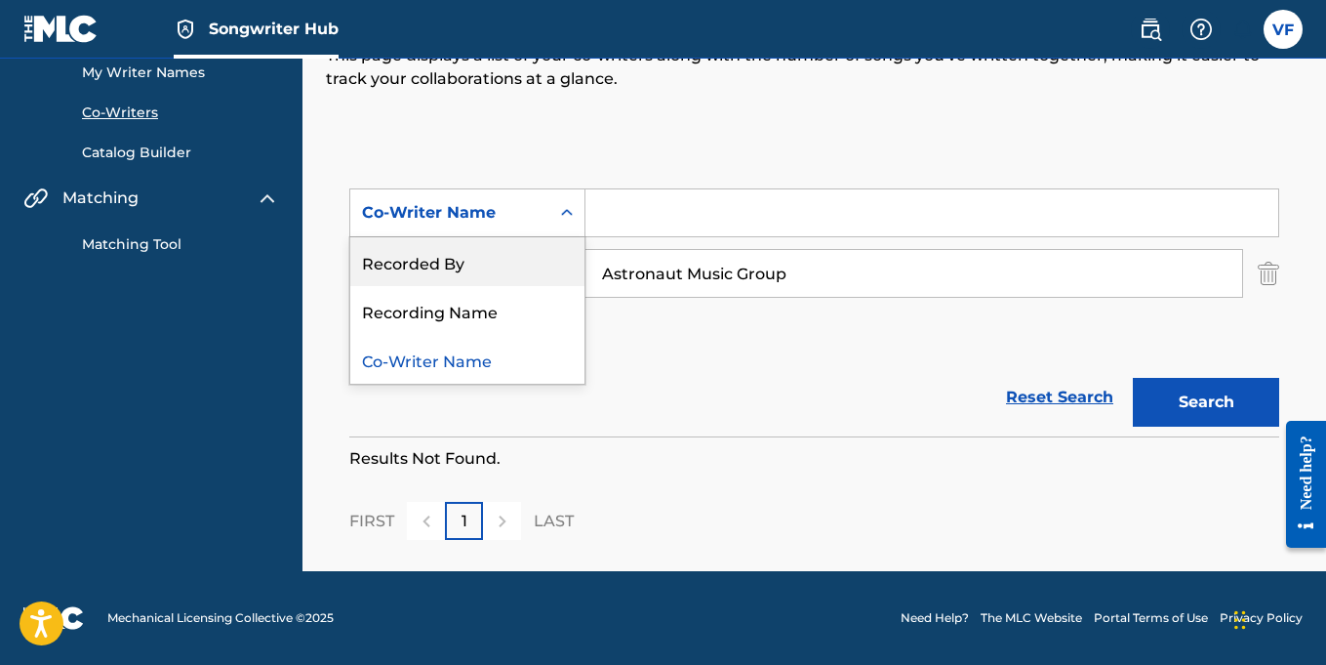
click at [458, 265] on div "Recorded By" at bounding box center [467, 261] width 234 height 49
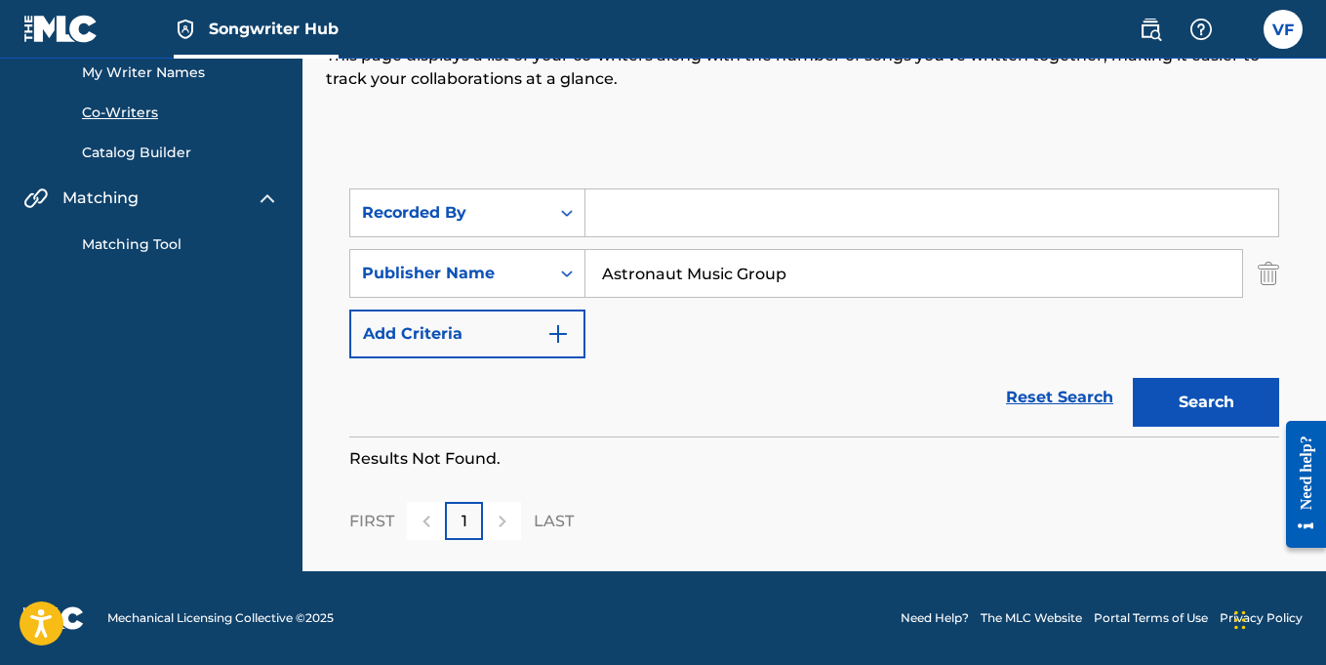
click at [636, 219] on input "Search Form" at bounding box center [931, 212] width 693 height 47
type input "Vernell Fleming"
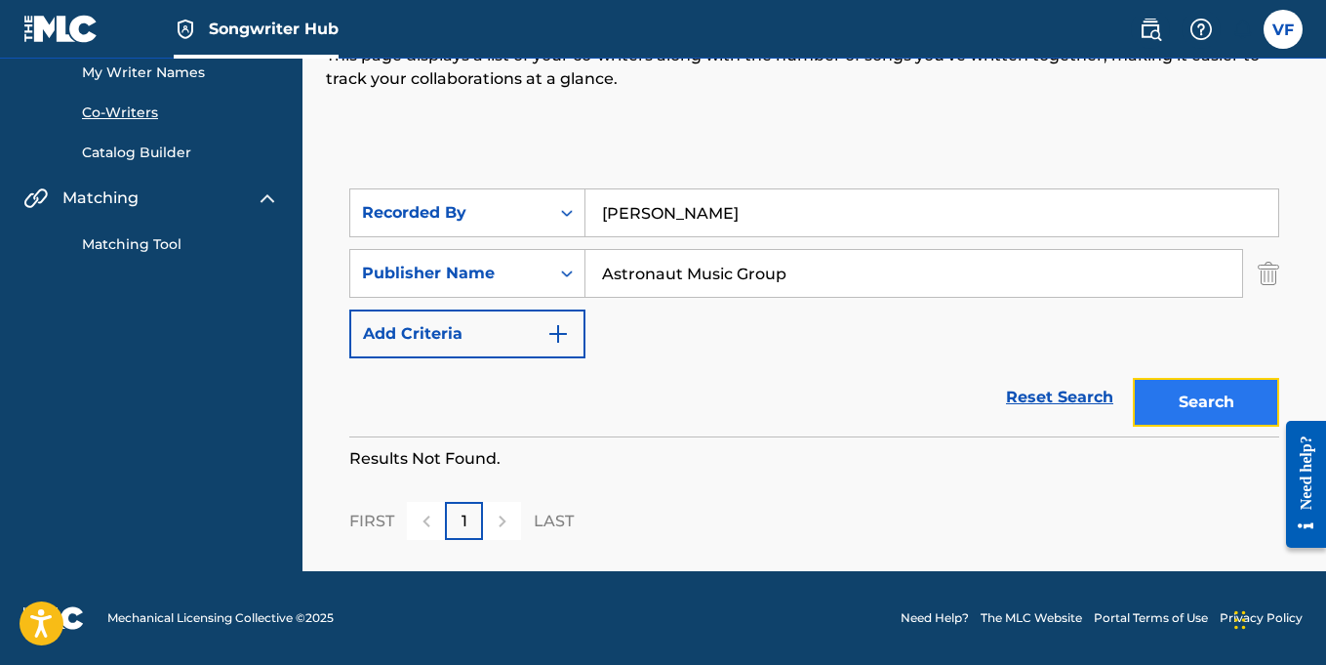
click at [1203, 401] on button "Search" at bounding box center [1206, 402] width 146 height 49
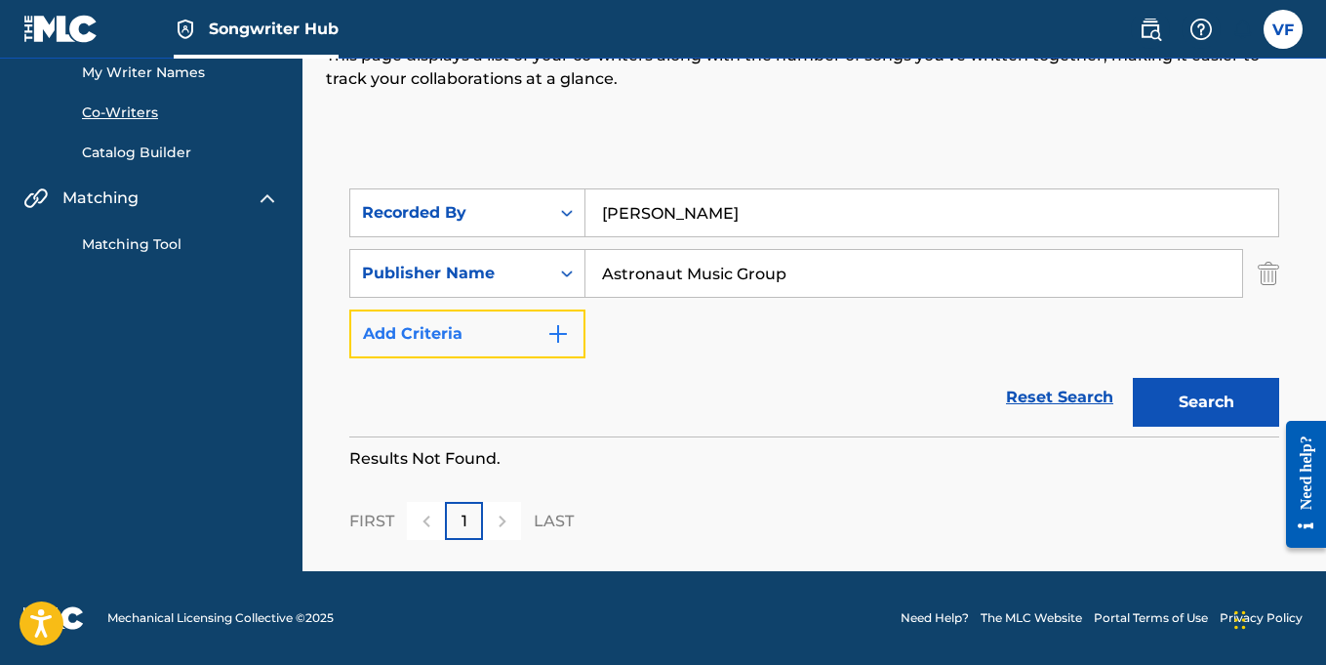
click at [558, 335] on img "Search Form" at bounding box center [557, 333] width 23 height 23
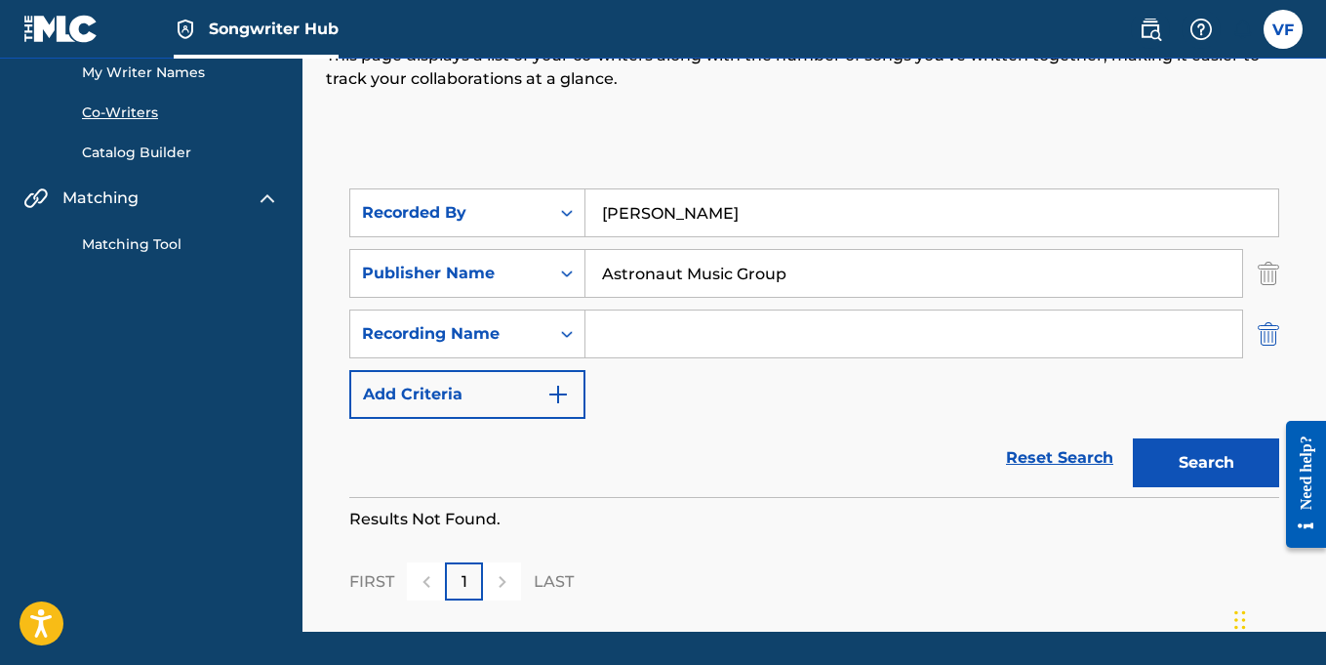
click at [1267, 335] on img "Search Form" at bounding box center [1268, 333] width 21 height 49
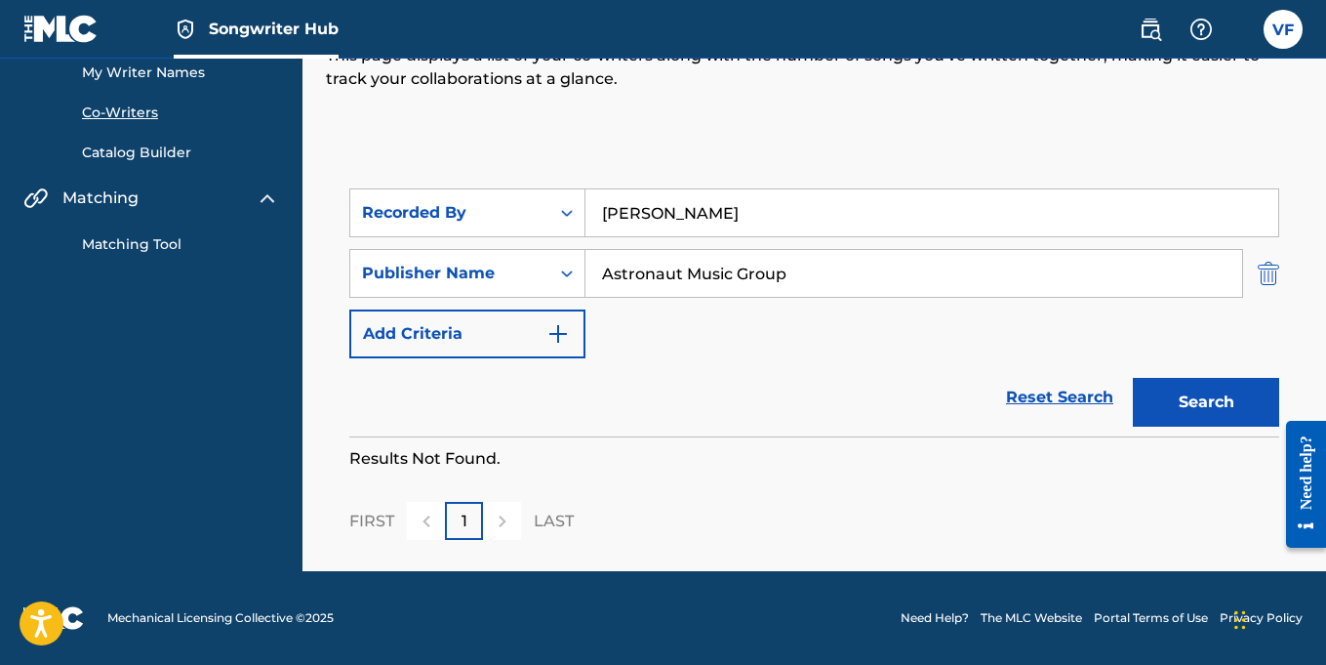
click at [1267, 276] on img "Search Form" at bounding box center [1268, 273] width 21 height 49
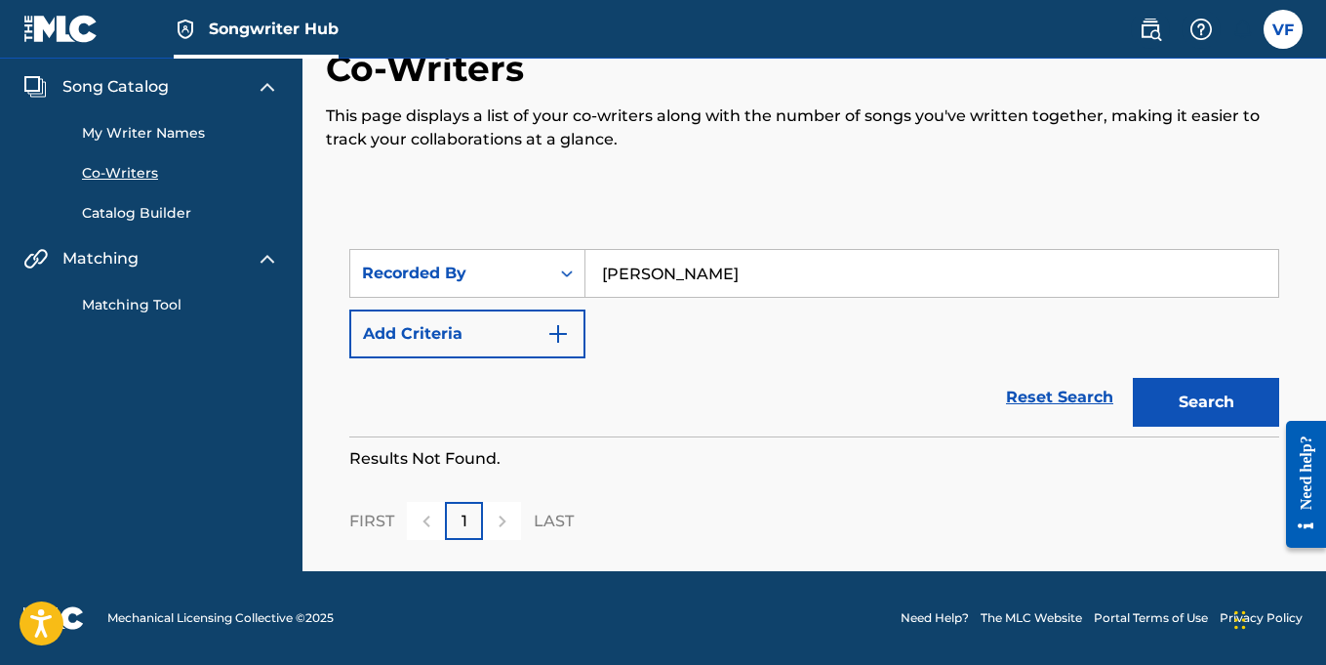
click at [107, 141] on link "My Writer Names" at bounding box center [180, 133] width 197 height 20
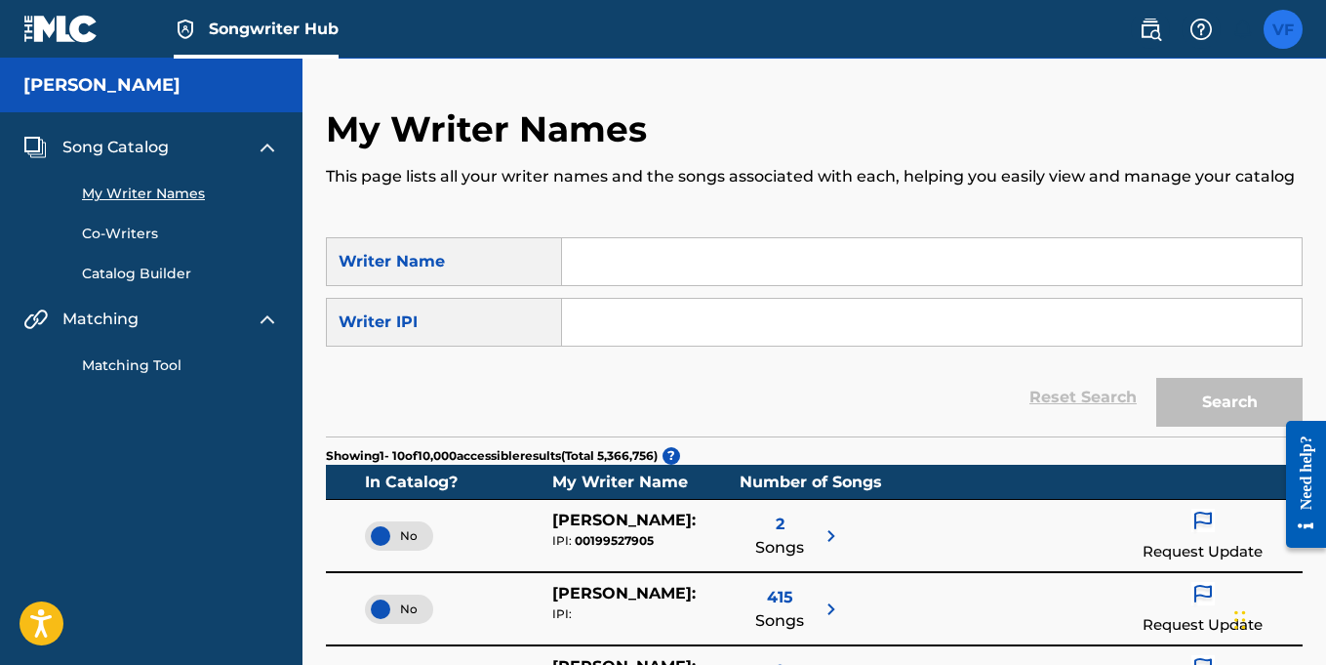
click at [1279, 43] on label at bounding box center [1283, 29] width 39 height 39
click at [1283, 29] on input "VF Vernell Fleming vernell.fleming639@gmail.com Notification Preferences Profil…" at bounding box center [1283, 29] width 0 height 0
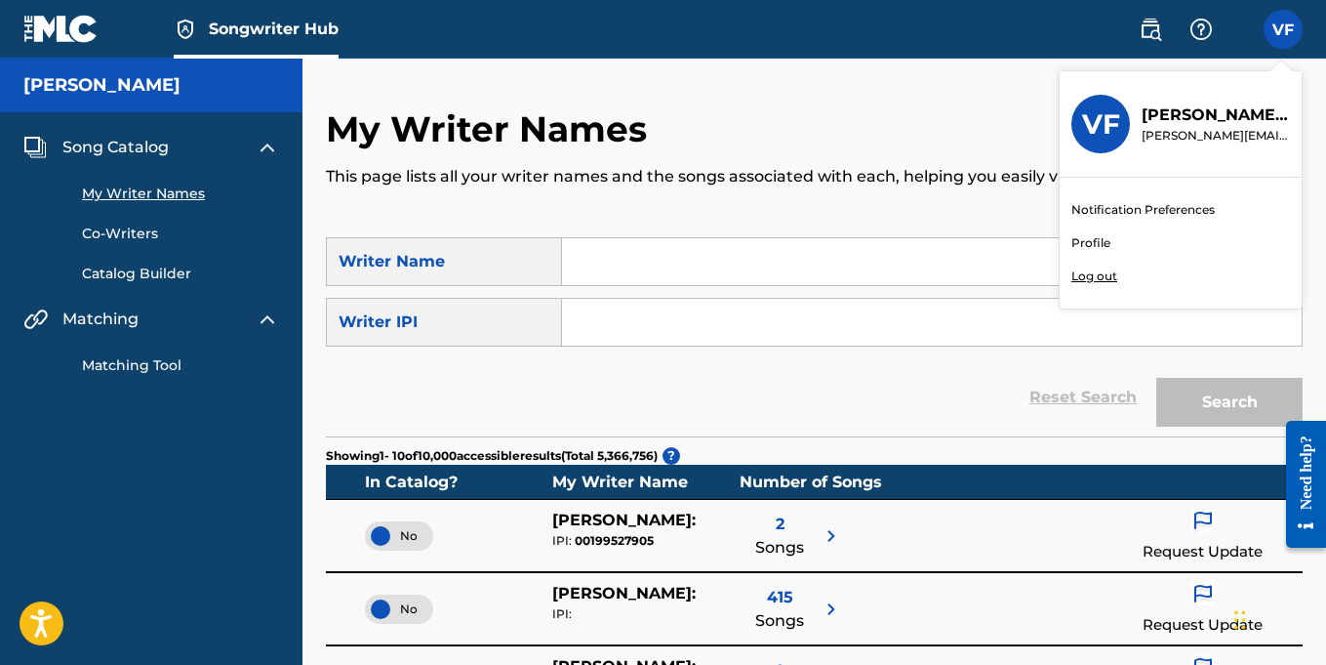
click at [1086, 241] on link "Profile" at bounding box center [1090, 243] width 39 height 18
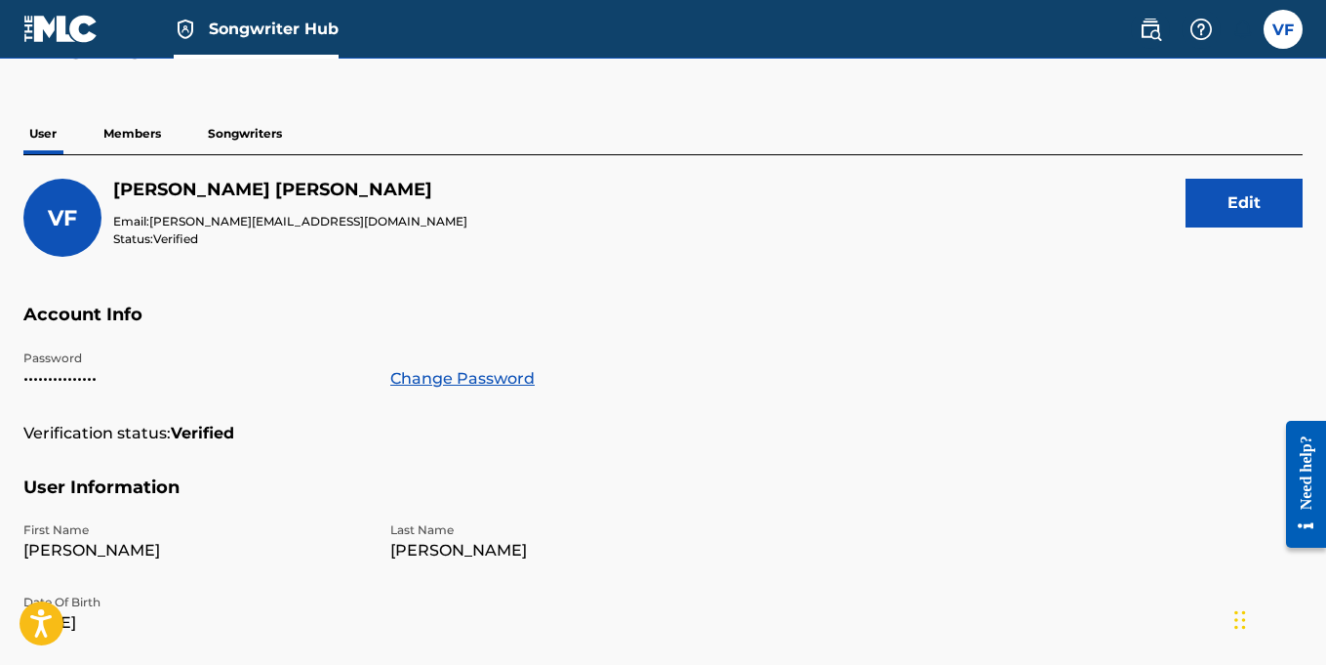
scroll to position [127, 0]
click at [152, 128] on p "Members" at bounding box center [132, 134] width 69 height 41
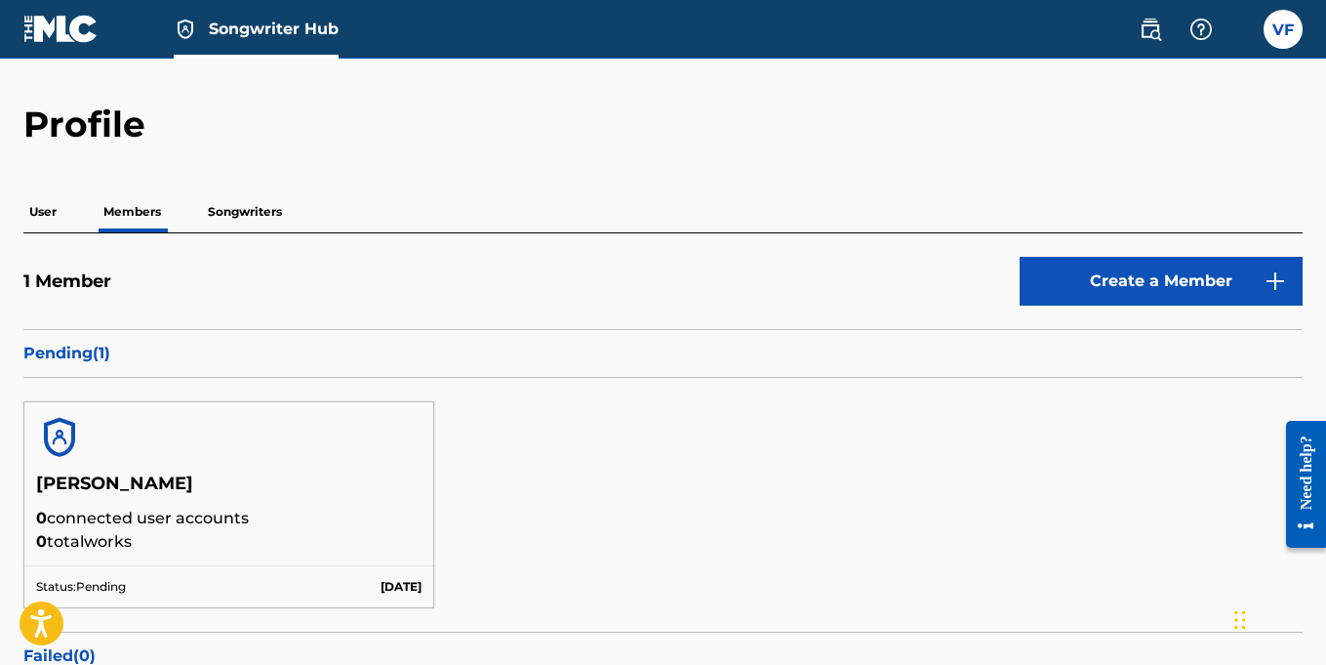
scroll to position [57, 0]
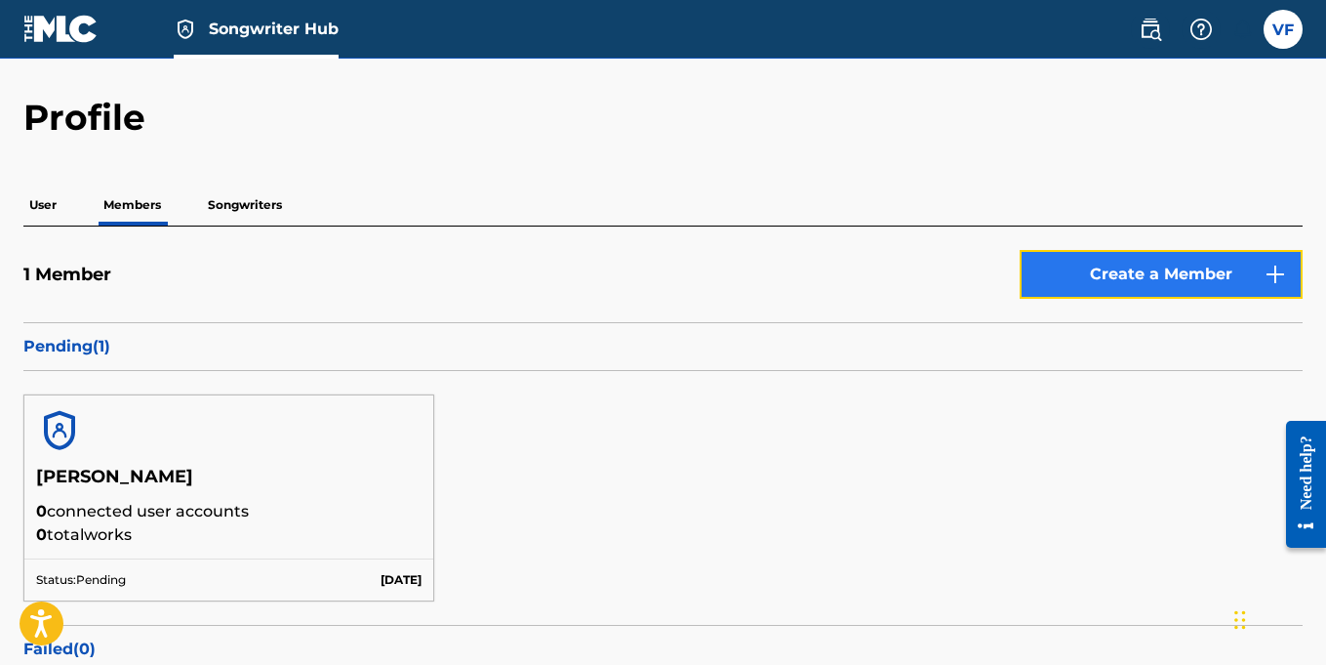
click at [1179, 275] on link "Create a Member" at bounding box center [1161, 274] width 283 height 49
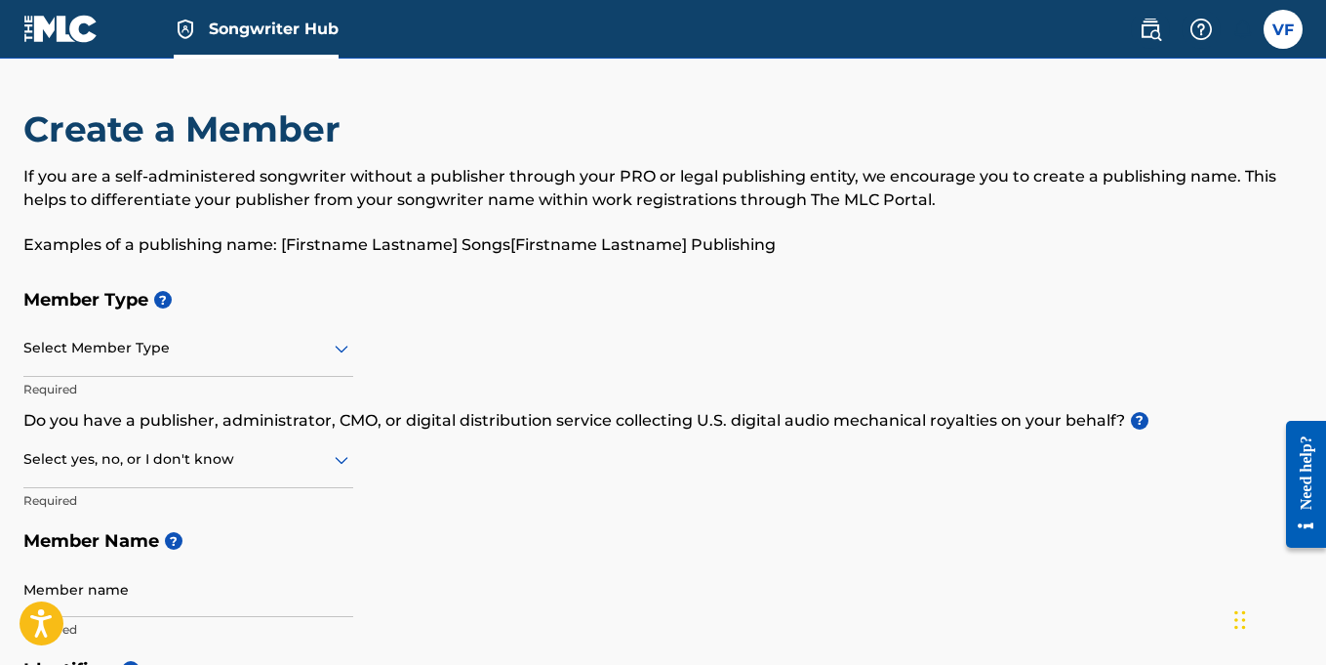
click at [348, 350] on icon at bounding box center [341, 348] width 23 height 23
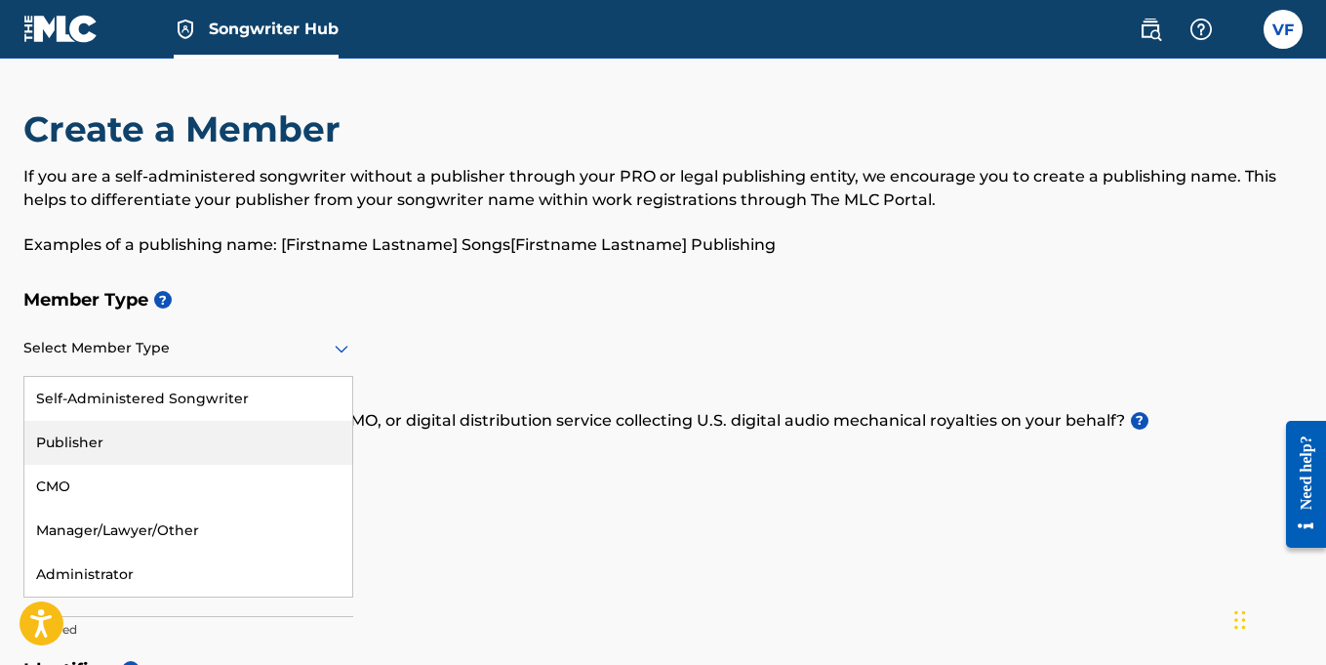
click at [62, 442] on div "Publisher" at bounding box center [188, 443] width 328 height 44
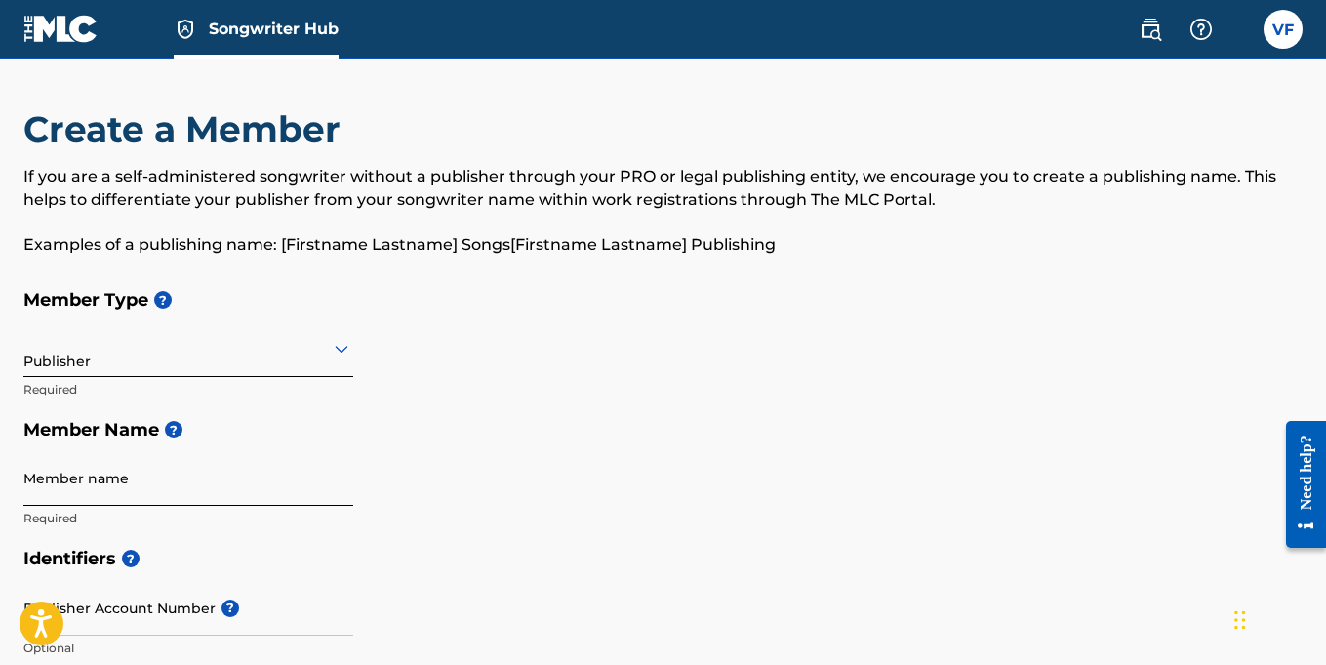
click at [114, 497] on input "Member name" at bounding box center [188, 478] width 330 height 56
type input "Vernell Fleming"
type input "1657 Fresno Street"
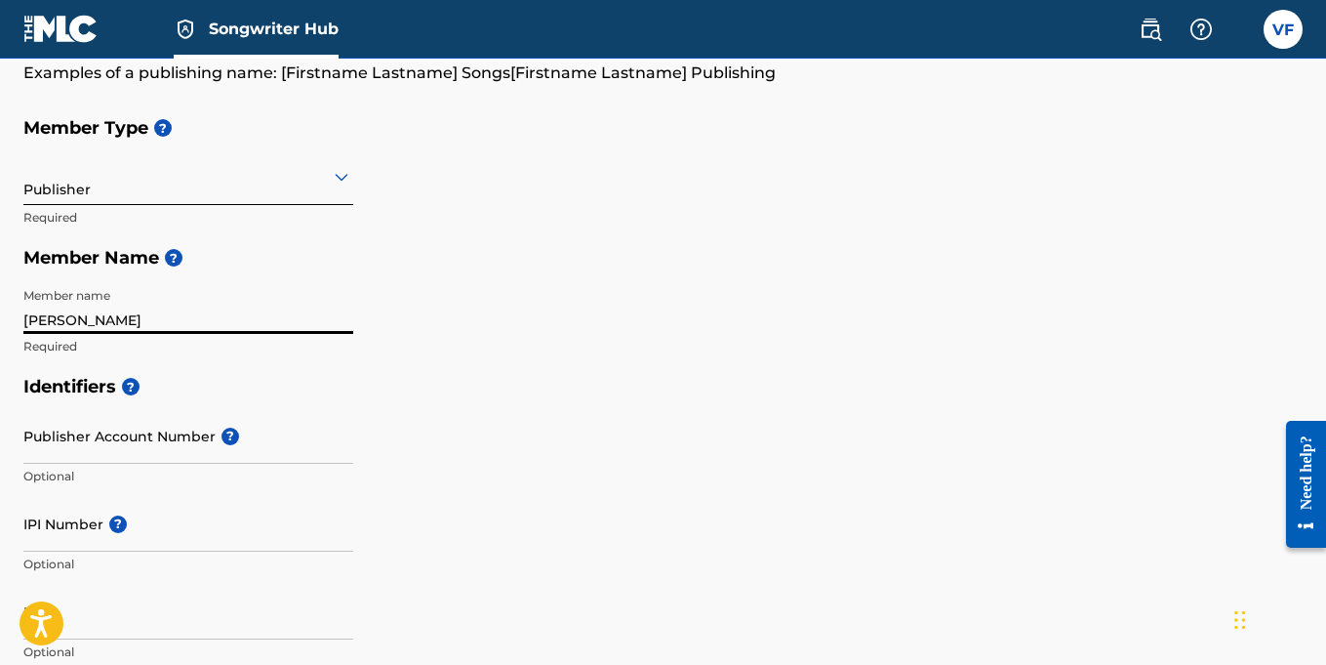
scroll to position [168, 0]
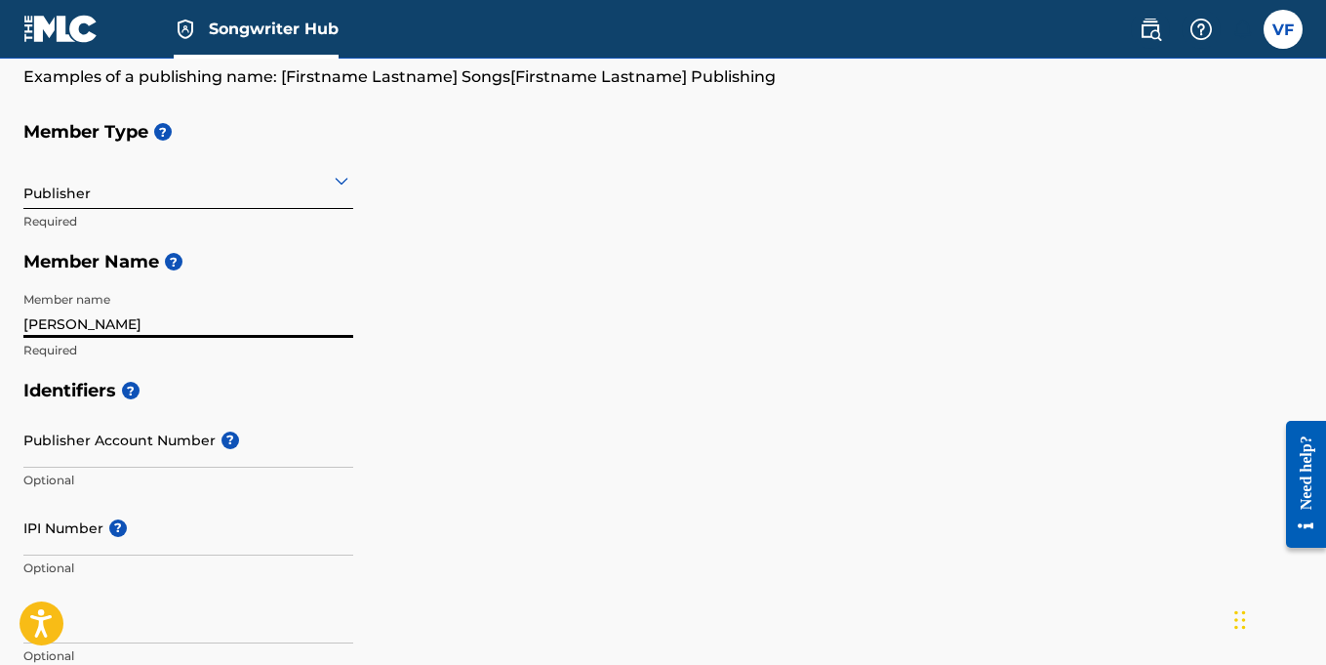
click at [288, 324] on input "Vernell Fleming" at bounding box center [188, 310] width 330 height 56
click at [175, 325] on input "Vernell Fleming" at bounding box center [188, 310] width 330 height 56
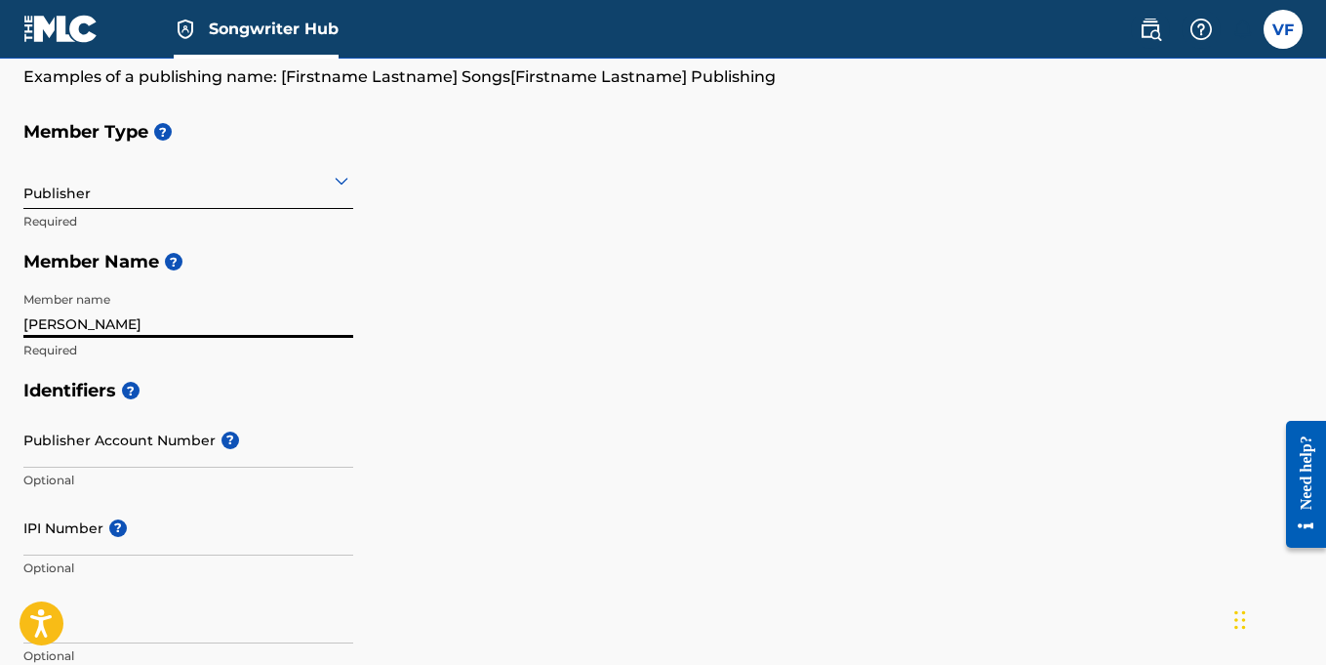
click at [175, 325] on input "Vernell Fleming" at bounding box center [188, 310] width 330 height 56
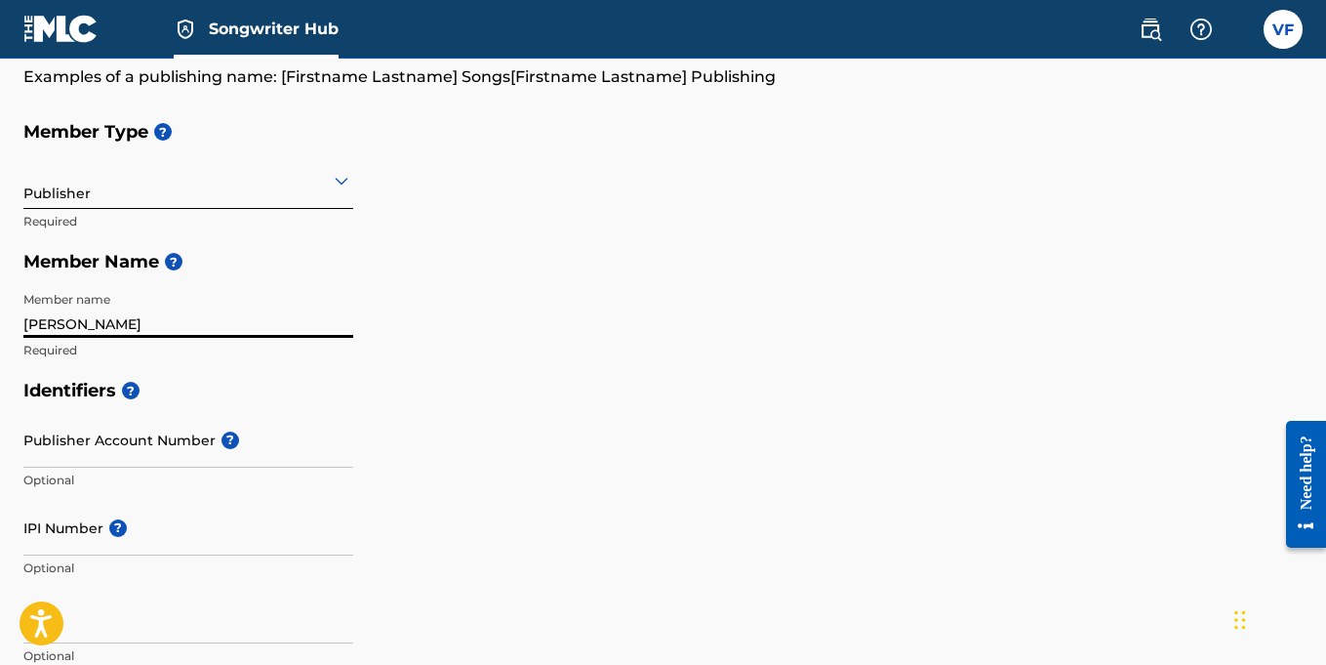
click at [175, 325] on input "Vernell Fleming" at bounding box center [188, 310] width 330 height 56
paste input "ASTRONAUTMUSICGROUP"
type input "ASTRONAUTMUSICGROUP"
click at [173, 537] on input "IPI Number ?" at bounding box center [188, 528] width 330 height 56
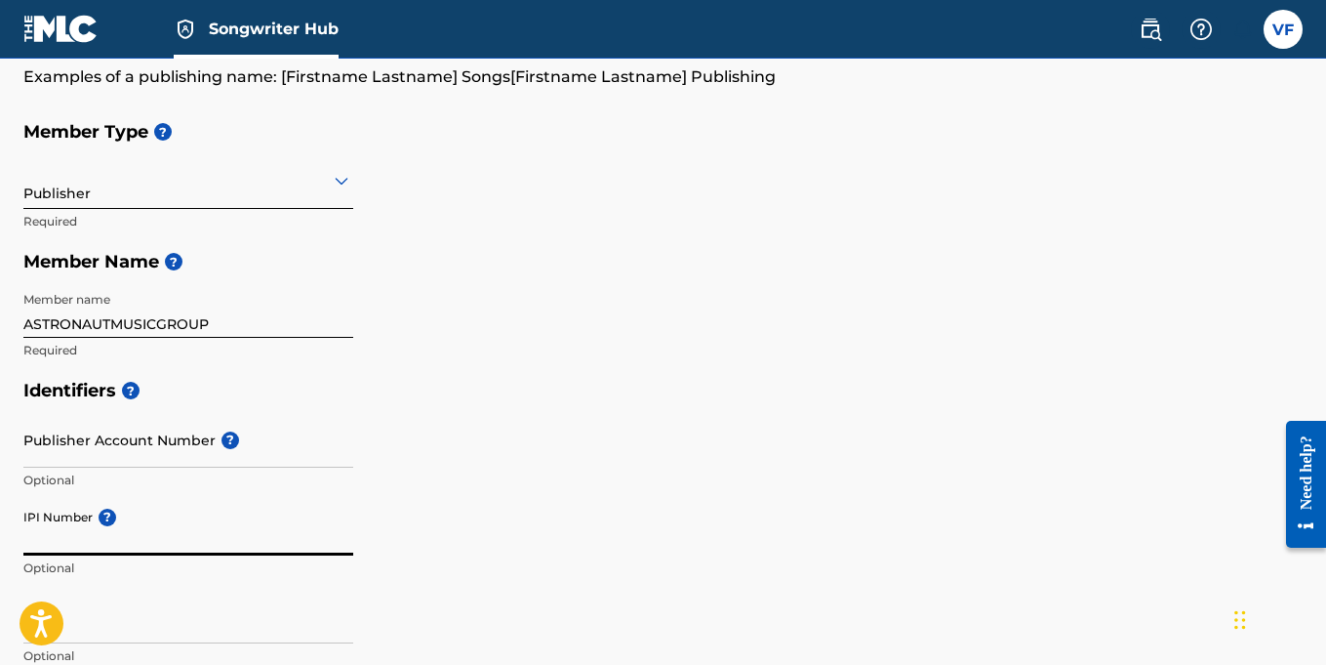
click at [81, 544] on input "IPI Number ?" at bounding box center [188, 528] width 330 height 56
paste input "1198893972"
type input "1198893972"
click at [125, 446] on input "Publisher Account Number ?" at bounding box center [188, 440] width 330 height 56
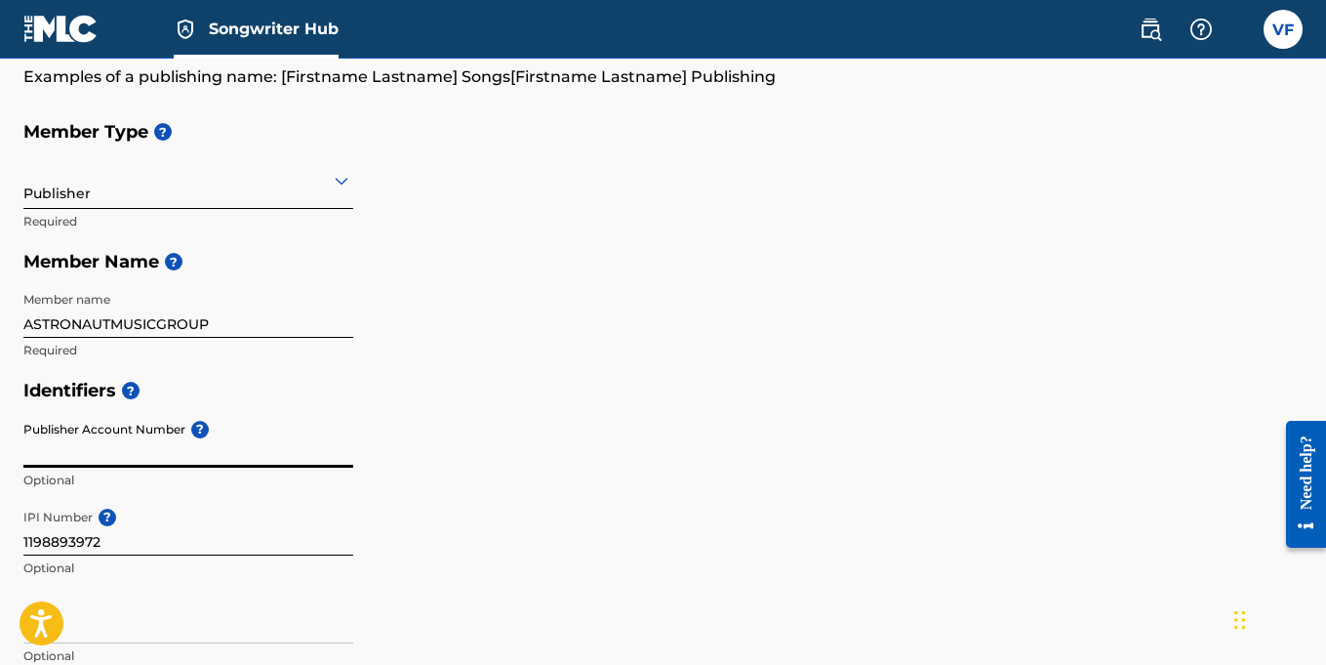
paste input "#7131733"
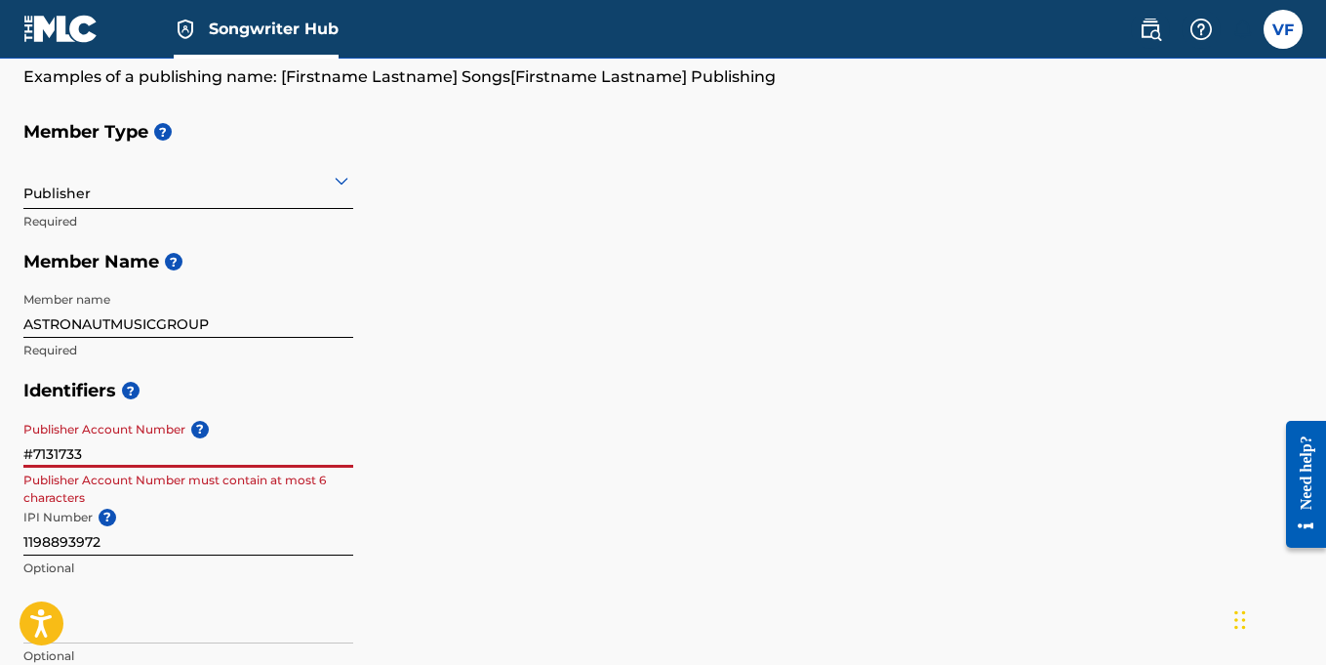
click at [34, 452] on input "#7131733" at bounding box center [188, 440] width 330 height 56
type input "7131733"
click at [584, 469] on div "Identifiers ? Publisher Account Number ? 7131733 Publisher Account Number must …" at bounding box center [662, 522] width 1279 height 305
click at [139, 462] on input "7131733" at bounding box center [188, 440] width 330 height 56
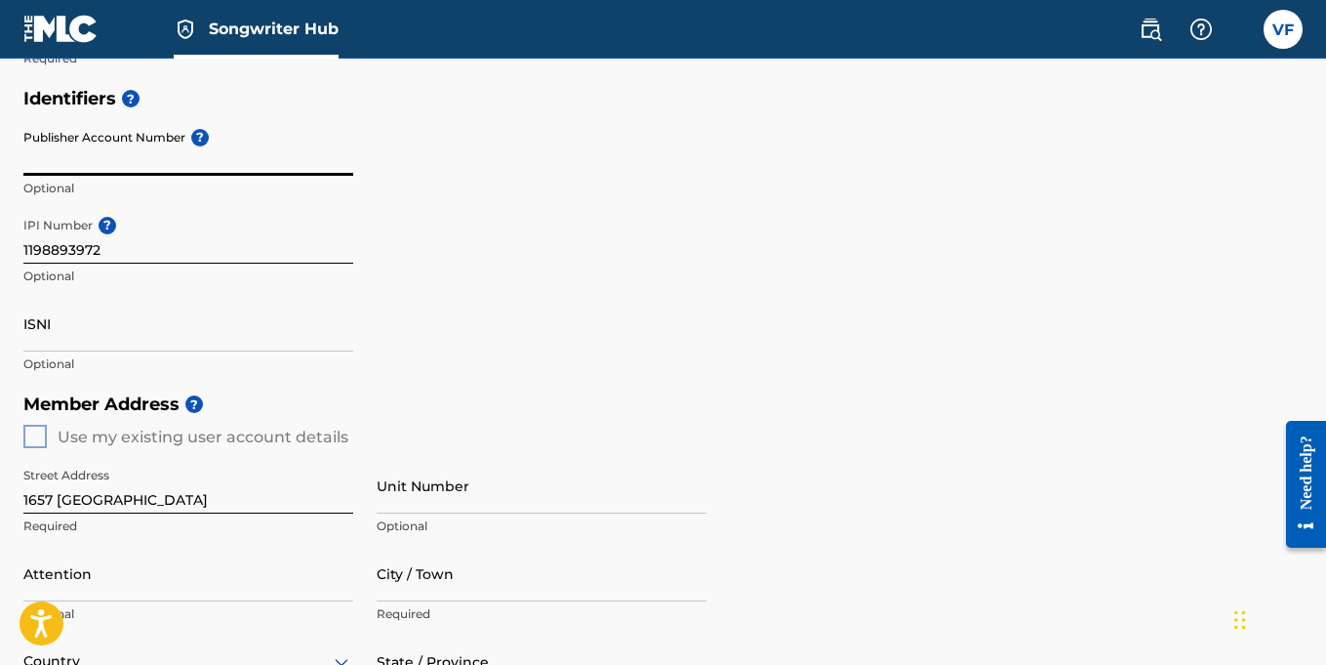
scroll to position [465, 0]
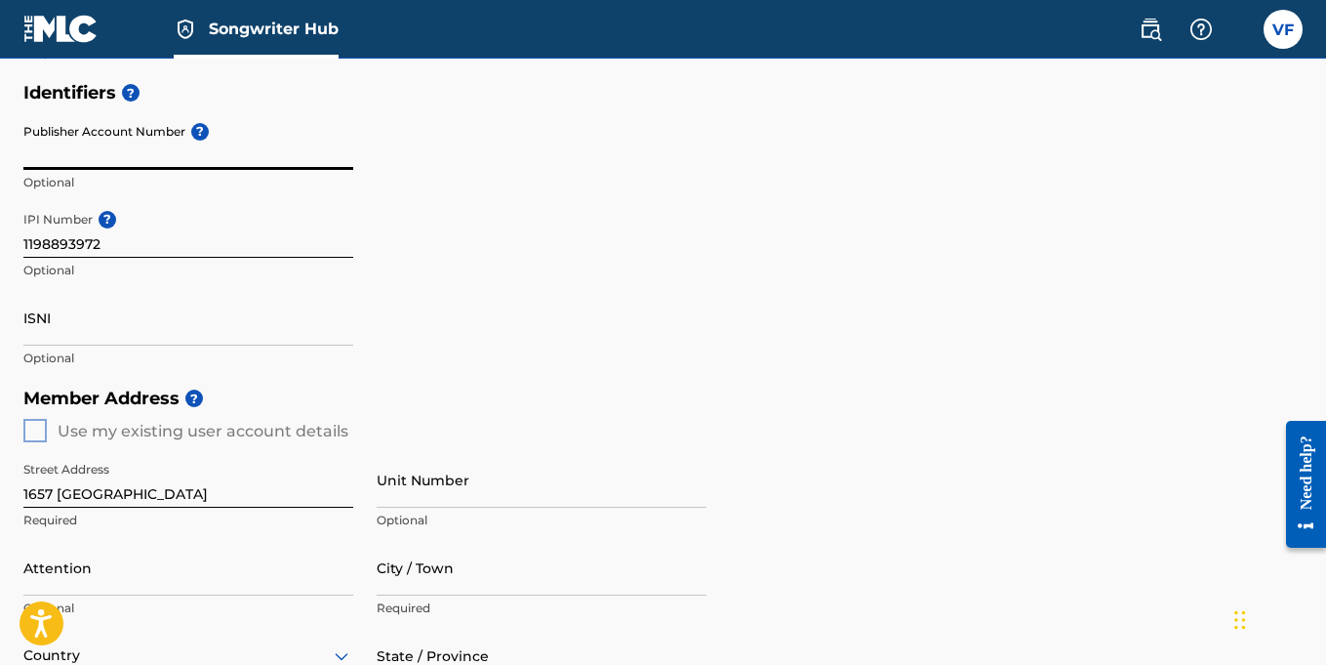
click at [42, 433] on div "Member Address ? Use my existing user account details Street Address 1657 Fresn…" at bounding box center [662, 601] width 1279 height 446
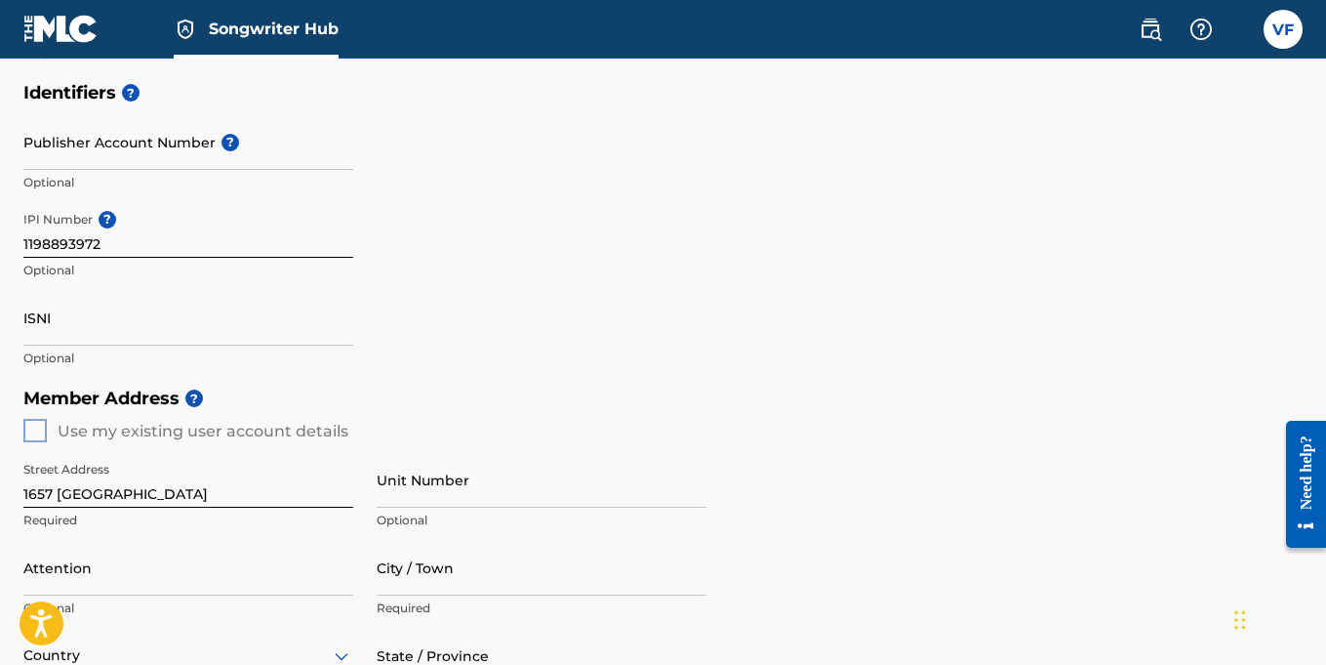
click at [42, 433] on div "Member Address ? Use my existing user account details Street Address 1657 Fresn…" at bounding box center [662, 601] width 1279 height 446
click at [32, 430] on div "Member Address ? Use my existing user account details Street Address 1657 Fresn…" at bounding box center [662, 601] width 1279 height 446
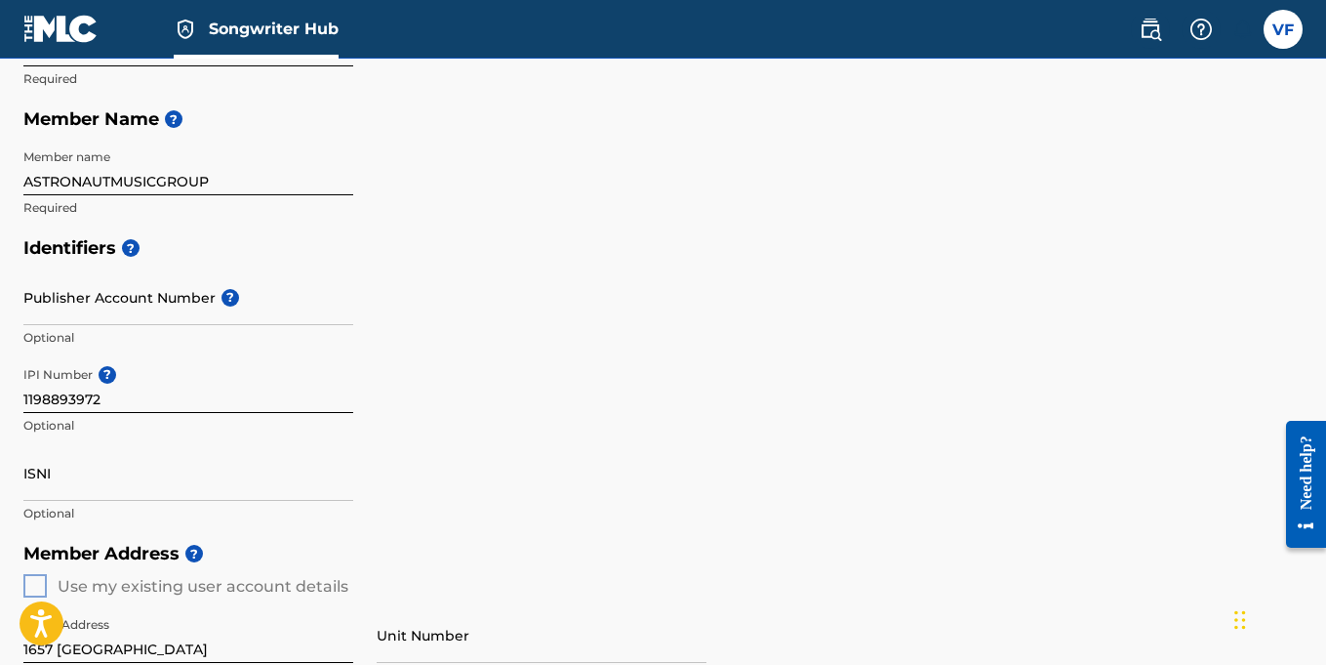
scroll to position [309, 0]
click at [606, 298] on div "Identifiers ? Publisher Account Number ? Optional IPI Number ? 1198893972 Optio…" at bounding box center [662, 380] width 1279 height 305
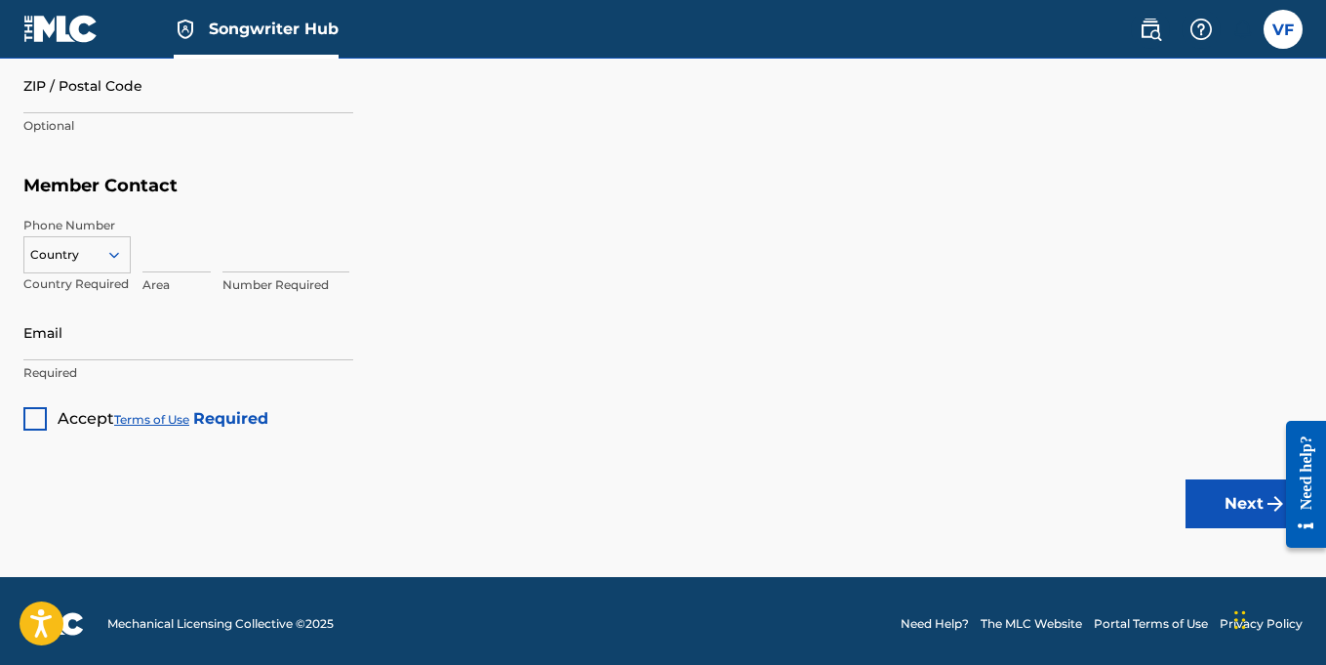
scroll to position [1129, 0]
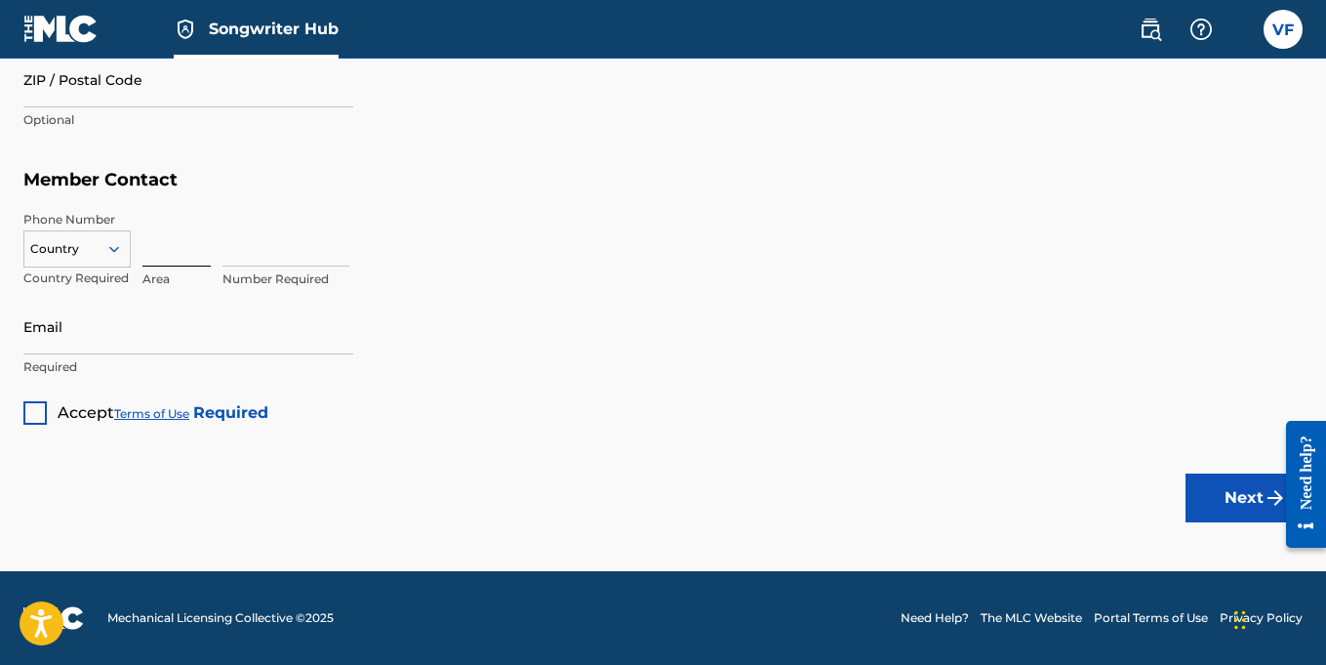
click at [192, 247] on input at bounding box center [176, 239] width 68 height 56
type input "3"
type input "229"
type input "3055804"
click at [88, 348] on input "Email" at bounding box center [188, 327] width 330 height 56
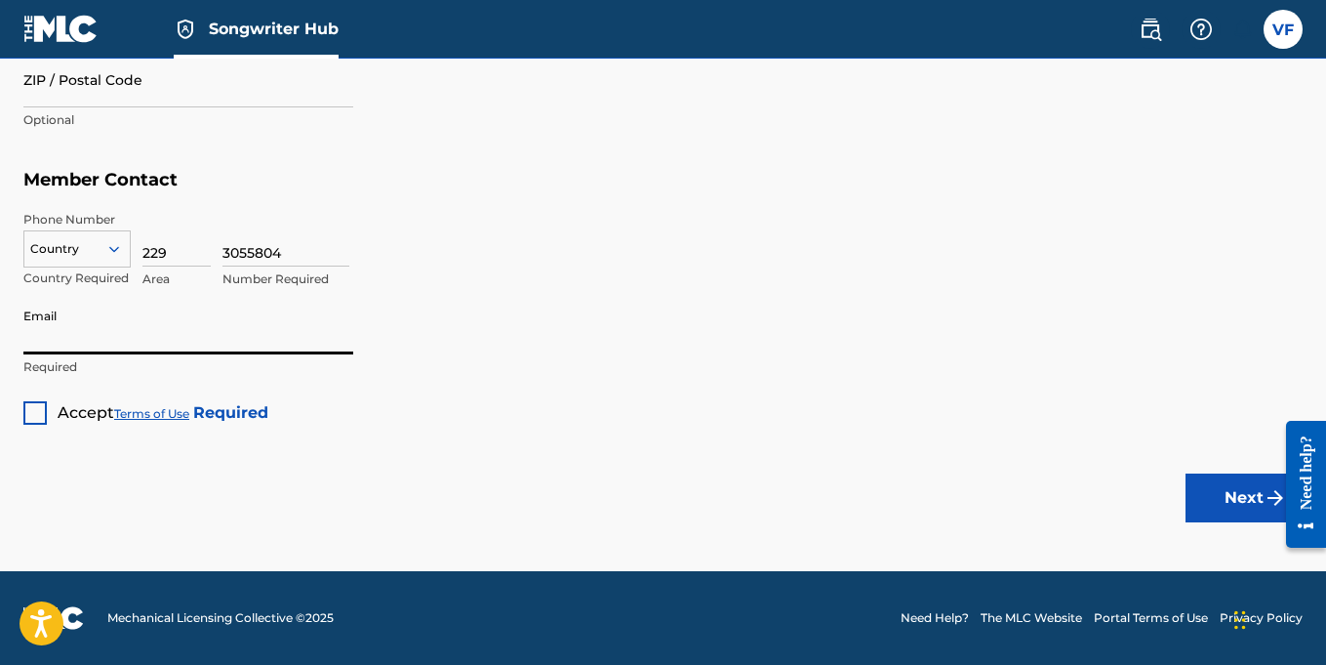
type input "[PERSON_NAME][EMAIL_ADDRESS][DOMAIN_NAME]"
type input "Vernell Fleming"
type input "Valdosta"
type input "United States"
type input "GA"
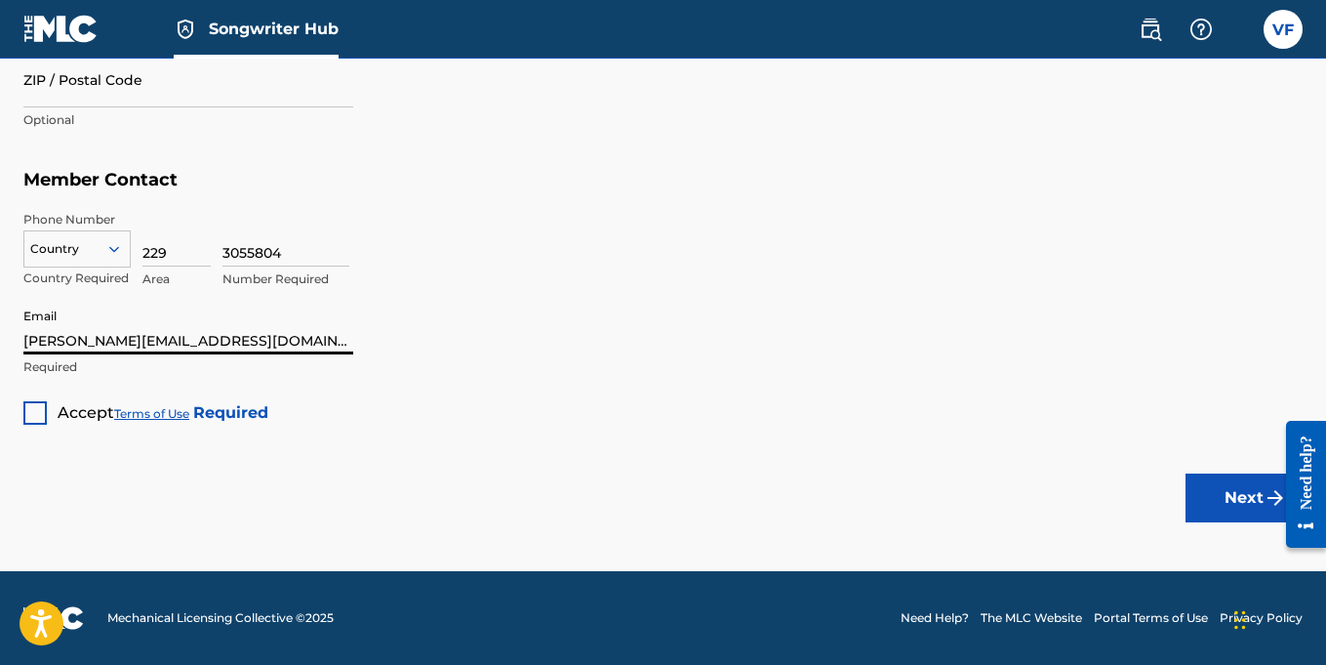
type input "31602"
click at [33, 414] on div at bounding box center [34, 412] width 23 height 23
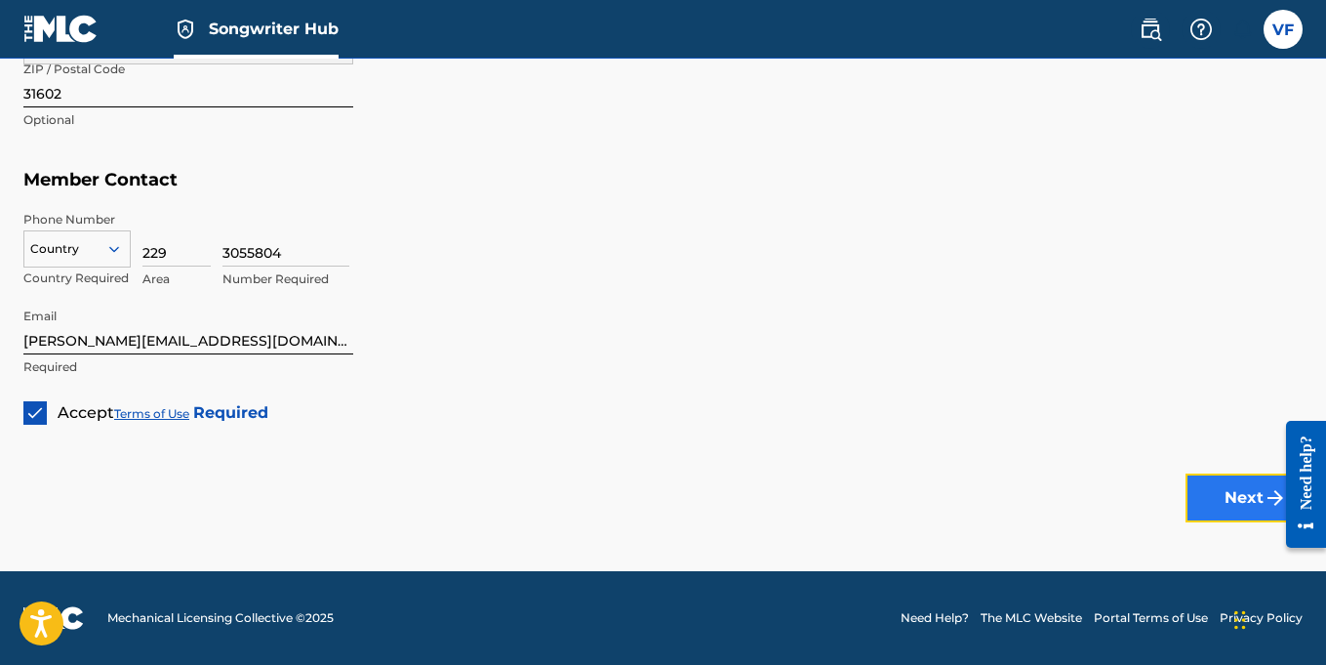
click at [1255, 499] on button "Next" at bounding box center [1244, 497] width 117 height 49
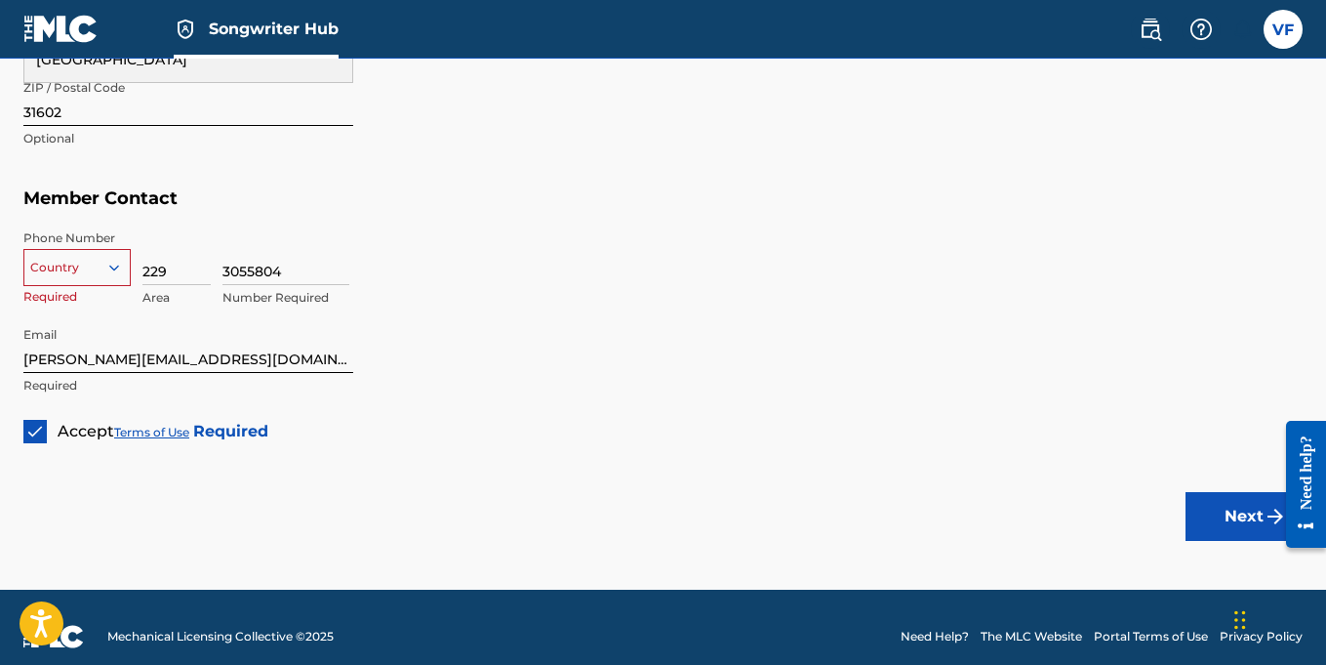
click at [92, 265] on div at bounding box center [76, 267] width 105 height 21
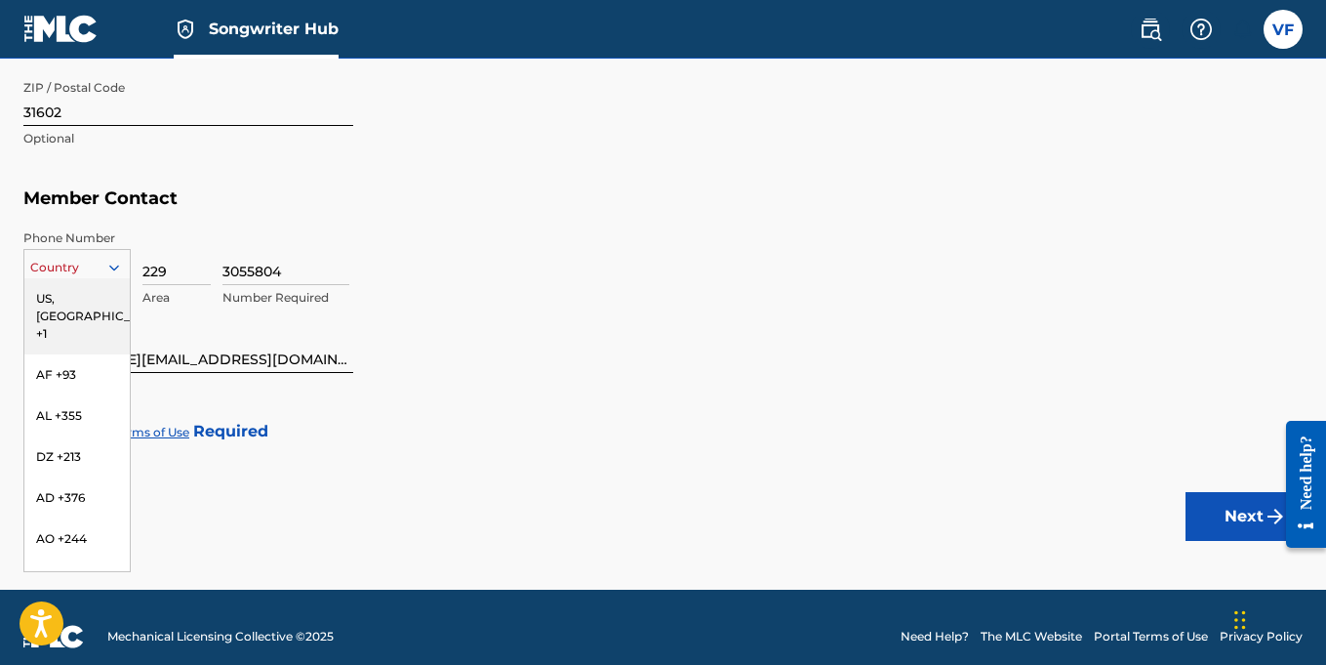
click at [76, 300] on div "US, CA +1" at bounding box center [76, 316] width 105 height 76
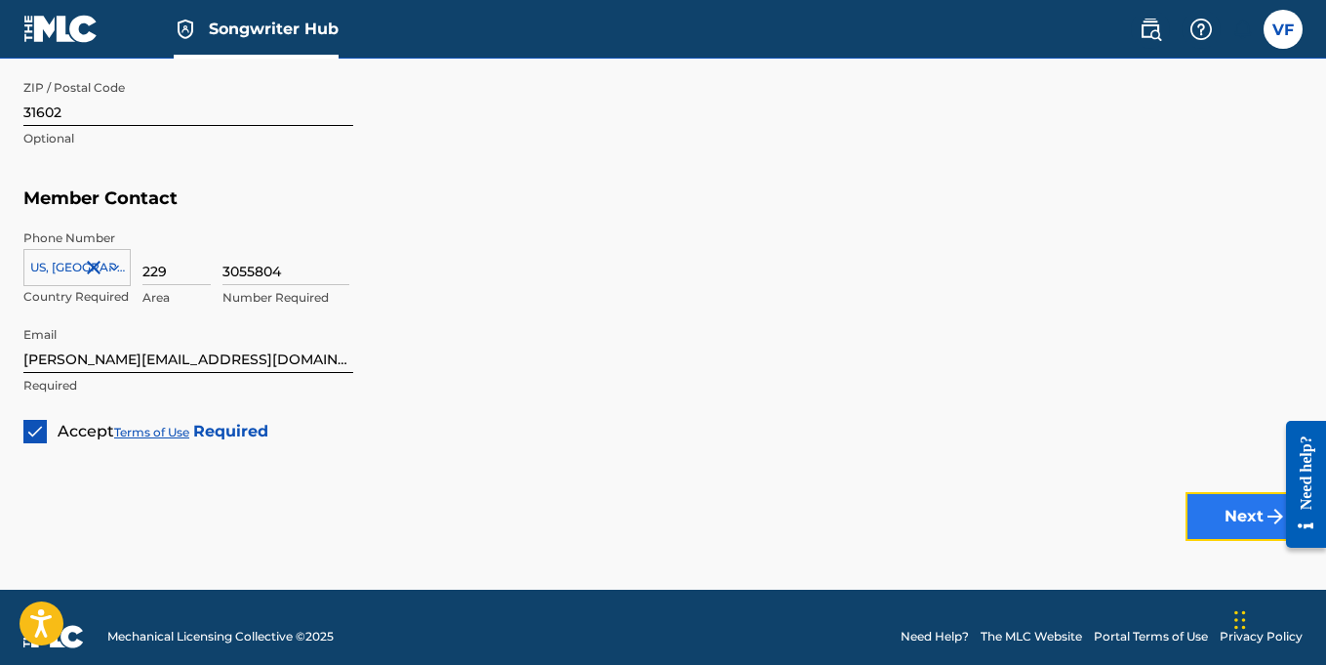
click at [1229, 526] on button "Next" at bounding box center [1244, 516] width 117 height 49
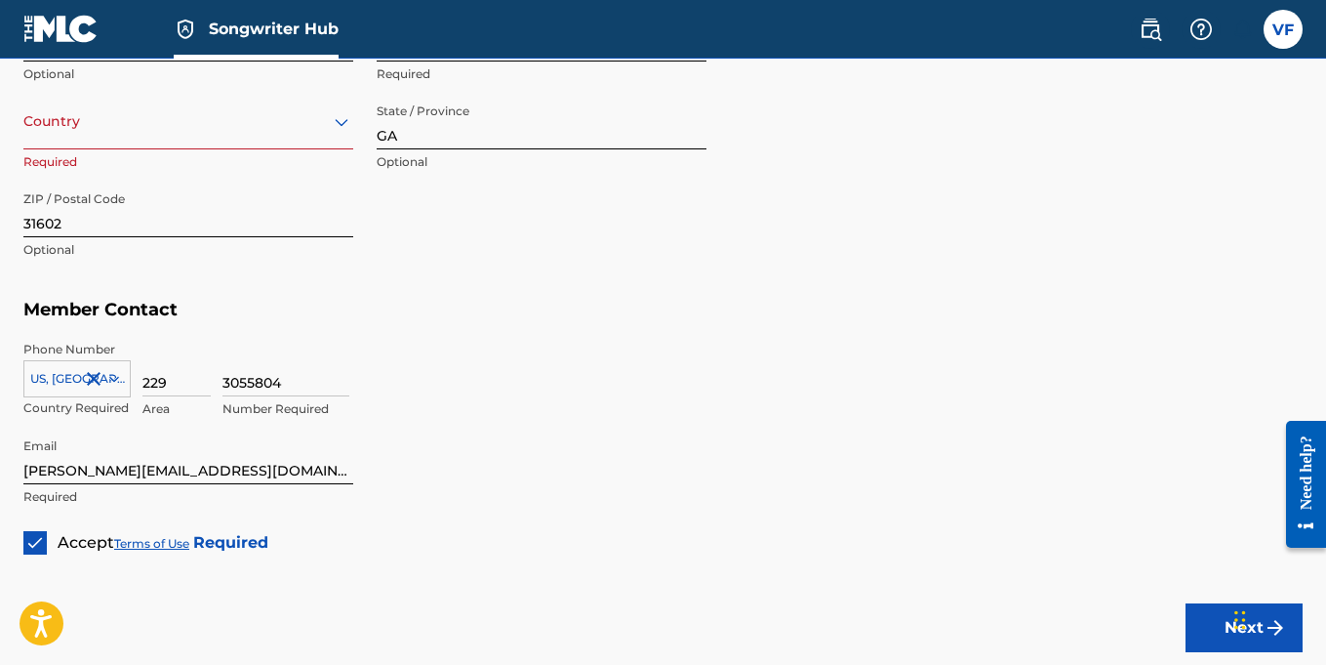
scroll to position [990, 0]
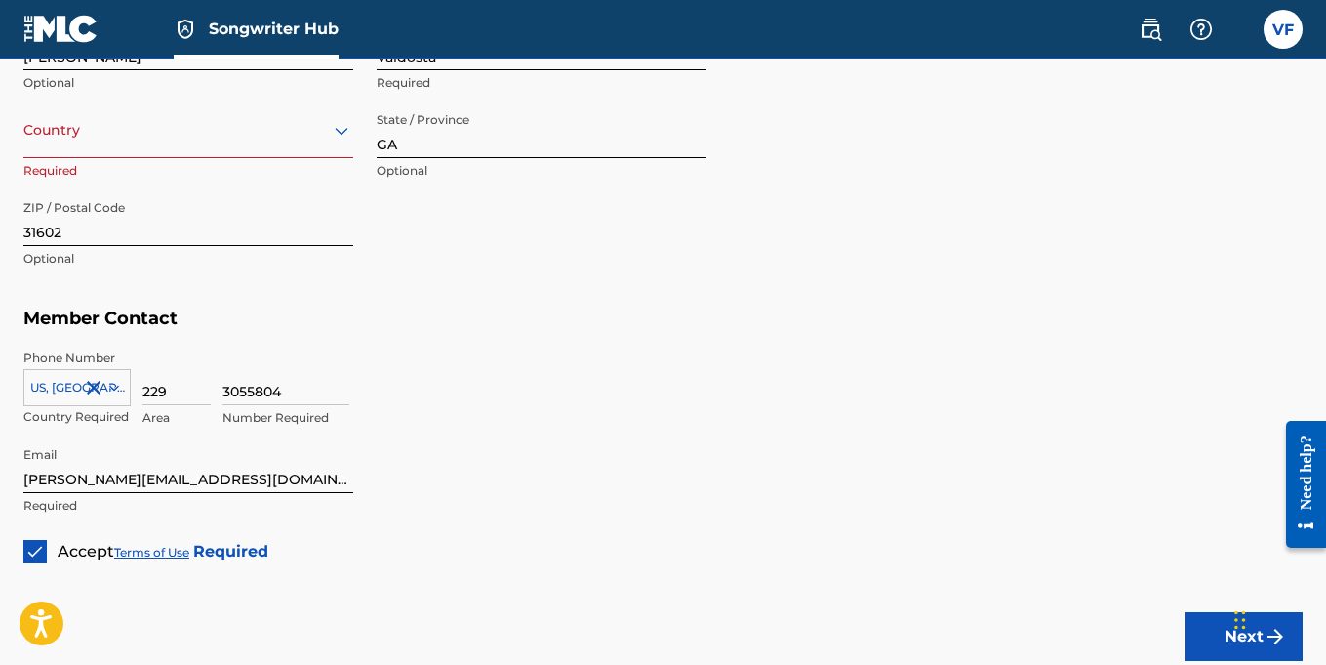
click at [221, 149] on div "Country" at bounding box center [188, 130] width 330 height 56
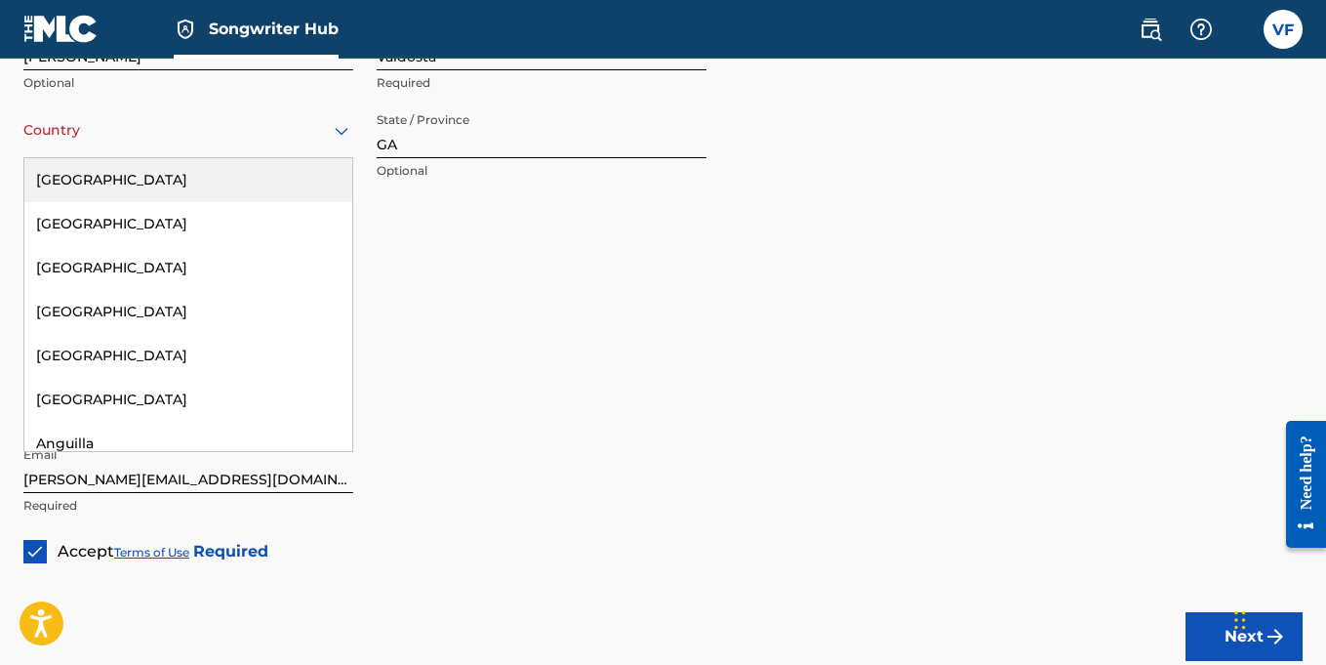
click at [119, 178] on div "United States" at bounding box center [188, 180] width 328 height 44
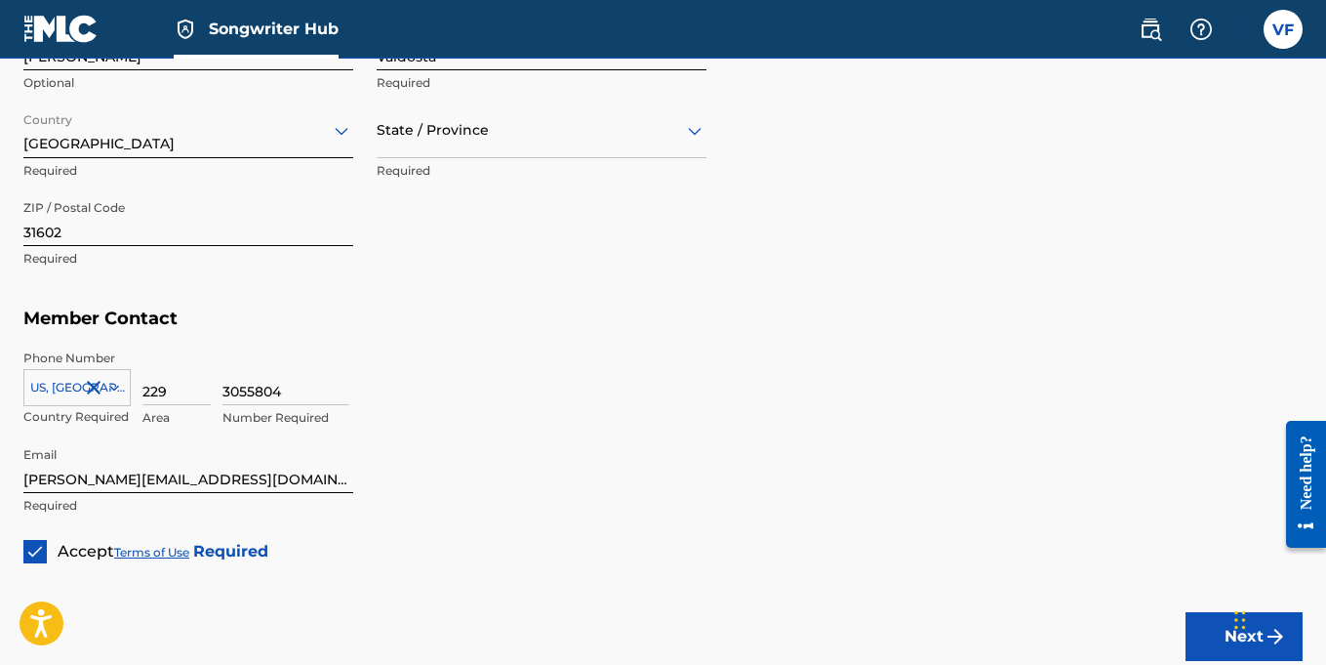
click at [582, 141] on div "State / Province" at bounding box center [542, 130] width 330 height 56
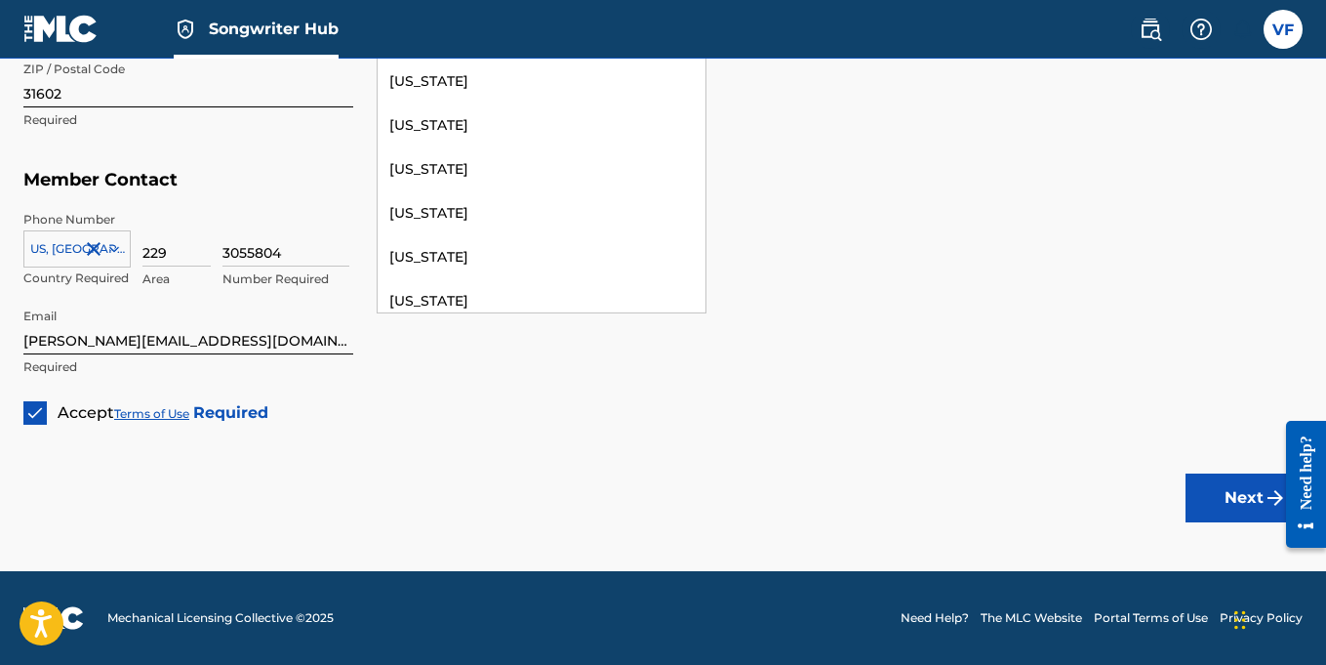
scroll to position [321, 0]
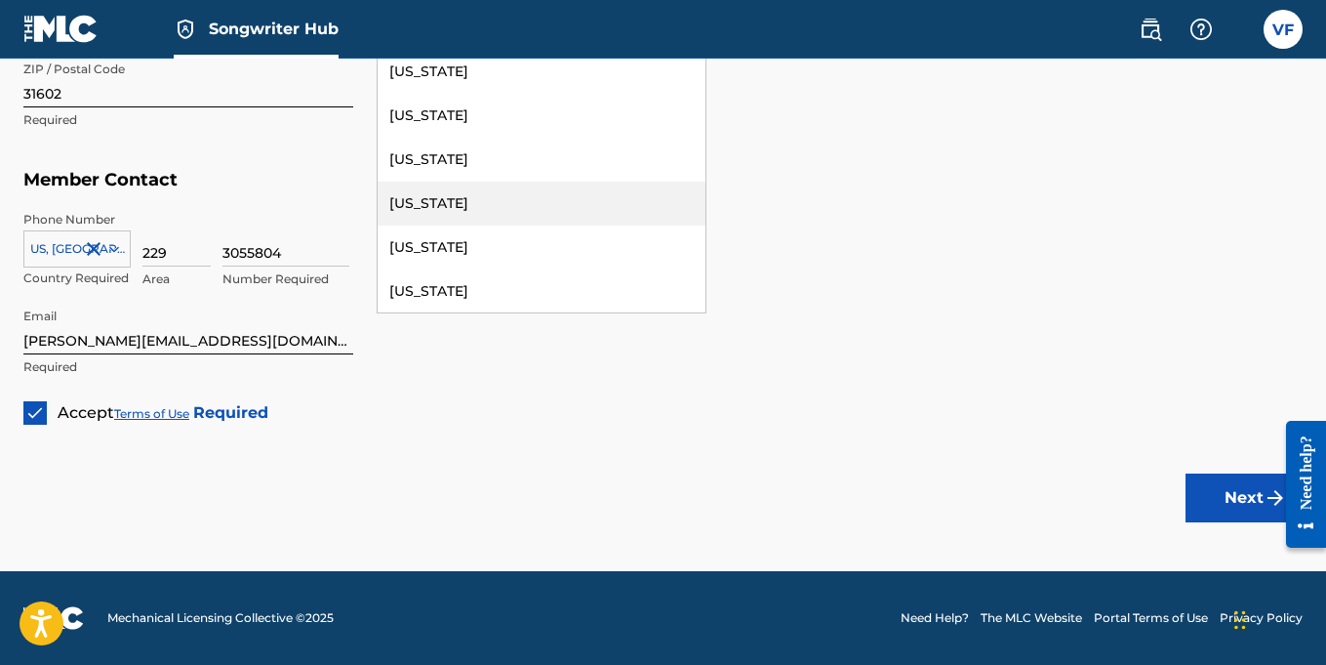
click at [452, 195] on div "Georgia" at bounding box center [542, 203] width 328 height 44
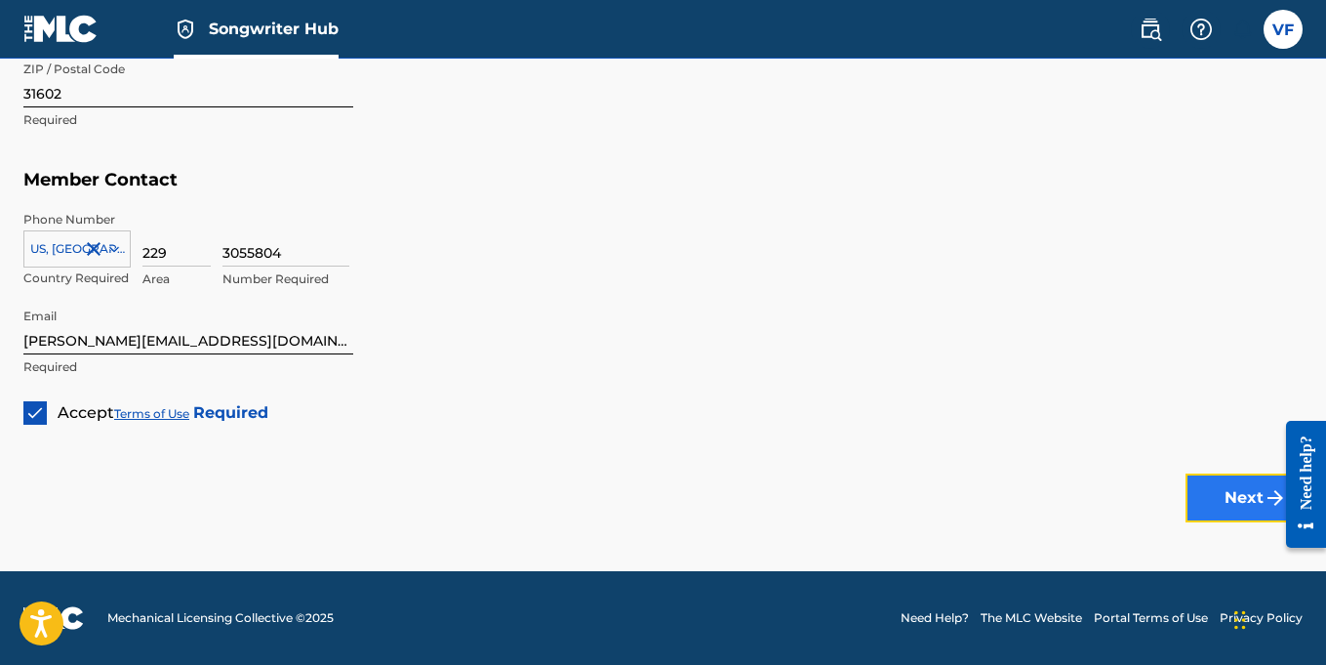
click at [1220, 499] on button "Next" at bounding box center [1244, 497] width 117 height 49
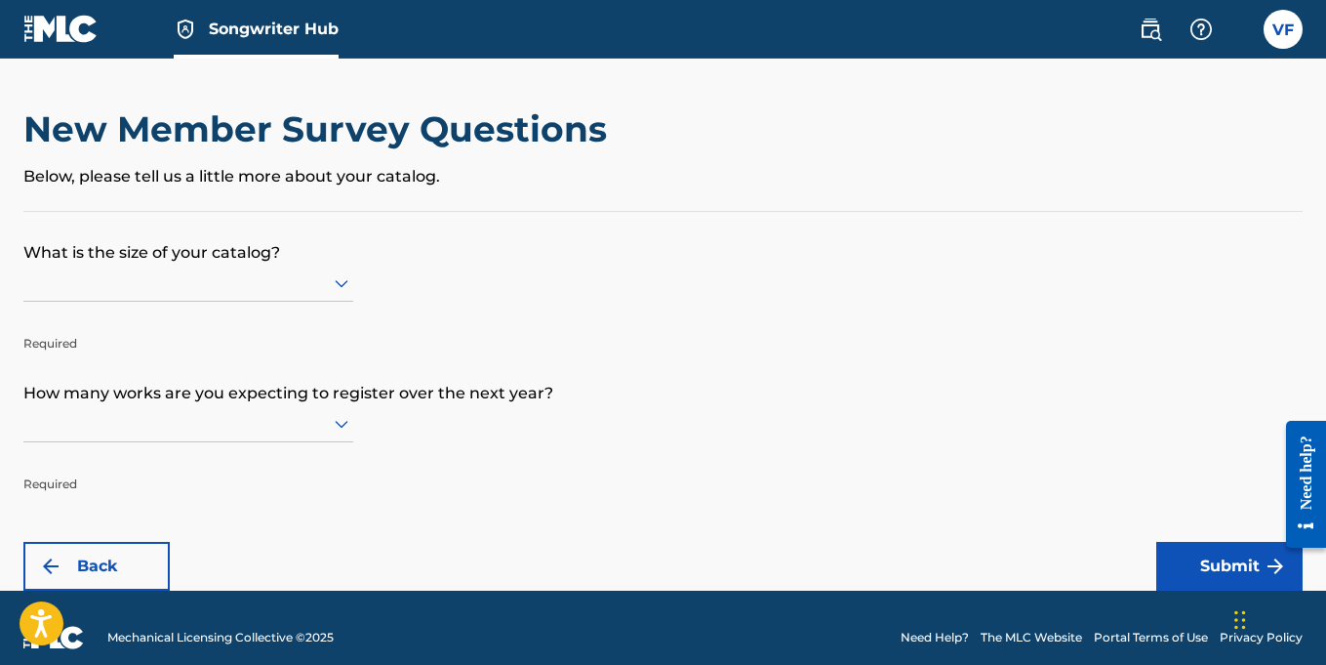
click at [314, 296] on div at bounding box center [188, 282] width 330 height 37
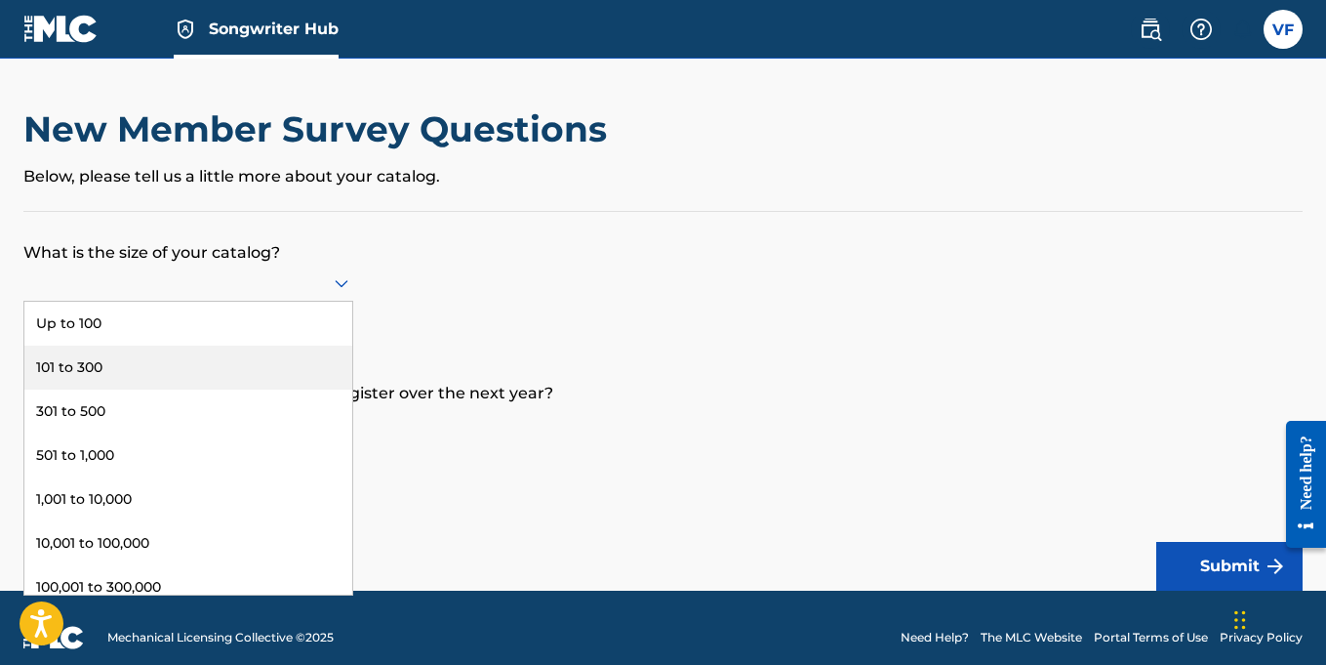
click at [98, 368] on div "101 to 300" at bounding box center [188, 367] width 328 height 44
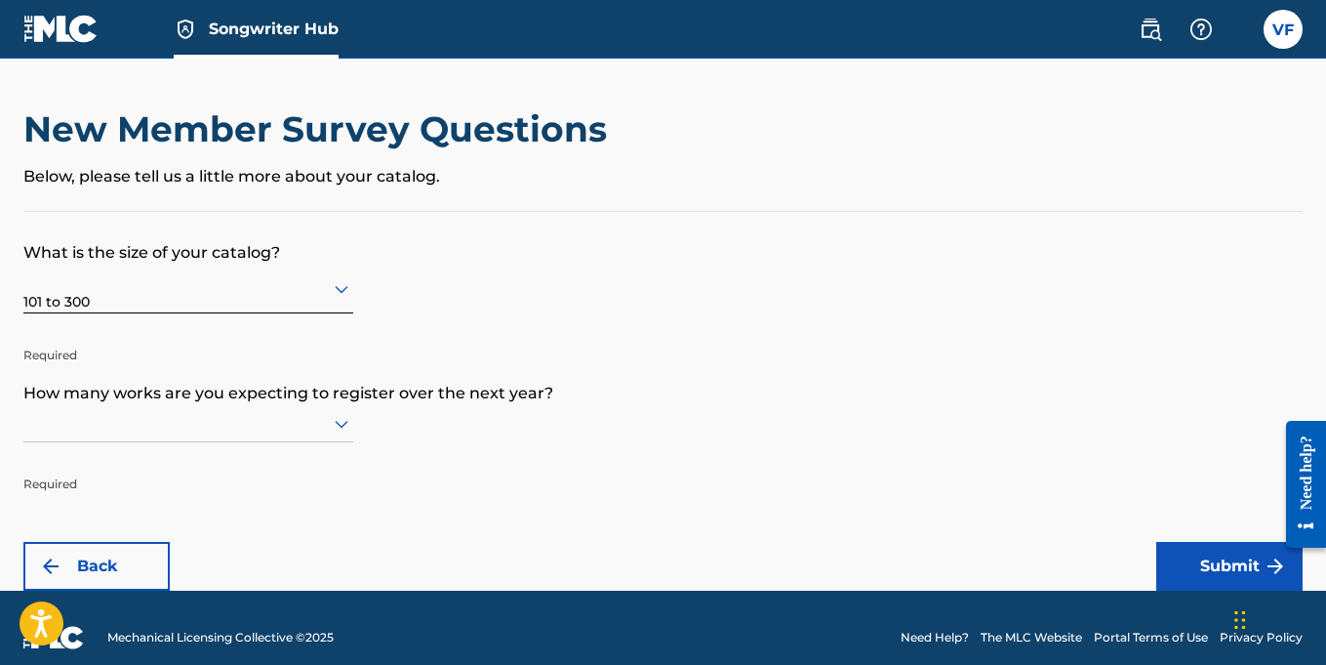
click at [171, 437] on div at bounding box center [188, 423] width 330 height 37
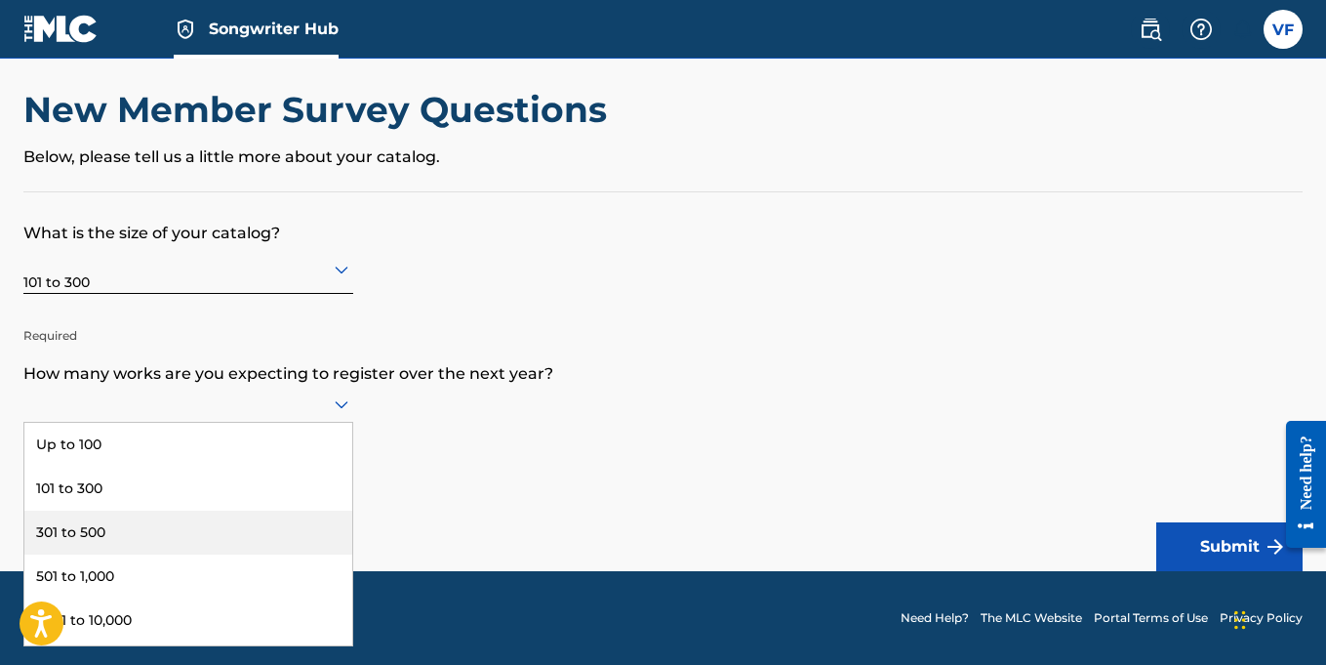
click at [108, 527] on div "301 to 500" at bounding box center [188, 532] width 328 height 44
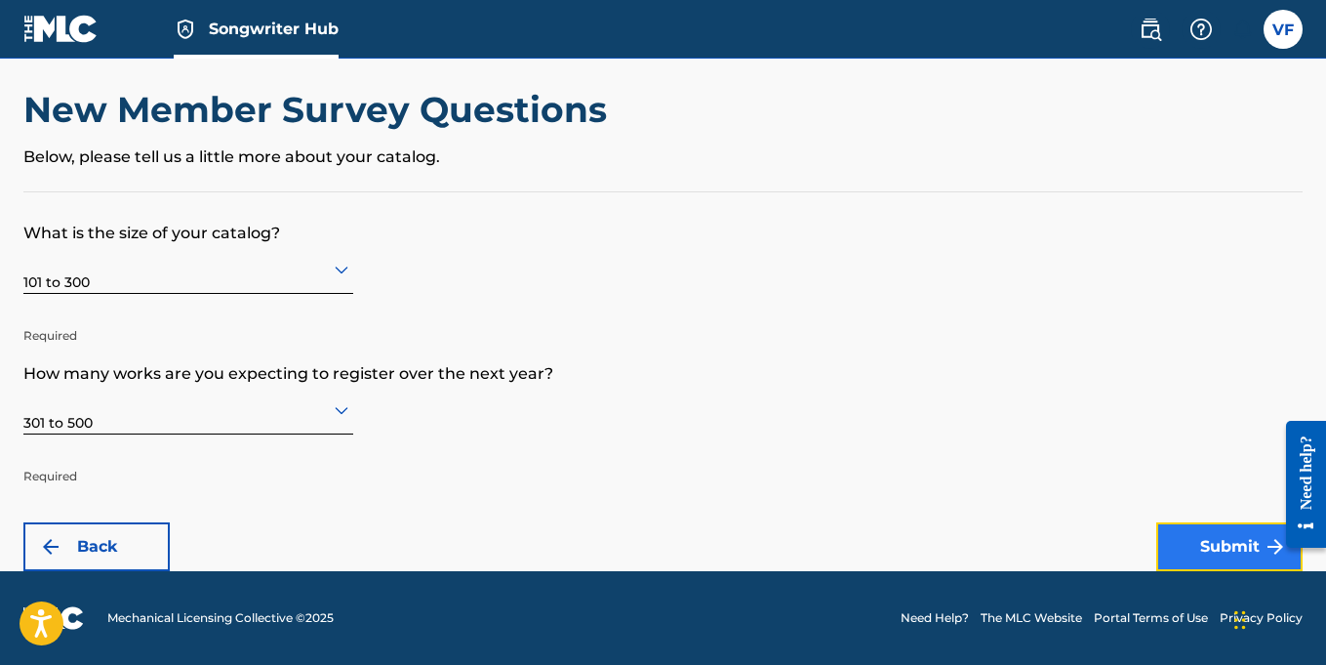
click at [1210, 540] on button "Submit" at bounding box center [1229, 546] width 146 height 49
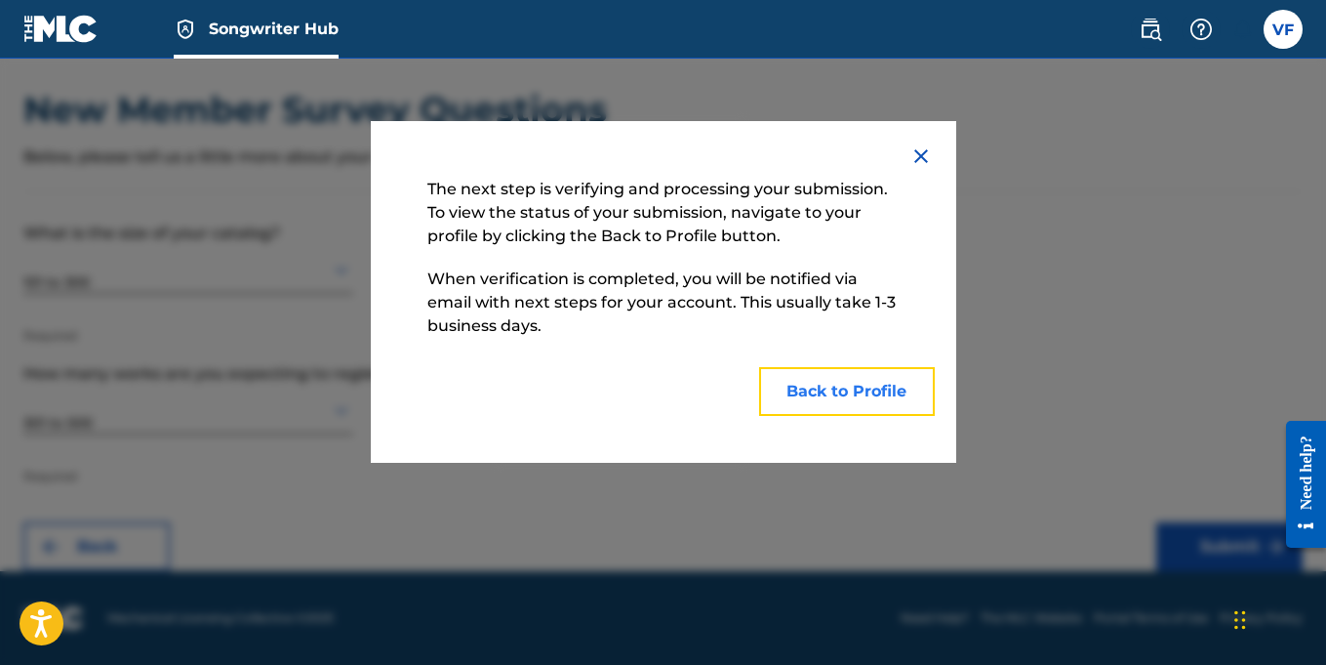
click at [841, 386] on button "Back to Profile" at bounding box center [847, 391] width 176 height 49
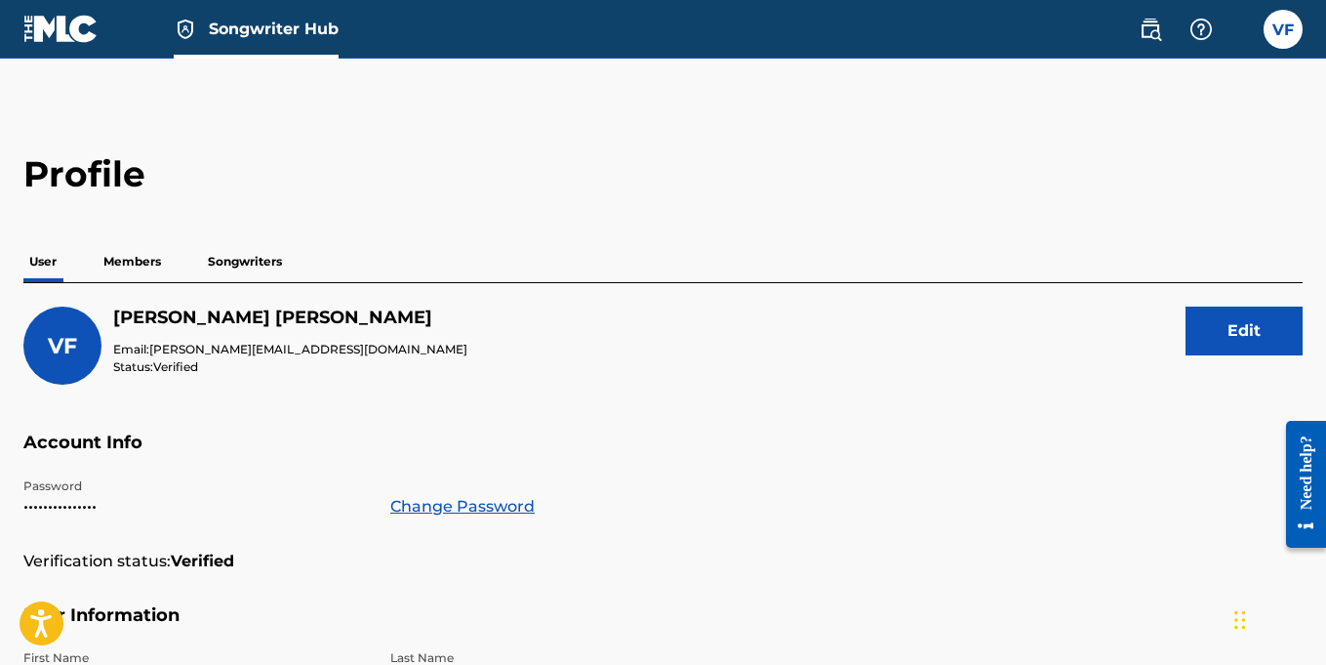
click at [143, 257] on p "Members" at bounding box center [132, 261] width 69 height 41
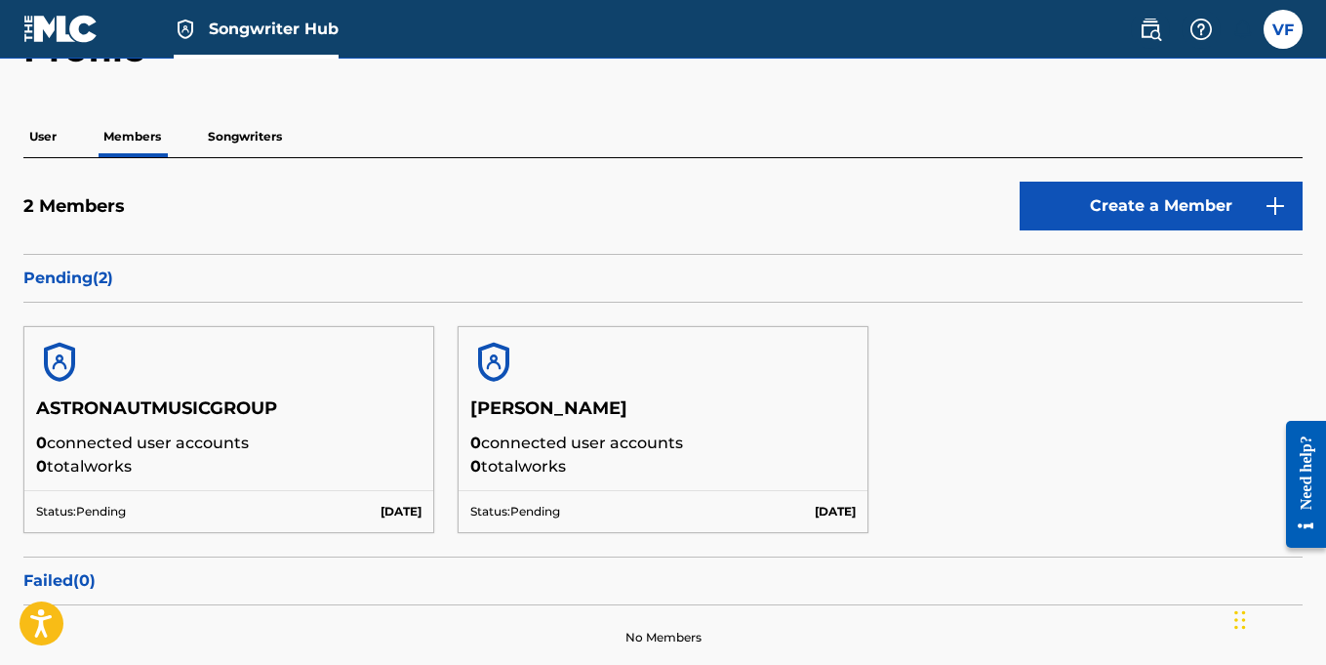
scroll to position [124, 0]
click at [246, 136] on p "Songwriters" at bounding box center [245, 137] width 86 height 41
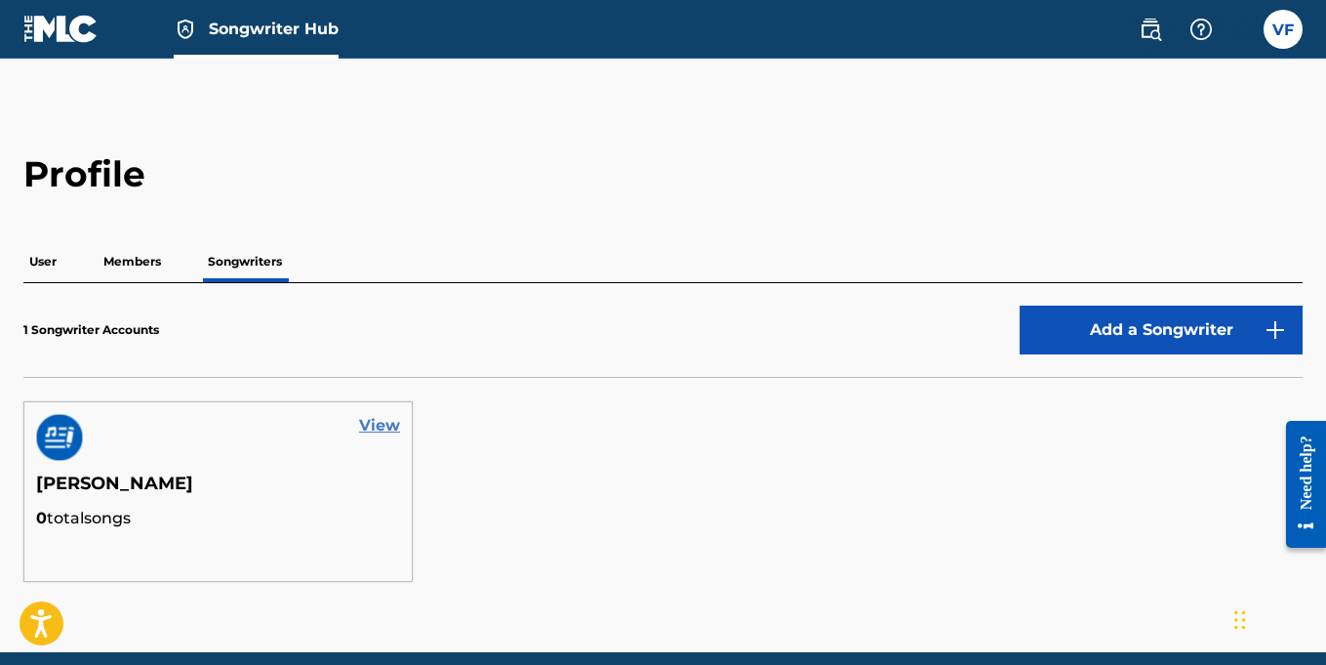
click at [379, 423] on link "View" at bounding box center [379, 425] width 41 height 23
